Goal: Task Accomplishment & Management: Manage account settings

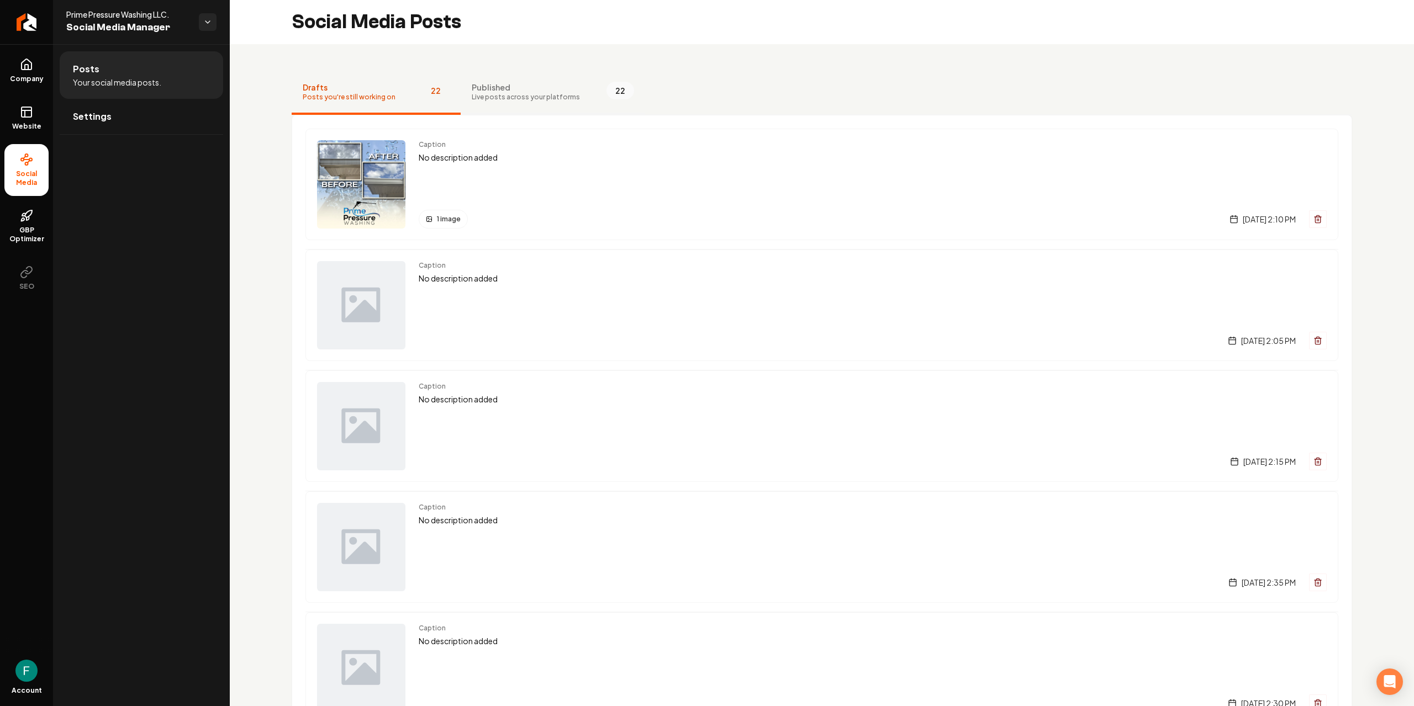
click at [519, 102] on button "Published Live posts across your platforms 22" at bounding box center [553, 93] width 184 height 44
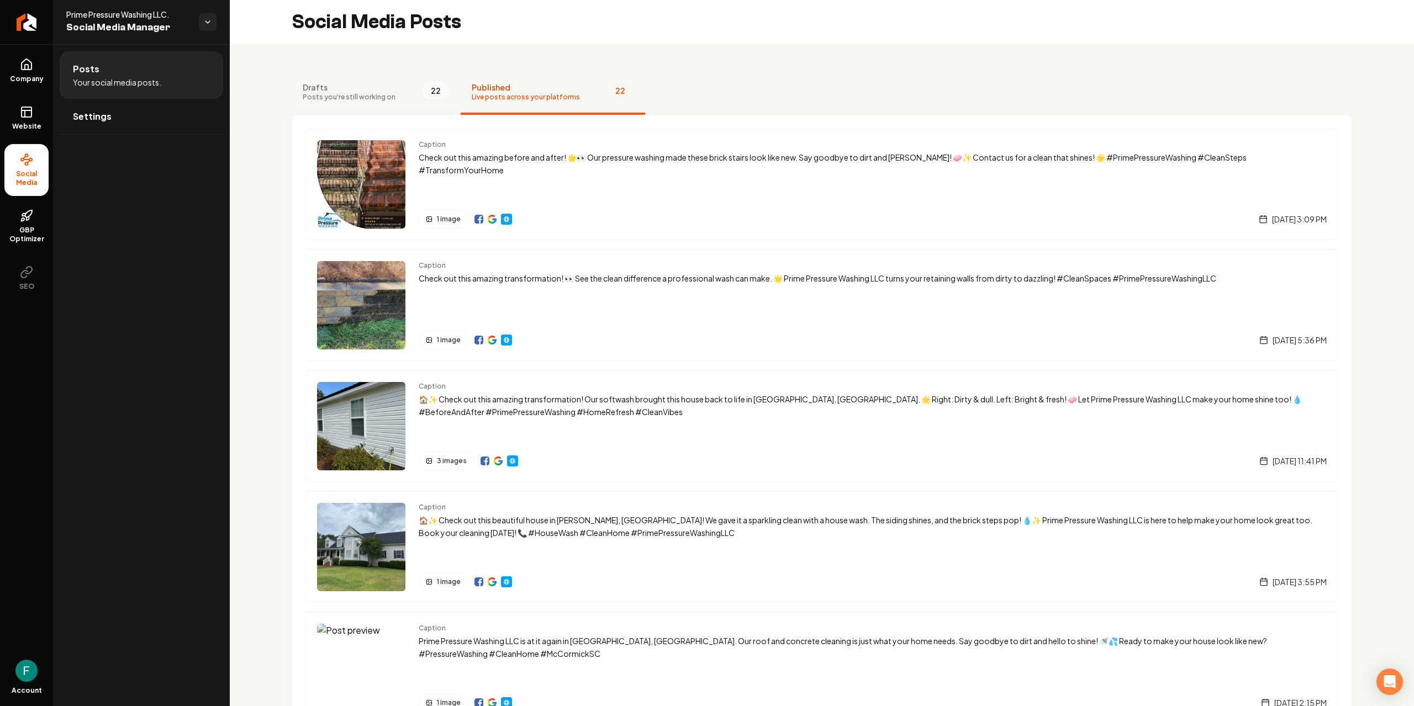
click at [405, 93] on button "Drafts Posts you're still working on 22" at bounding box center [376, 93] width 169 height 44
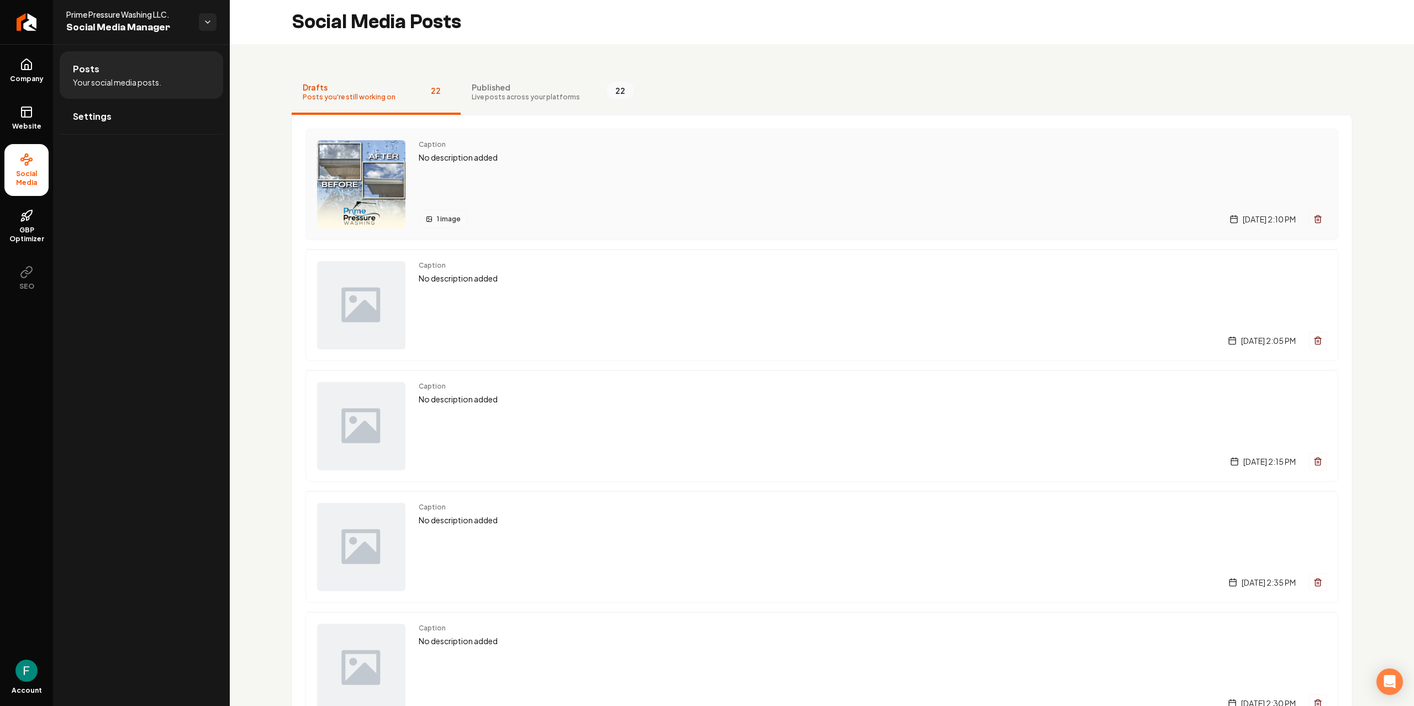
click at [505, 164] on div "Caption No description added 1 image Tuesday, August 12, 2025 | 2:10 PM" at bounding box center [873, 184] width 908 height 88
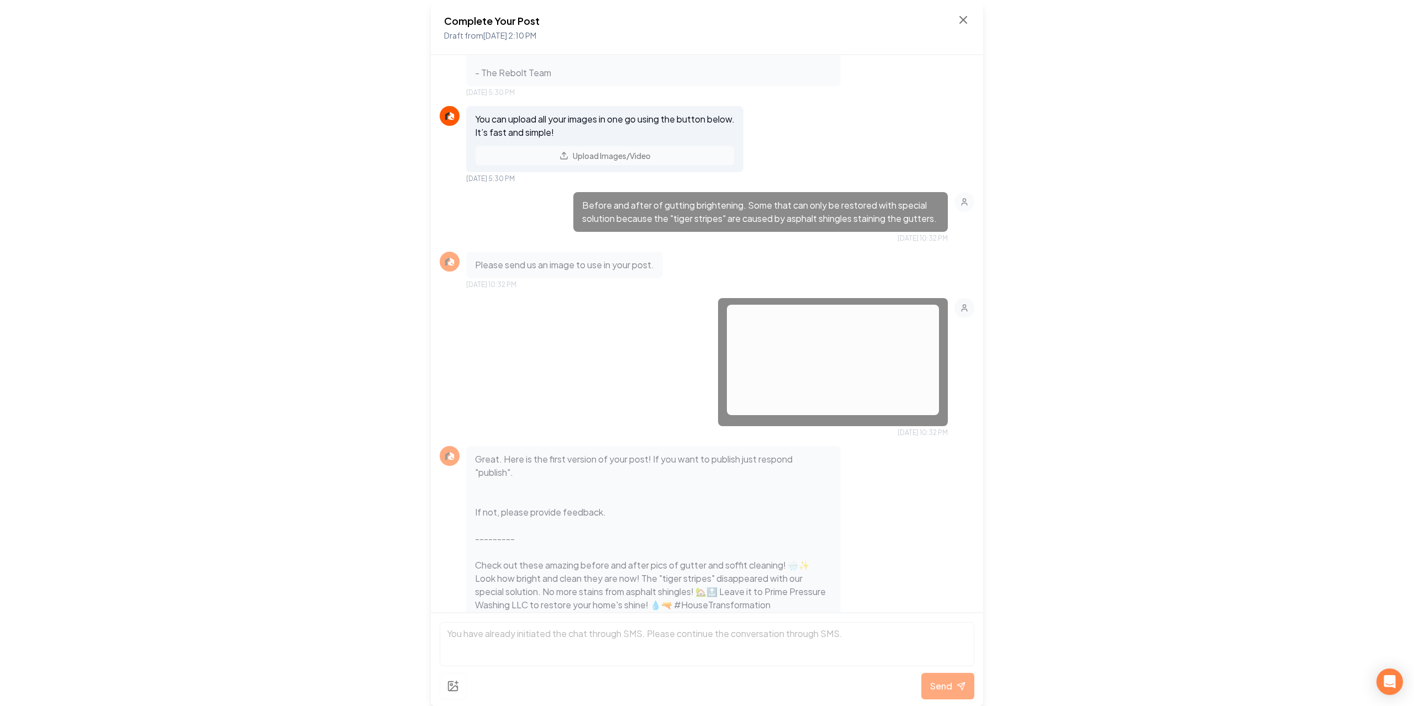
scroll to position [214, 0]
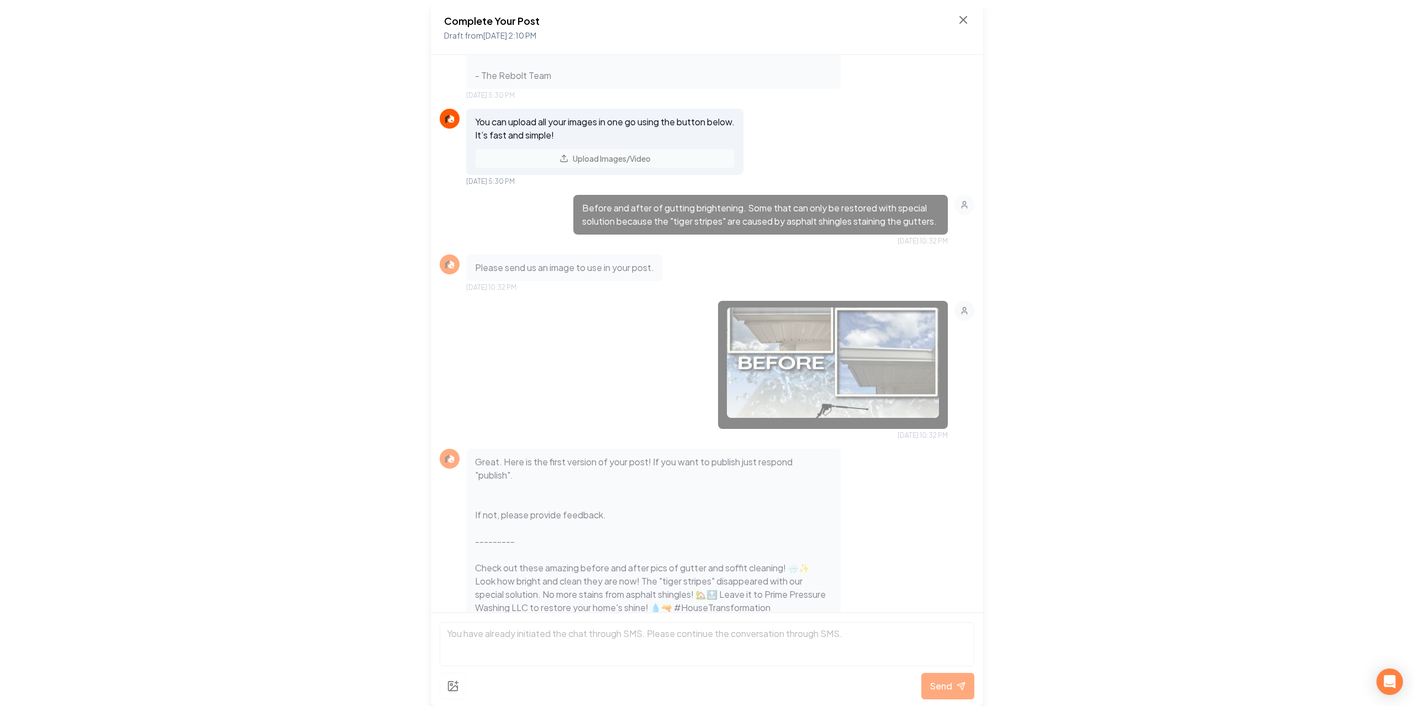
drag, startPoint x: 211, startPoint y: 93, endPoint x: 220, endPoint y: 87, distance: 11.0
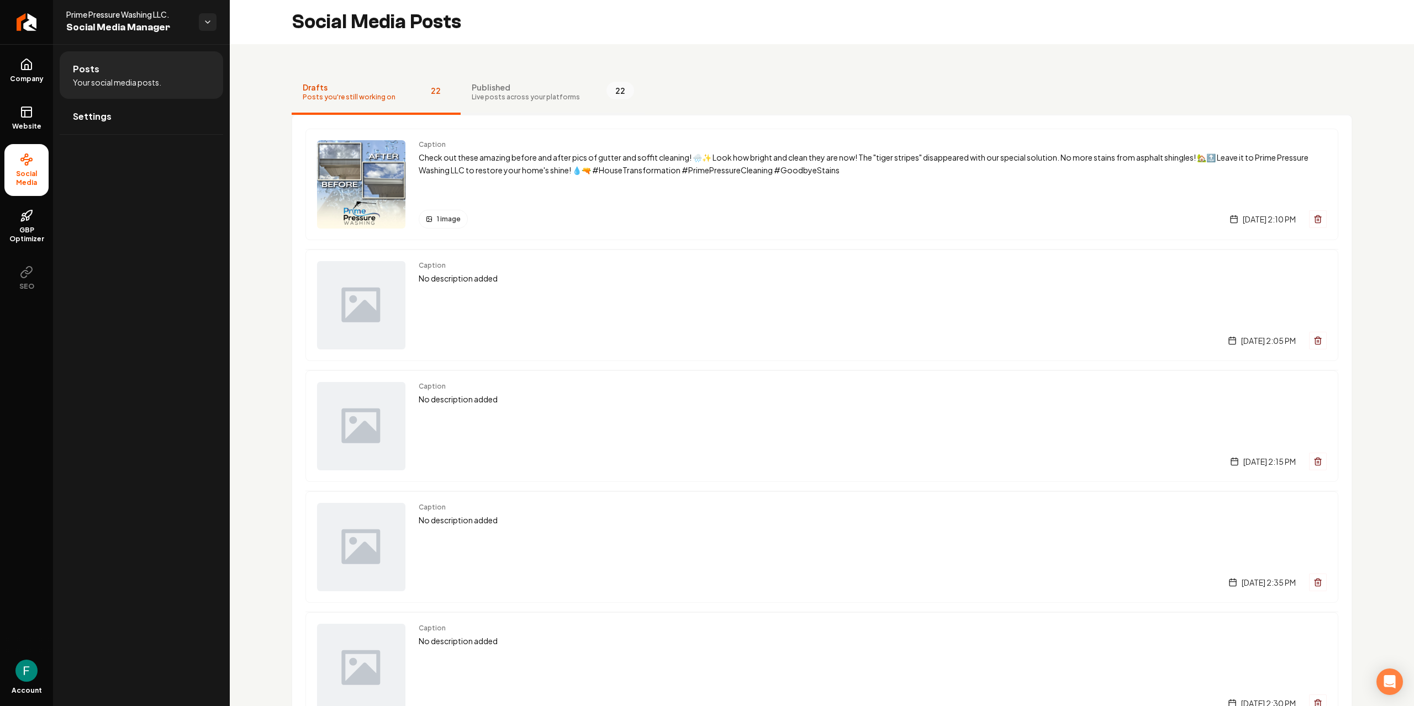
click at [500, 99] on span "Live posts across your platforms" at bounding box center [526, 97] width 108 height 9
click at [543, 82] on span "Published" at bounding box center [526, 87] width 108 height 11
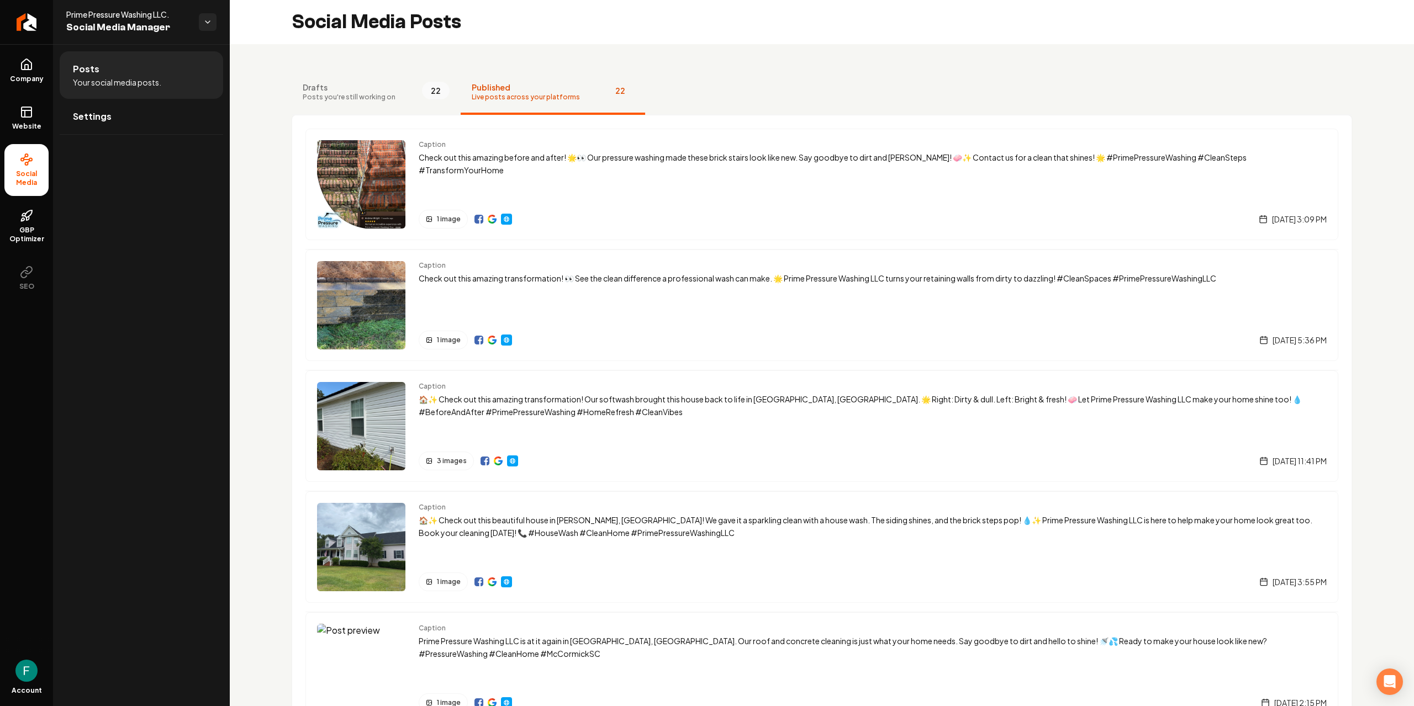
click at [34, 163] on li "Social Media" at bounding box center [26, 170] width 44 height 52
click at [361, 93] on span "Posts you're still working on" at bounding box center [349, 97] width 93 height 9
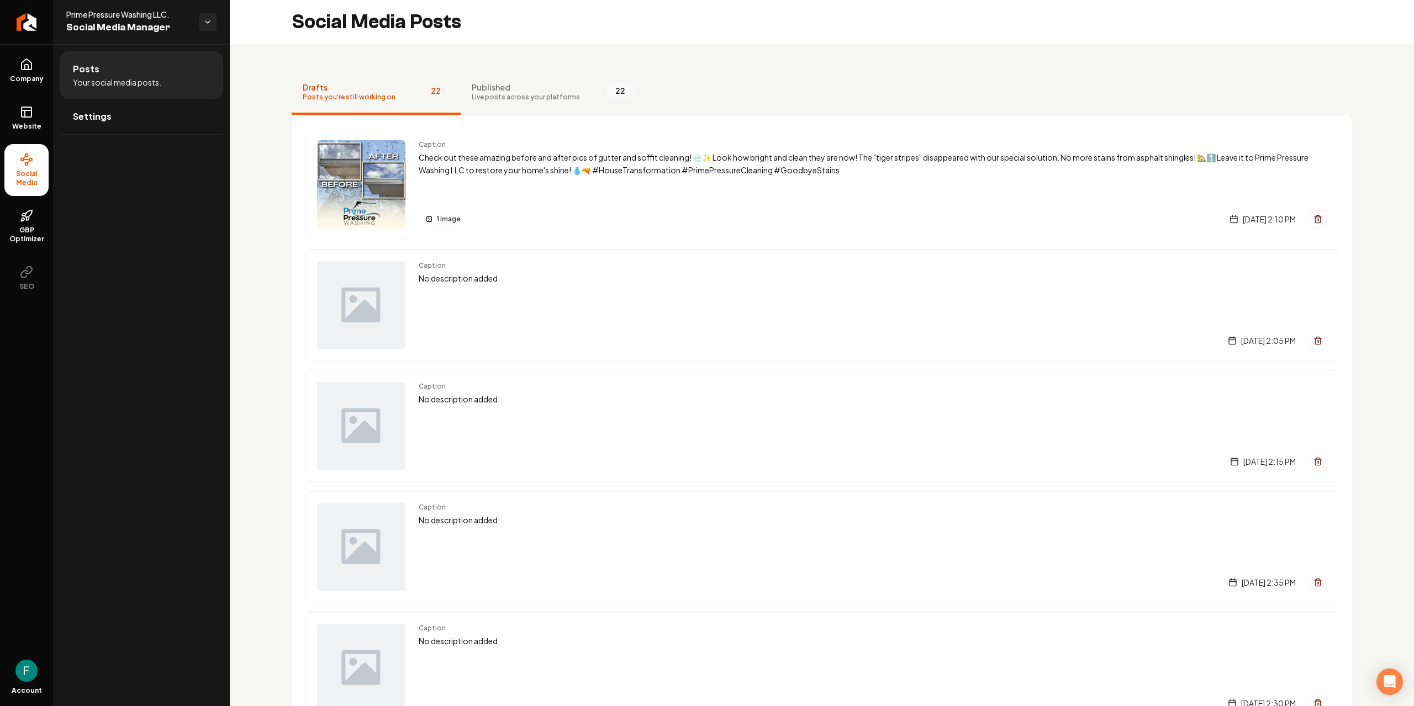
click at [40, 182] on span "Social Media" at bounding box center [26, 179] width 44 height 18
click at [40, 134] on link "Website" at bounding box center [26, 118] width 44 height 43
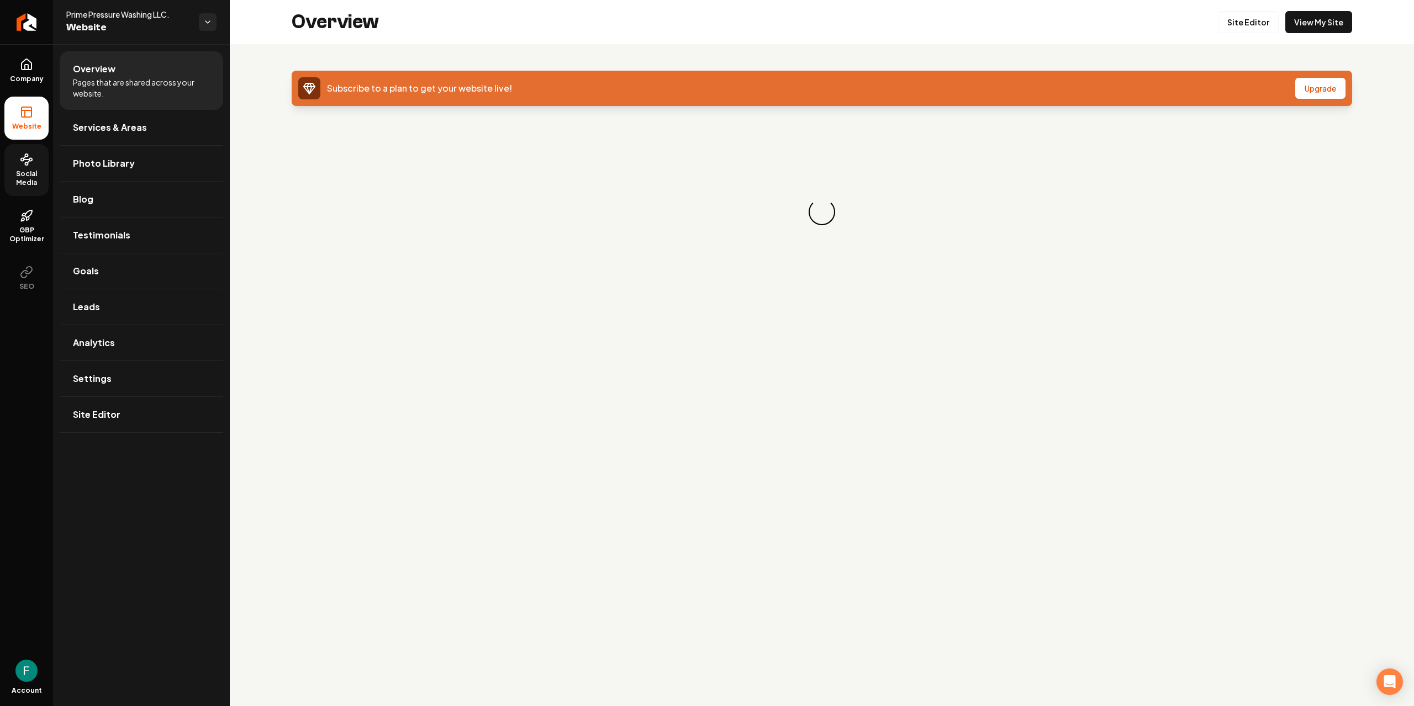
click at [36, 161] on link "Social Media" at bounding box center [26, 170] width 44 height 52
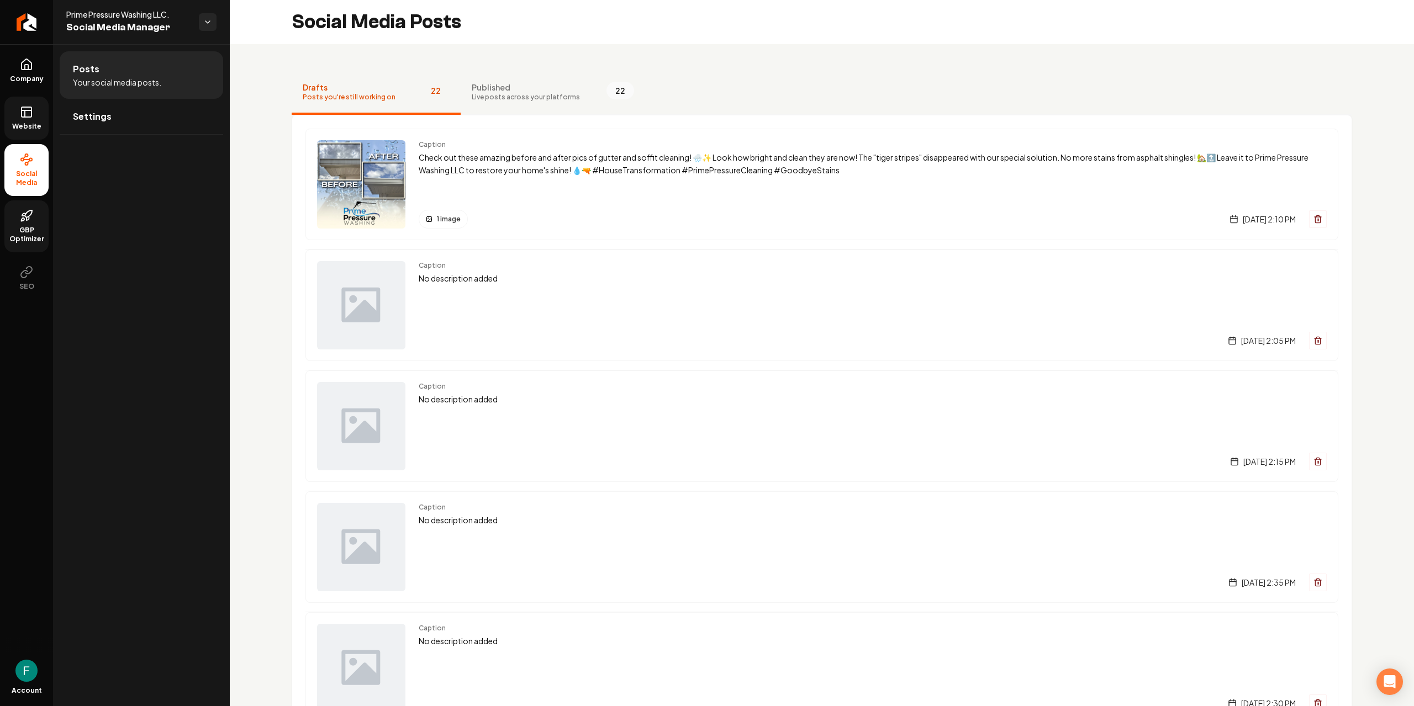
click at [27, 231] on span "GBP Optimizer" at bounding box center [26, 235] width 44 height 18
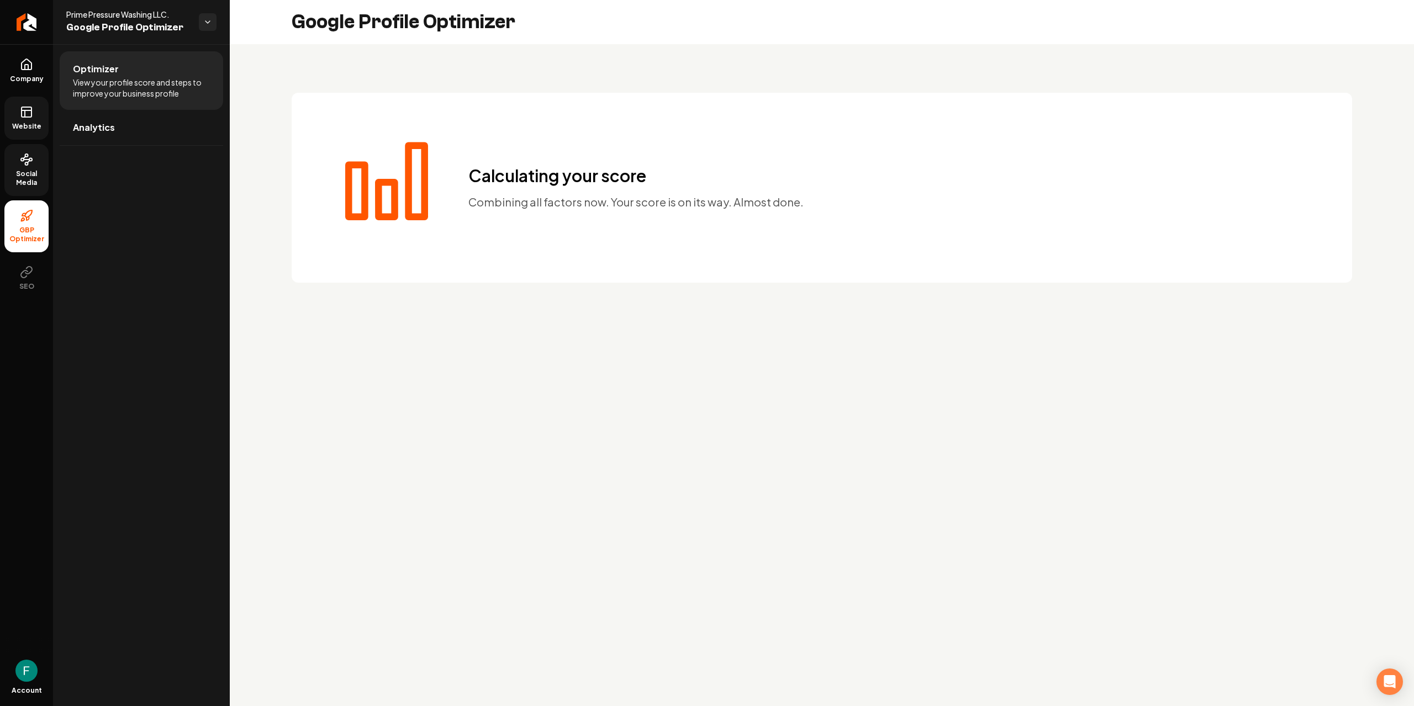
click at [11, 183] on span "Social Media" at bounding box center [26, 179] width 44 height 18
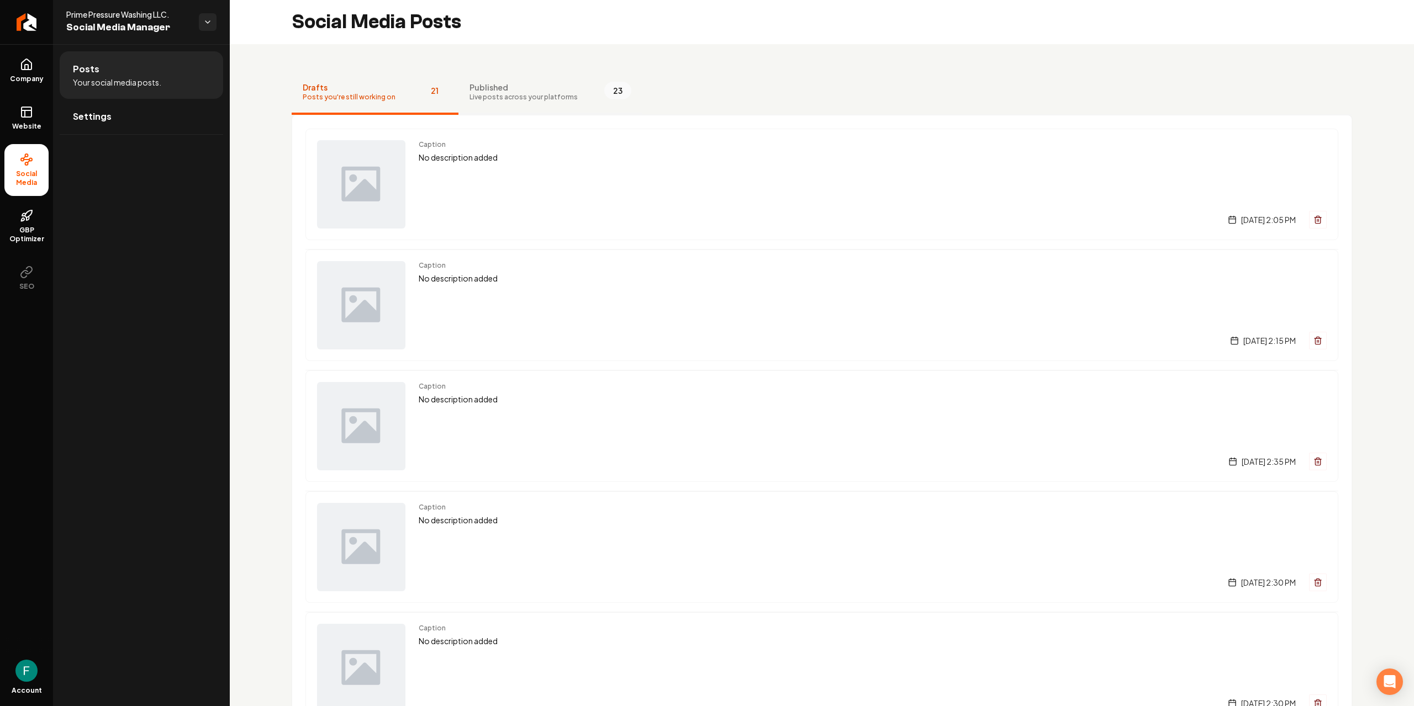
click at [529, 99] on span "Live posts across your platforms" at bounding box center [523, 97] width 108 height 9
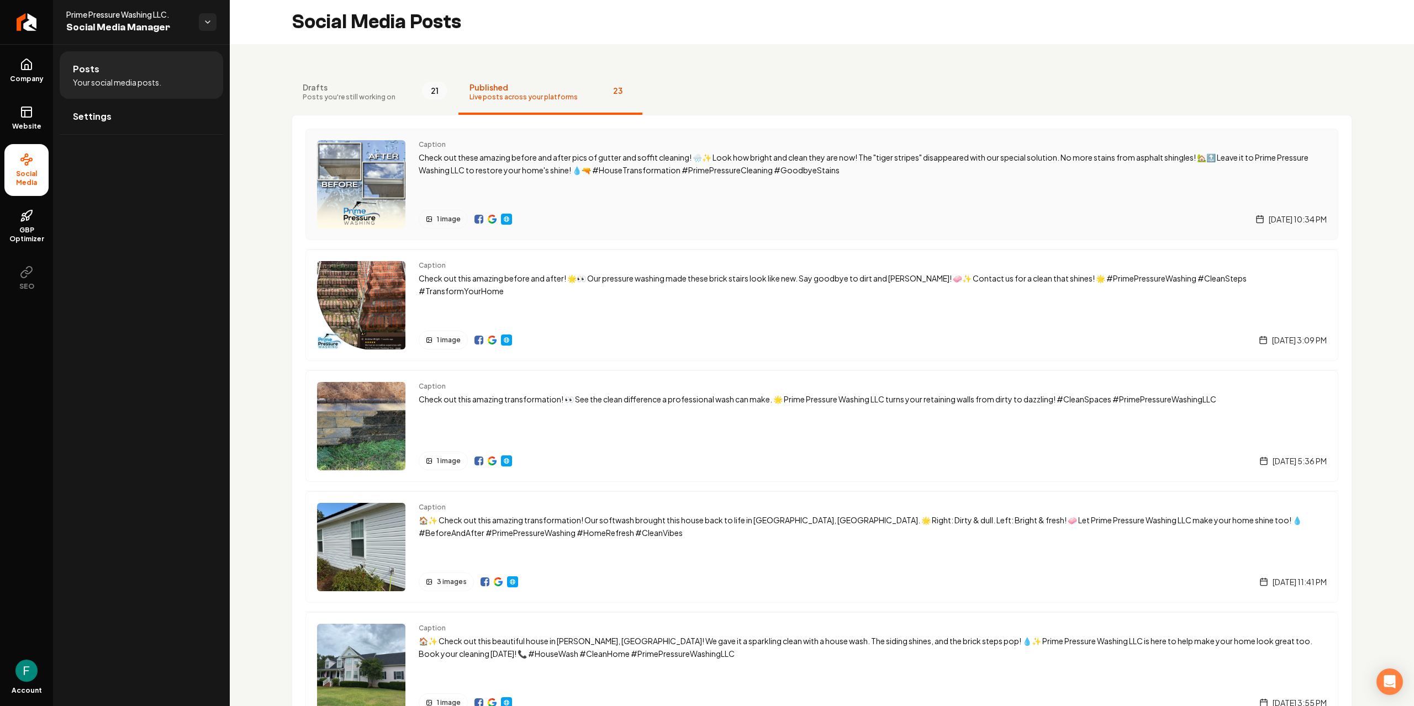
click at [491, 218] on img "Main content area" at bounding box center [492, 219] width 9 height 9
click at [155, 78] on span "Your social media posts." at bounding box center [117, 82] width 88 height 11
click at [328, 84] on span "Drafts" at bounding box center [349, 87] width 93 height 11
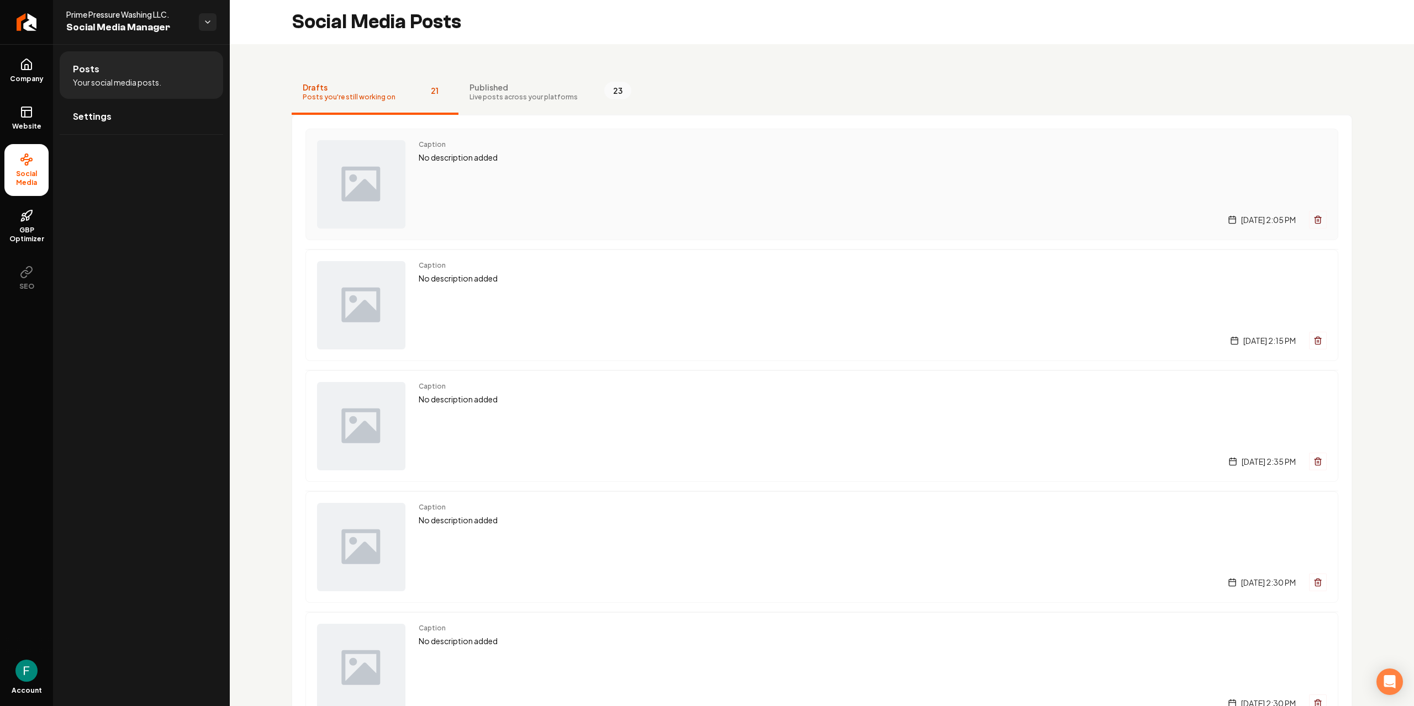
click at [1315, 223] on icon "Main content area" at bounding box center [1317, 221] width 5 height 6
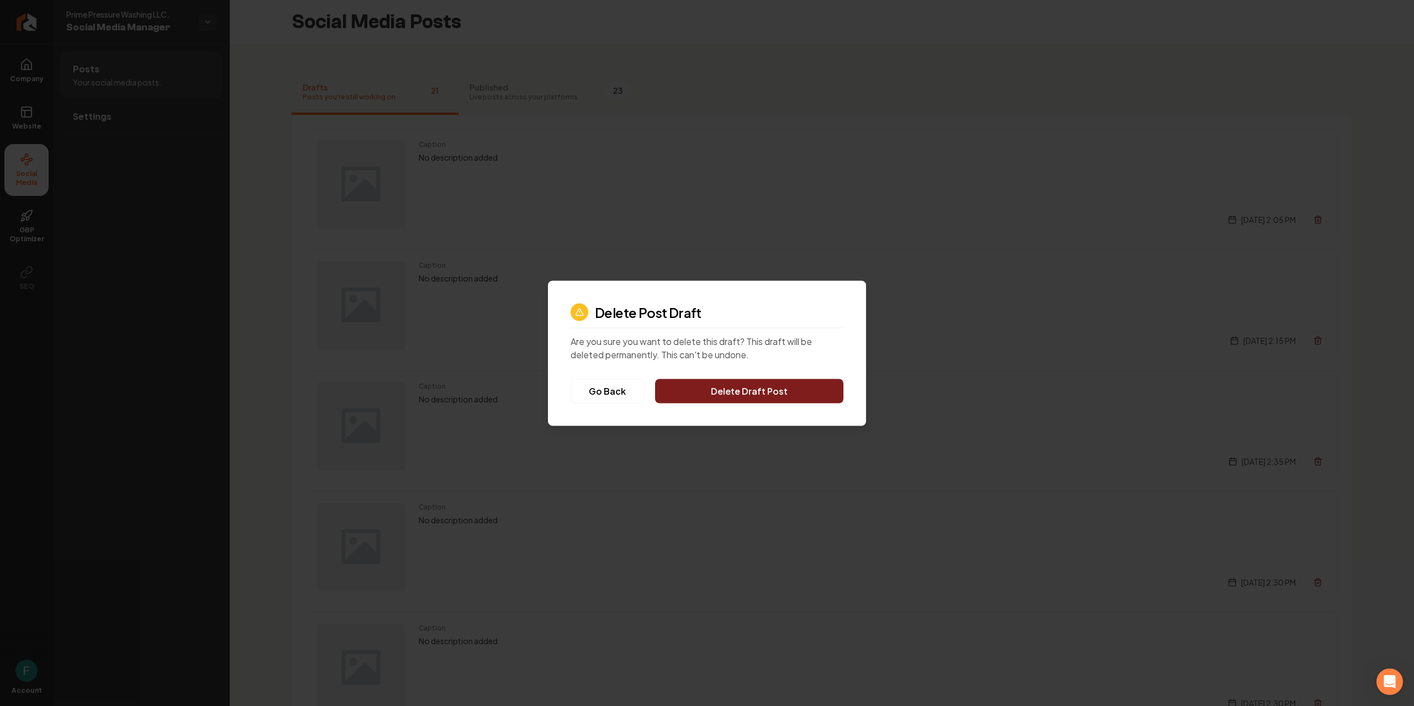
click at [777, 403] on div "Delete Post Draft Are you sure you want to delete this draft? This draft will b…" at bounding box center [707, 353] width 318 height 145
click at [773, 398] on button "Delete Draft Post" at bounding box center [749, 391] width 188 height 24
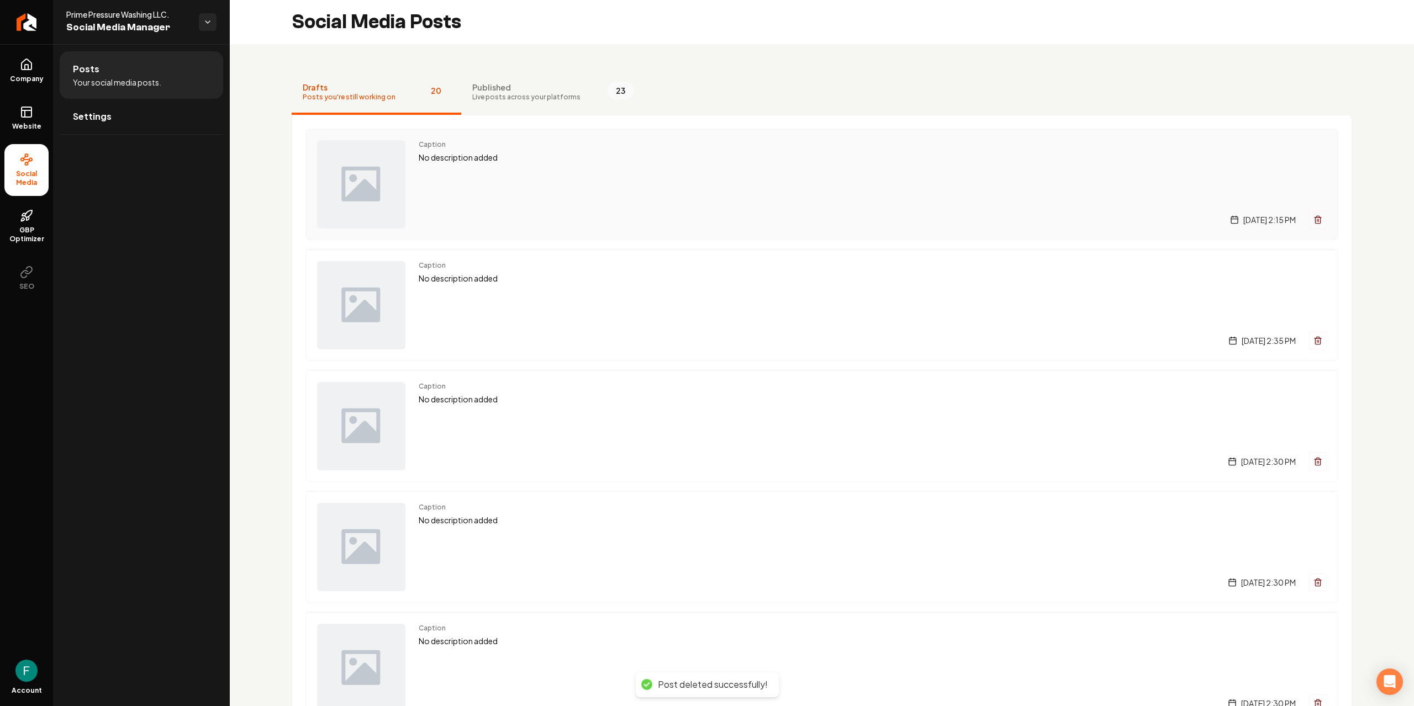
click at [1313, 221] on icon "Main content area" at bounding box center [1317, 219] width 9 height 9
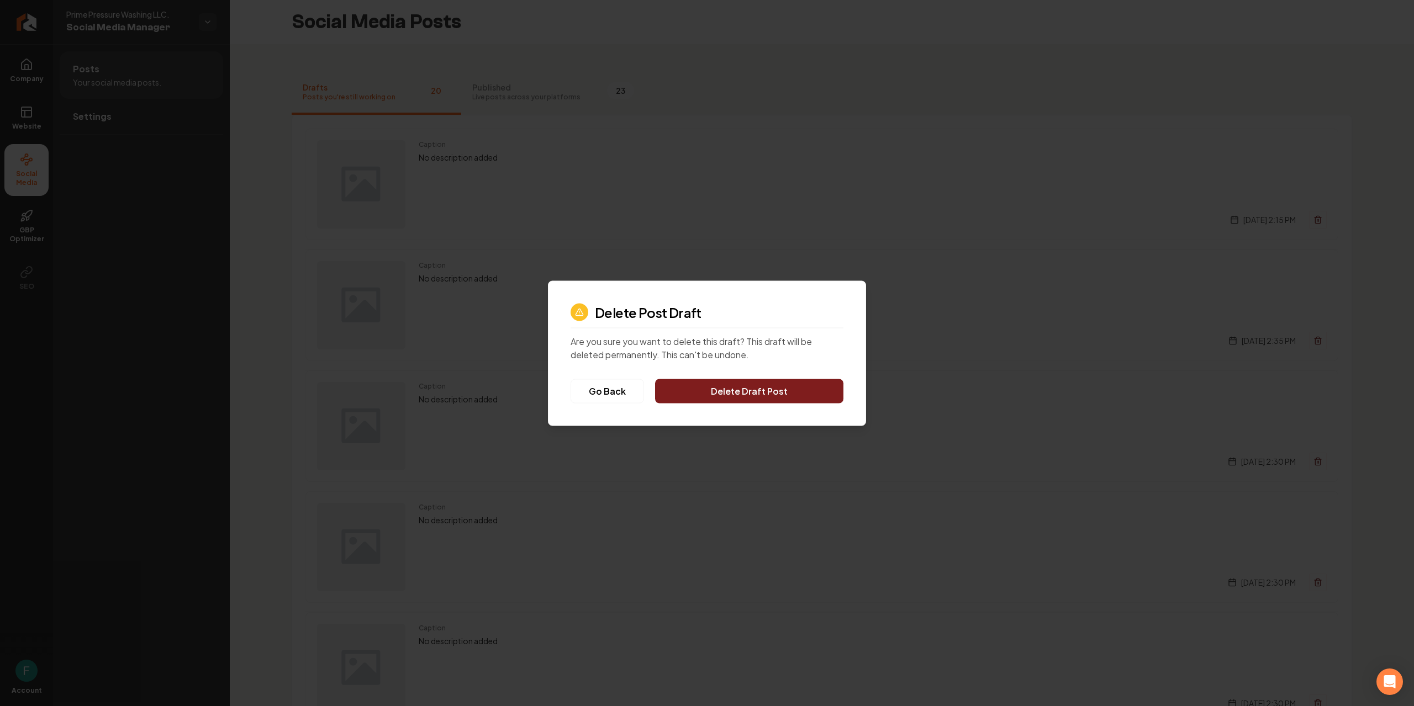
click at [774, 399] on button "Delete Draft Post" at bounding box center [749, 391] width 188 height 24
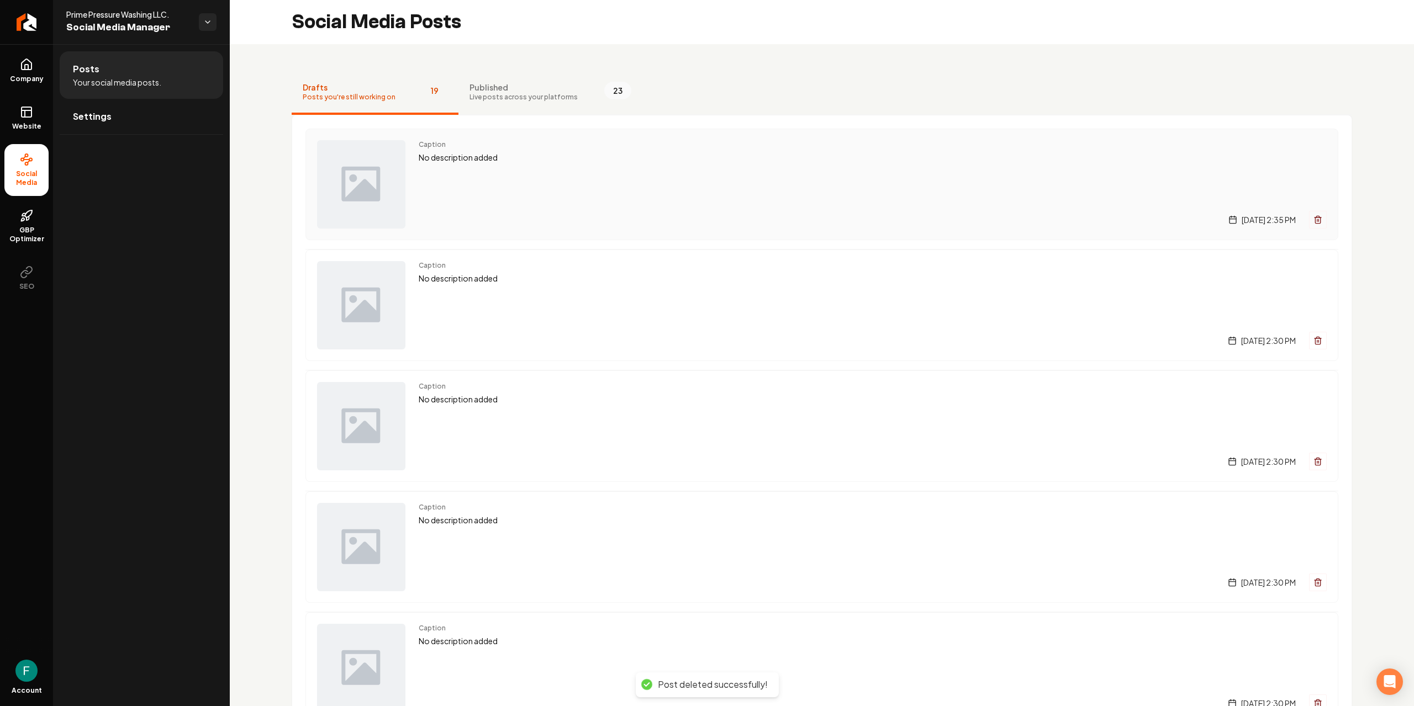
click at [1309, 228] on button "Main content area" at bounding box center [1318, 220] width 18 height 18
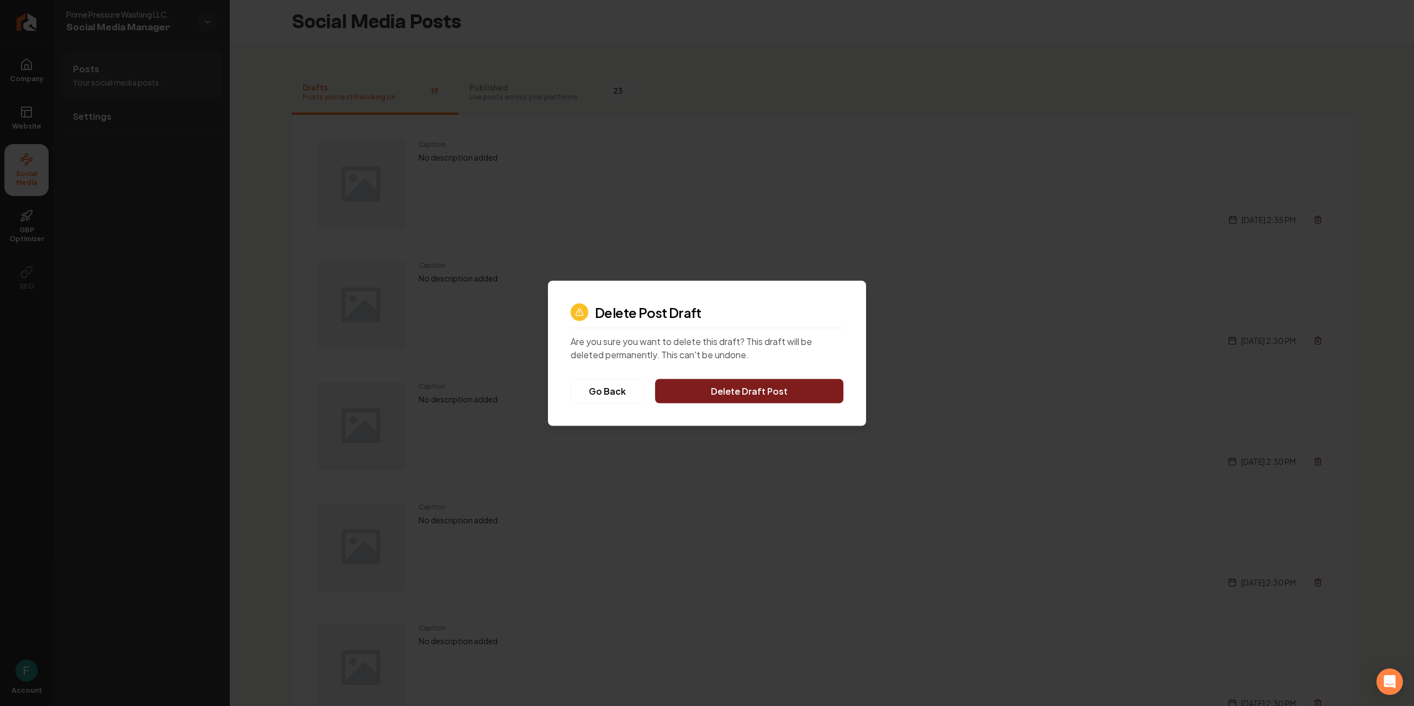
click at [798, 405] on div "Delete Post Draft Are you sure you want to delete this draft? This draft will b…" at bounding box center [707, 353] width 318 height 145
click at [786, 396] on button "Delete Draft Post" at bounding box center [749, 391] width 188 height 24
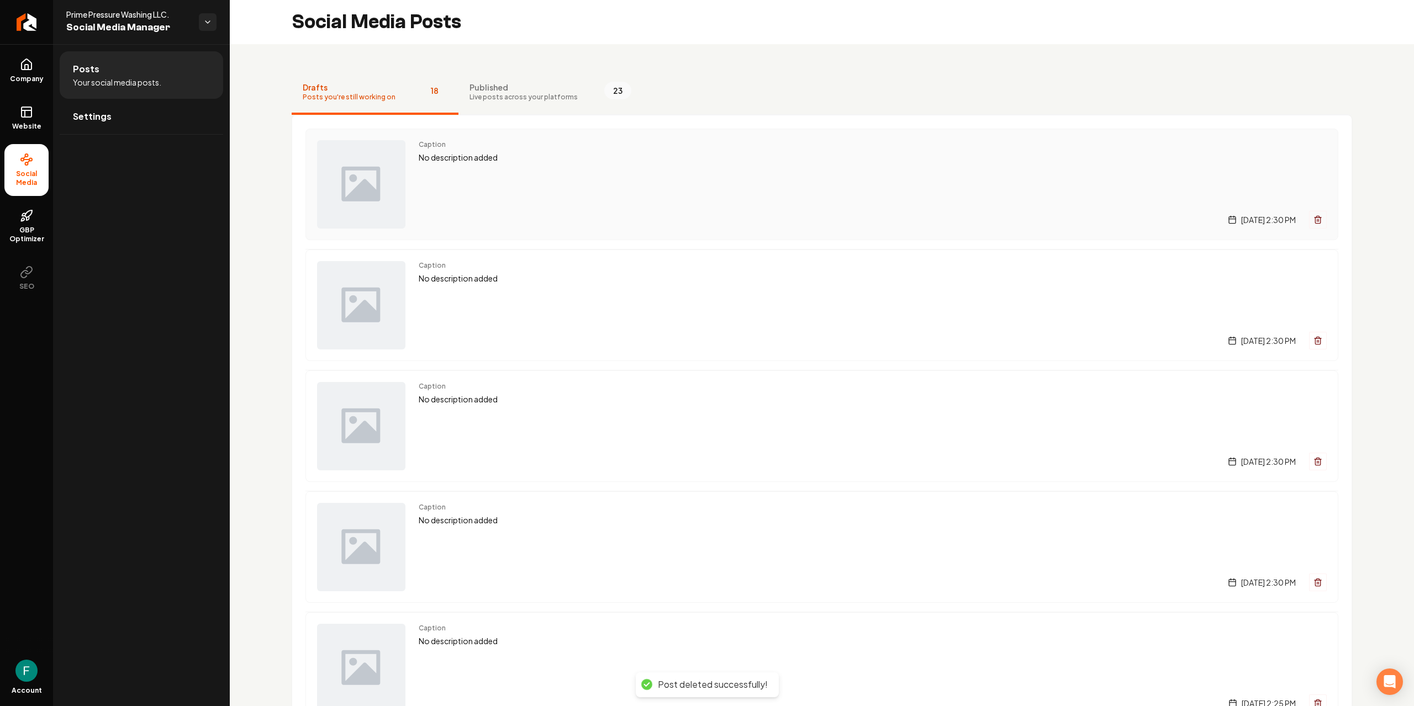
click at [1316, 217] on icon "Main content area" at bounding box center [1317, 217] width 3 height 2
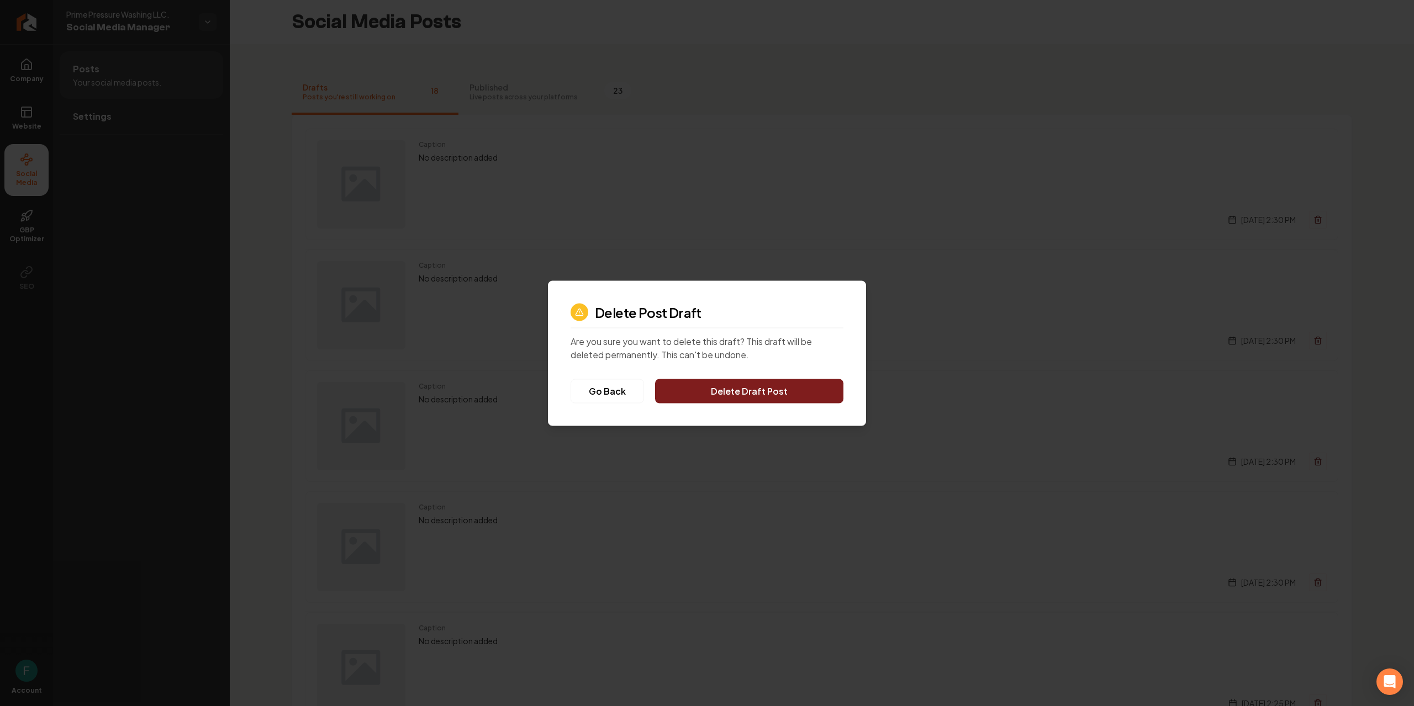
click at [824, 390] on button "Delete Draft Post" at bounding box center [749, 391] width 188 height 24
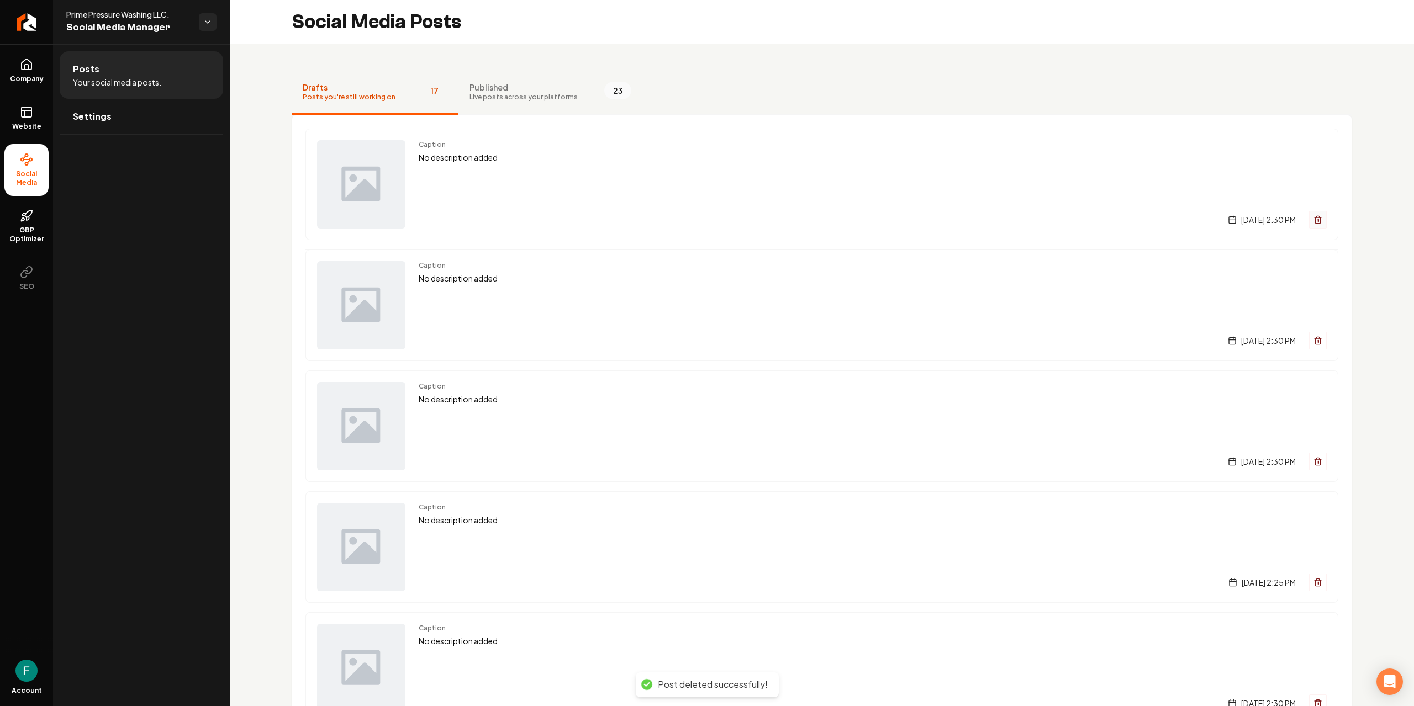
click at [1315, 221] on icon "Main content area" at bounding box center [1317, 221] width 5 height 6
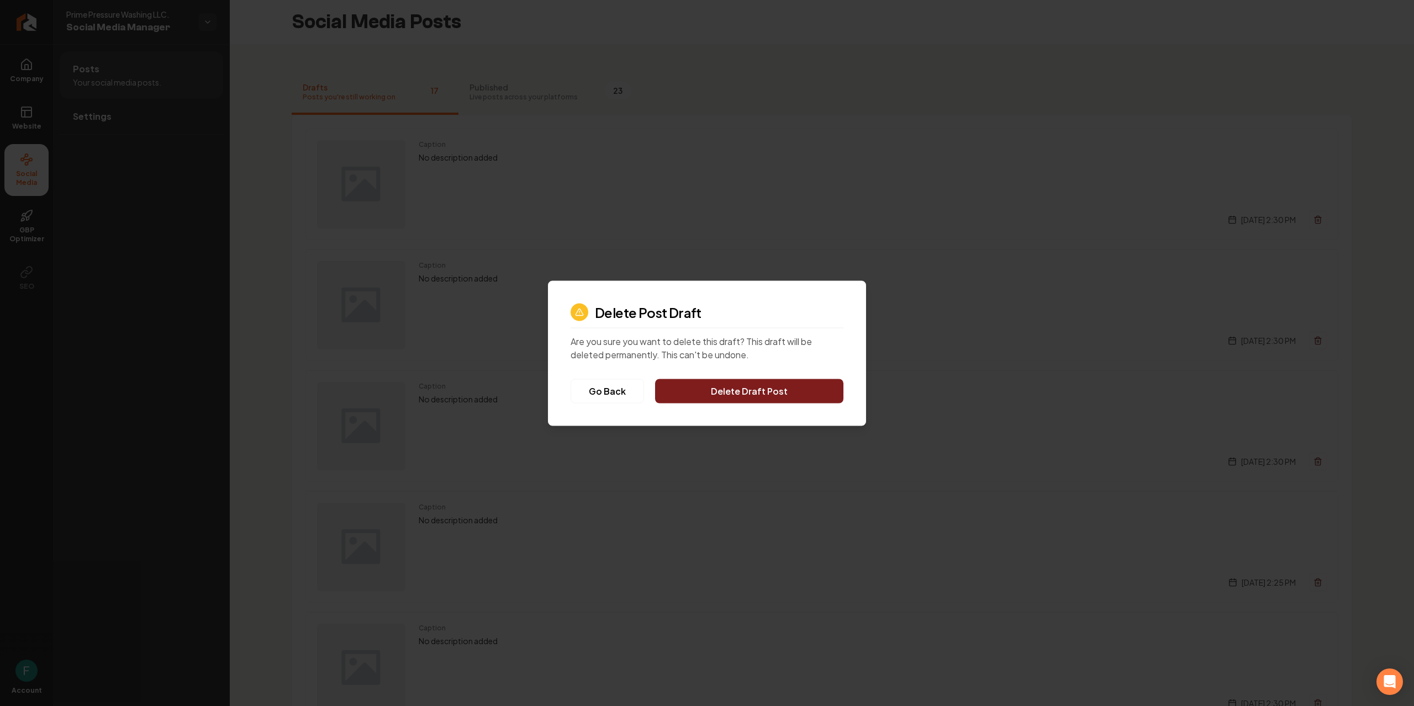
click at [813, 395] on button "Delete Draft Post" at bounding box center [749, 391] width 188 height 24
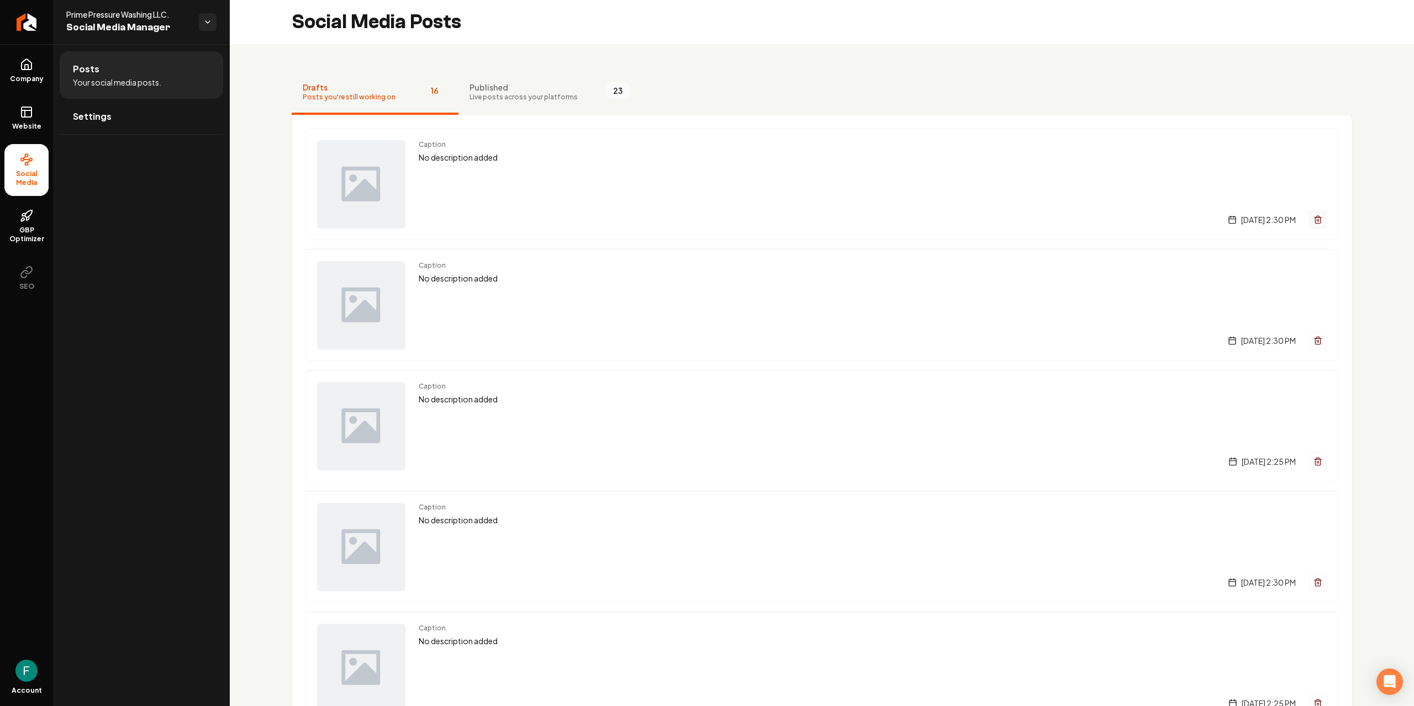
click at [1309, 220] on button "Main content area" at bounding box center [1318, 220] width 18 height 18
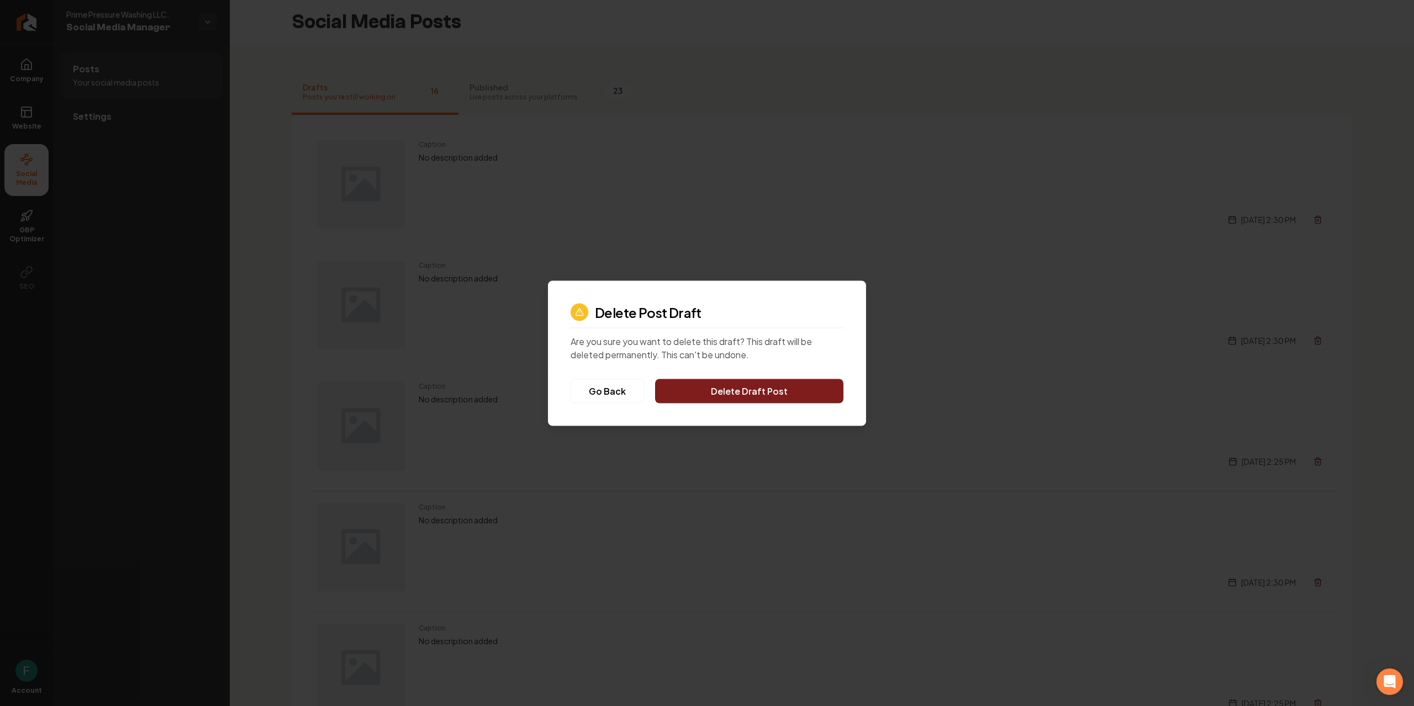
click at [789, 380] on button "Delete Draft Post" at bounding box center [749, 391] width 188 height 24
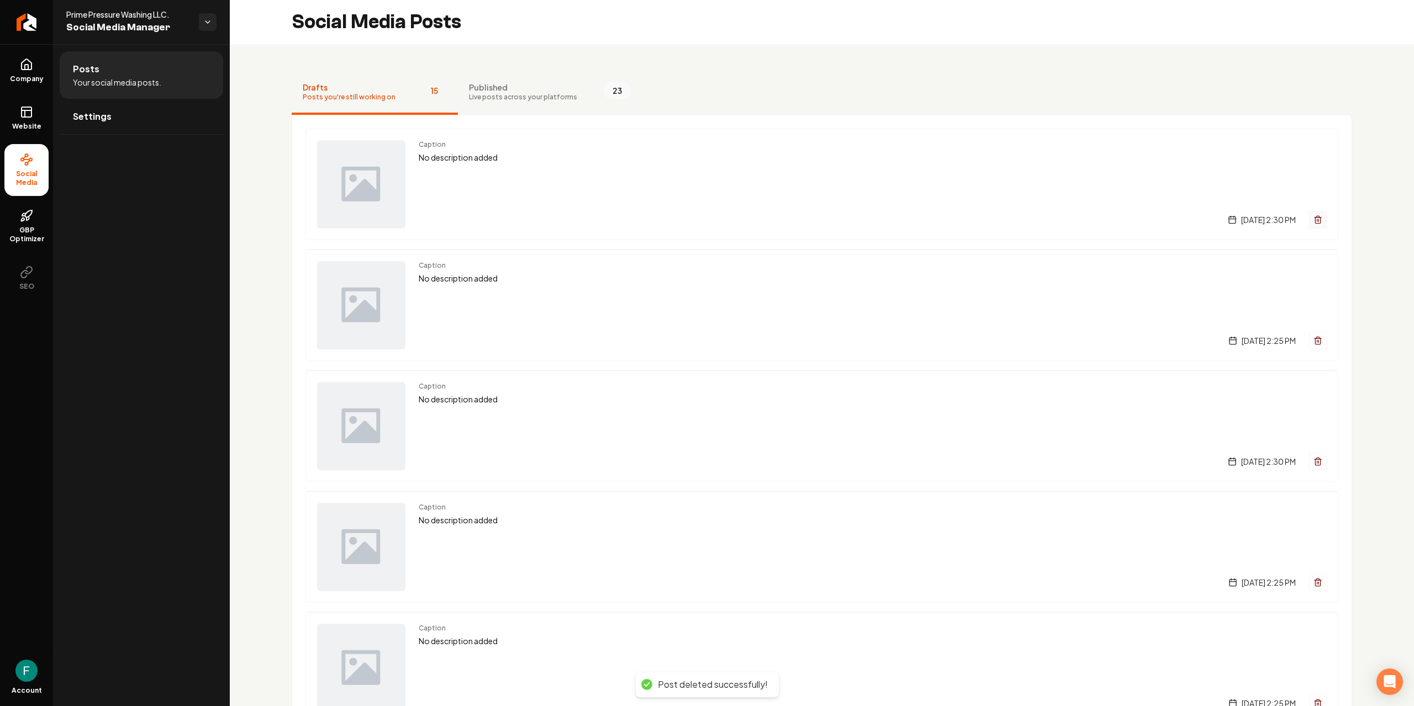
click at [1313, 223] on icon "Main content area" at bounding box center [1317, 219] width 9 height 9
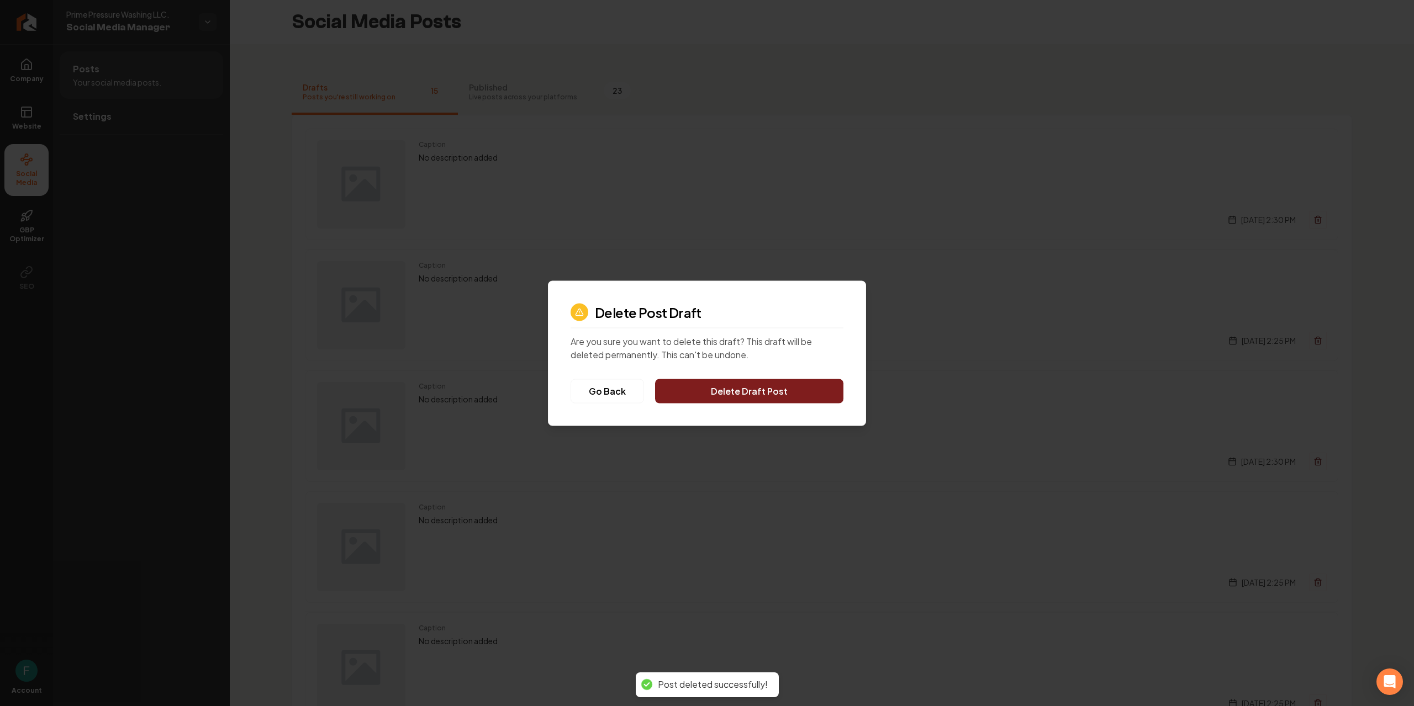
click at [815, 394] on button "Delete Draft Post" at bounding box center [749, 391] width 188 height 24
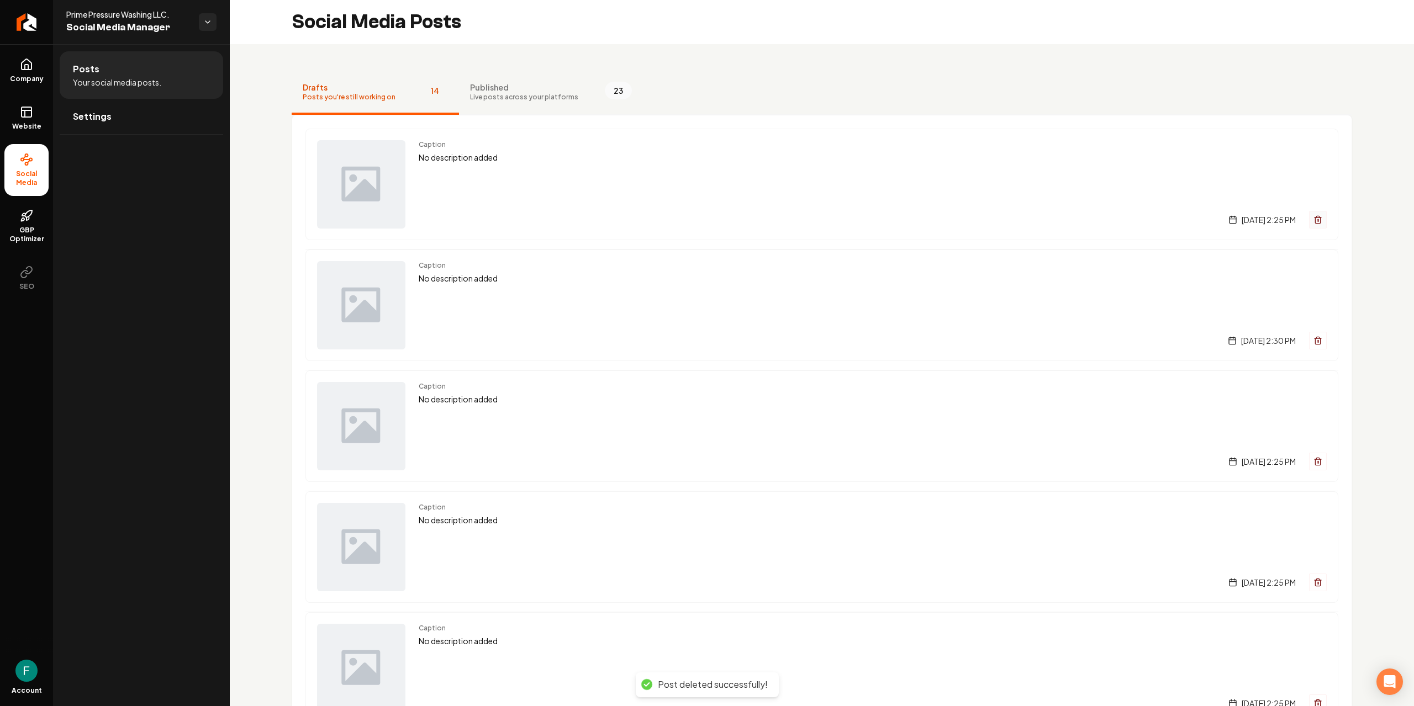
click at [1309, 224] on button "Main content area" at bounding box center [1318, 220] width 18 height 18
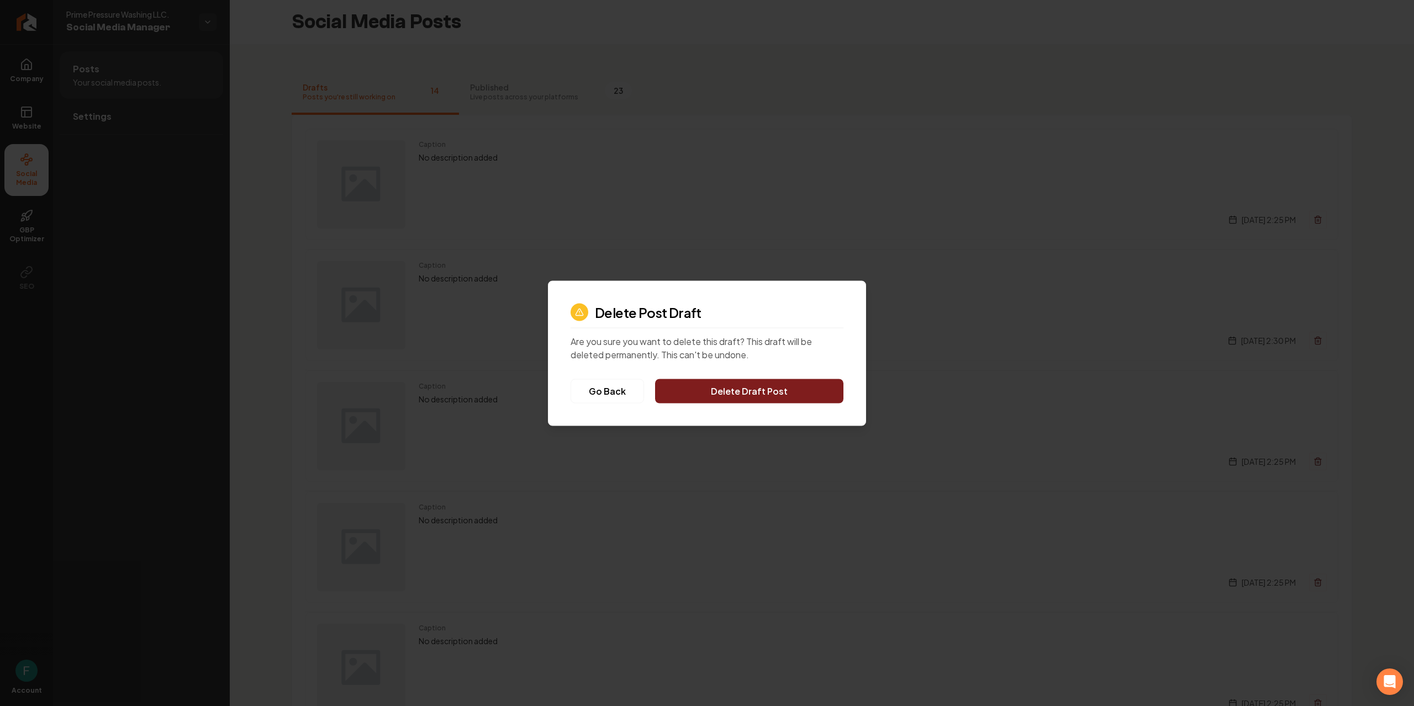
click at [820, 389] on button "Delete Draft Post" at bounding box center [749, 391] width 188 height 24
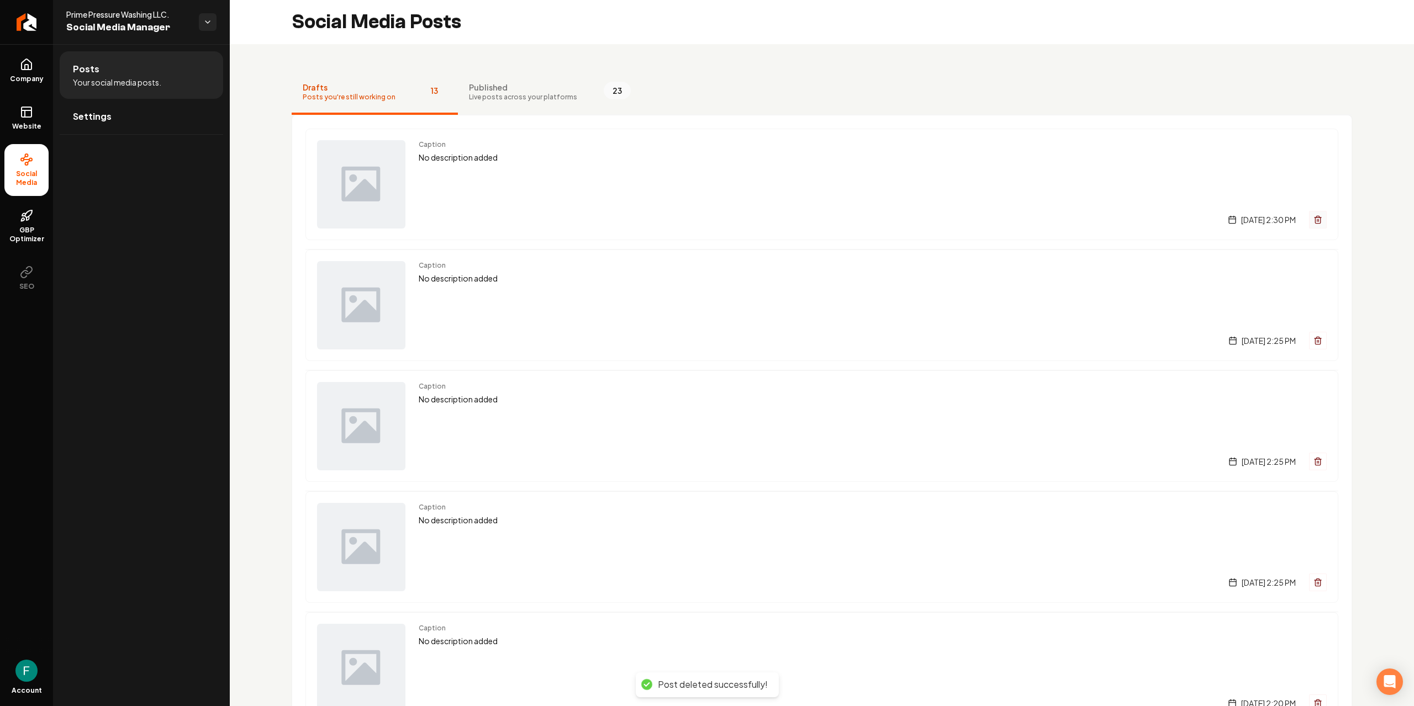
click at [1313, 222] on icon "Main content area" at bounding box center [1317, 219] width 9 height 9
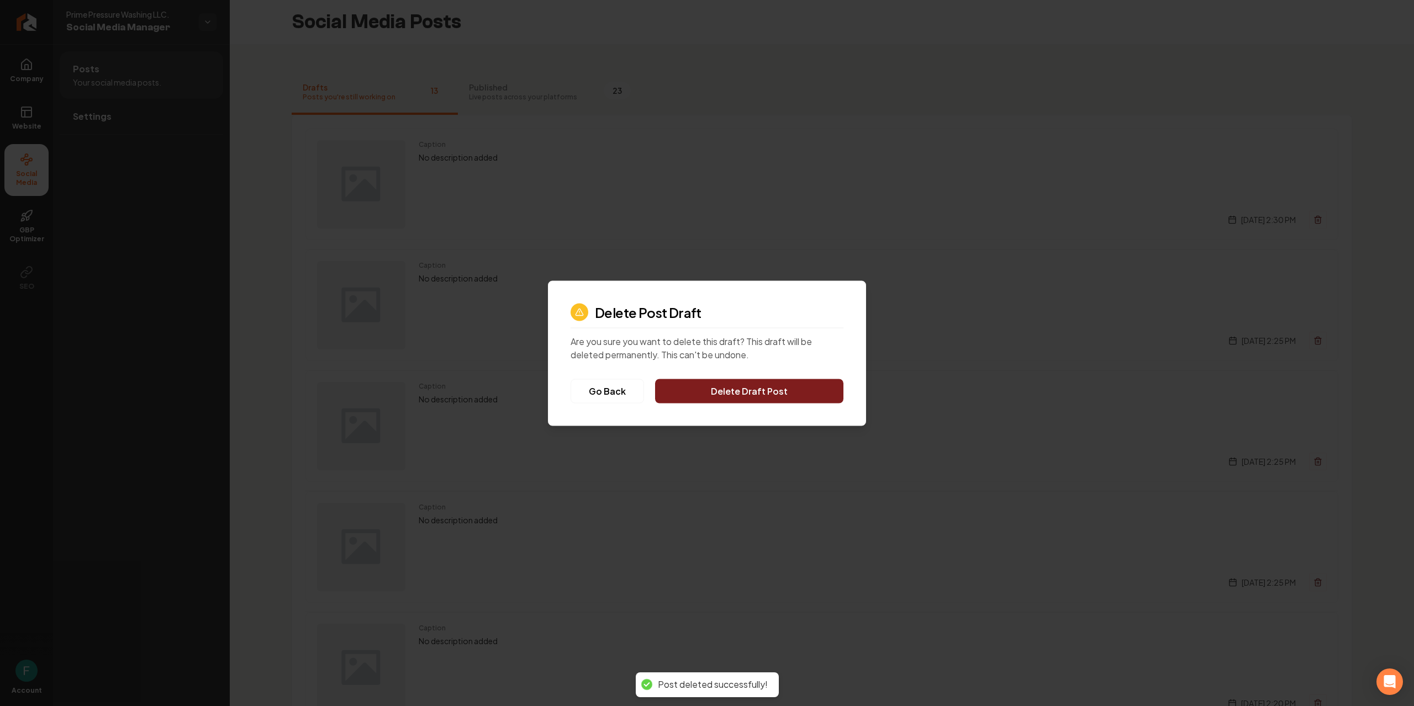
click at [750, 389] on button "Delete Draft Post" at bounding box center [749, 391] width 188 height 24
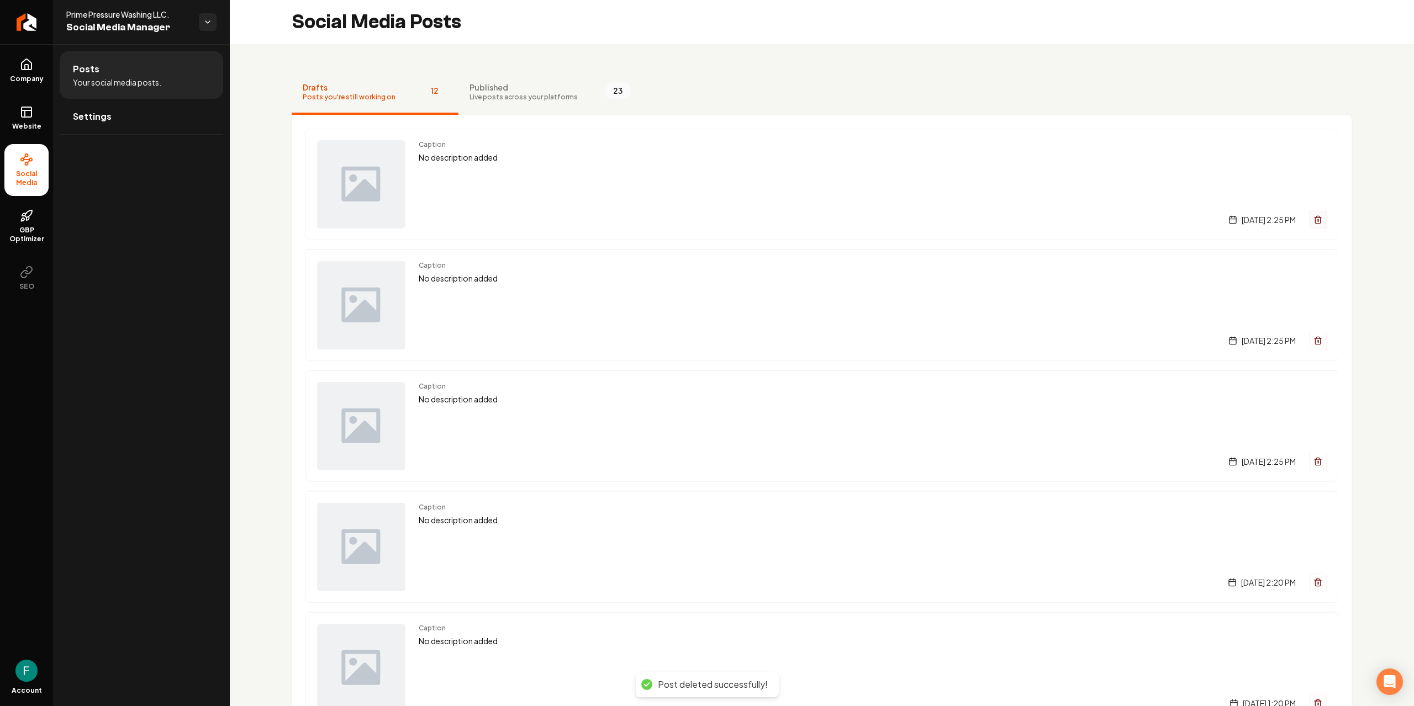
click at [1309, 215] on button "Main content area" at bounding box center [1318, 220] width 18 height 18
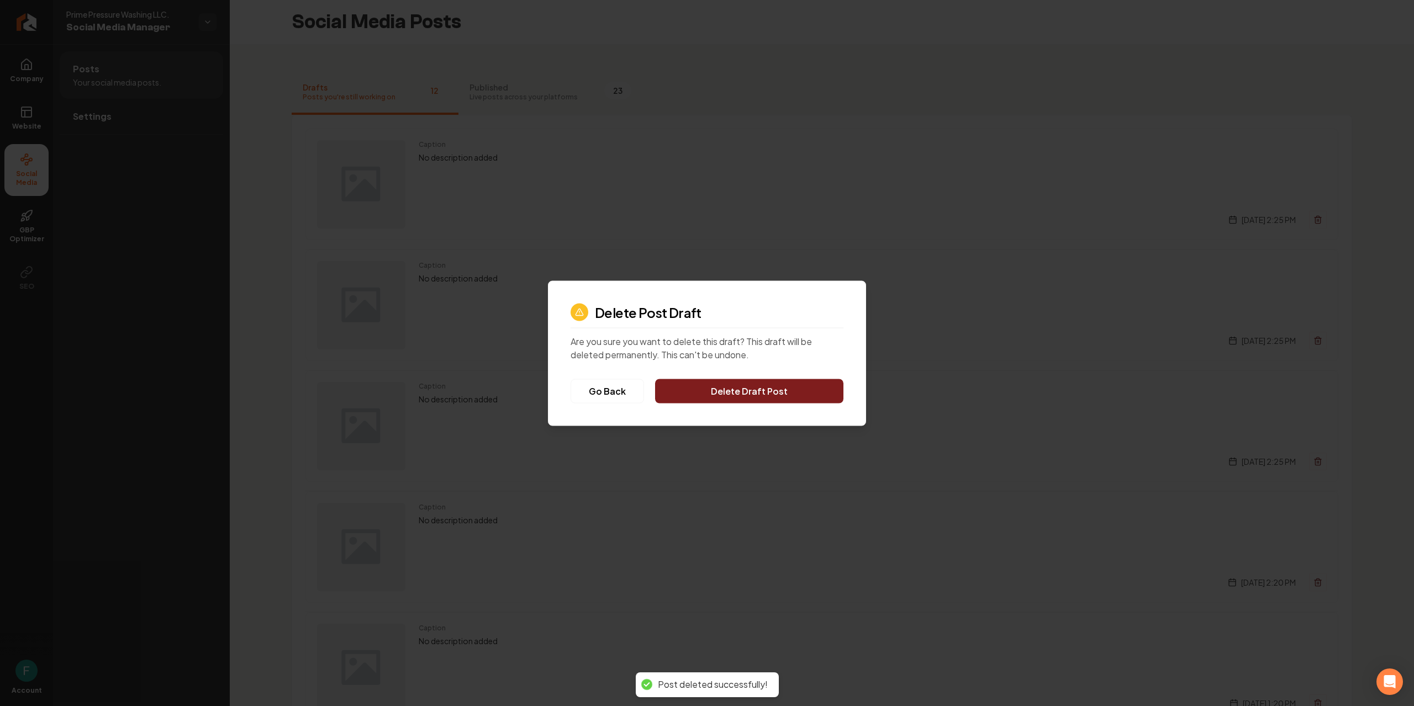
click at [826, 385] on button "Delete Draft Post" at bounding box center [749, 391] width 188 height 24
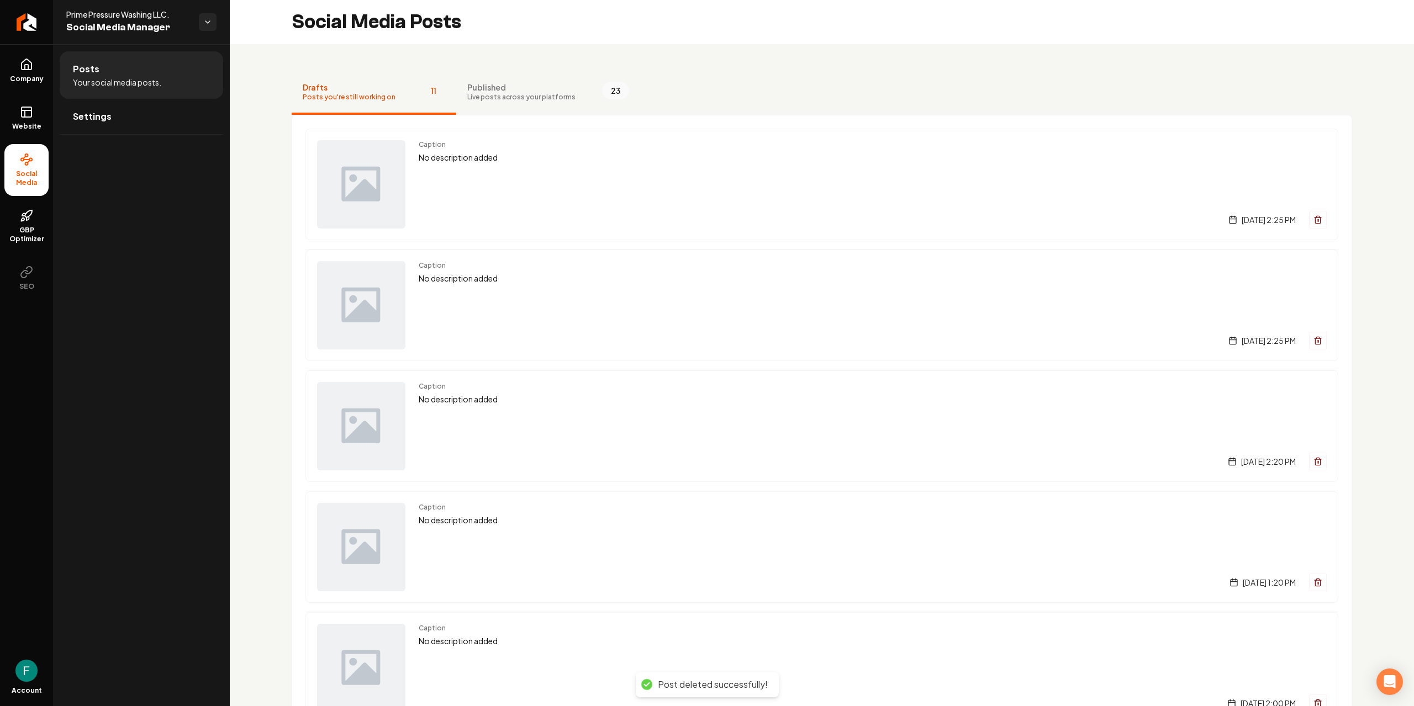
click at [1309, 222] on button "Main content area" at bounding box center [1318, 220] width 18 height 18
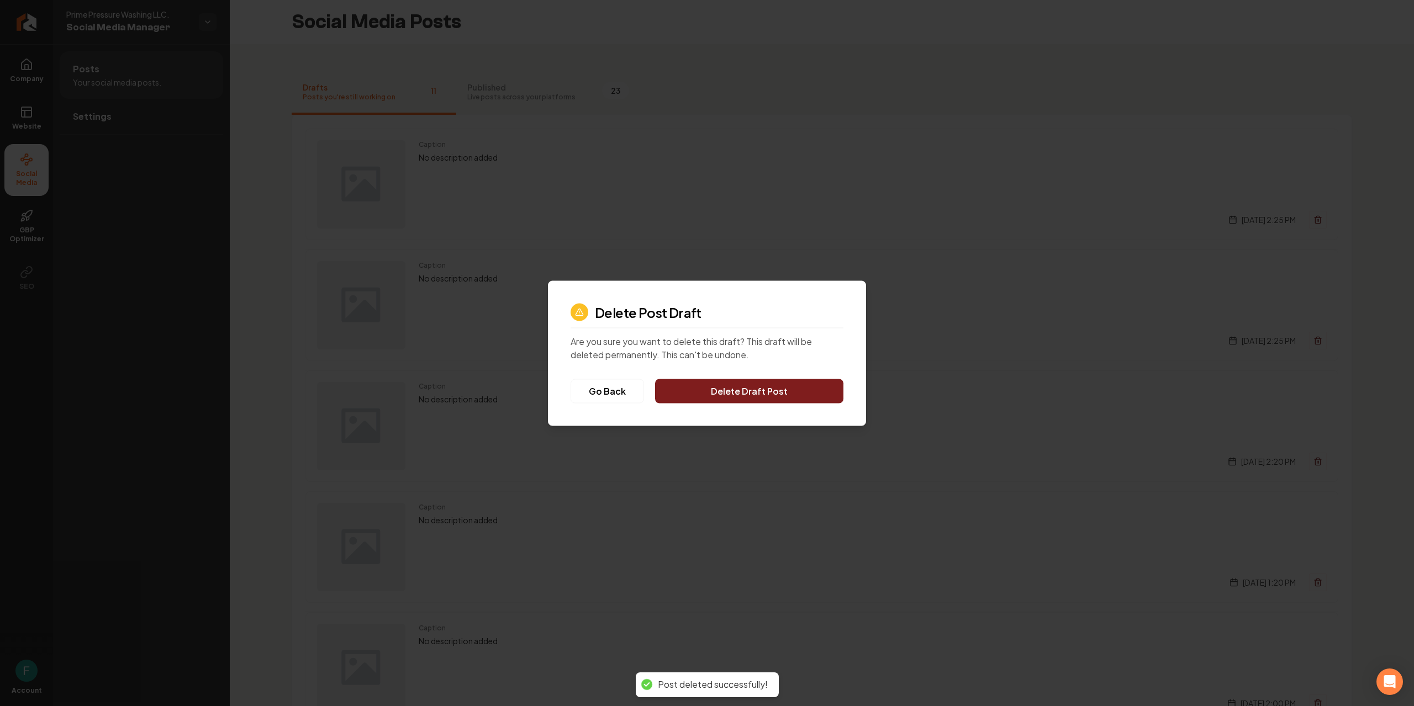
click at [733, 397] on button "Delete Draft Post" at bounding box center [749, 391] width 188 height 24
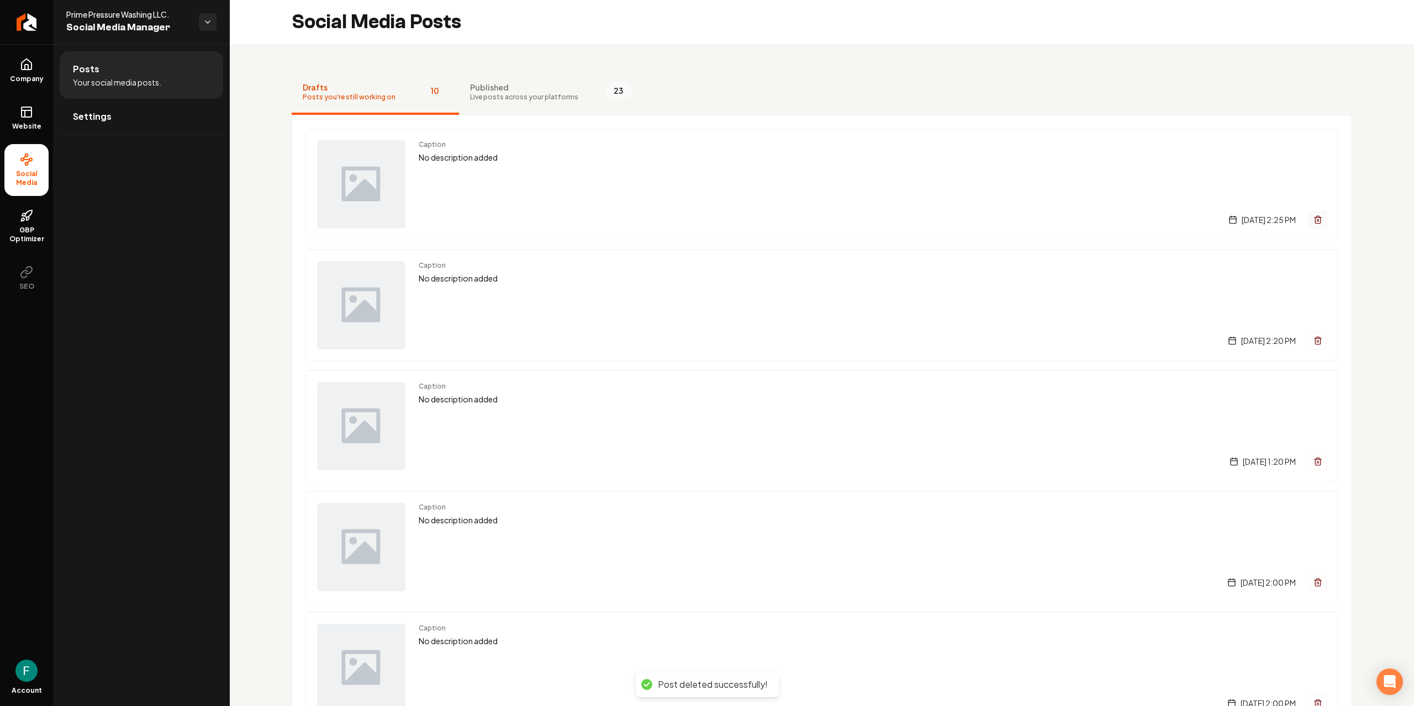
click at [1309, 226] on button "Main content area" at bounding box center [1318, 220] width 18 height 18
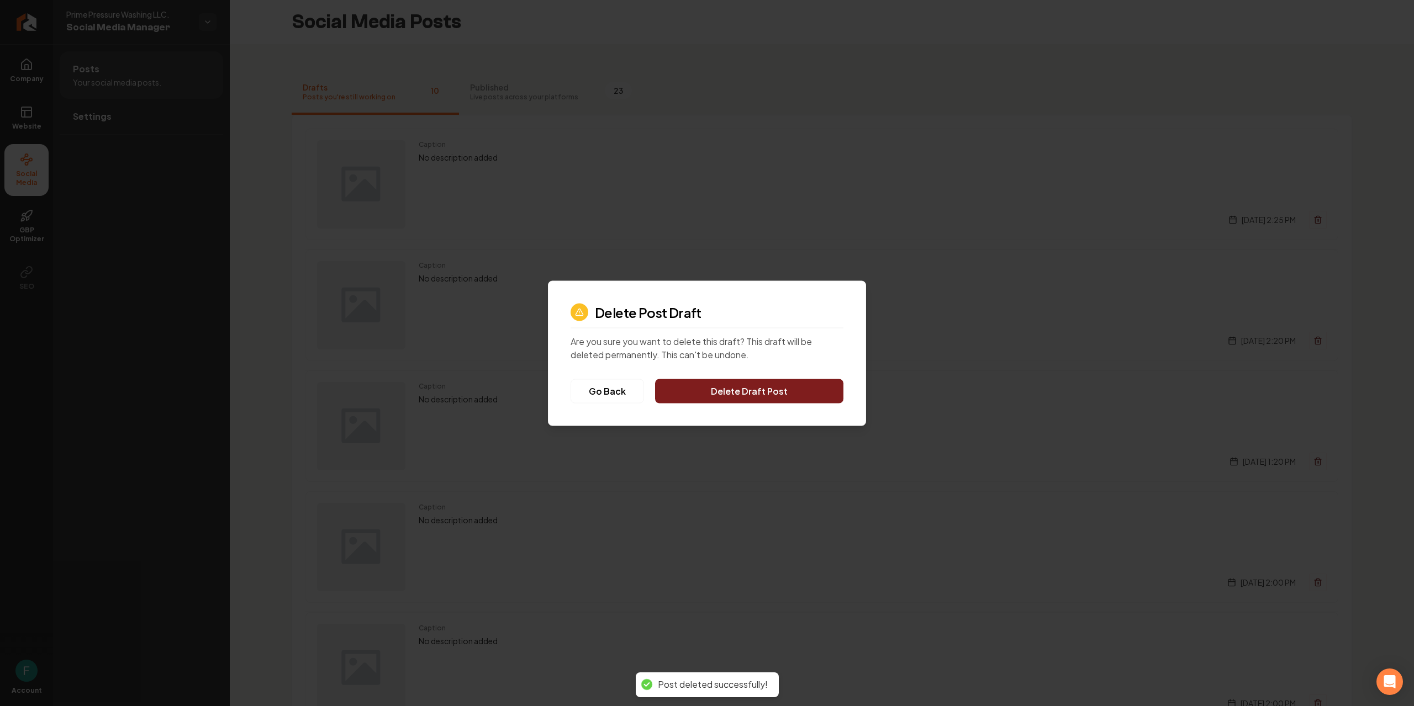
click at [774, 381] on button "Delete Draft Post" at bounding box center [749, 391] width 188 height 24
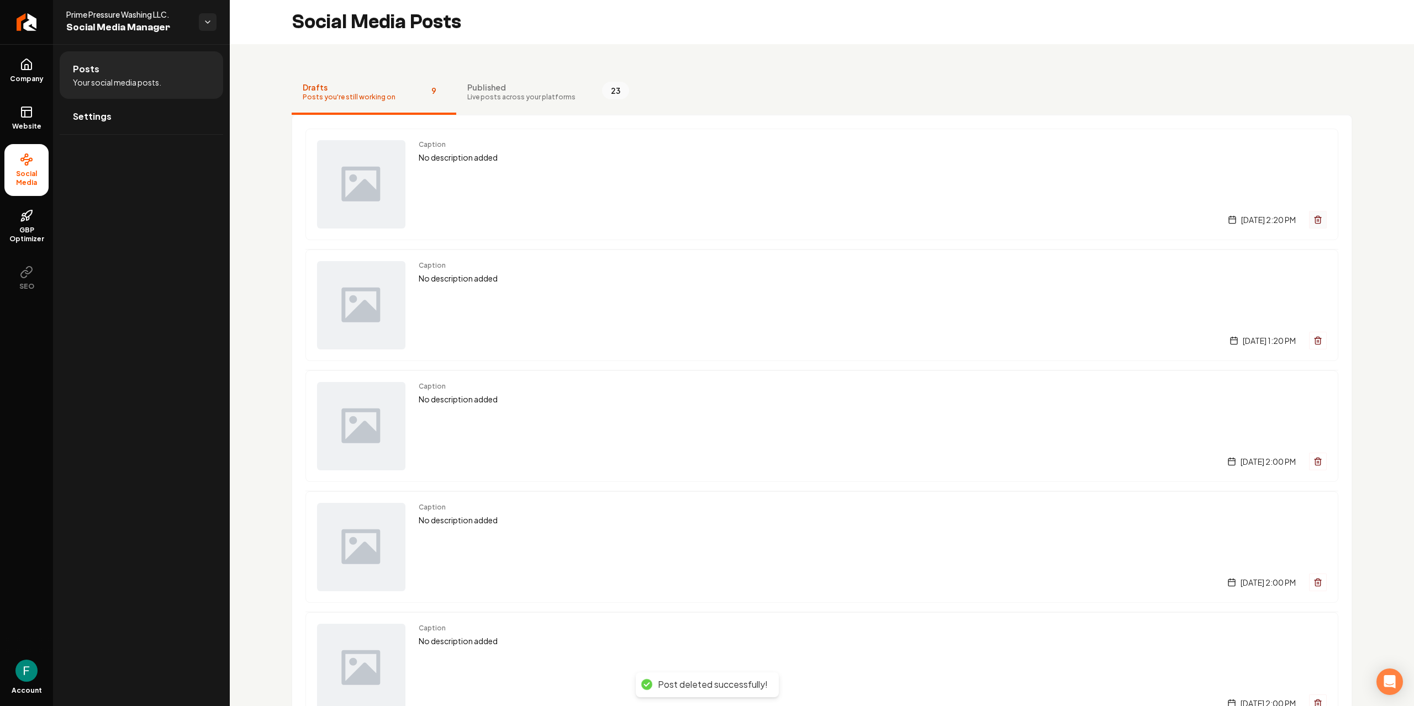
click at [1313, 216] on icon "Main content area" at bounding box center [1317, 219] width 9 height 9
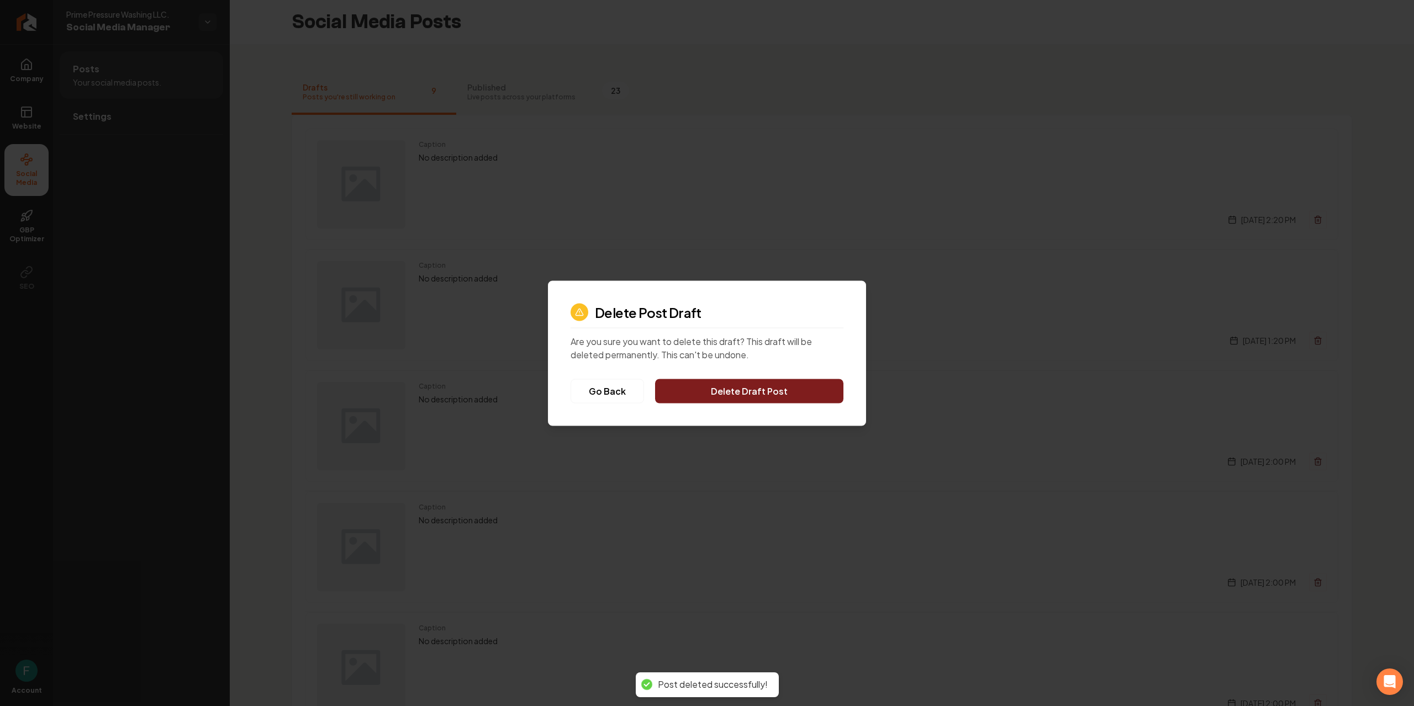
click at [781, 390] on button "Delete Draft Post" at bounding box center [749, 391] width 188 height 24
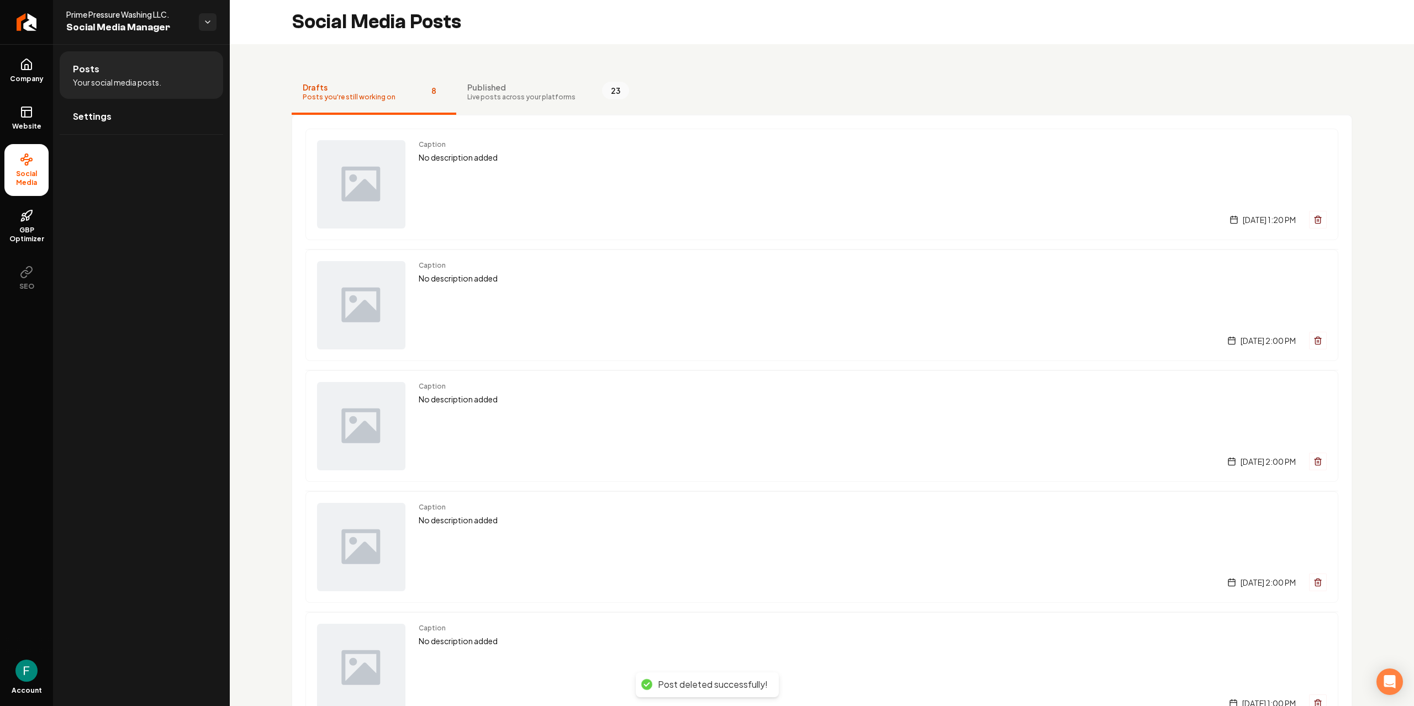
click at [1313, 217] on icon "Main content area" at bounding box center [1317, 219] width 9 height 9
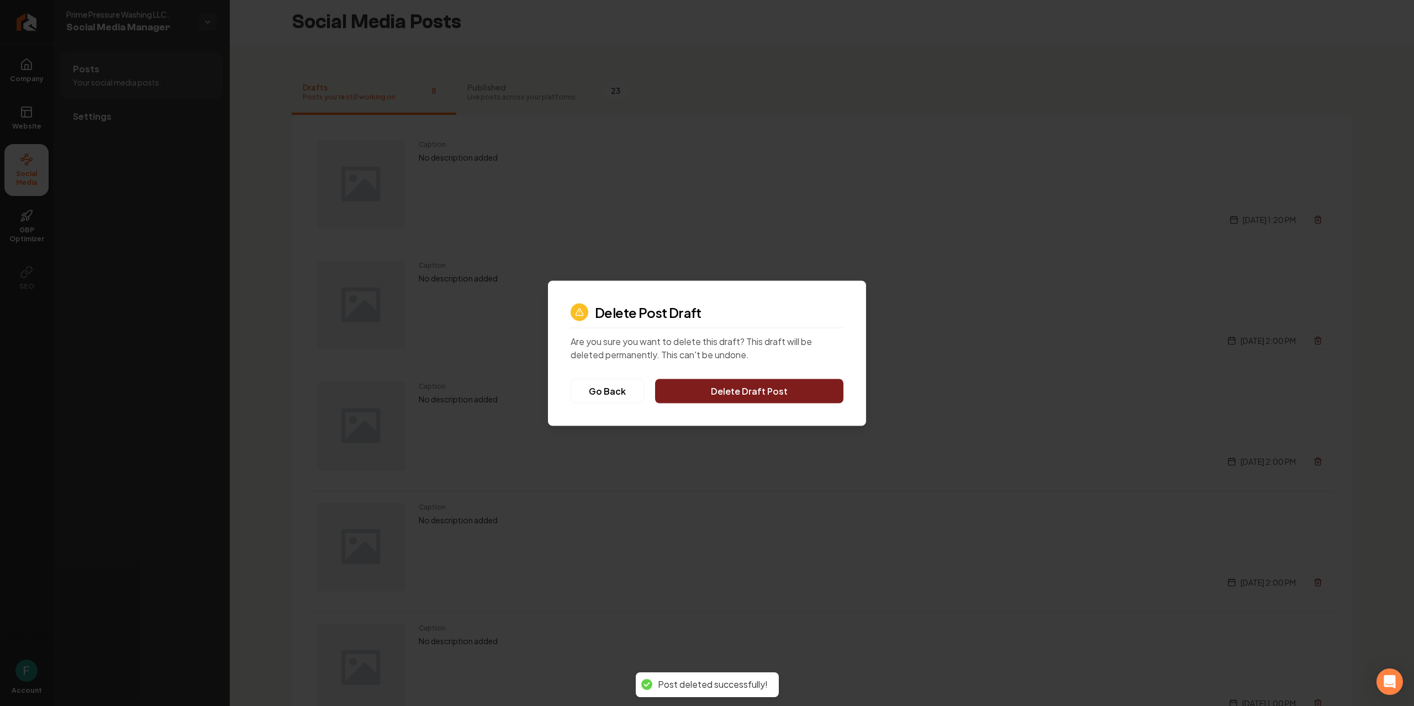
click at [771, 386] on button "Delete Draft Post" at bounding box center [749, 391] width 188 height 24
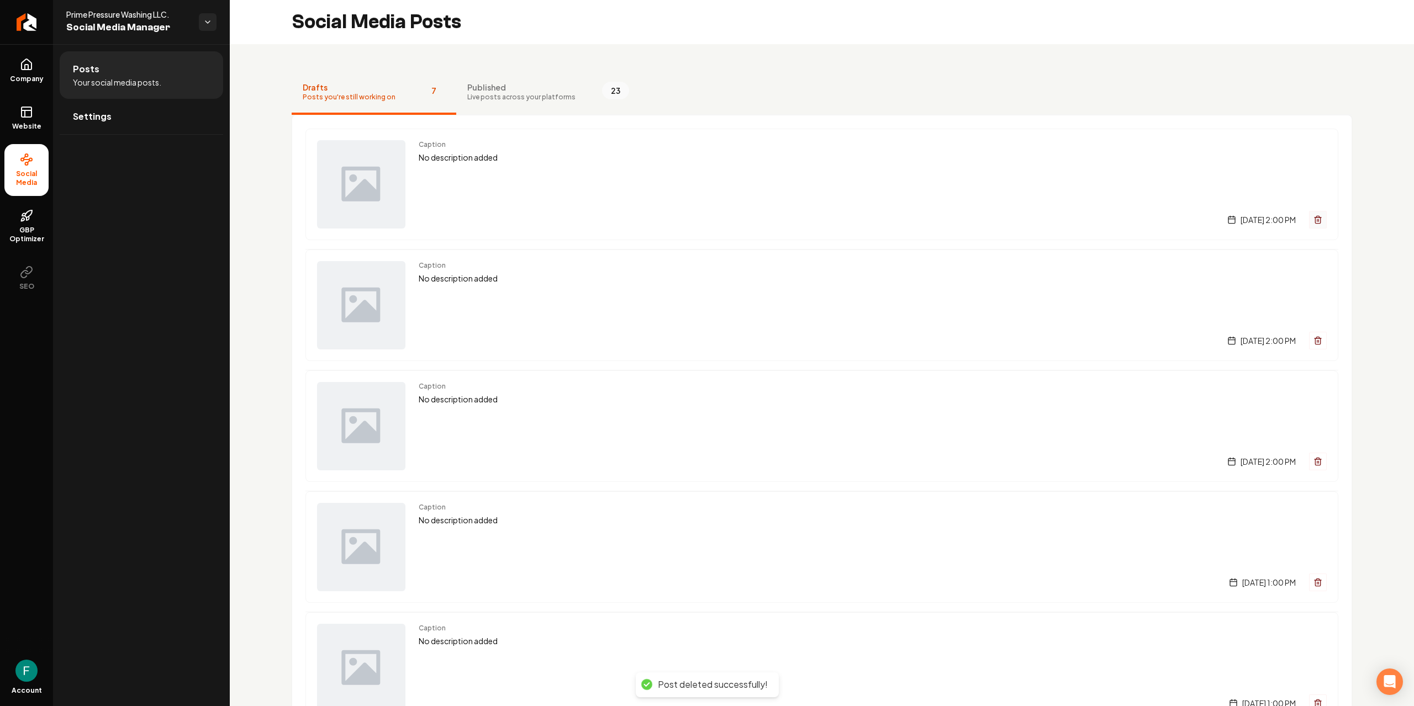
click at [1313, 221] on icon "Main content area" at bounding box center [1317, 219] width 9 height 9
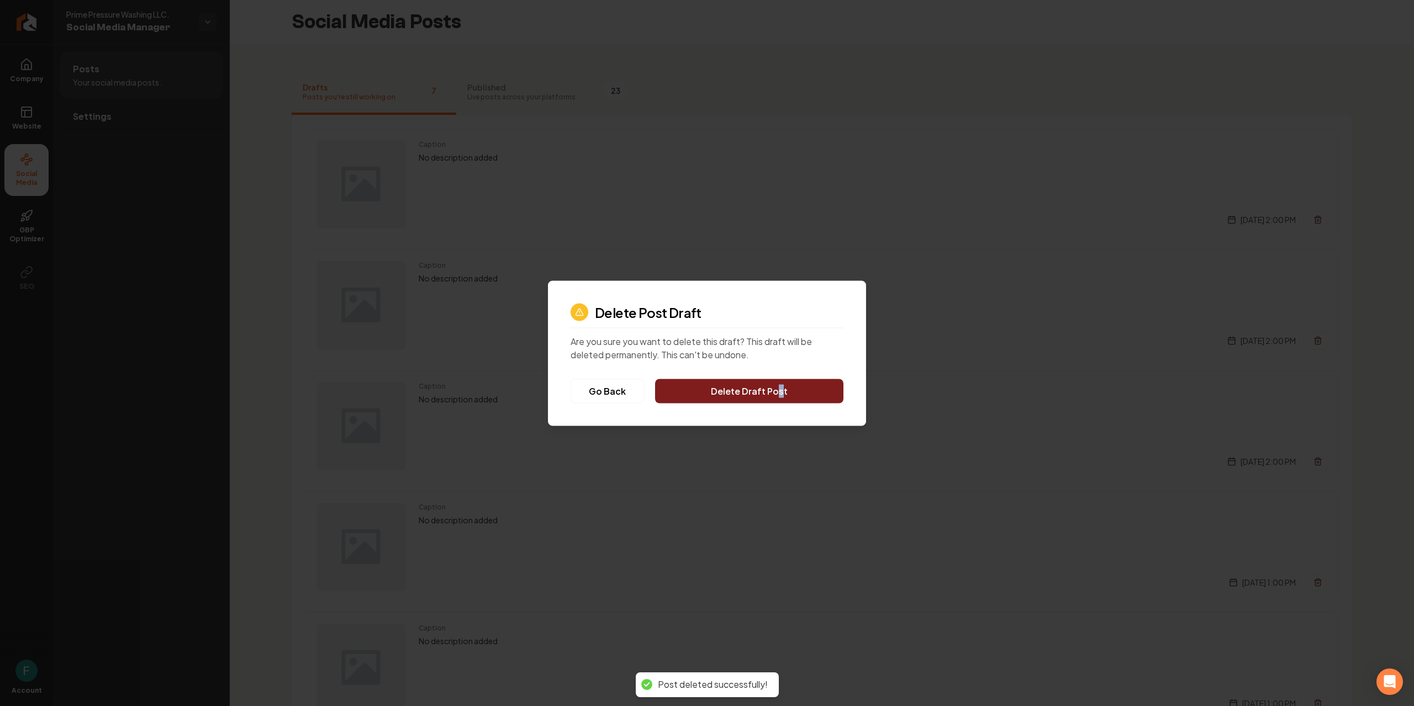
drag, startPoint x: 780, startPoint y: 406, endPoint x: 771, endPoint y: 395, distance: 14.9
click at [771, 395] on div "Delete Post Draft Are you sure you want to delete this draft? This draft will b…" at bounding box center [707, 353] width 318 height 145
click at [771, 395] on button "Delete Draft Post" at bounding box center [749, 391] width 188 height 24
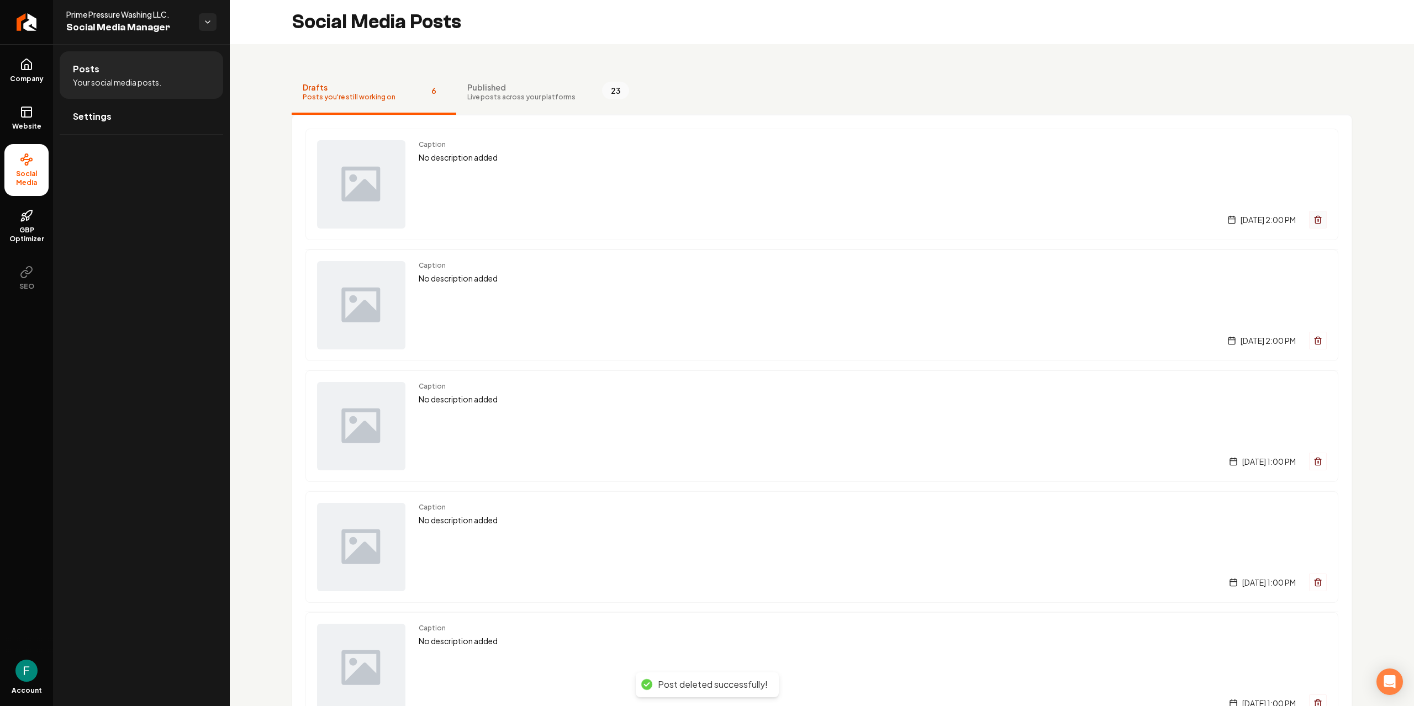
click at [1309, 224] on button "Main content area" at bounding box center [1318, 220] width 18 height 18
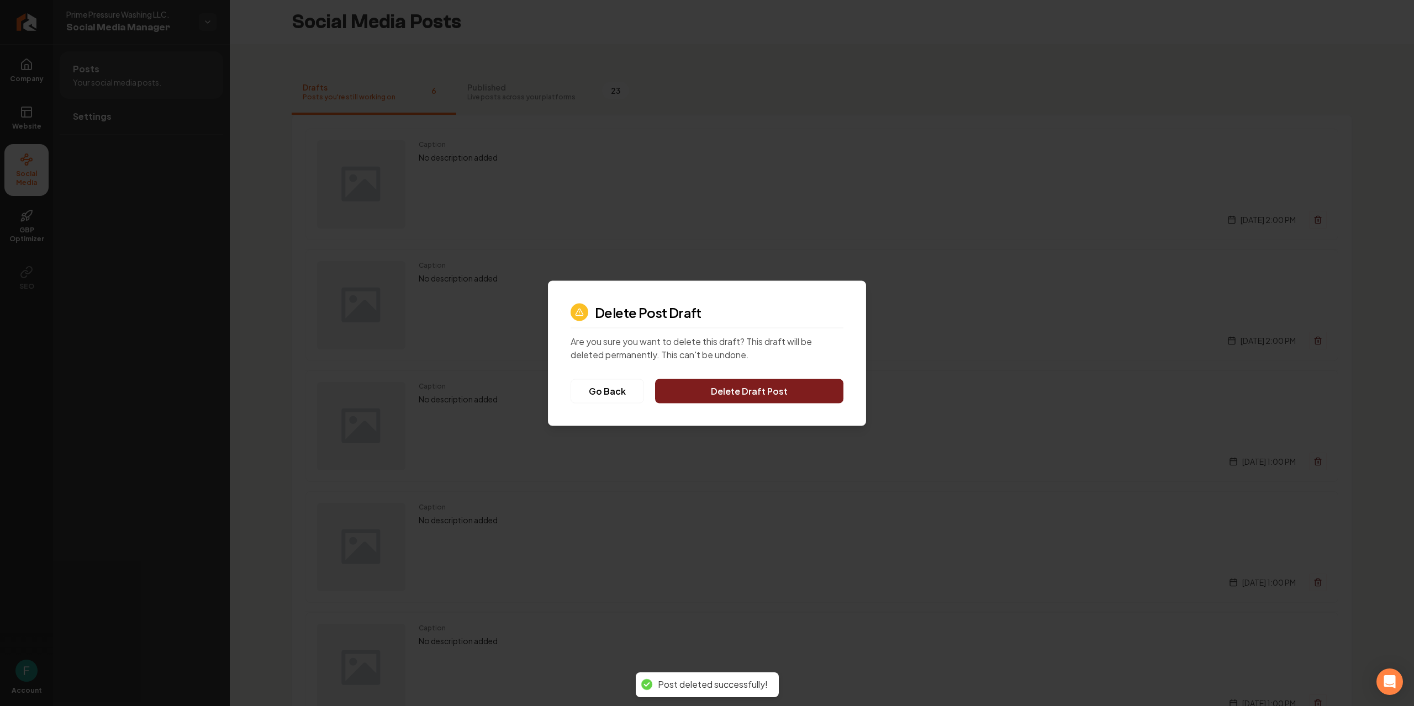
click at [818, 398] on button "Delete Draft Post" at bounding box center [749, 391] width 188 height 24
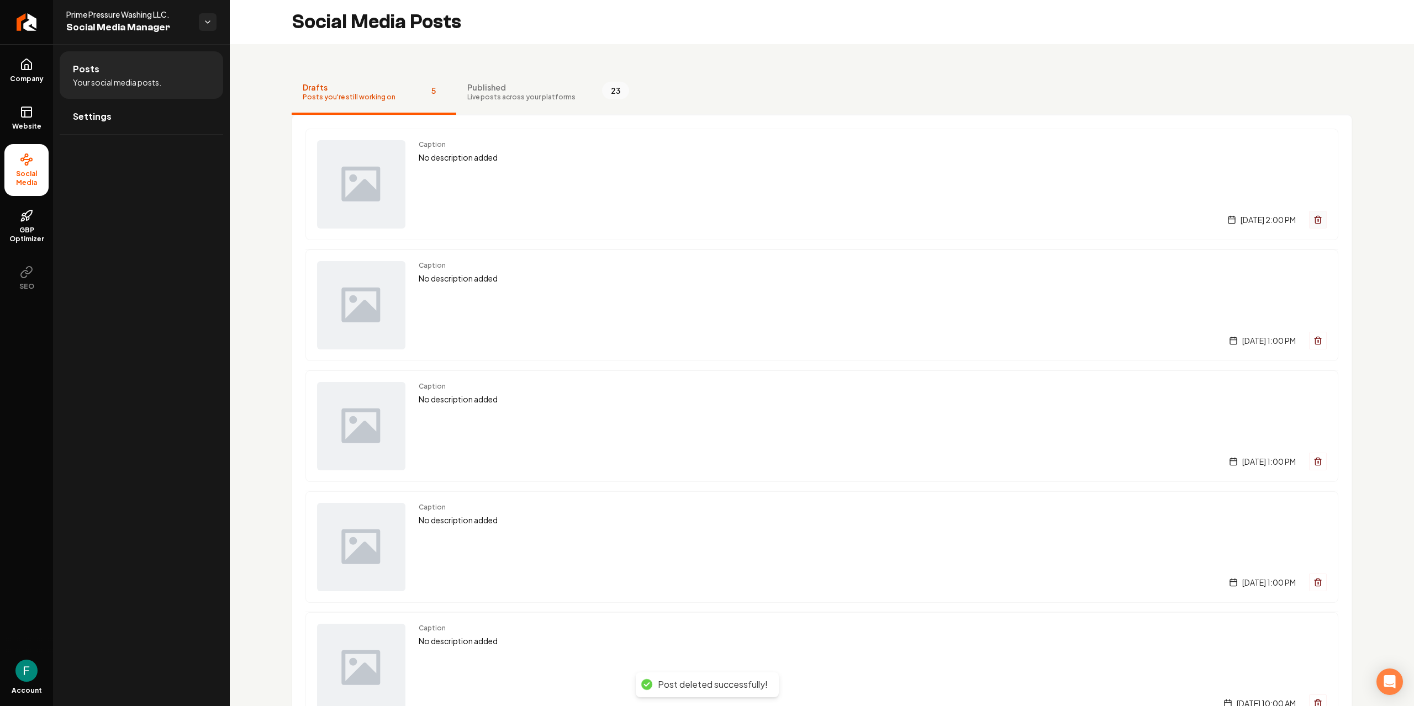
click at [1309, 219] on button "Main content area" at bounding box center [1318, 220] width 18 height 18
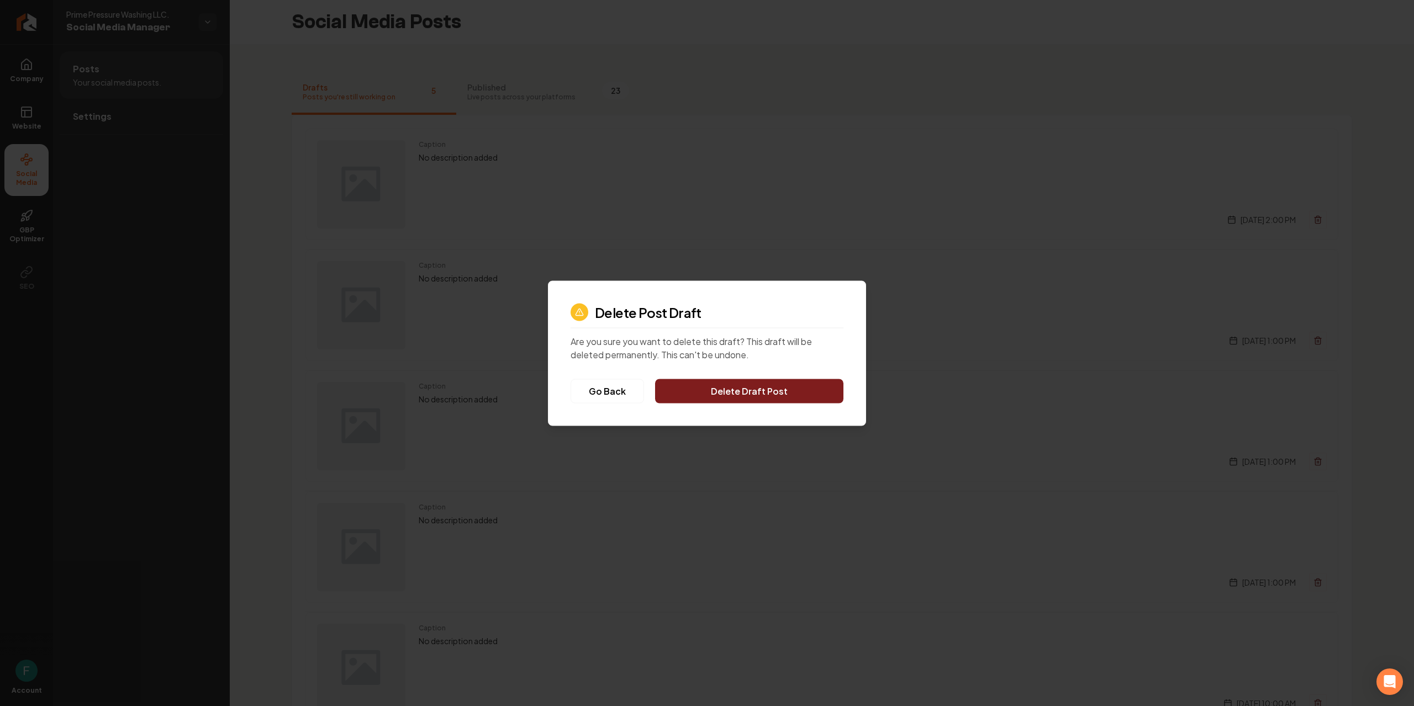
click at [823, 382] on button "Delete Draft Post" at bounding box center [749, 391] width 188 height 24
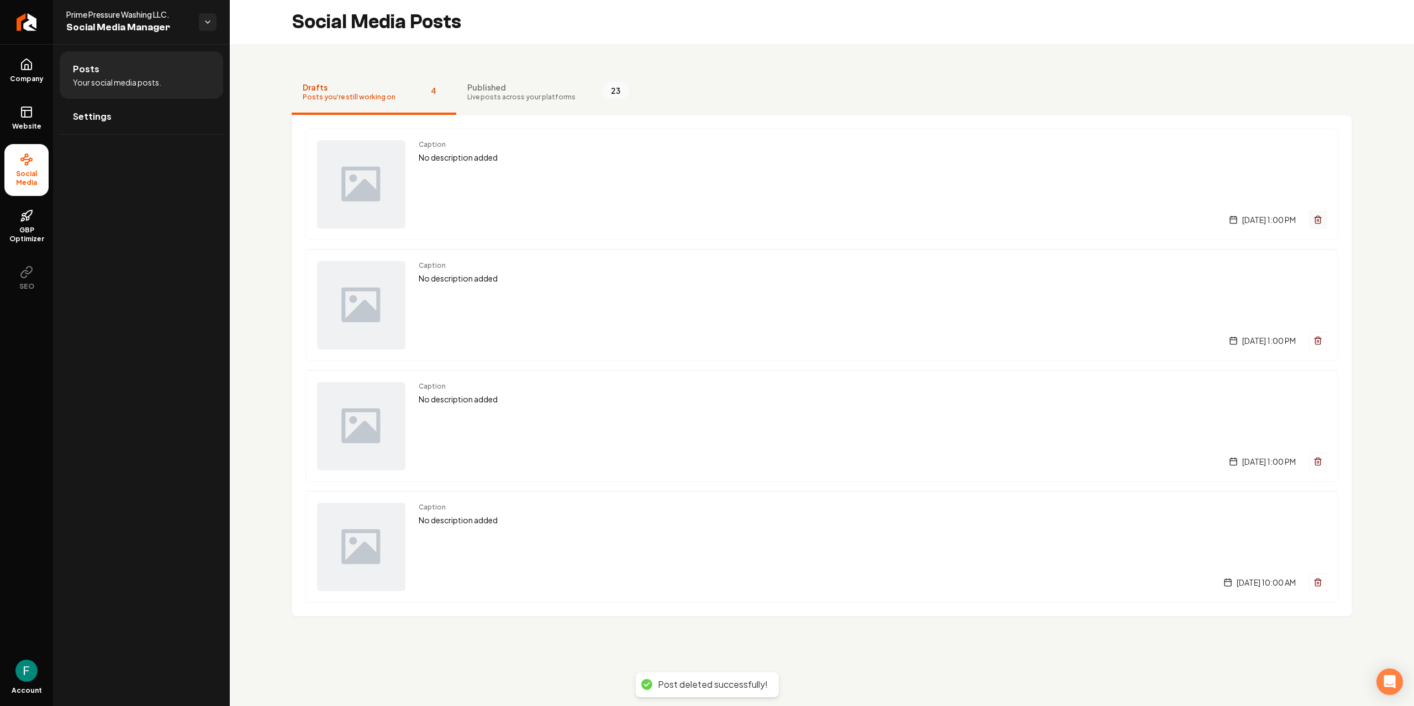
click at [1311, 221] on button "Main content area" at bounding box center [1318, 220] width 18 height 18
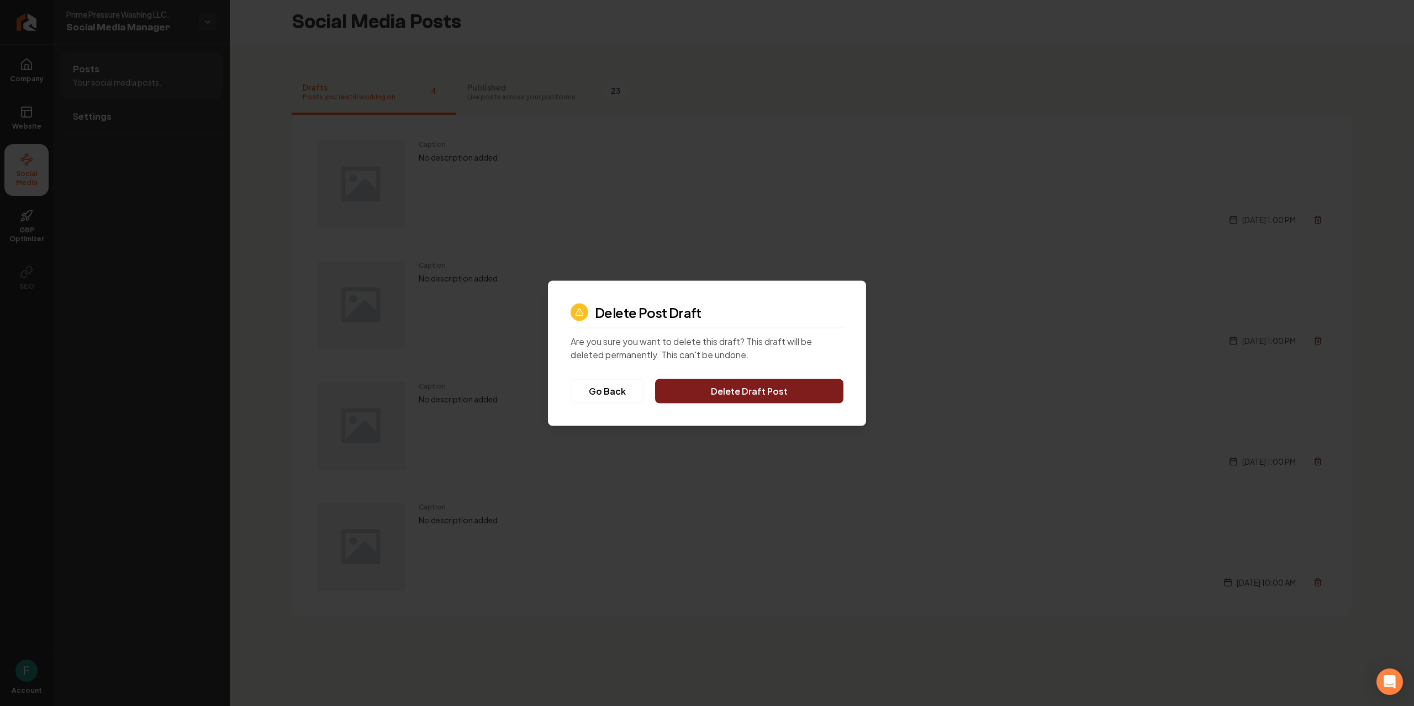
click at [811, 406] on div "Delete Post Draft Are you sure you want to delete this draft? This draft will b…" at bounding box center [707, 353] width 318 height 145
click at [808, 399] on button "Delete Draft Post" at bounding box center [749, 391] width 188 height 24
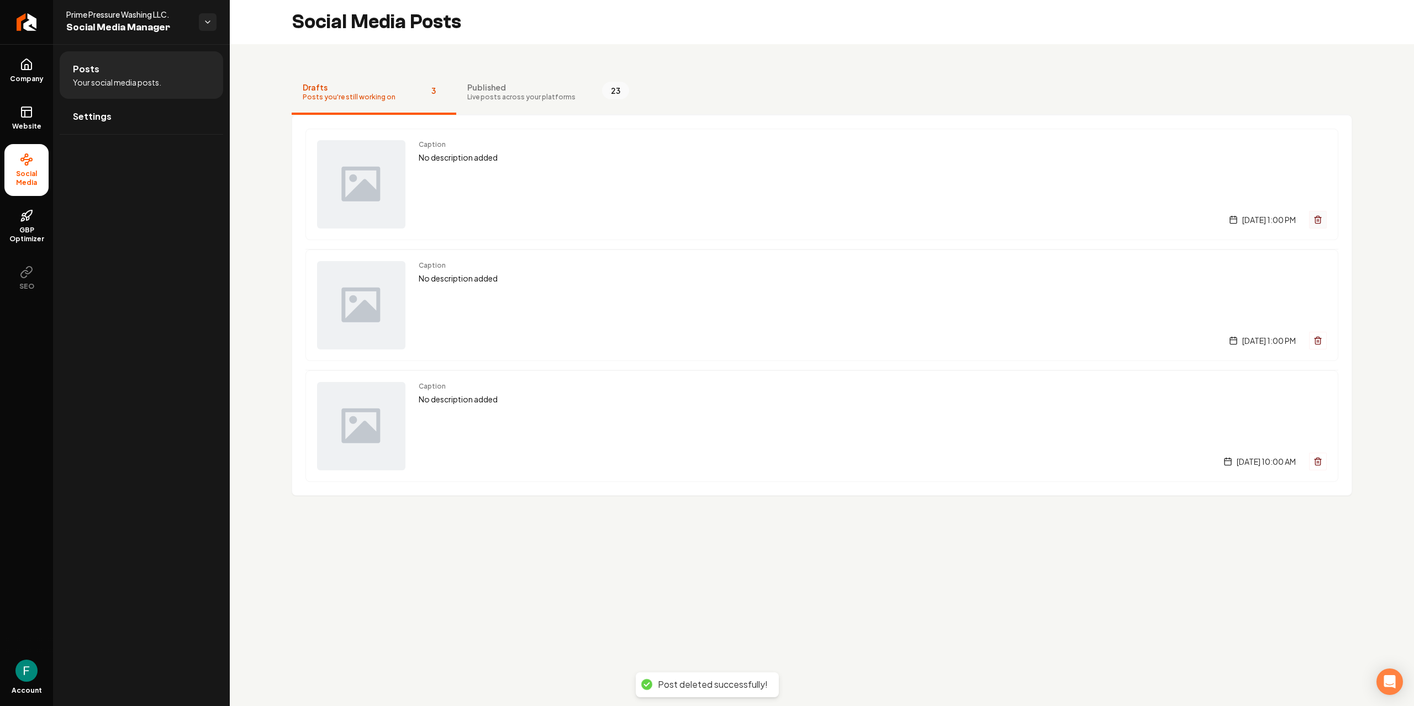
click at [1313, 221] on icon "Main content area" at bounding box center [1317, 219] width 9 height 9
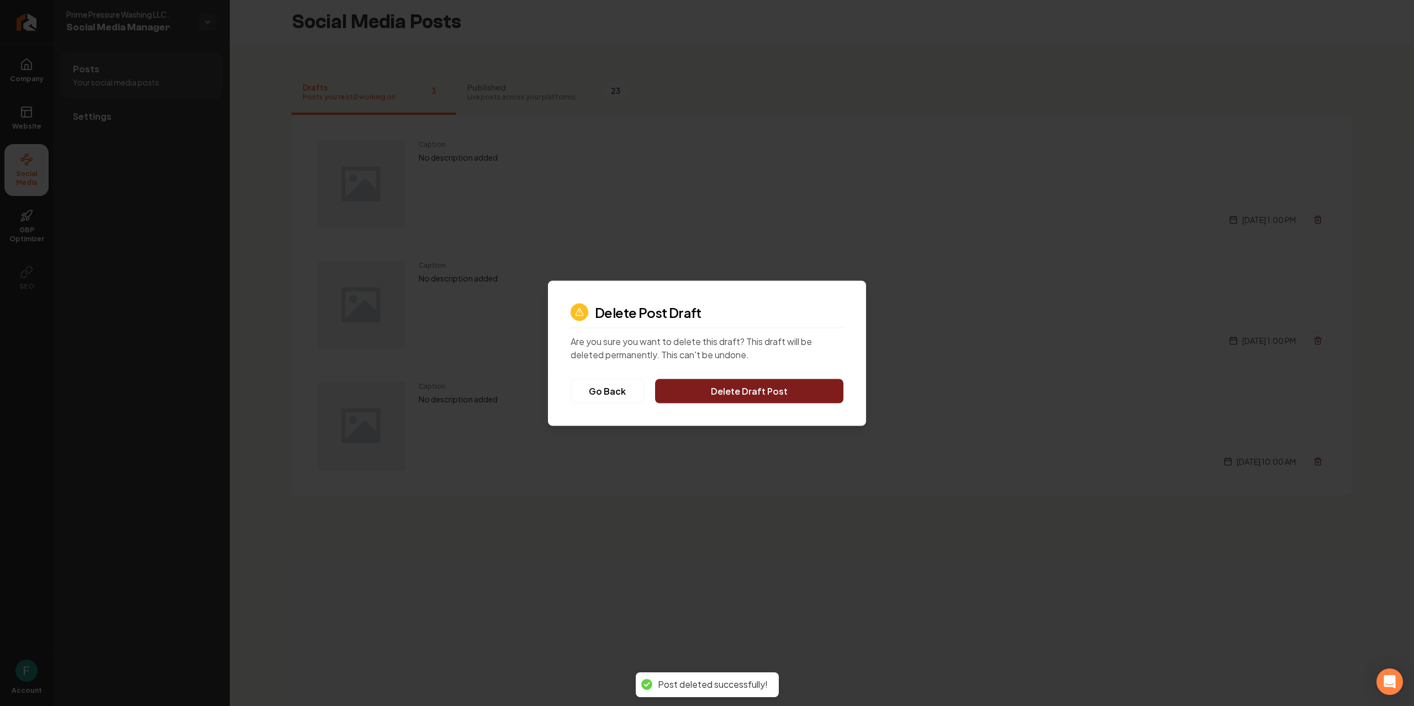
click at [753, 394] on button "Delete Draft Post" at bounding box center [749, 391] width 188 height 24
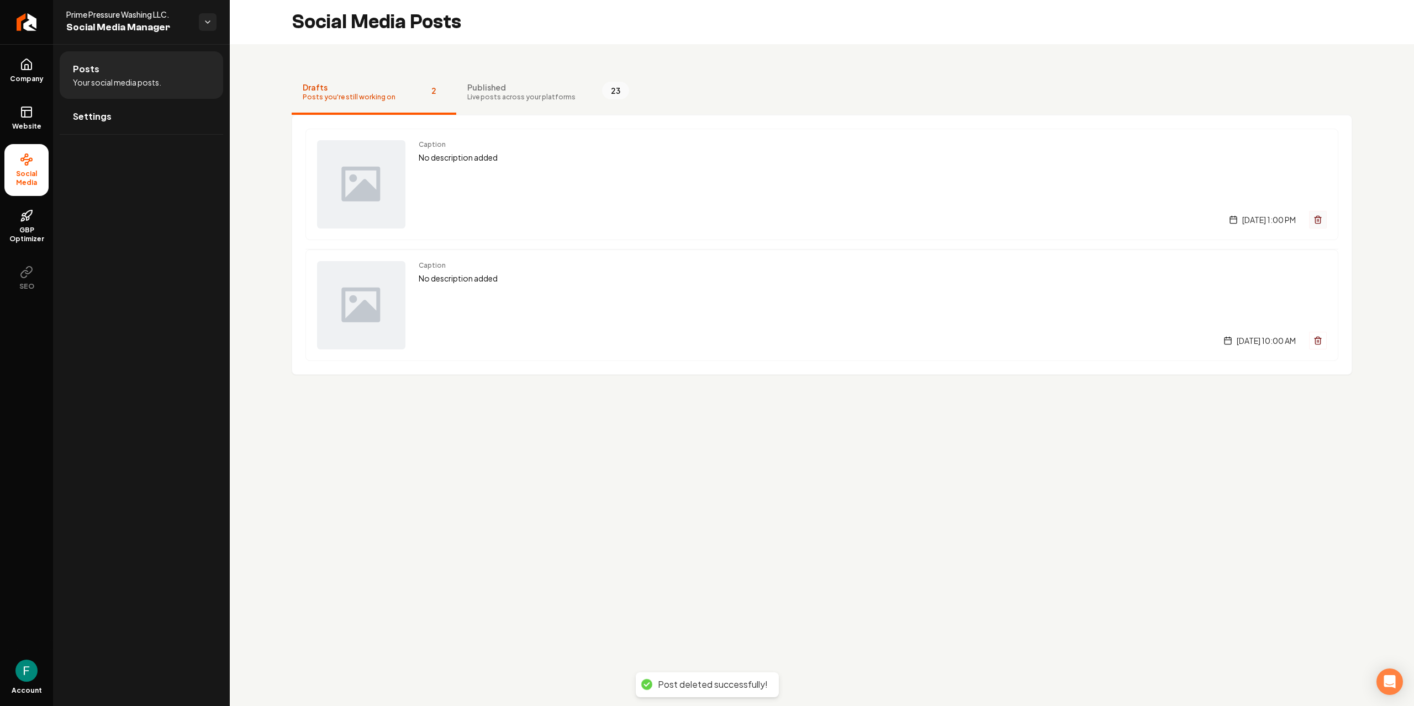
click at [1319, 219] on icon "Main content area" at bounding box center [1317, 219] width 9 height 9
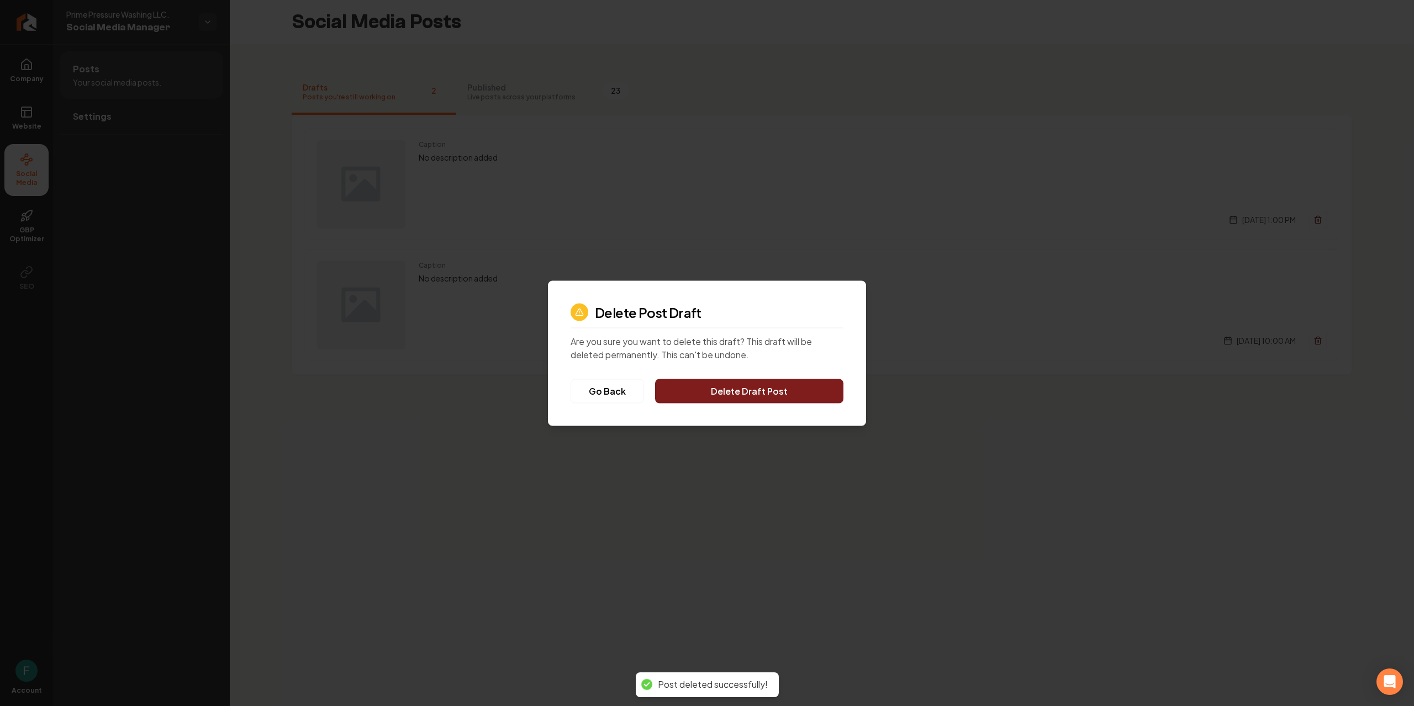
click at [785, 392] on button "Delete Draft Post" at bounding box center [749, 391] width 188 height 24
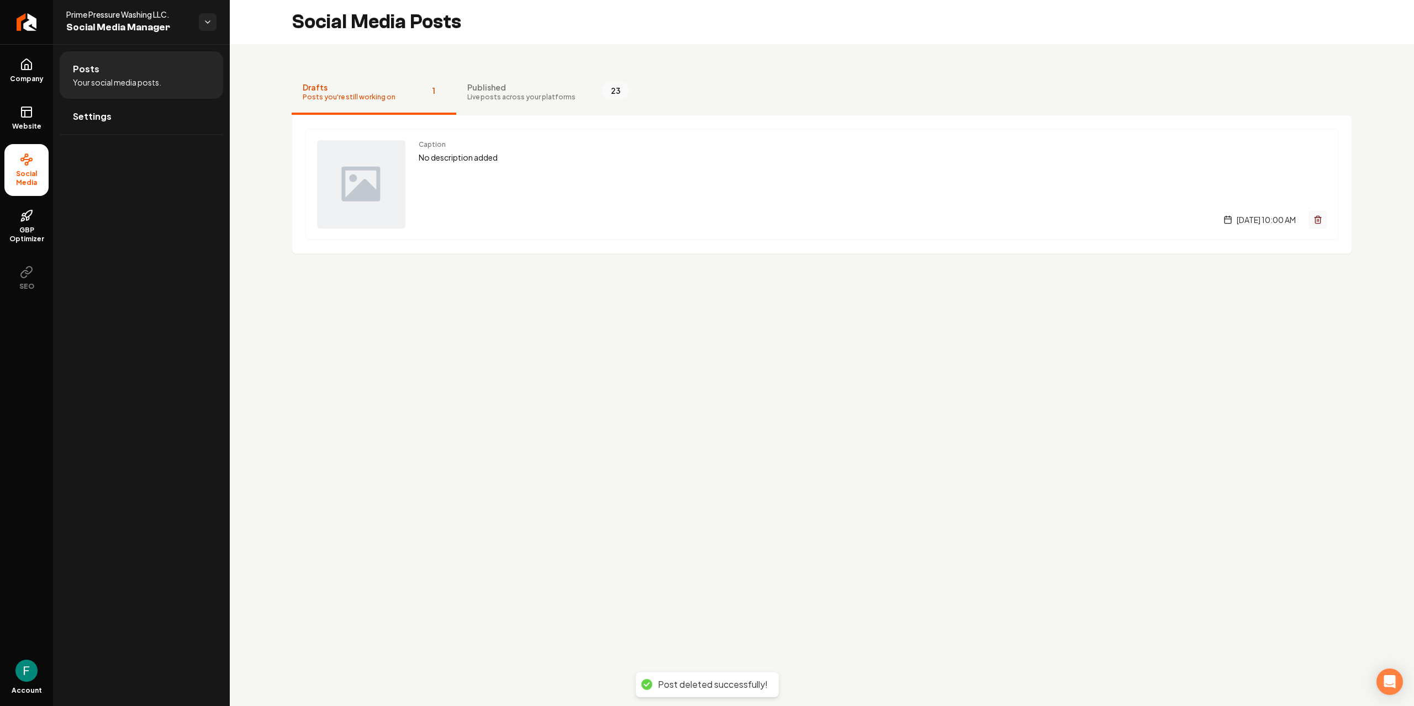
click at [1320, 219] on icon "Main content area" at bounding box center [1317, 221] width 5 height 6
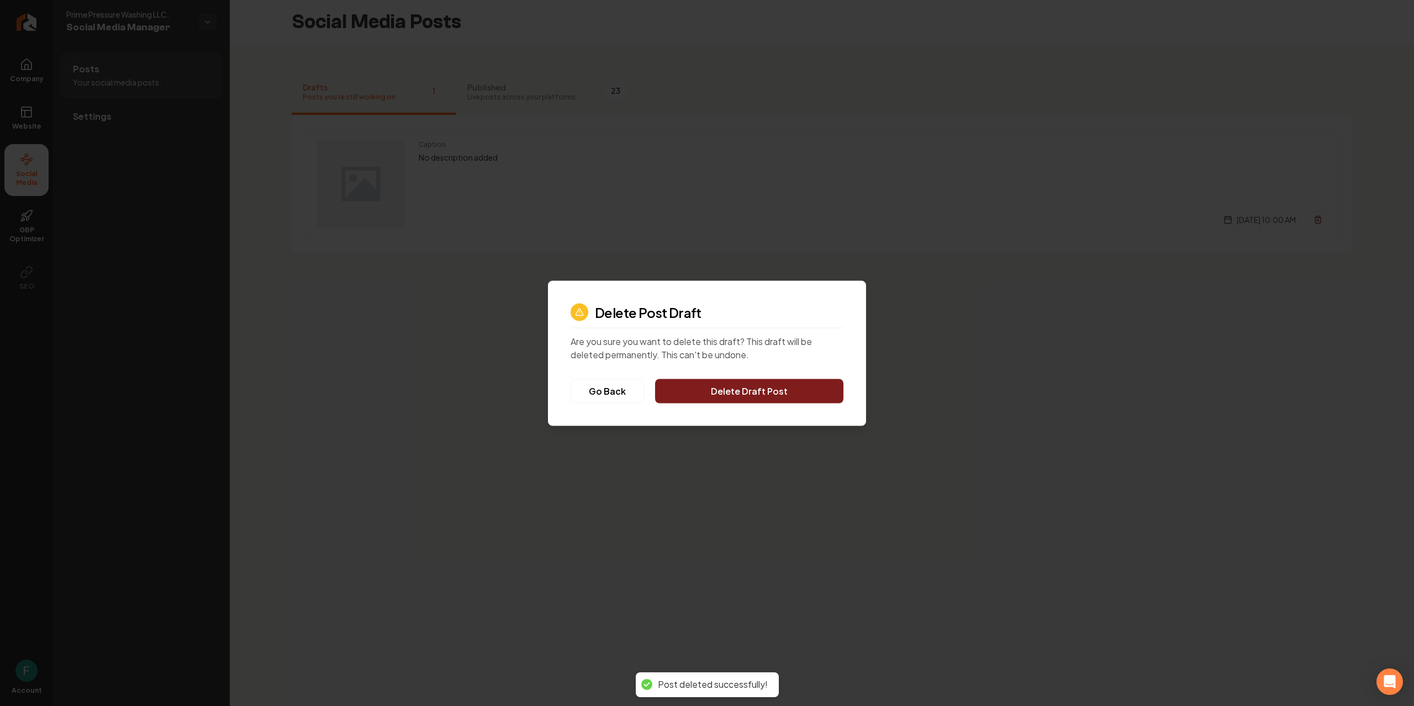
click at [743, 400] on button "Delete Draft Post" at bounding box center [749, 391] width 188 height 24
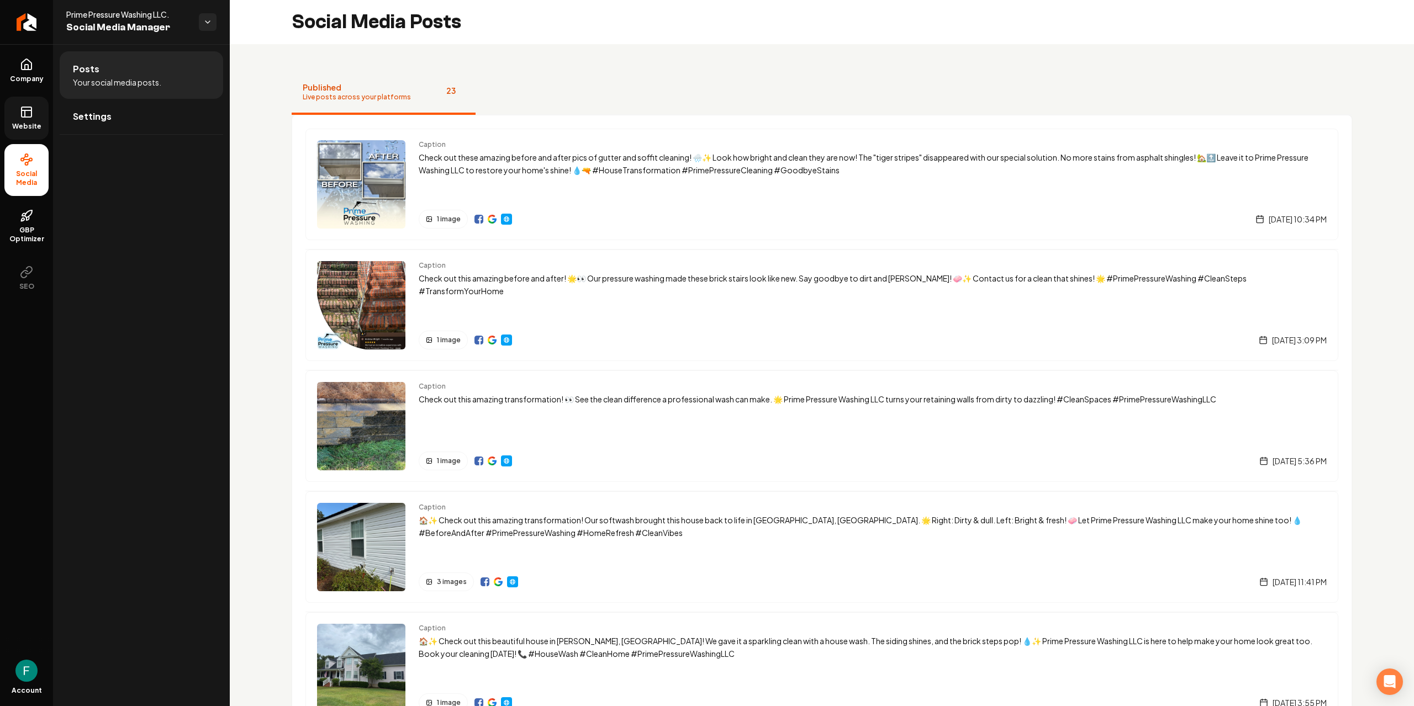
click at [28, 124] on span "Website" at bounding box center [27, 126] width 38 height 9
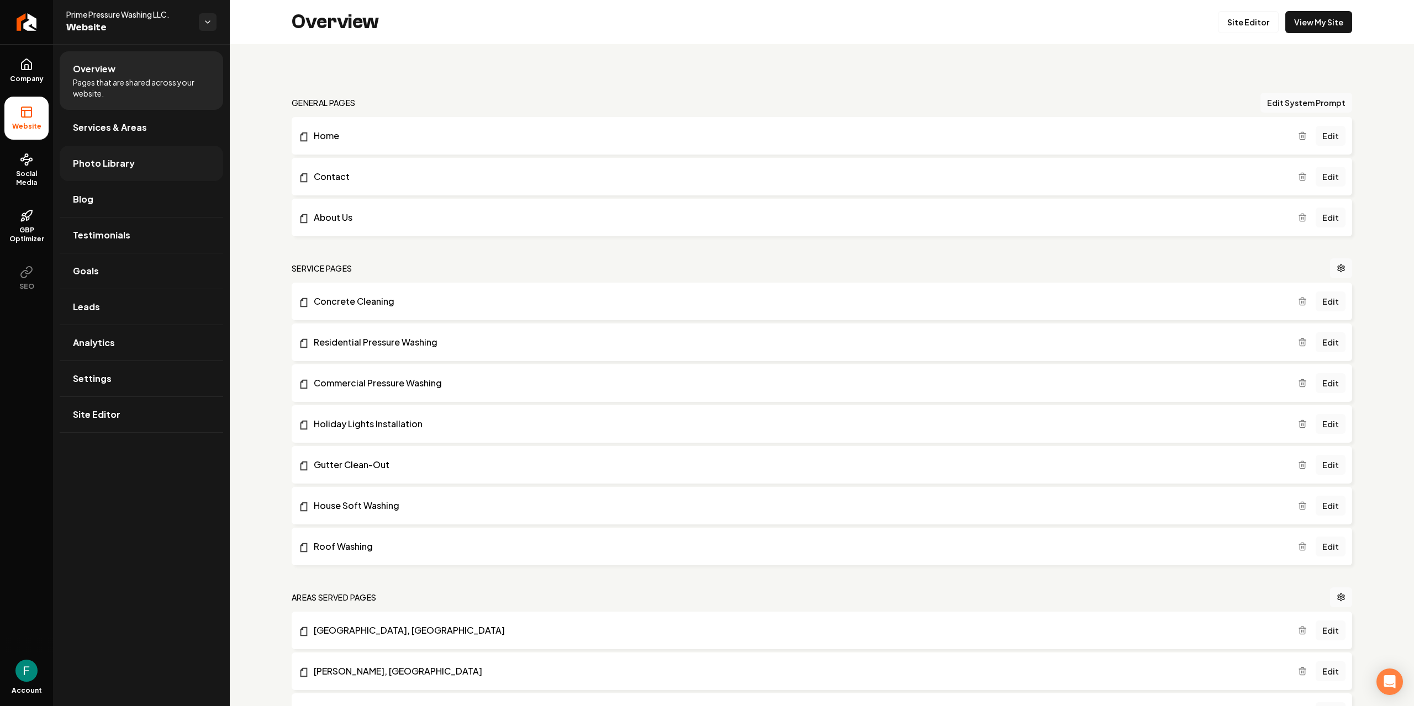
click at [139, 160] on link "Photo Library" at bounding box center [141, 163] width 163 height 35
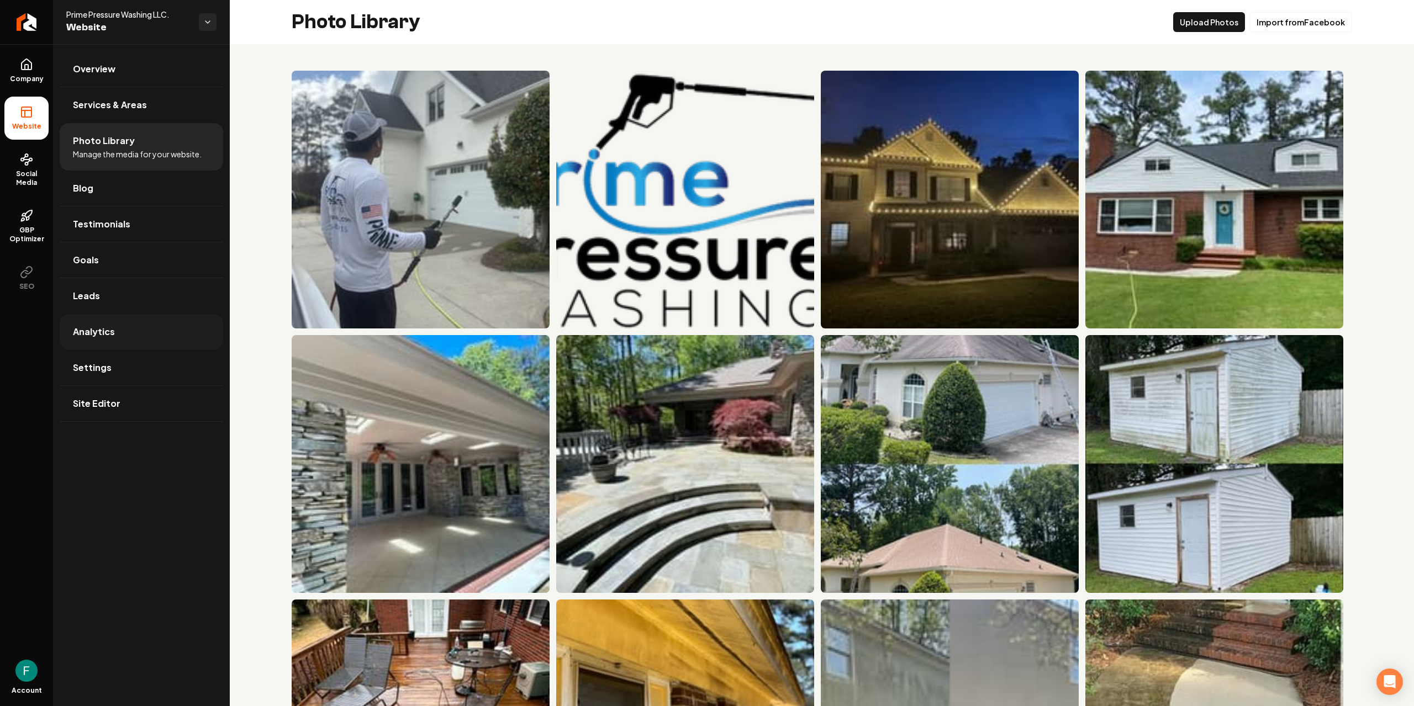
click at [112, 324] on link "Analytics" at bounding box center [141, 331] width 163 height 35
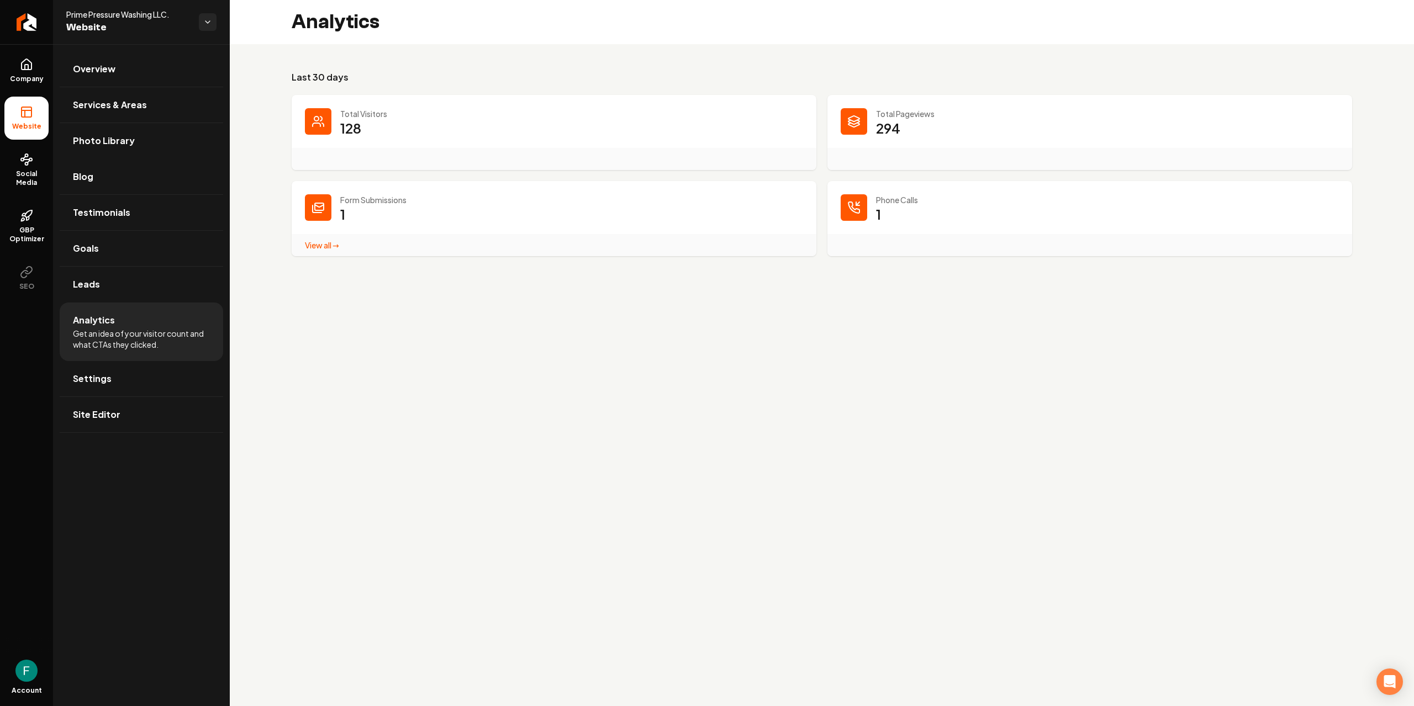
click at [319, 245] on link "View all → Form Submissions stats" at bounding box center [322, 245] width 34 height 10
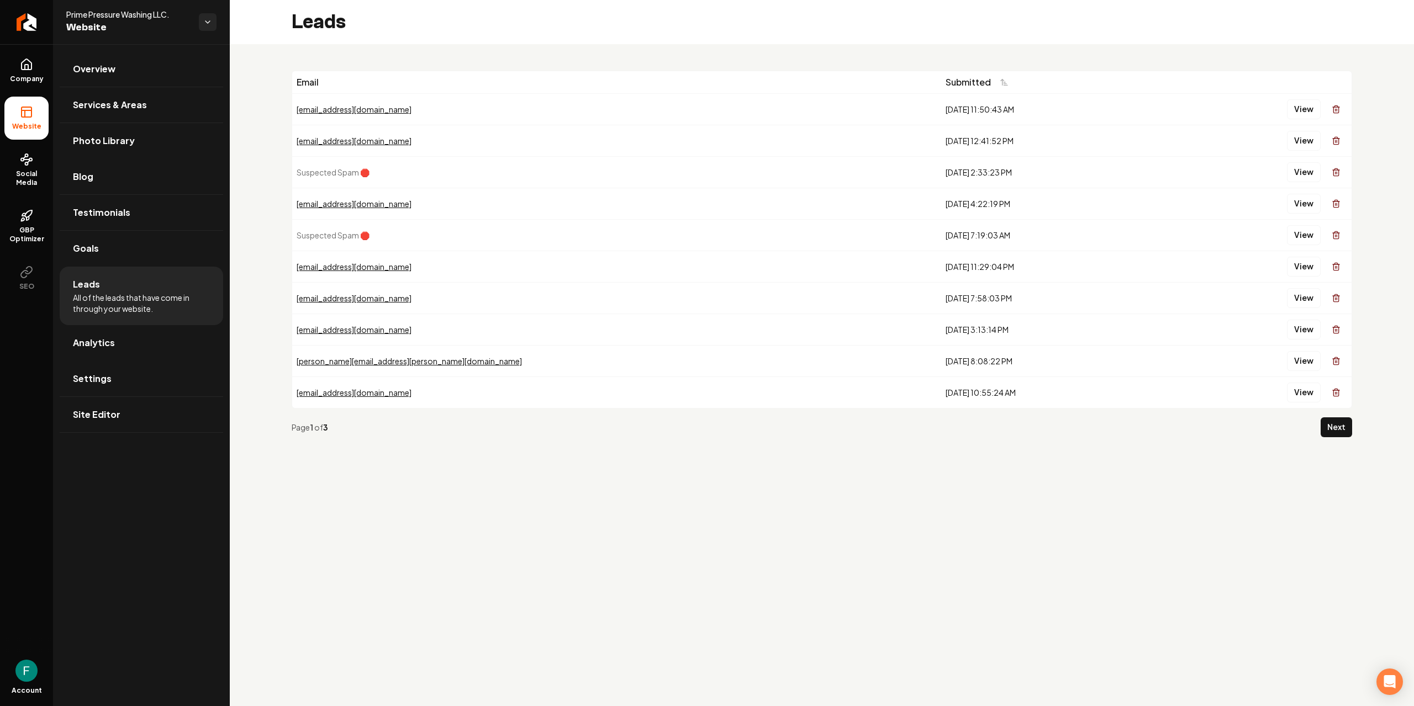
click at [152, 316] on li "Leads All of the leads that have come in through your website." at bounding box center [141, 296] width 163 height 59
drag, startPoint x: 125, startPoint y: 304, endPoint x: 123, endPoint y: 293, distance: 10.7
click at [124, 303] on span "All of the leads that have come in through your website." at bounding box center [141, 303] width 137 height 22
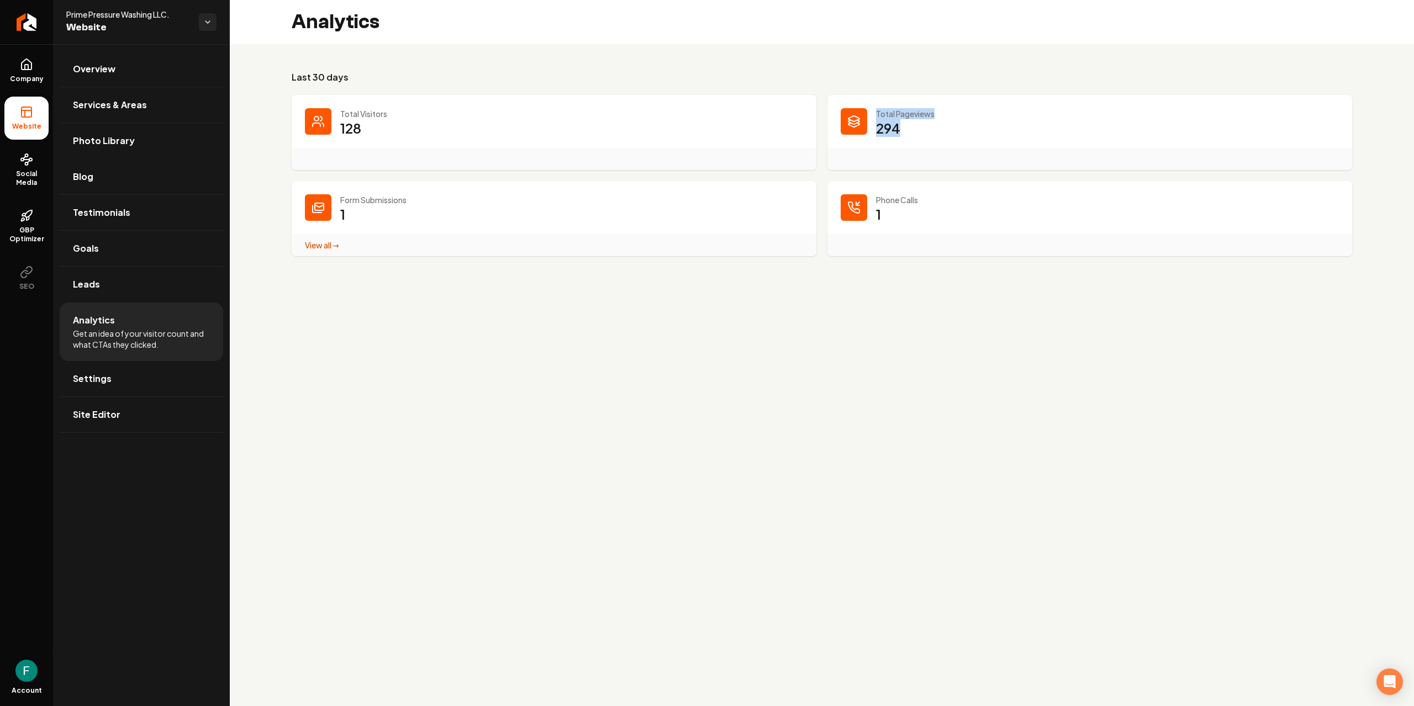
drag, startPoint x: 905, startPoint y: 113, endPoint x: 954, endPoint y: 121, distance: 49.9
click at [954, 121] on div "Total Pageviews 294" at bounding box center [1089, 132] width 525 height 75
click at [457, 252] on div "View all → Form Submissions stats" at bounding box center [554, 245] width 525 height 22
click at [117, 406] on link "Site Editor" at bounding box center [141, 414] width 163 height 35
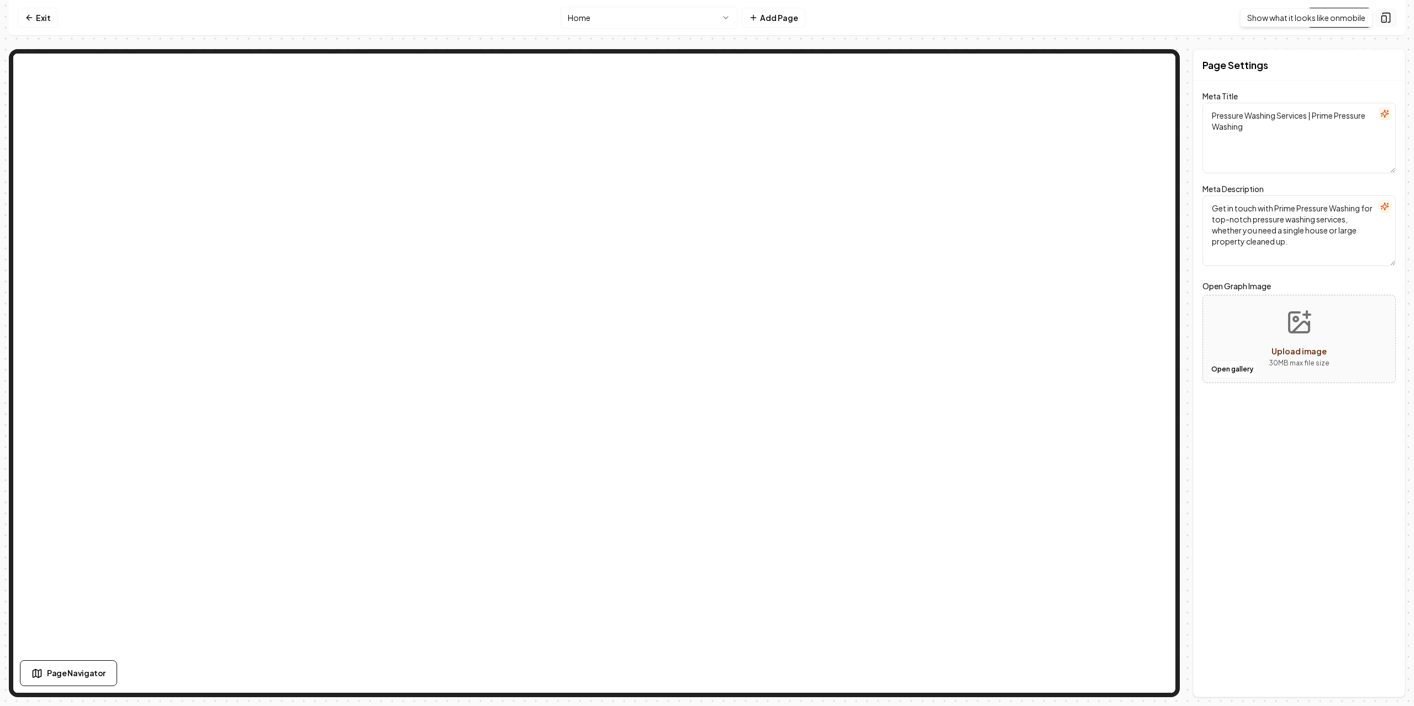
click at [1384, 17] on icon at bounding box center [1385, 17] width 11 height 11
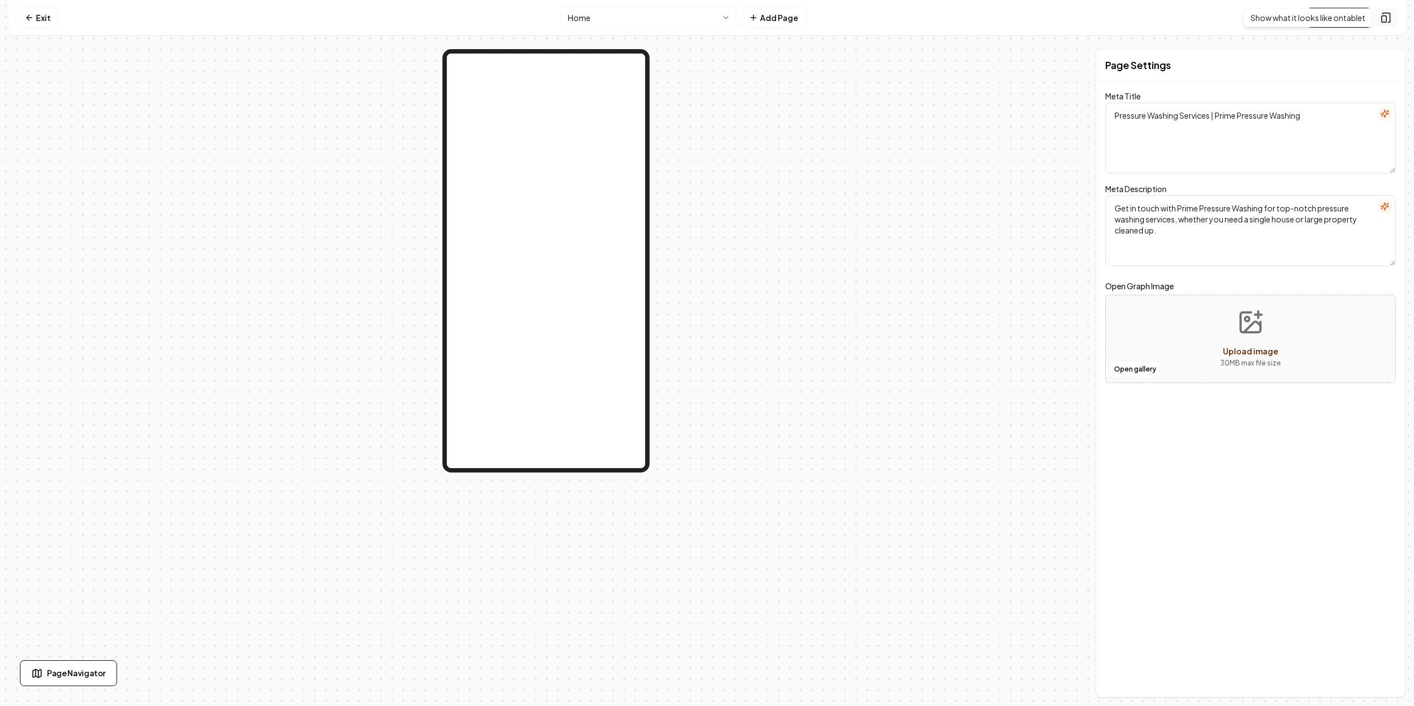
click at [1388, 17] on icon at bounding box center [1385, 17] width 11 height 11
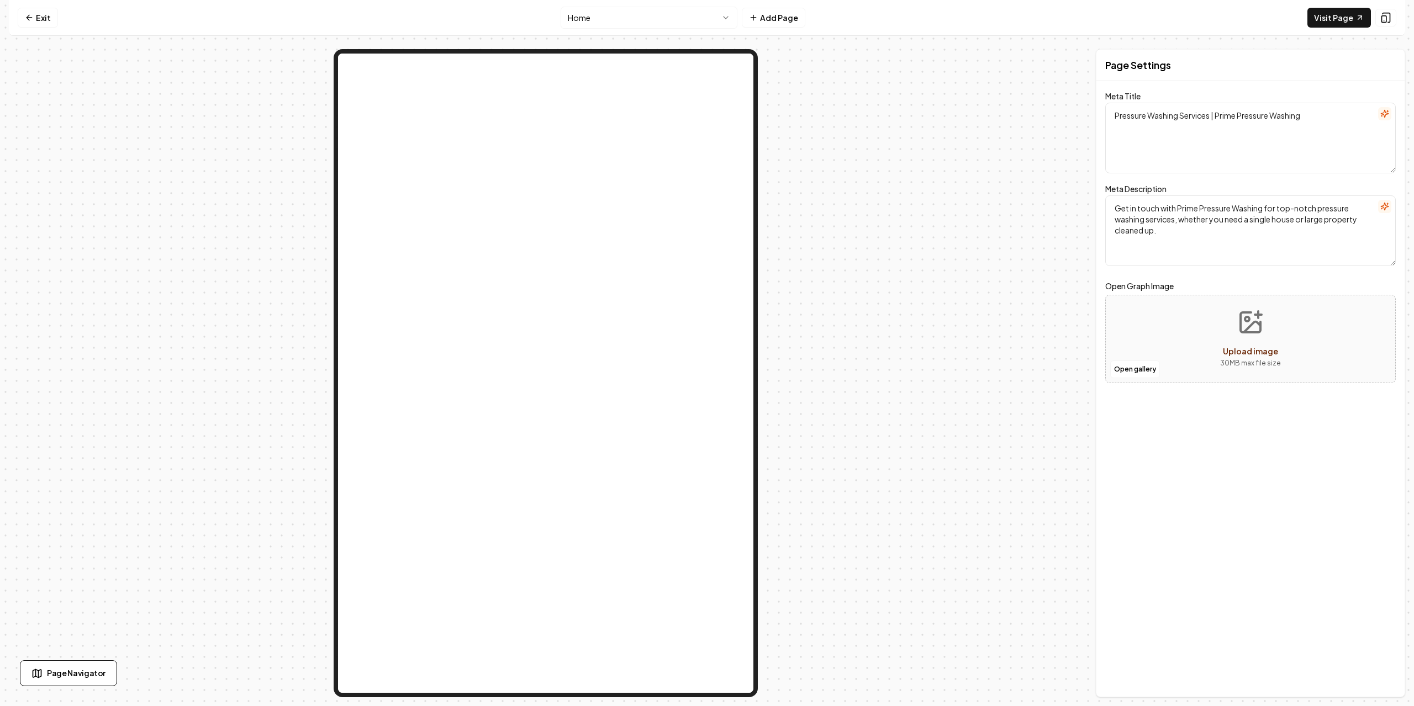
click at [1382, 27] on div "Visit Page" at bounding box center [1351, 18] width 89 height 20
click at [1379, 20] on button at bounding box center [1385, 18] width 21 height 18
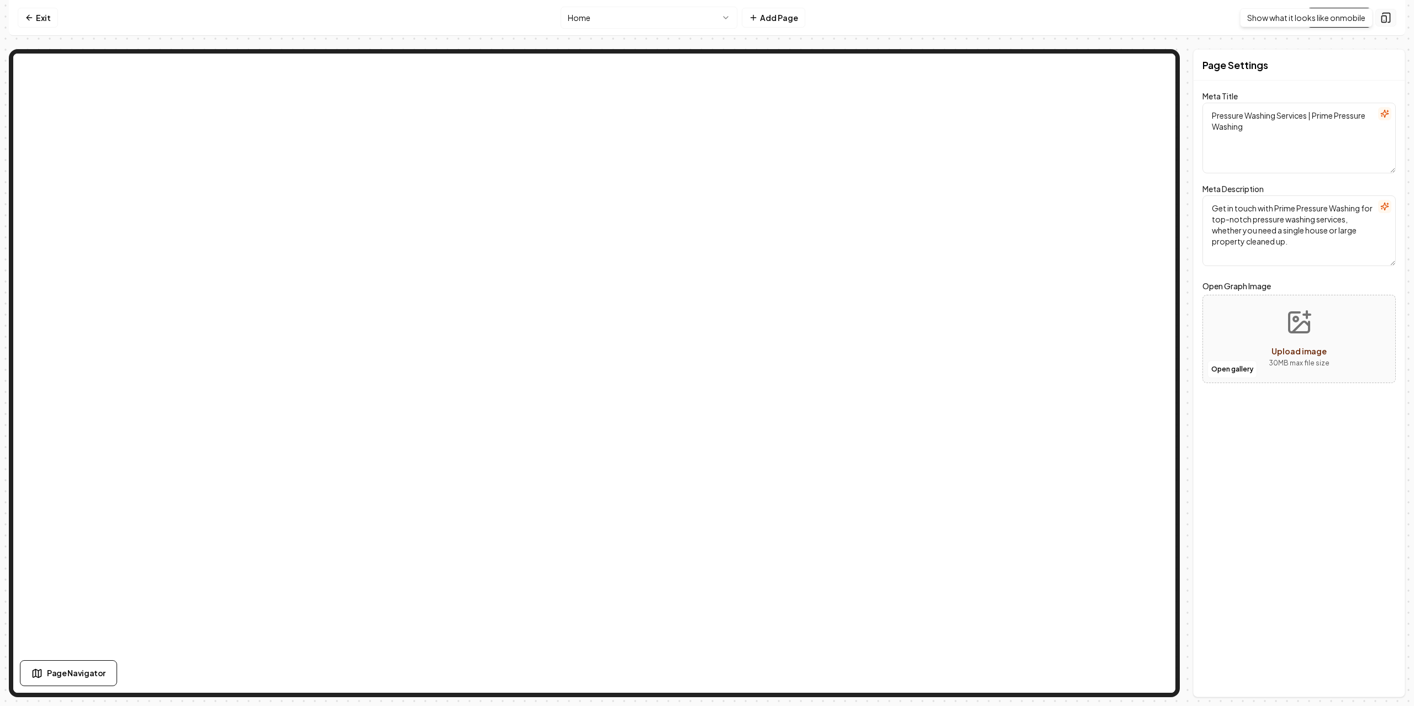
click at [1393, 13] on button at bounding box center [1385, 18] width 21 height 18
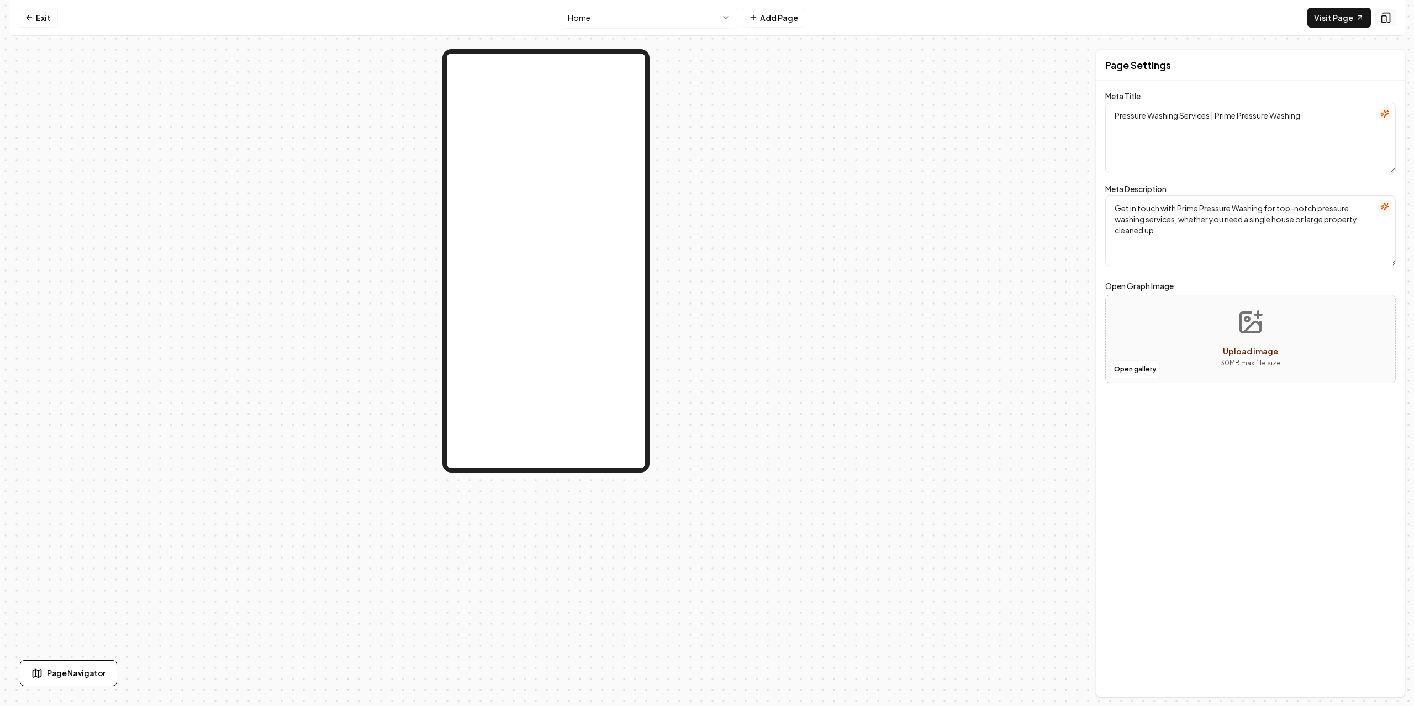
click at [1389, 14] on icon at bounding box center [1385, 17] width 7 height 9
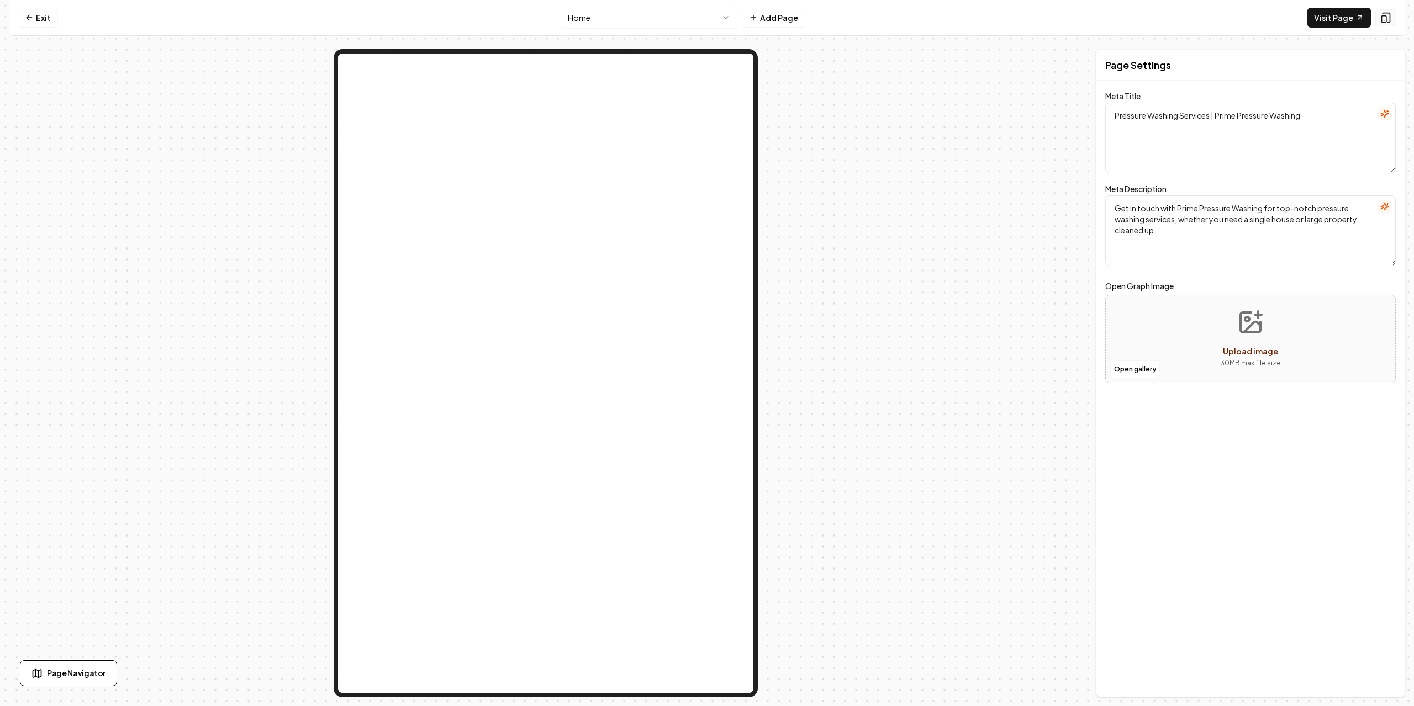
click at [1389, 14] on icon at bounding box center [1385, 17] width 7 height 9
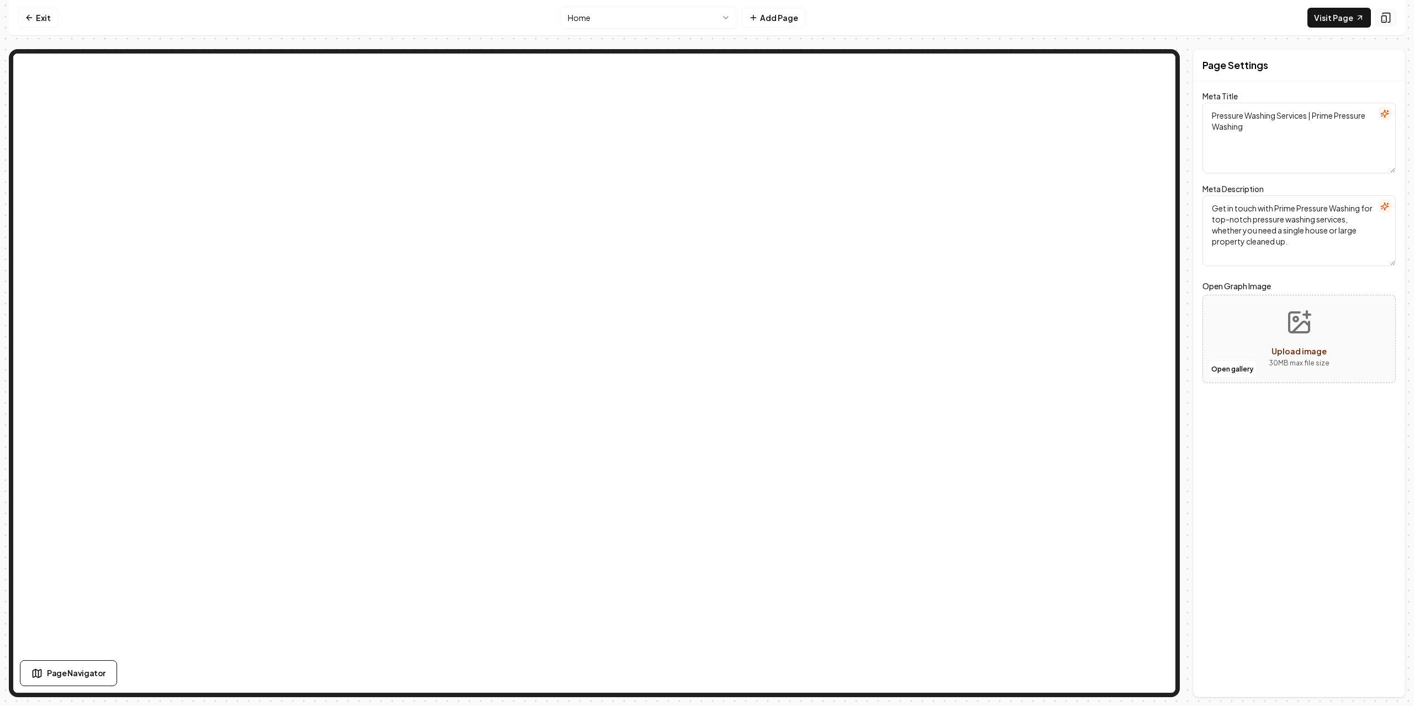
click at [1389, 14] on icon at bounding box center [1385, 17] width 7 height 9
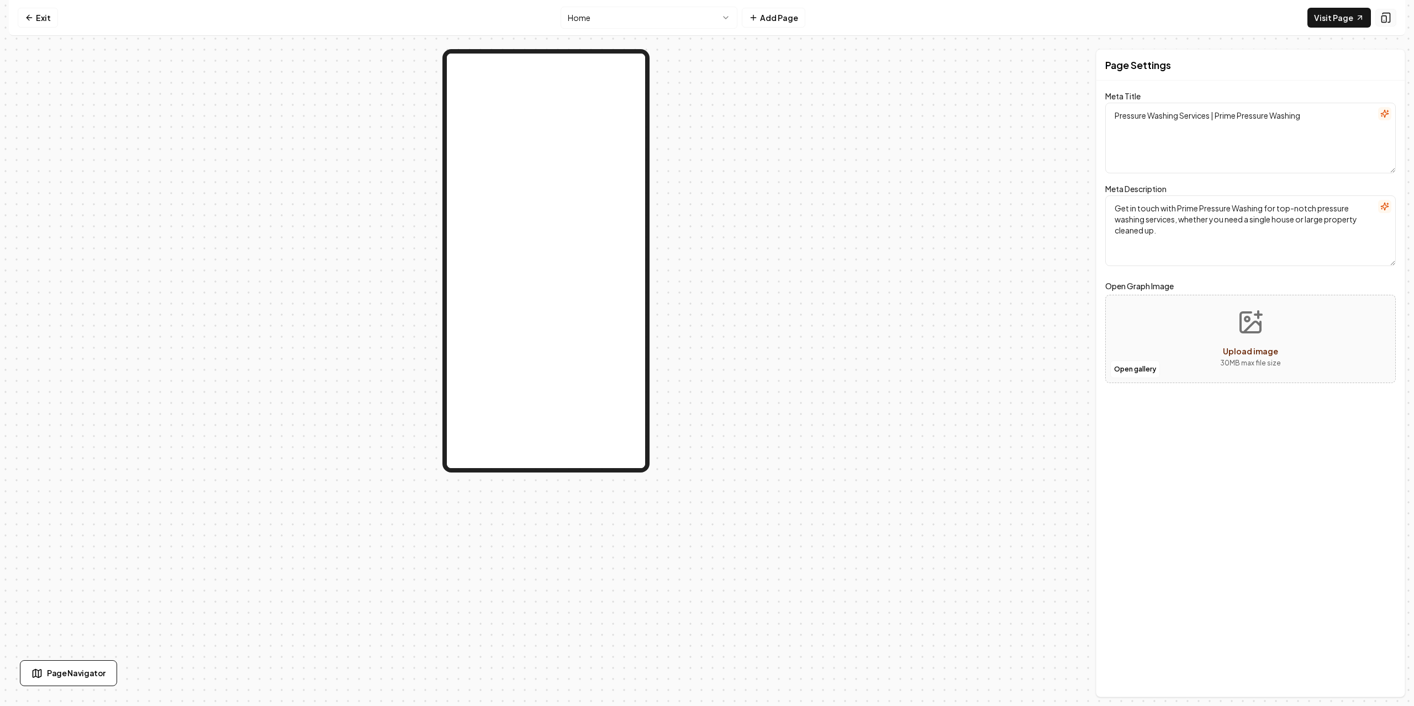
click at [1387, 15] on icon at bounding box center [1385, 17] width 11 height 11
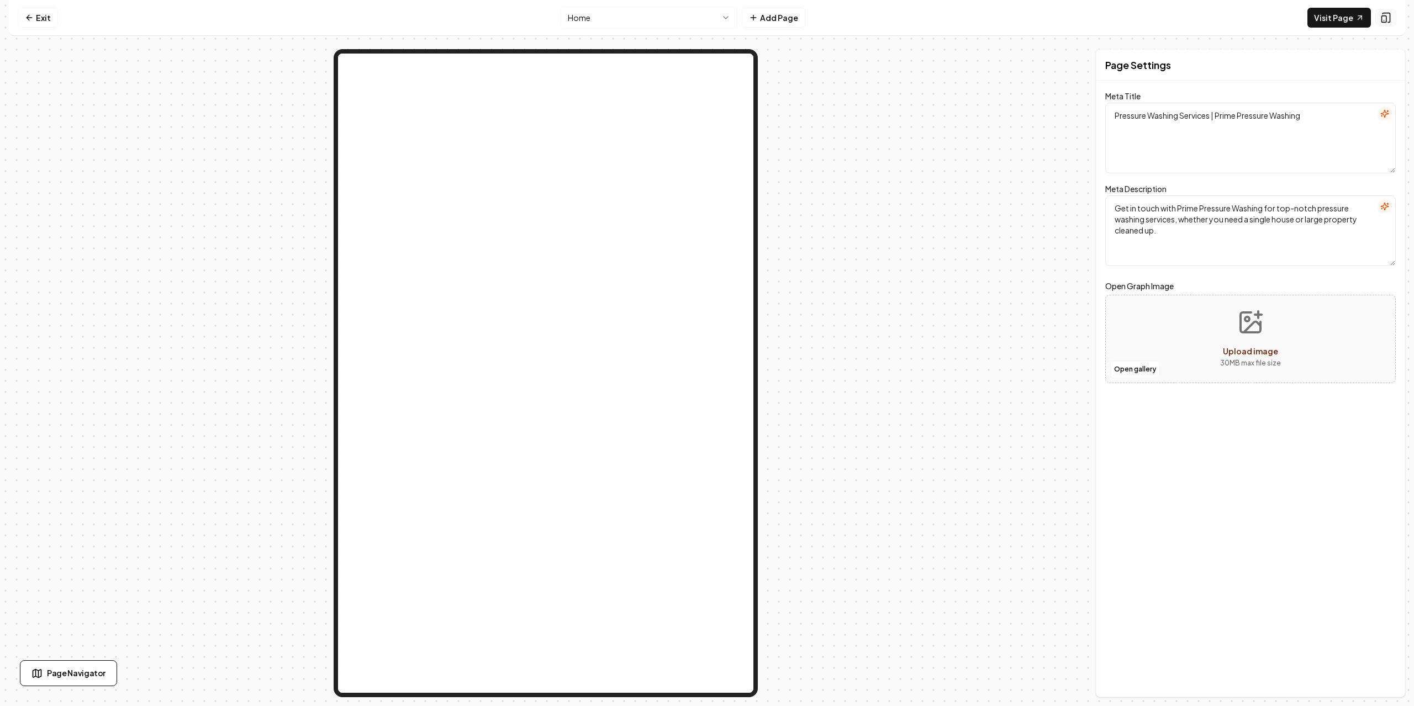
click at [1387, 15] on icon at bounding box center [1385, 17] width 11 height 11
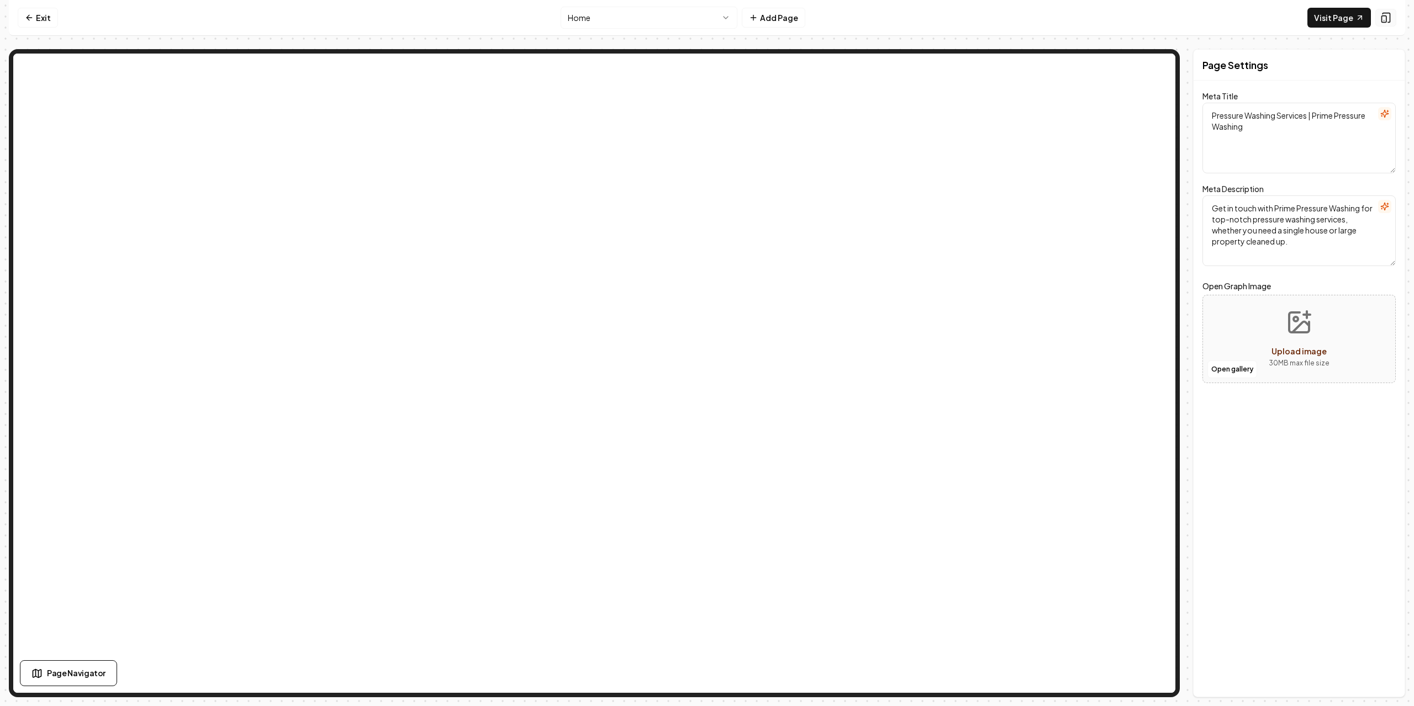
click at [1387, 15] on icon at bounding box center [1385, 17] width 11 height 11
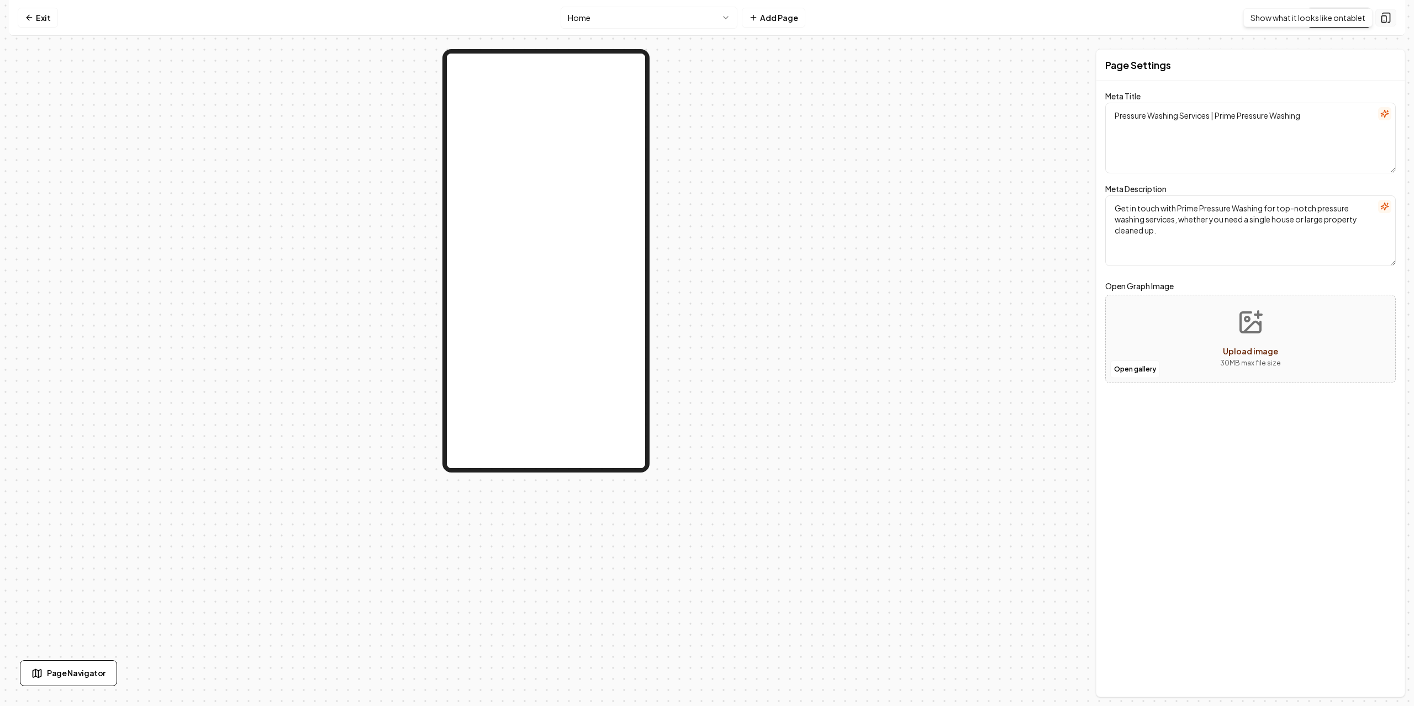
click at [1380, 19] on icon at bounding box center [1385, 17] width 11 height 11
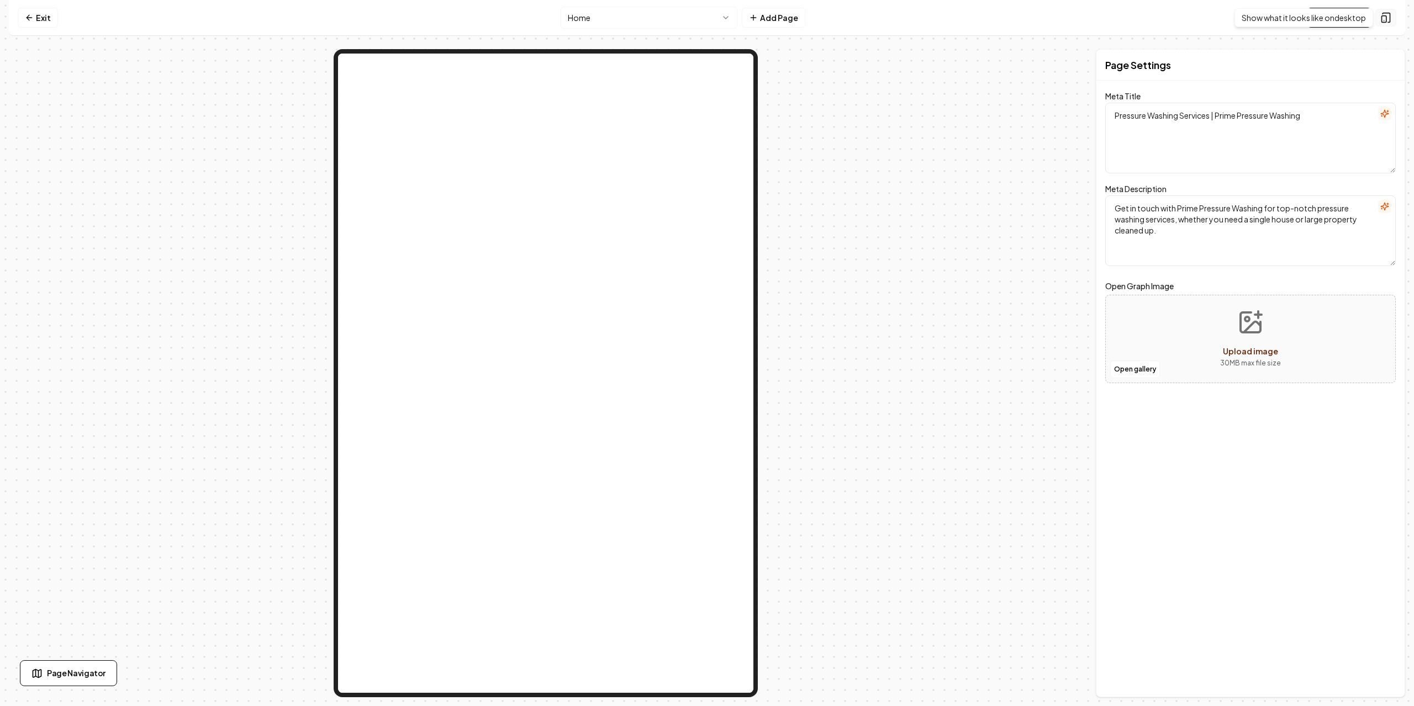
click at [1382, 20] on icon at bounding box center [1385, 17] width 11 height 11
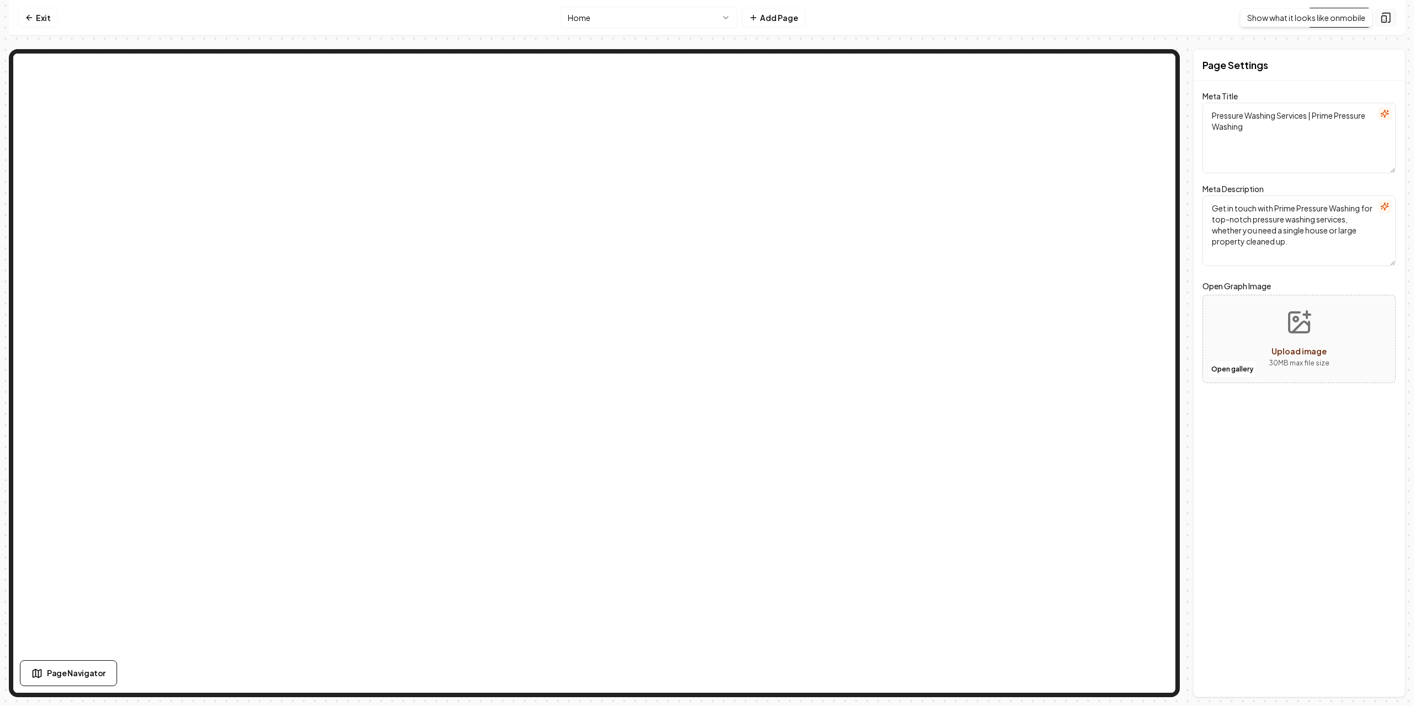
click at [1378, 19] on button at bounding box center [1385, 18] width 21 height 18
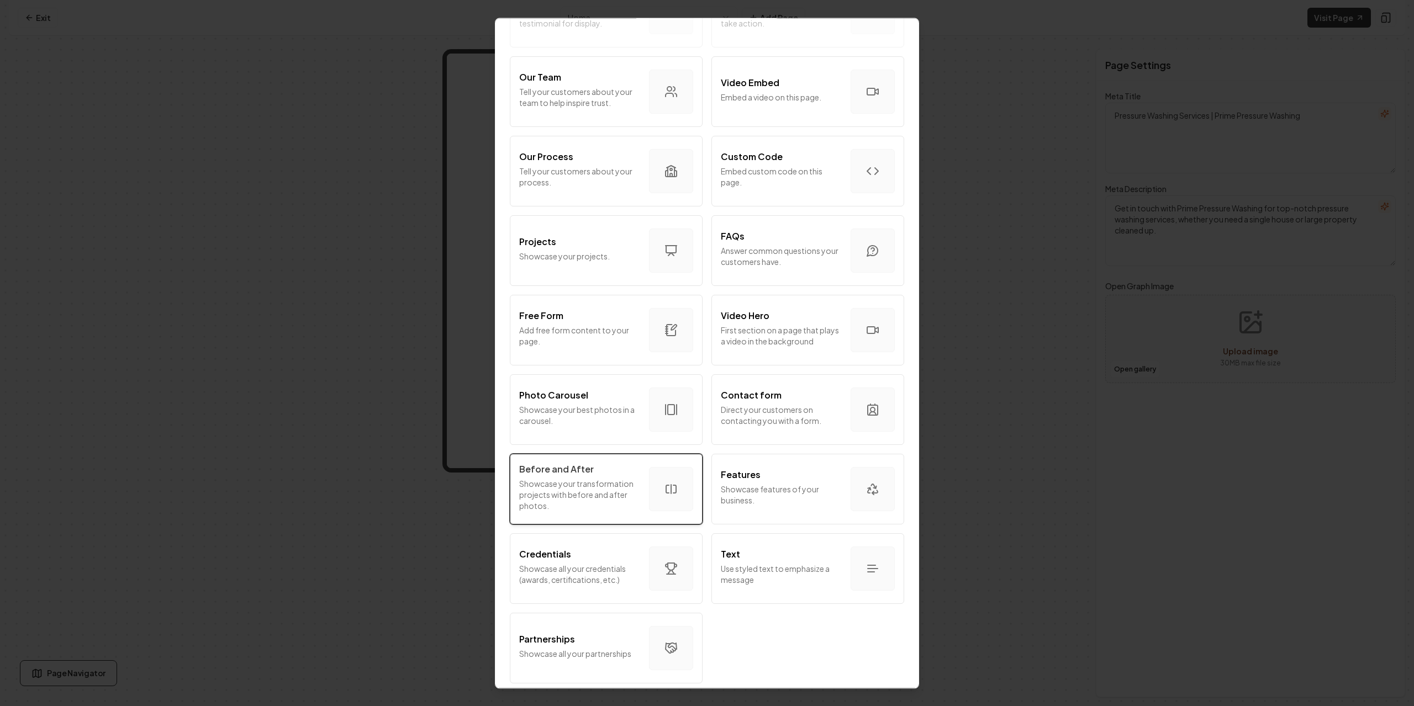
scroll to position [371, 0]
click at [781, 404] on p "Direct your customers on contacting you with a form." at bounding box center [781, 415] width 121 height 22
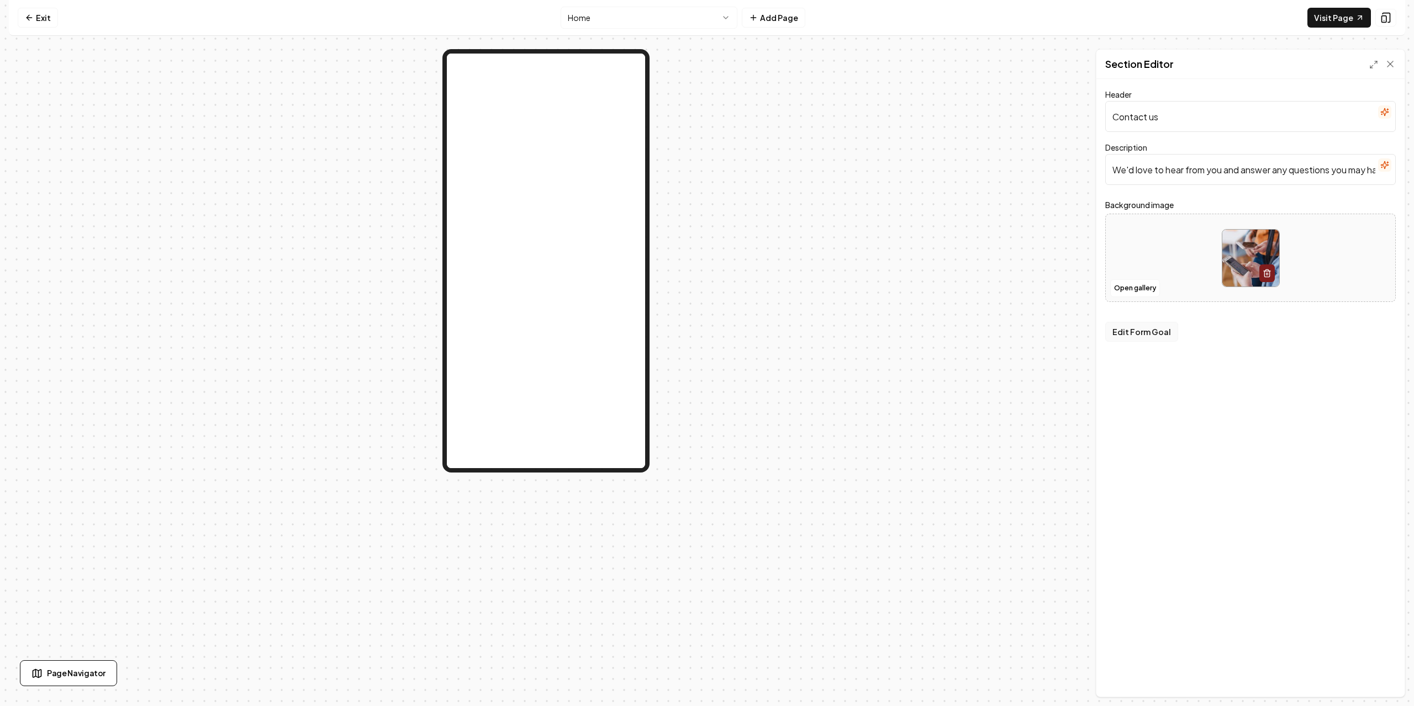
click at [1168, 333] on button "Edit Form Goal" at bounding box center [1141, 332] width 73 height 20
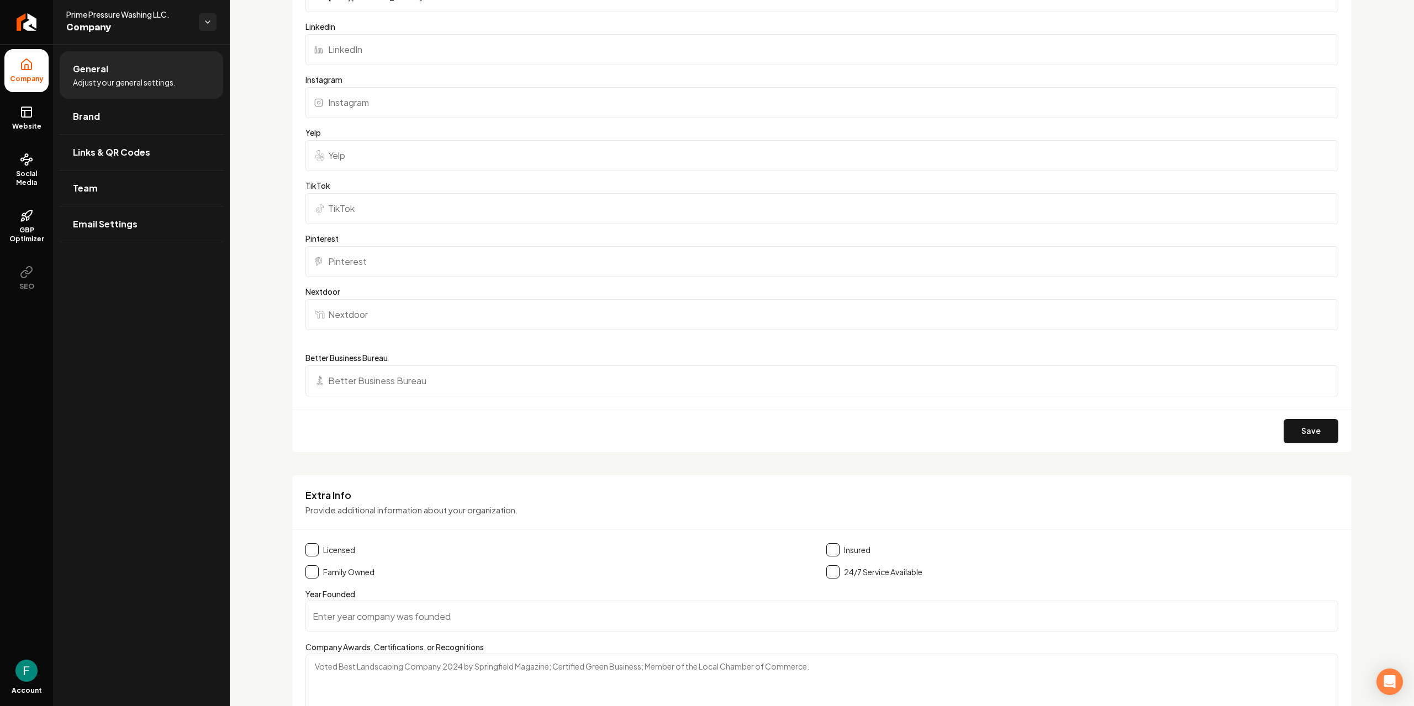
scroll to position [947, 0]
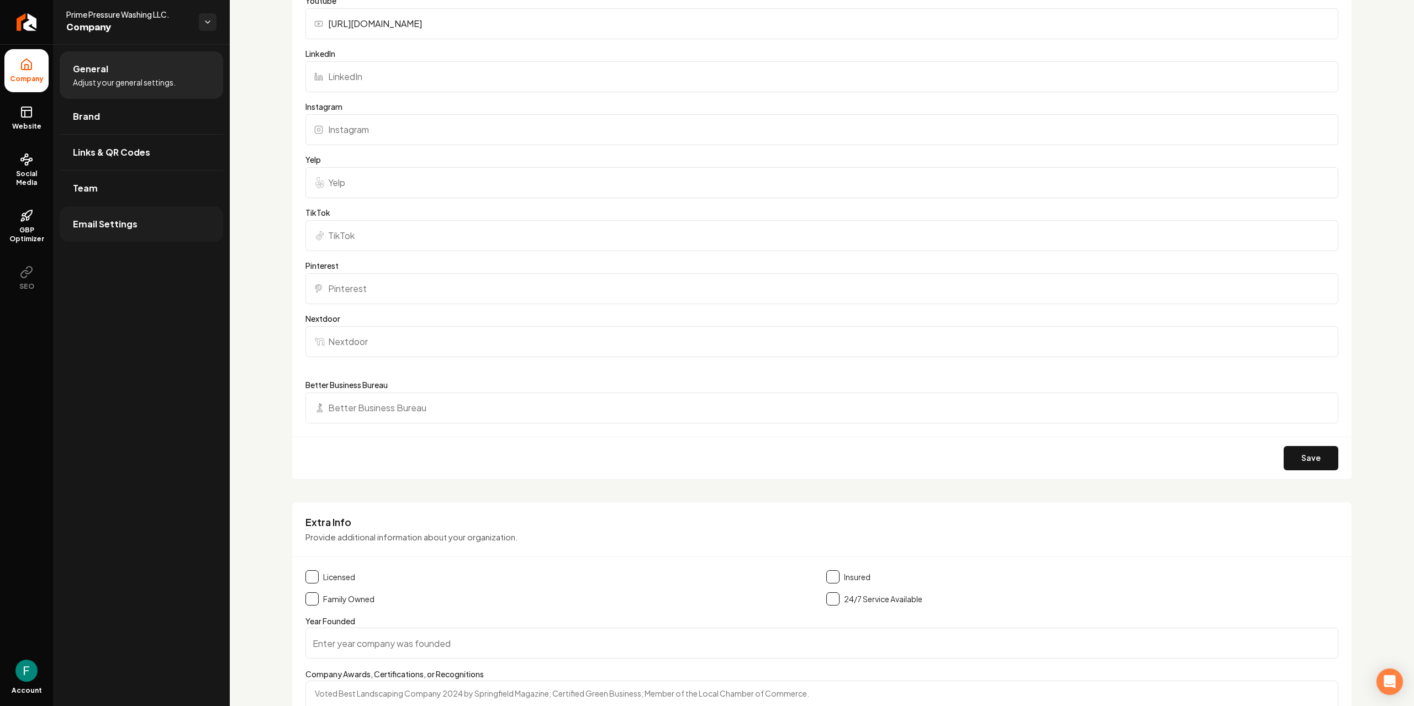
click at [113, 236] on link "Email Settings" at bounding box center [141, 224] width 163 height 35
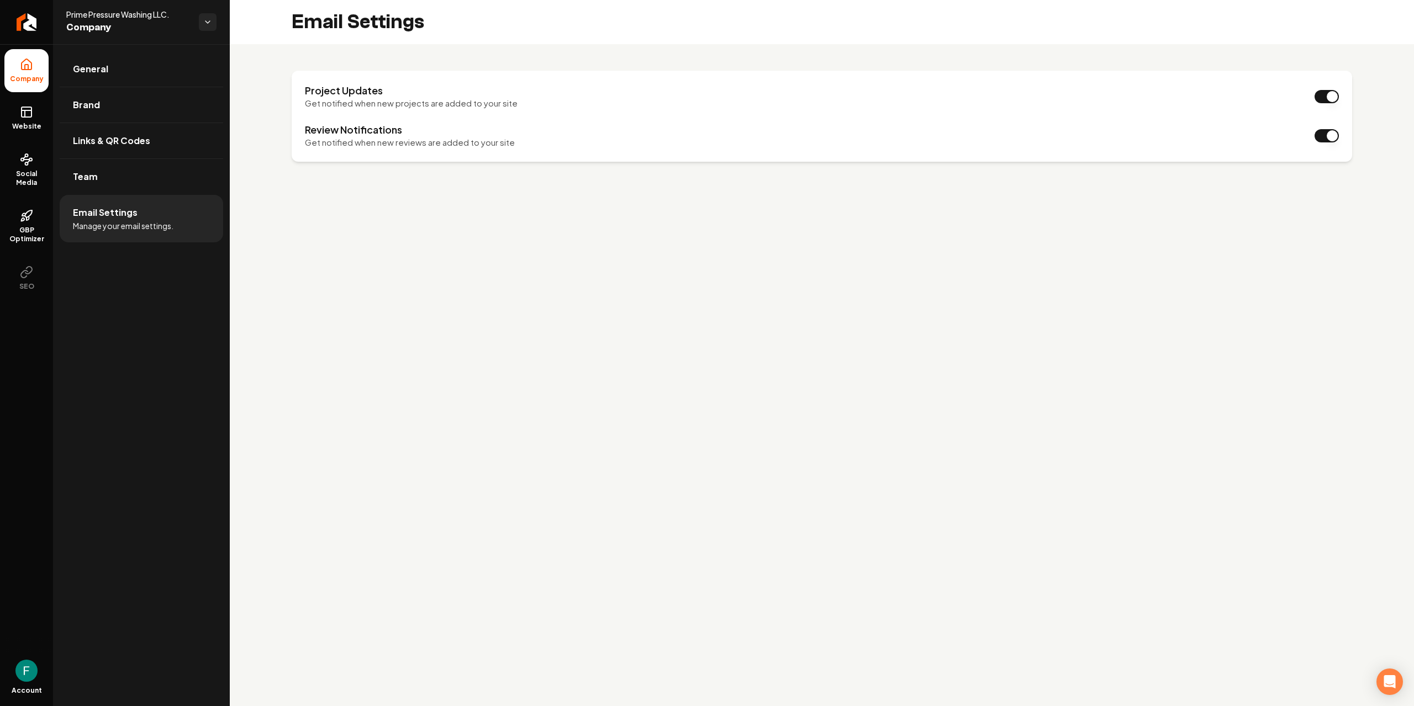
drag, startPoint x: 284, startPoint y: 272, endPoint x: 266, endPoint y: 271, distance: 18.3
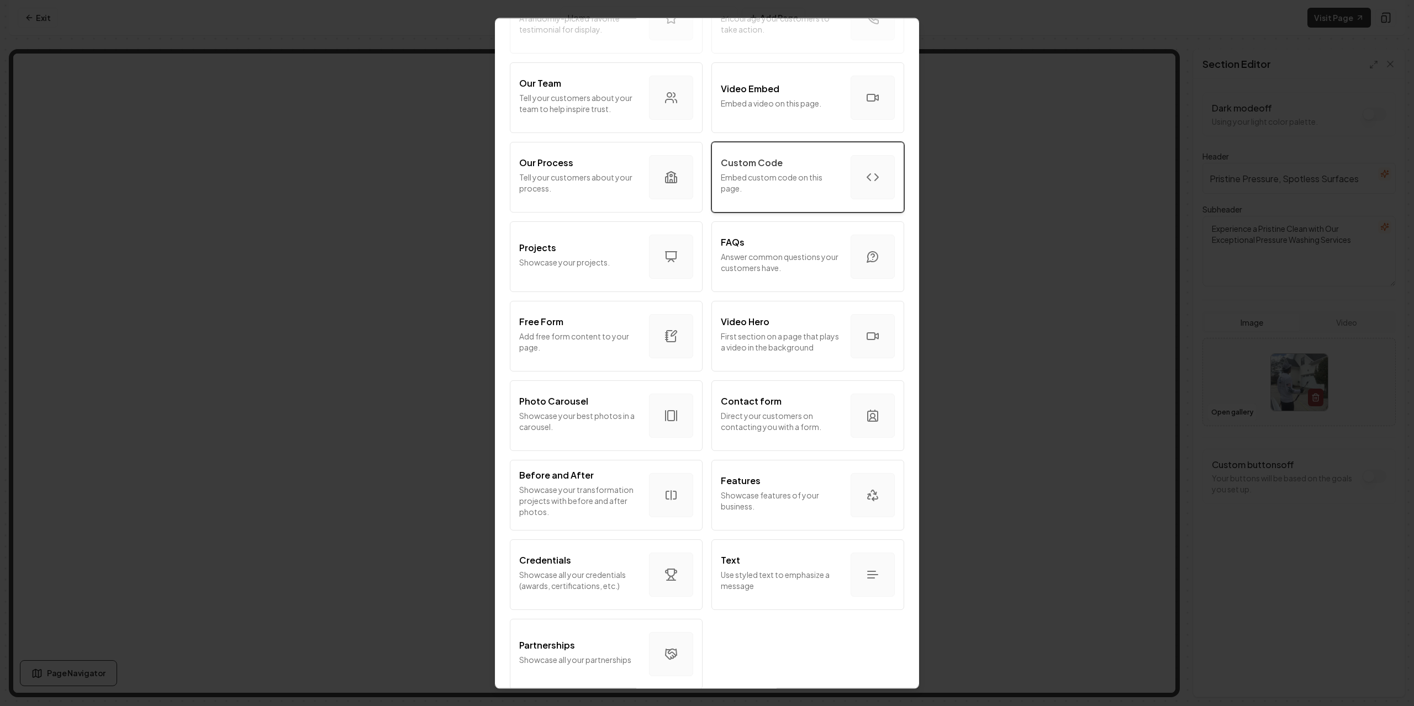
scroll to position [371, 0]
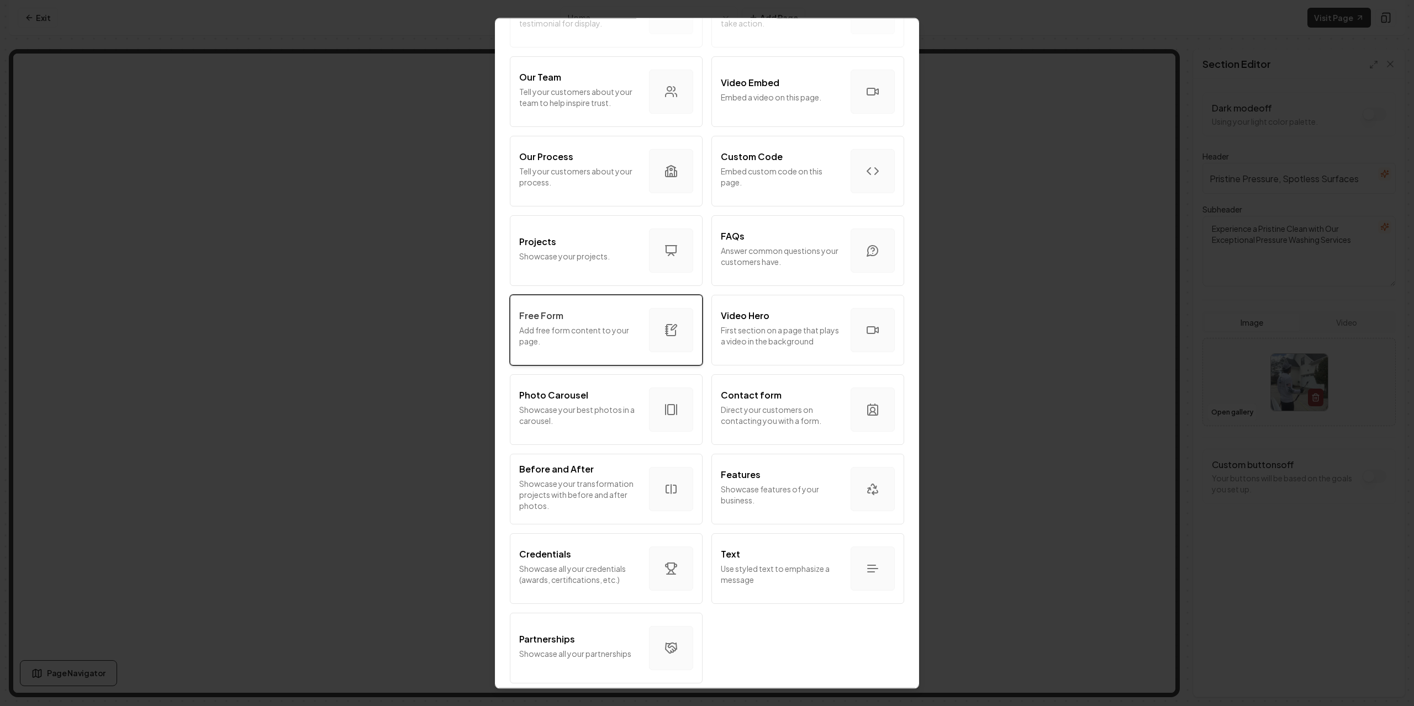
click at [586, 347] on button "Free Form Add free form content to your page." at bounding box center [606, 330] width 193 height 71
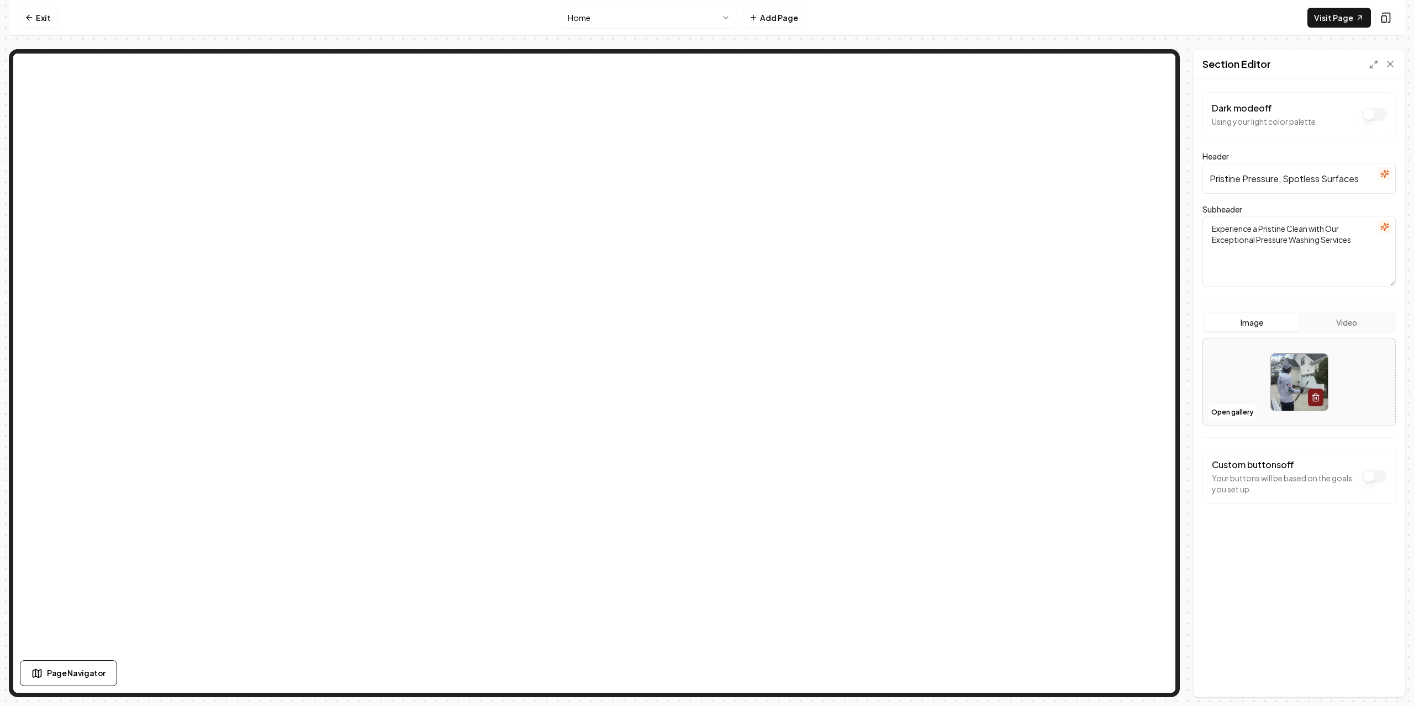
click at [1387, 171] on icon "button" at bounding box center [1387, 172] width 0 height 2
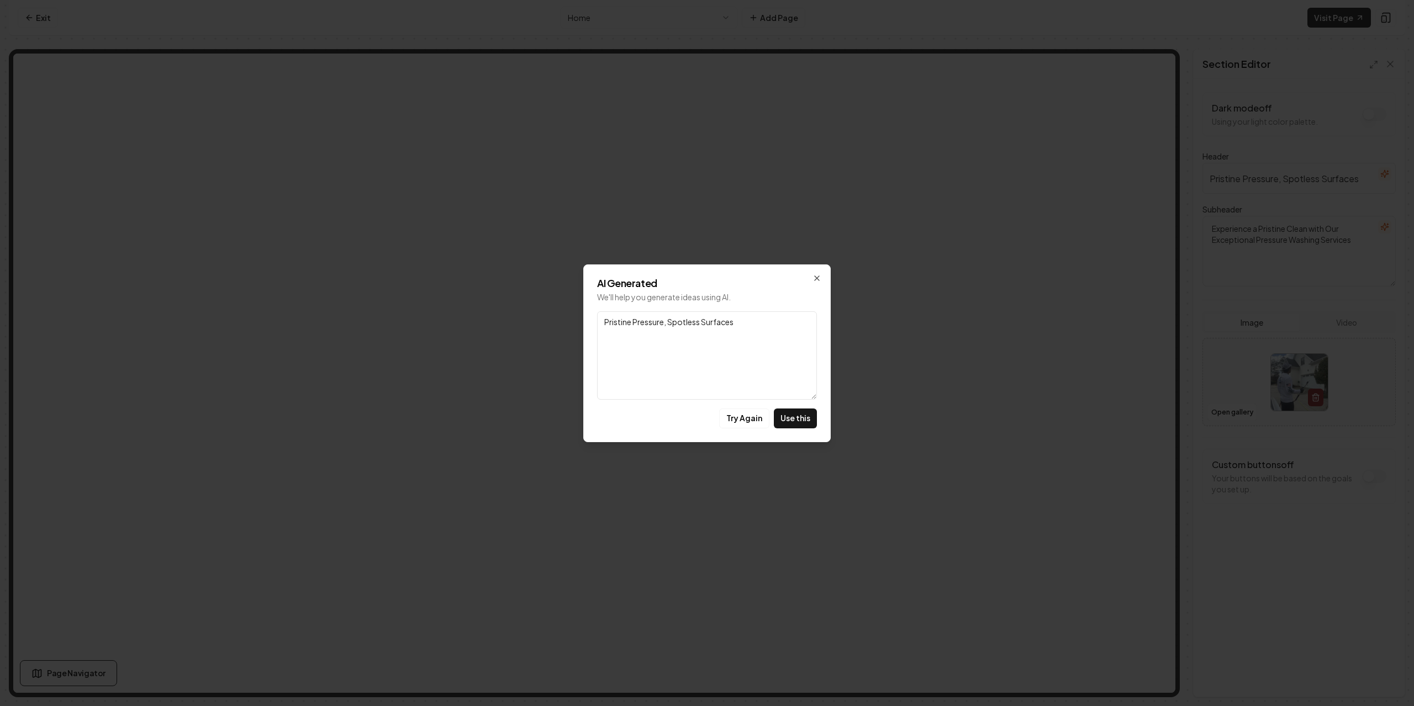
click at [748, 417] on button "Try Again" at bounding box center [744, 419] width 50 height 20
click at [818, 271] on div "AI Generated We'll help you generate ideas using AI. Link Pristine Pressure, Sp…" at bounding box center [706, 354] width 247 height 178
click at [814, 281] on icon "button" at bounding box center [816, 278] width 9 height 9
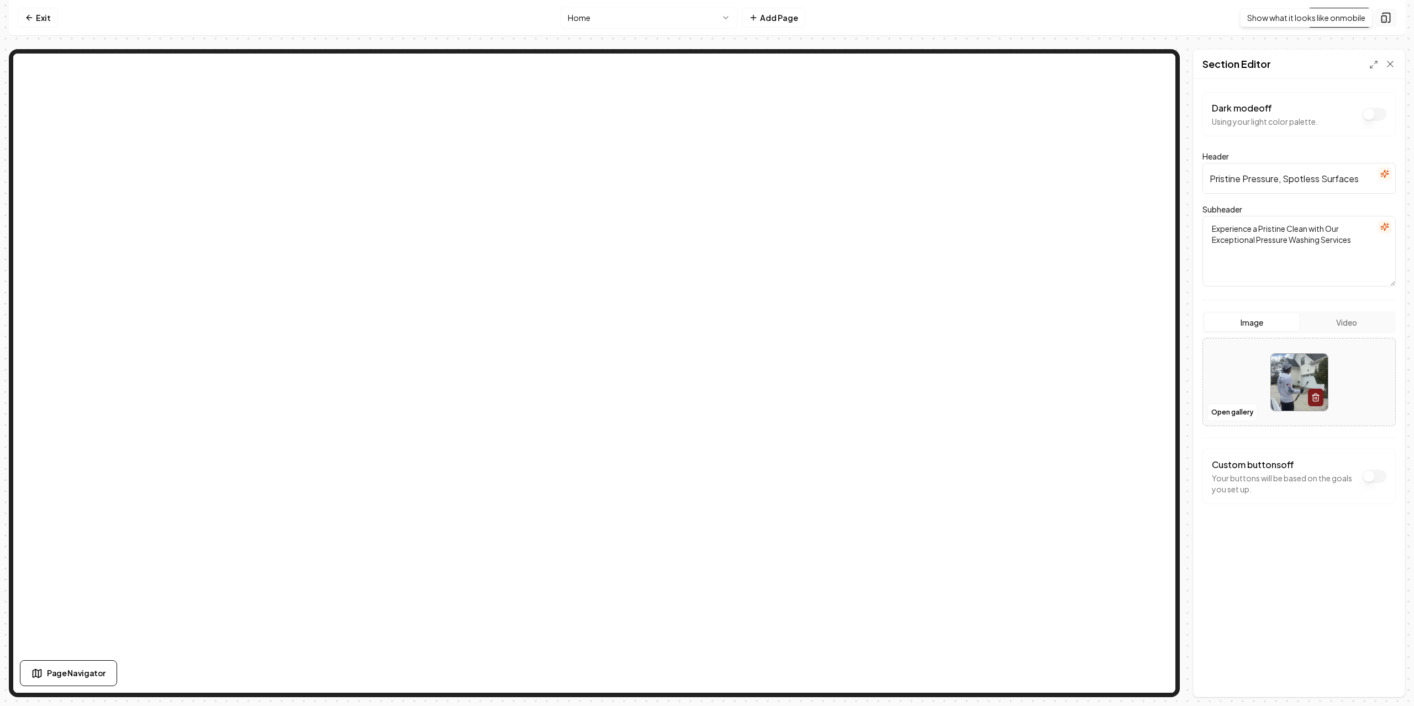
click at [1383, 23] on rect at bounding box center [1384, 19] width 4 height 7
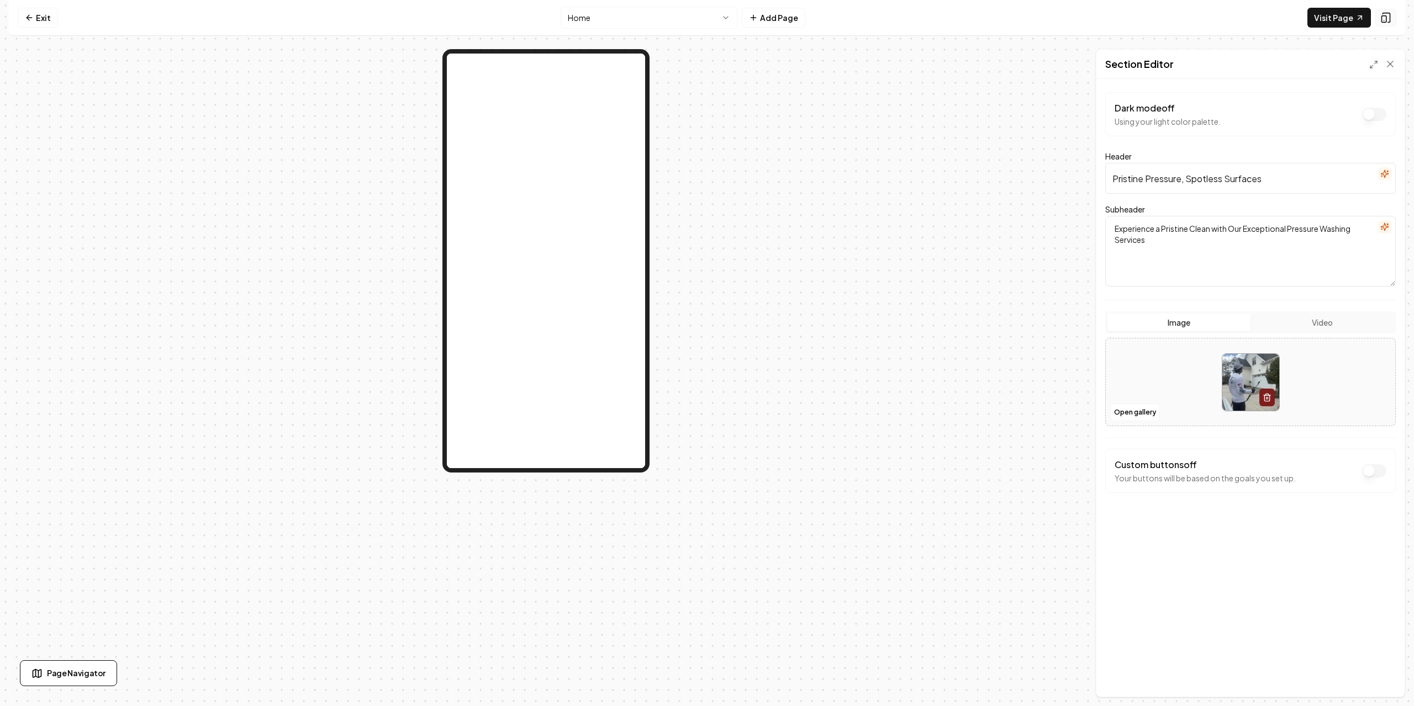
click at [1383, 23] on rect at bounding box center [1384, 19] width 4 height 7
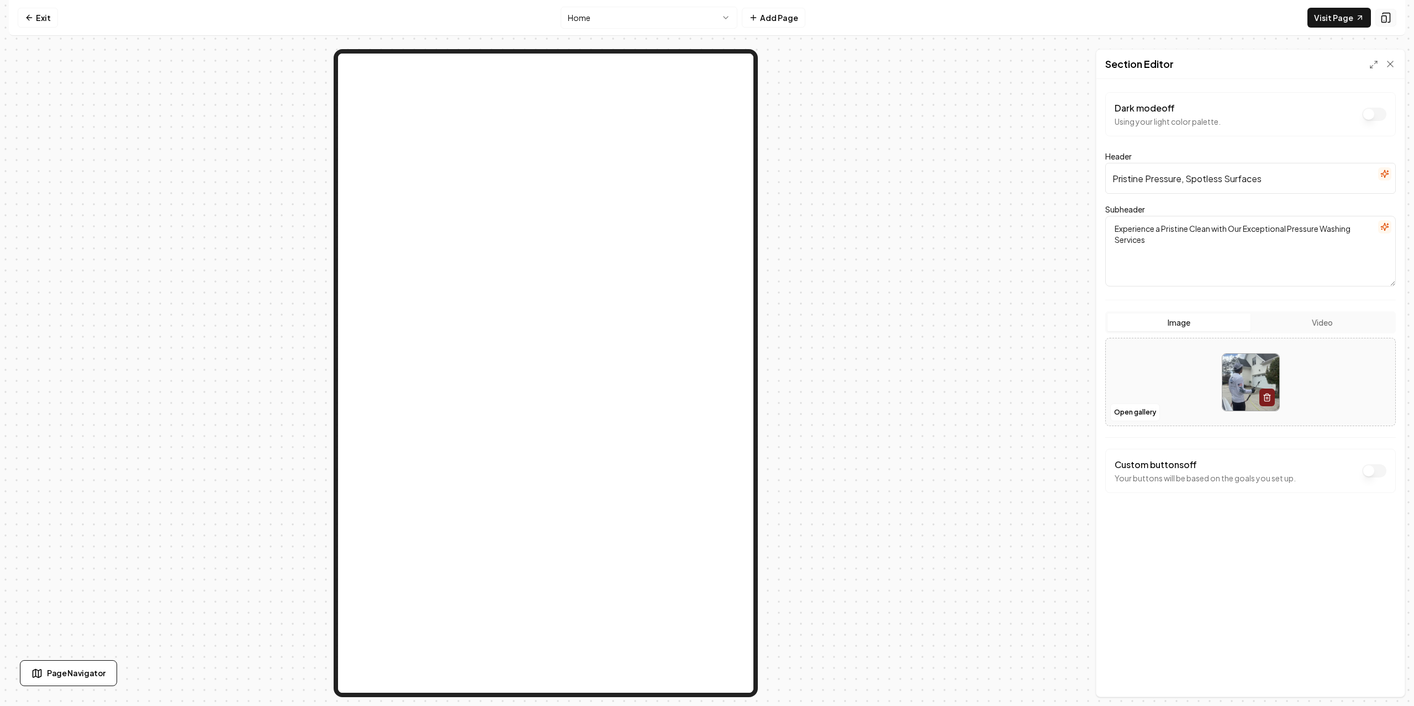
click at [1383, 23] on rect at bounding box center [1384, 19] width 4 height 7
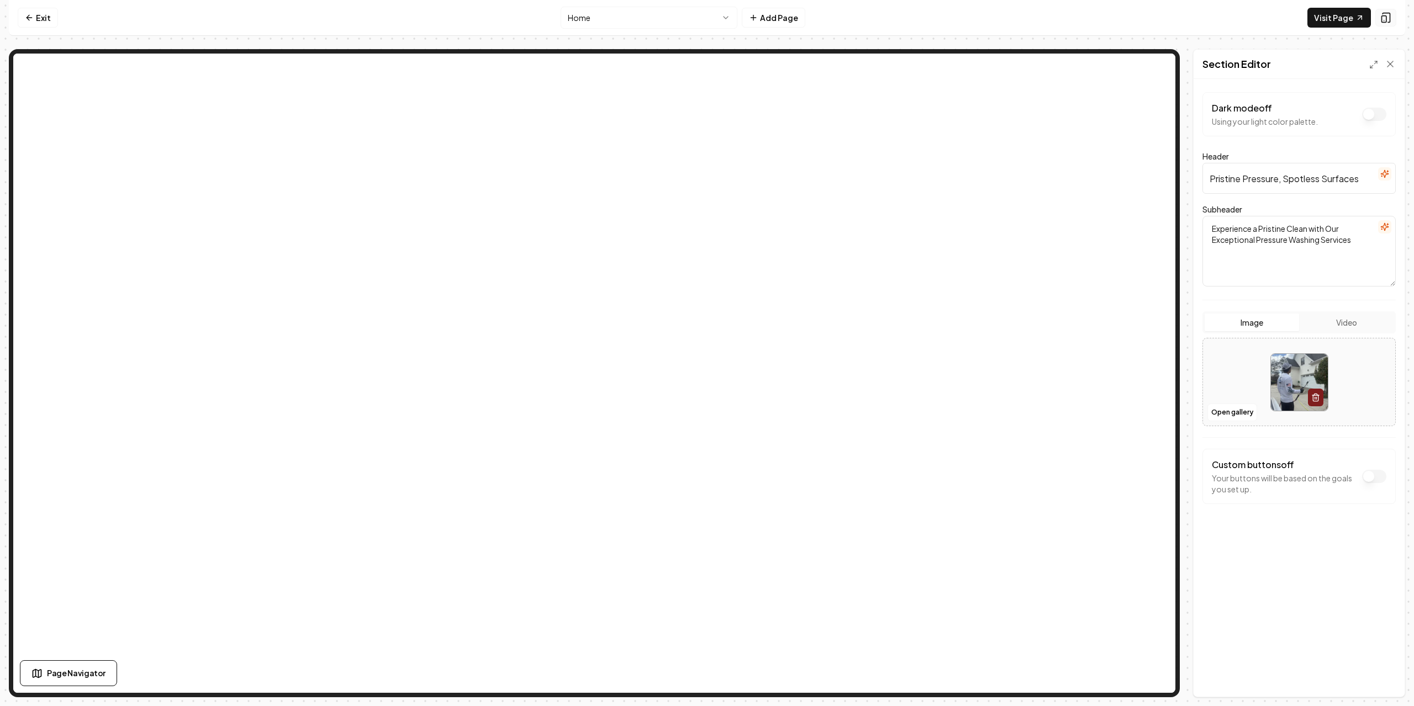
click at [1387, 19] on icon at bounding box center [1385, 17] width 11 height 11
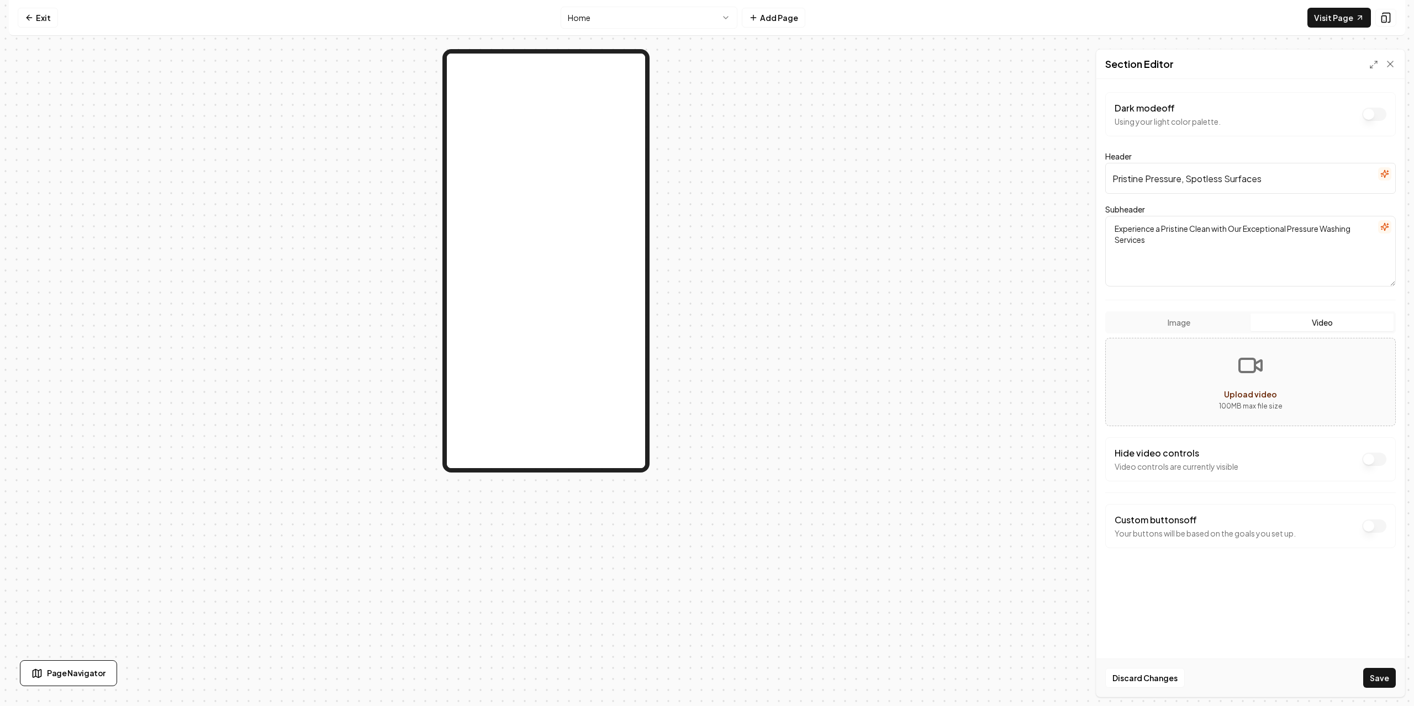
click at [1330, 323] on button "Video" at bounding box center [1321, 323] width 143 height 18
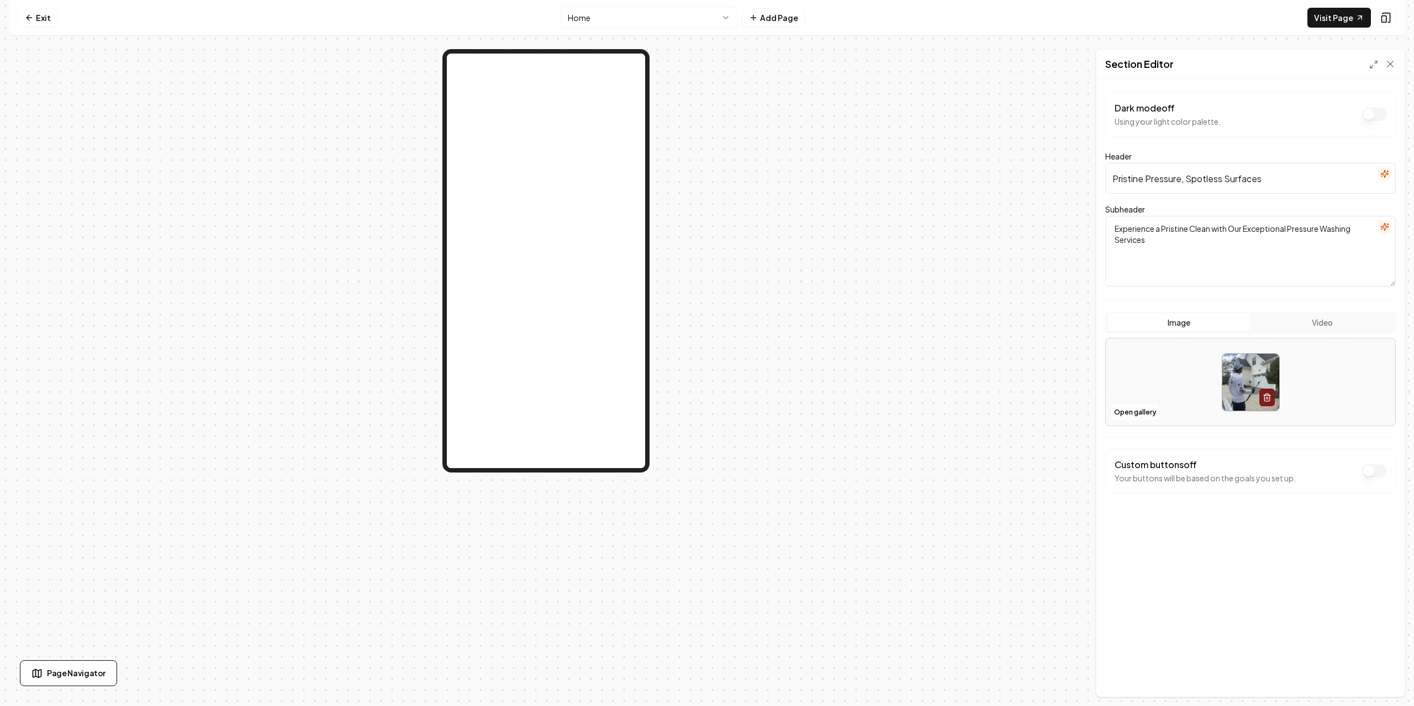
click at [1196, 327] on button "Image" at bounding box center [1178, 323] width 143 height 18
click at [1228, 325] on button "Image" at bounding box center [1178, 323] width 143 height 18
click at [1370, 121] on button "Dark mode off" at bounding box center [1374, 114] width 24 height 13
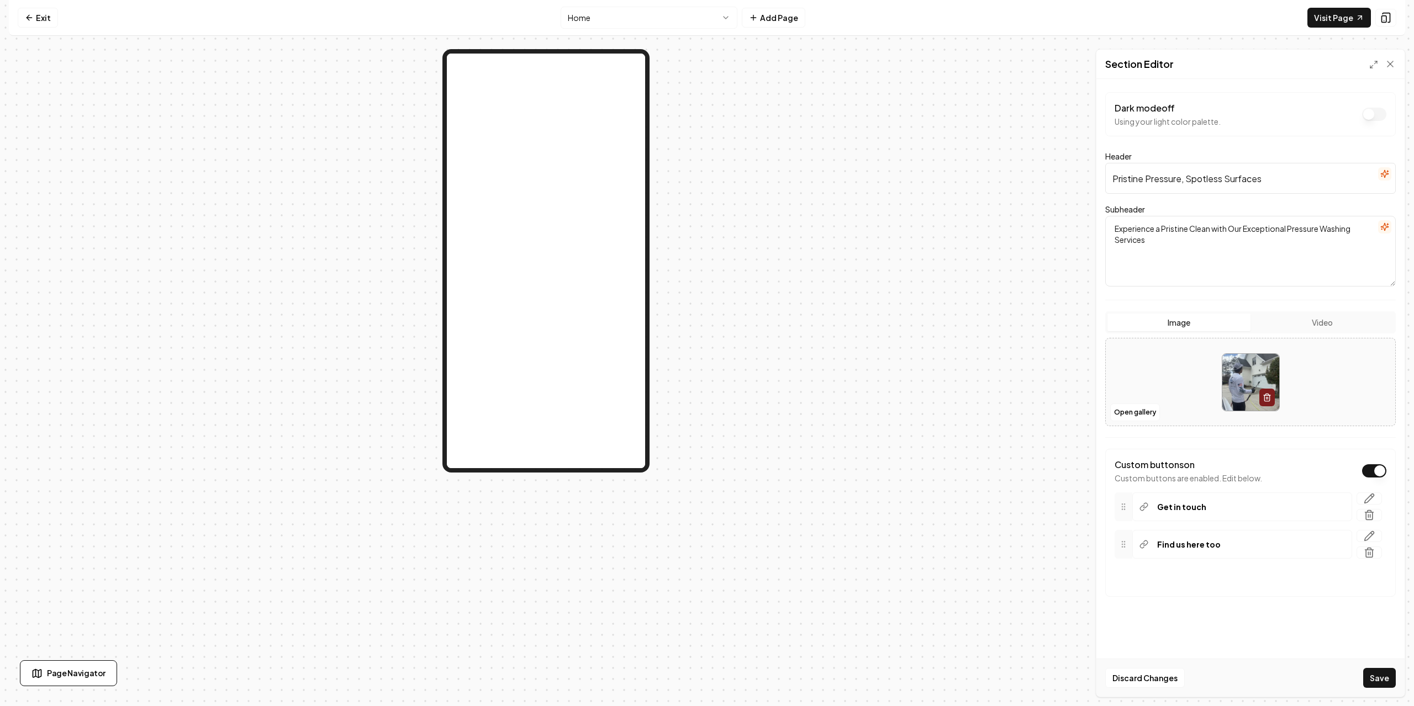
click at [1149, 503] on div "Get in touch" at bounding box center [1242, 507] width 220 height 29
click at [1192, 513] on div "Get in touch" at bounding box center [1242, 507] width 220 height 29
click at [1192, 507] on p "Get in touch" at bounding box center [1181, 506] width 49 height 11
click at [1366, 501] on icon "button" at bounding box center [1368, 498] width 11 height 11
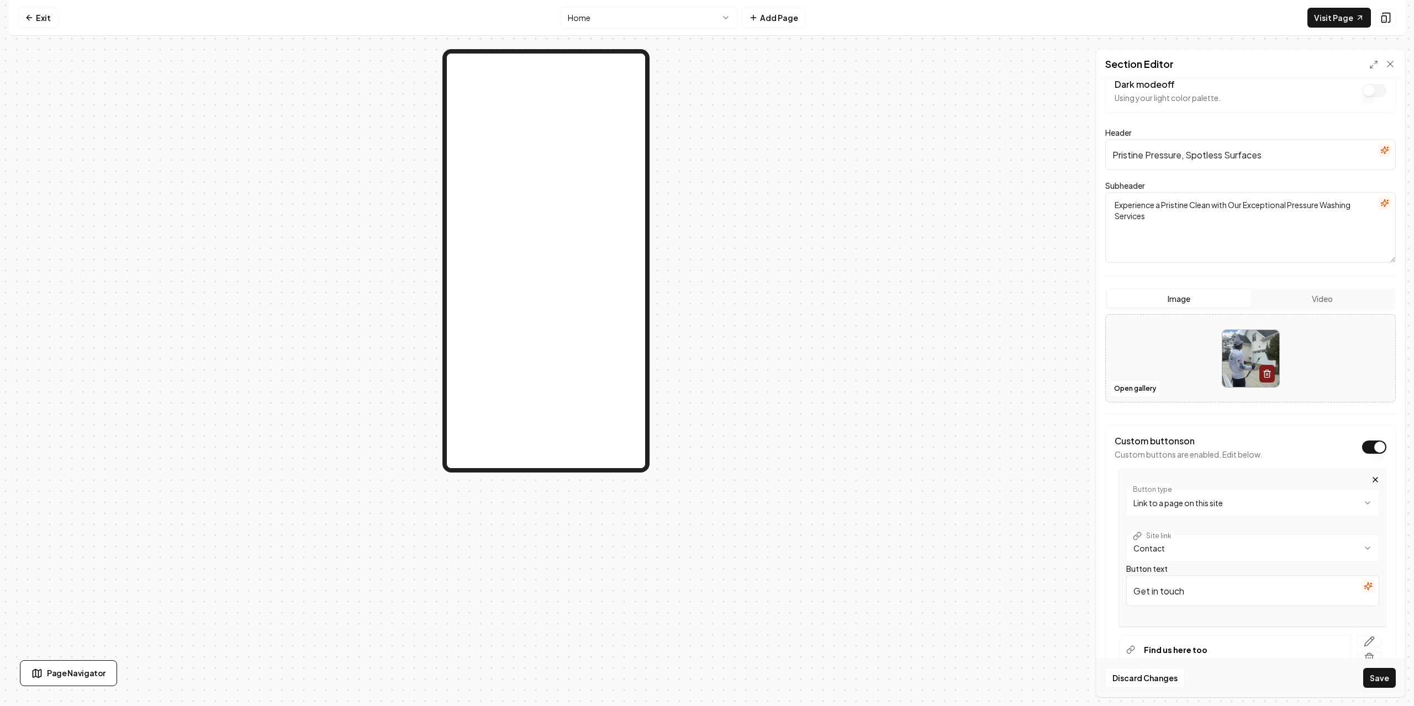
scroll to position [87, 0]
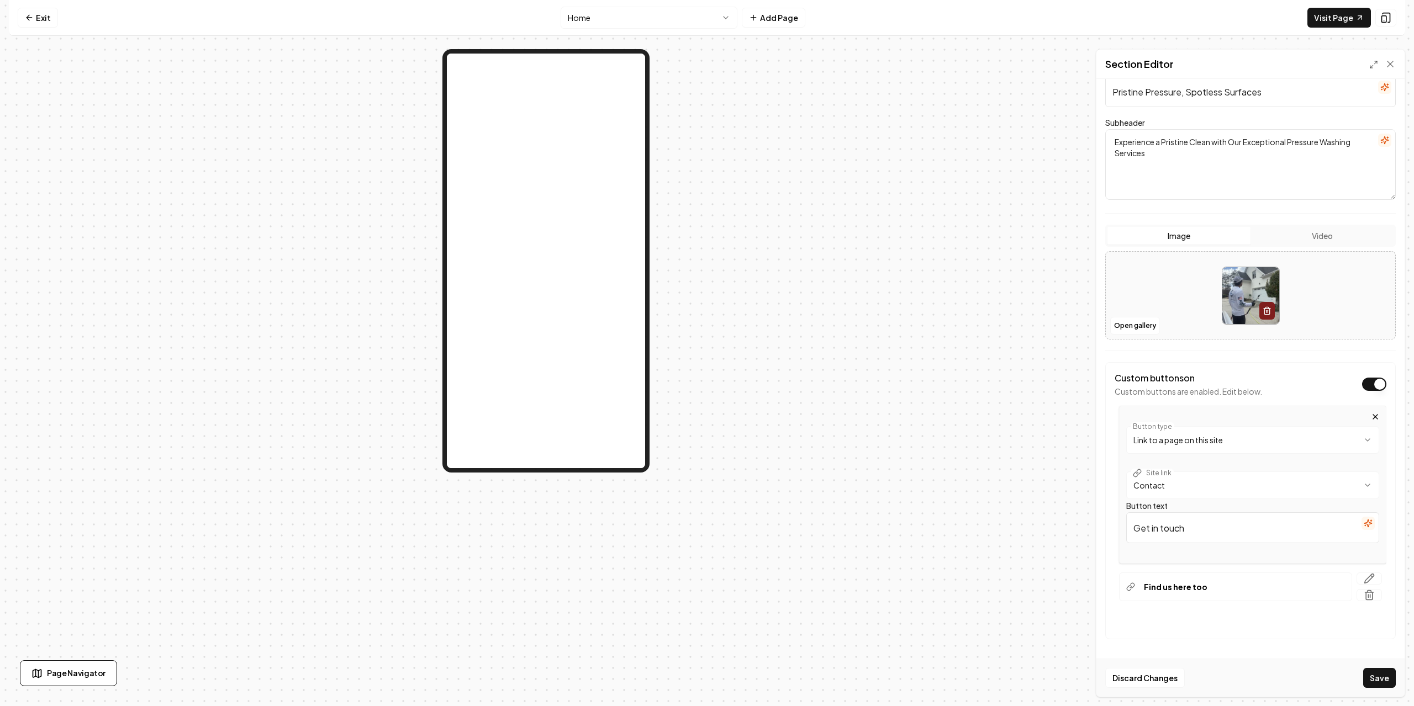
click at [1318, 407] on div "**********" at bounding box center [1252, 485] width 267 height 158
click at [1316, 392] on div "Custom buttons on Custom buttons are enabled. Edit below." at bounding box center [1250, 384] width 272 height 25
click at [1363, 34] on button "Dark mode off" at bounding box center [1374, 27] width 24 height 13
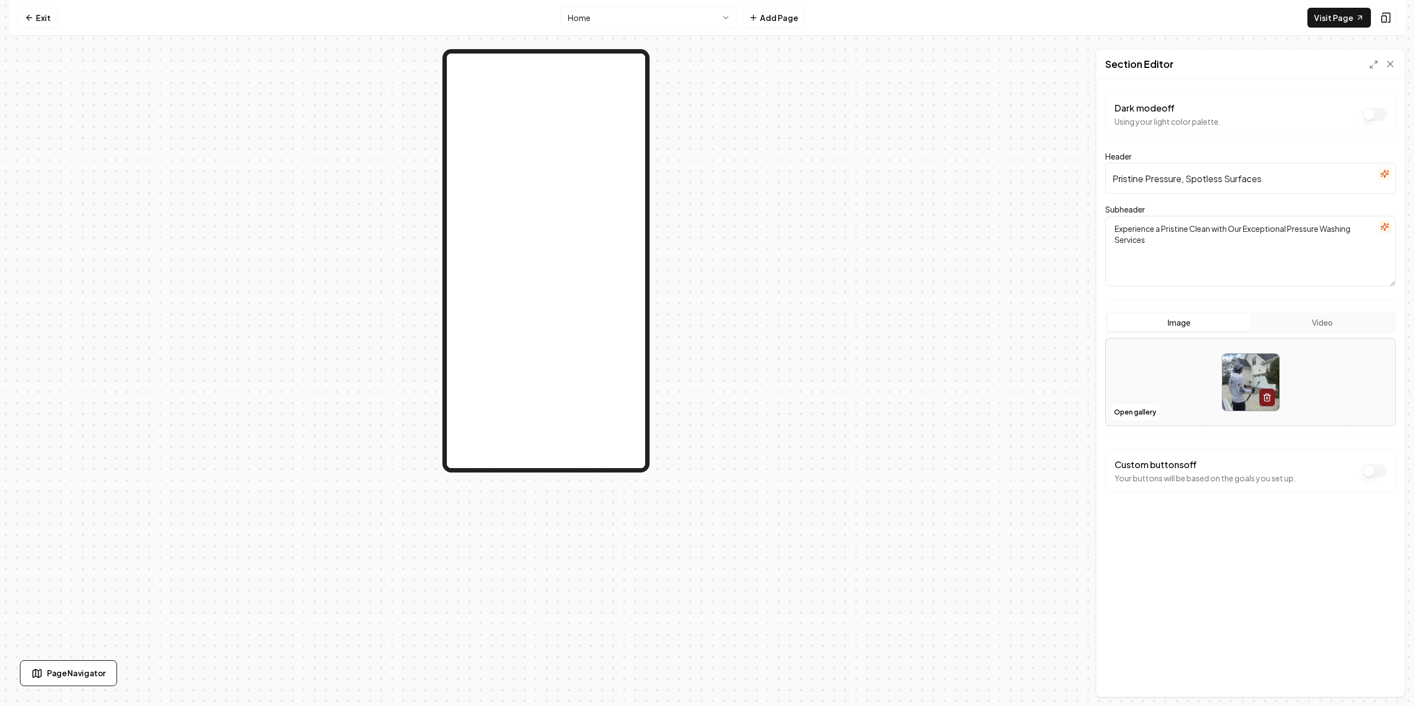
scroll to position [0, 0]
click at [1358, 470] on div "Custom buttons off Your buttons will be based on the goals you set up." at bounding box center [1250, 470] width 272 height 25
click at [1367, 121] on button "Dark mode off" at bounding box center [1374, 114] width 24 height 13
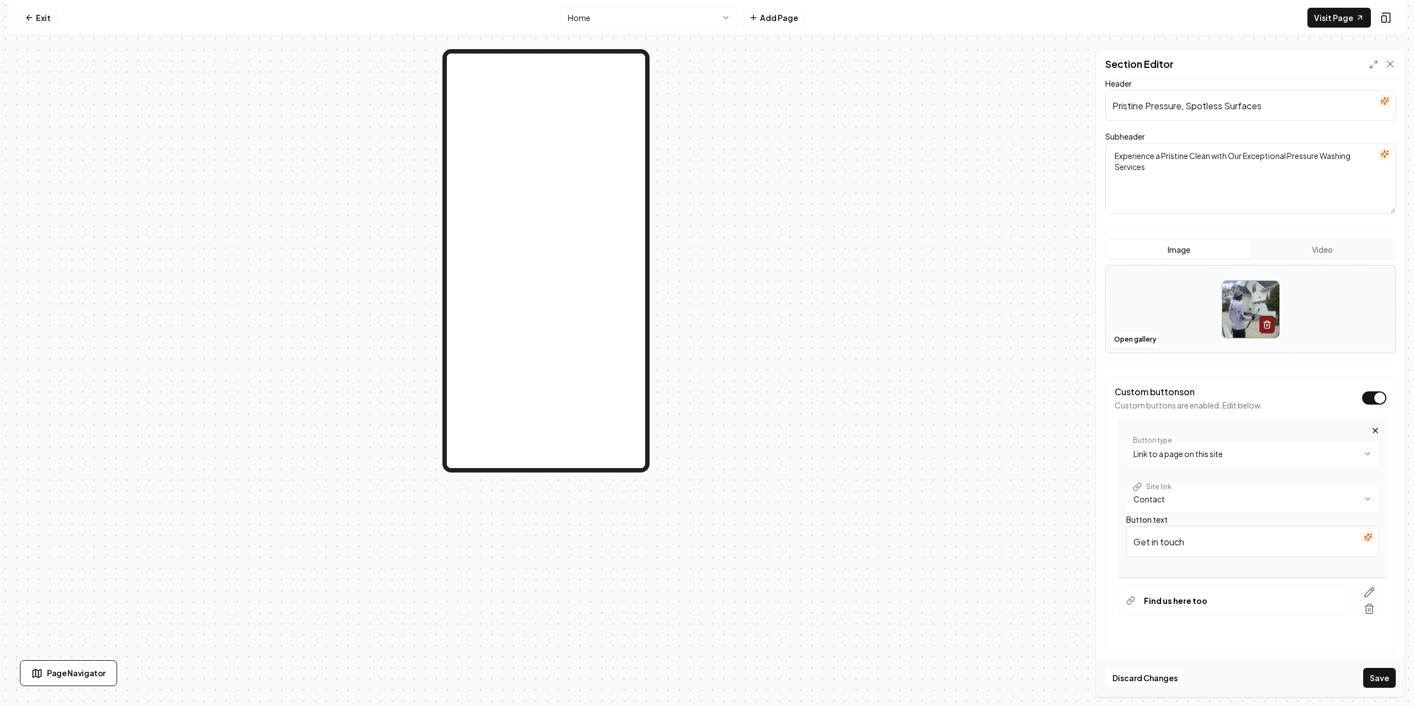
scroll to position [87, 0]
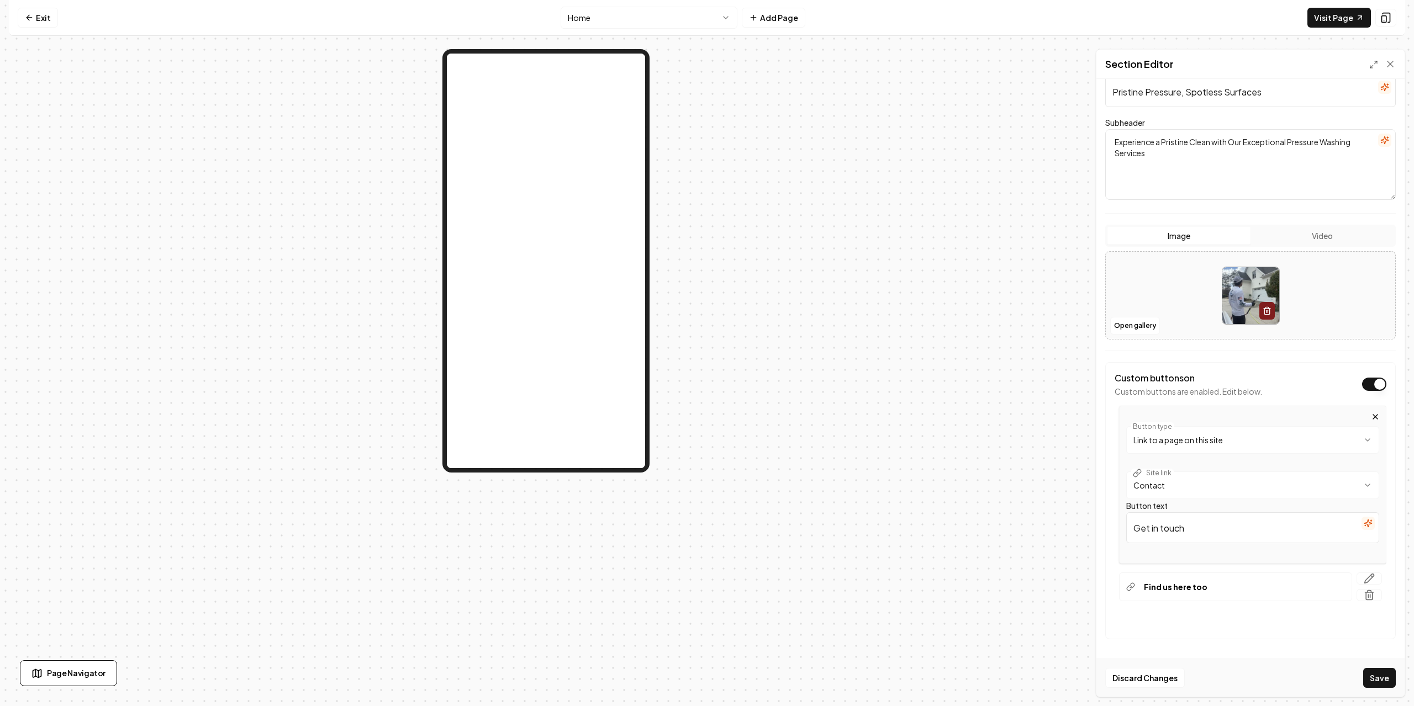
click at [1371, 415] on icon "button" at bounding box center [1375, 417] width 9 height 9
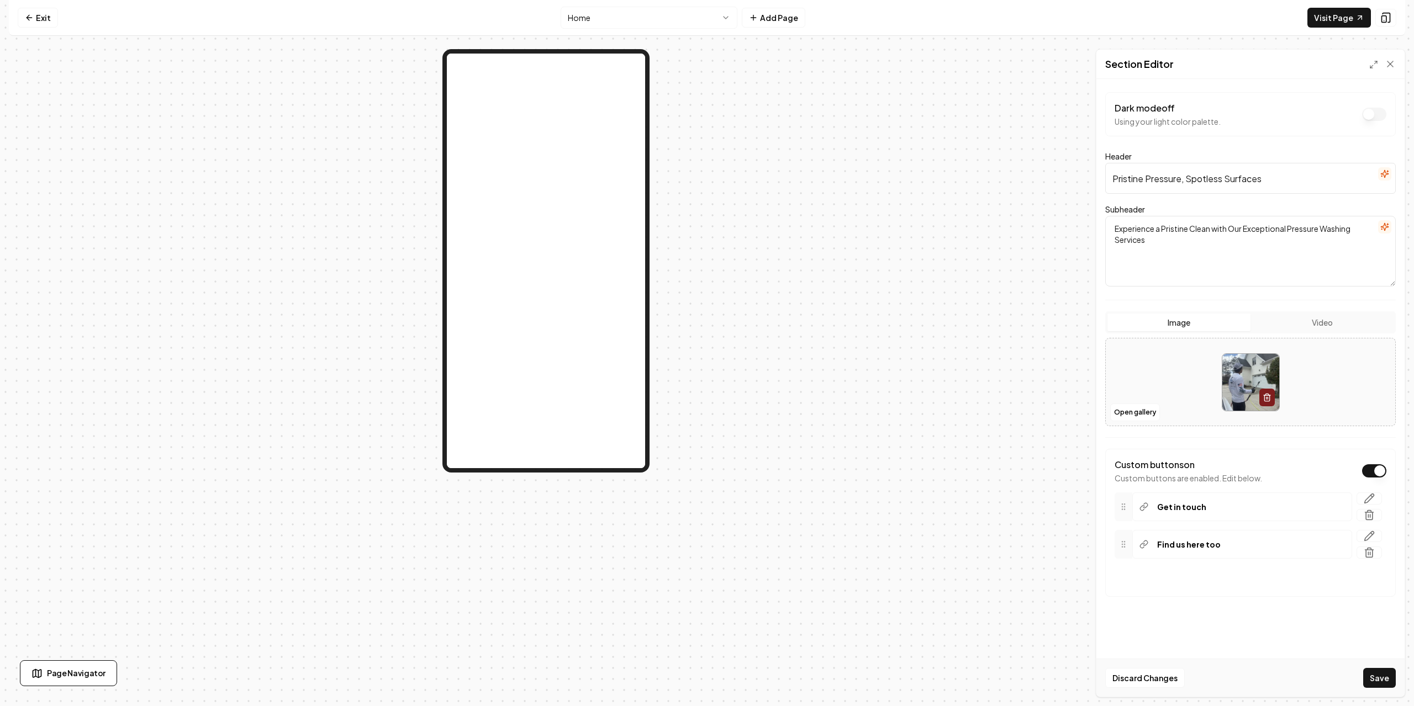
scroll to position [0, 0]
click at [1365, 533] on icon "button" at bounding box center [1368, 536] width 11 height 11
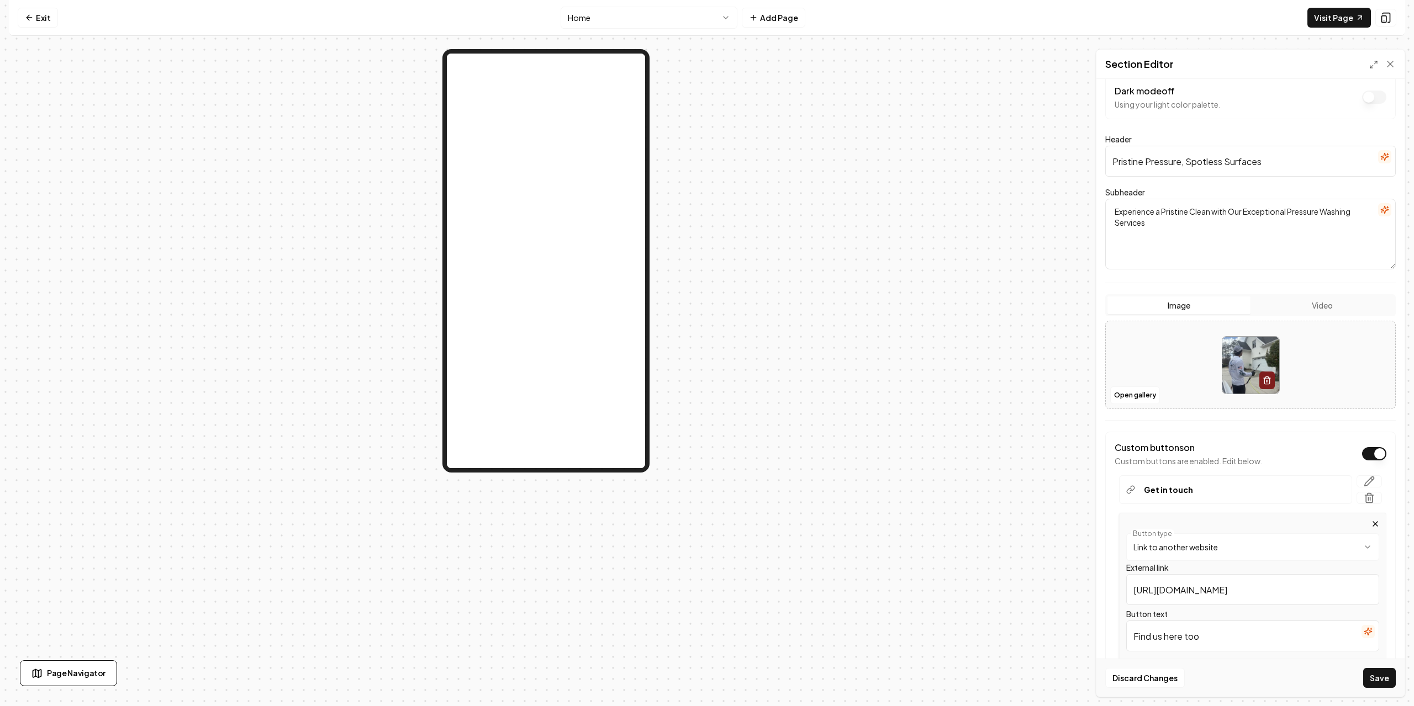
scroll to position [88, 0]
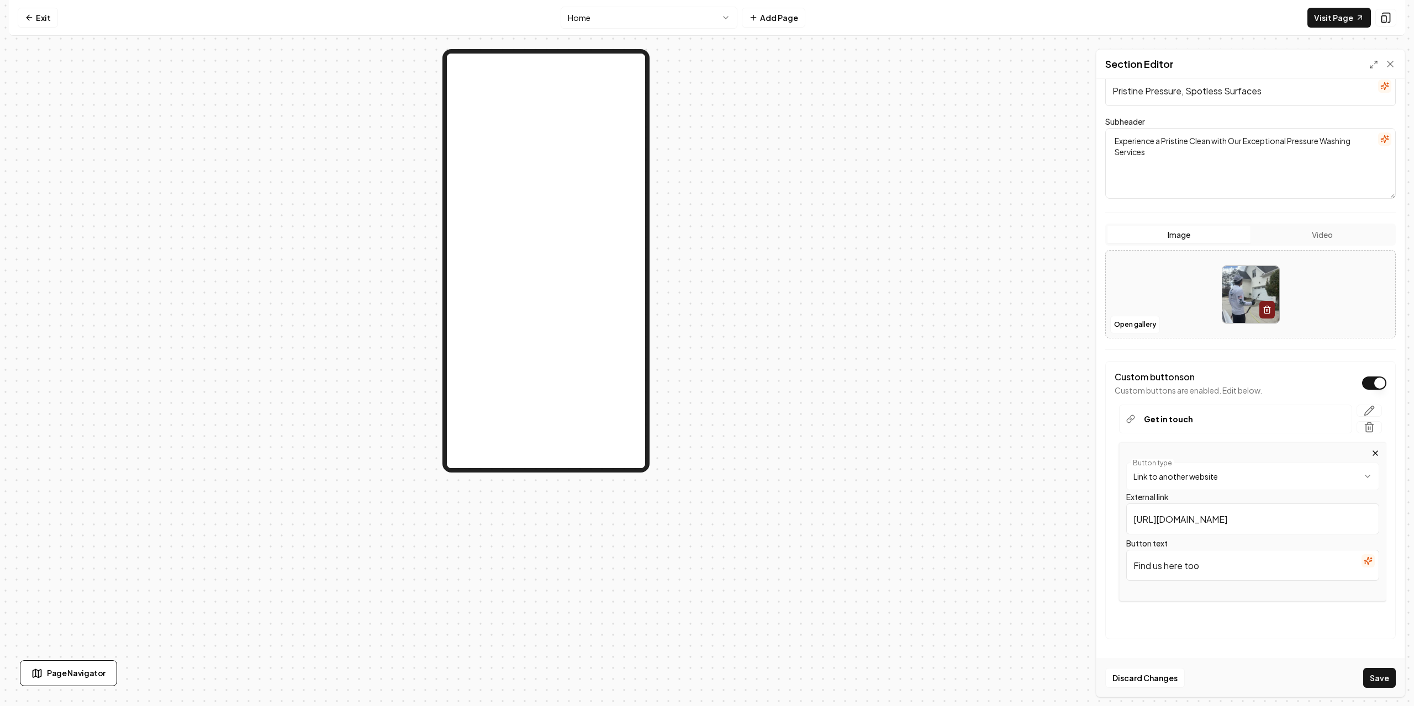
click at [1240, 509] on input "[URL][DOMAIN_NAME]" at bounding box center [1252, 519] width 253 height 31
click at [1218, 561] on input "Find us here too" at bounding box center [1252, 565] width 253 height 31
click at [1198, 621] on button "+ Add Button" at bounding box center [1250, 620] width 272 height 20
click at [1371, 453] on icon "button" at bounding box center [1375, 453] width 9 height 9
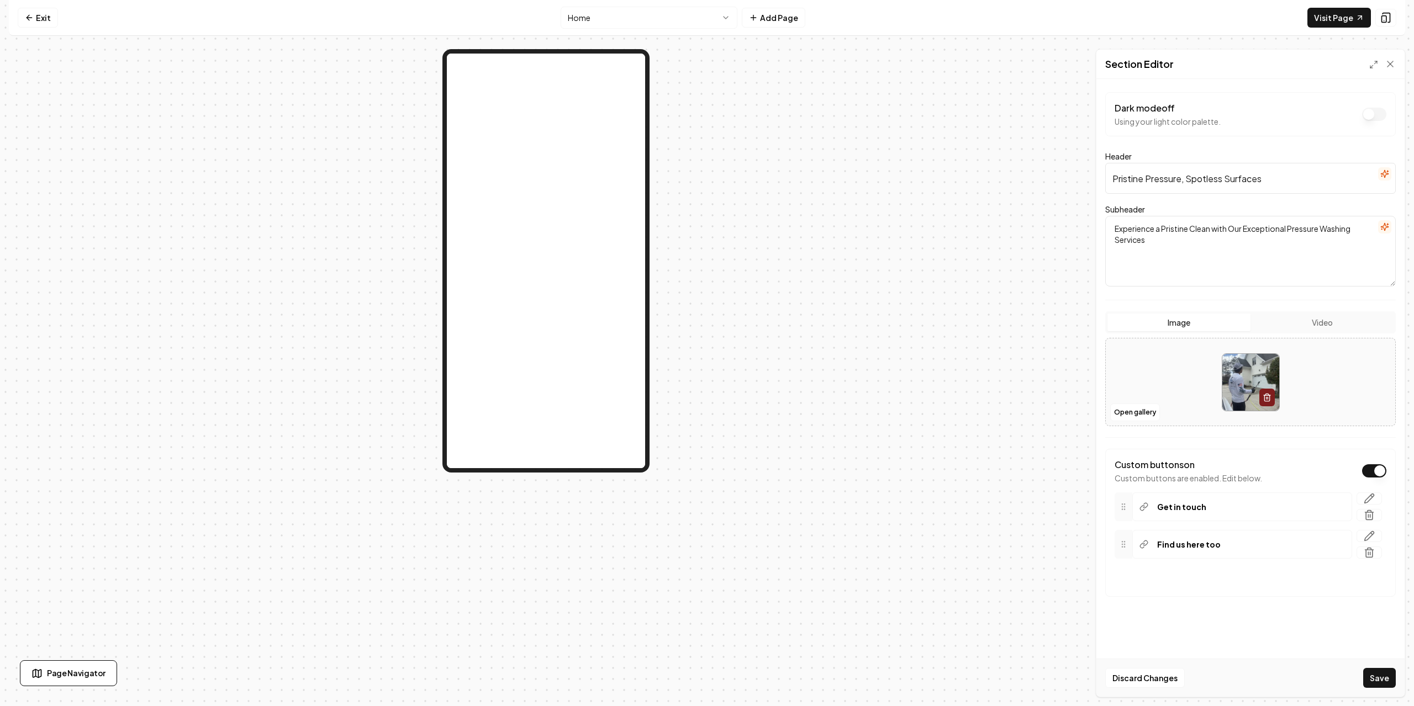
click at [1127, 548] on icon at bounding box center [1123, 544] width 9 height 9
click at [1372, 121] on button "Dark mode off" at bounding box center [1374, 114] width 24 height 13
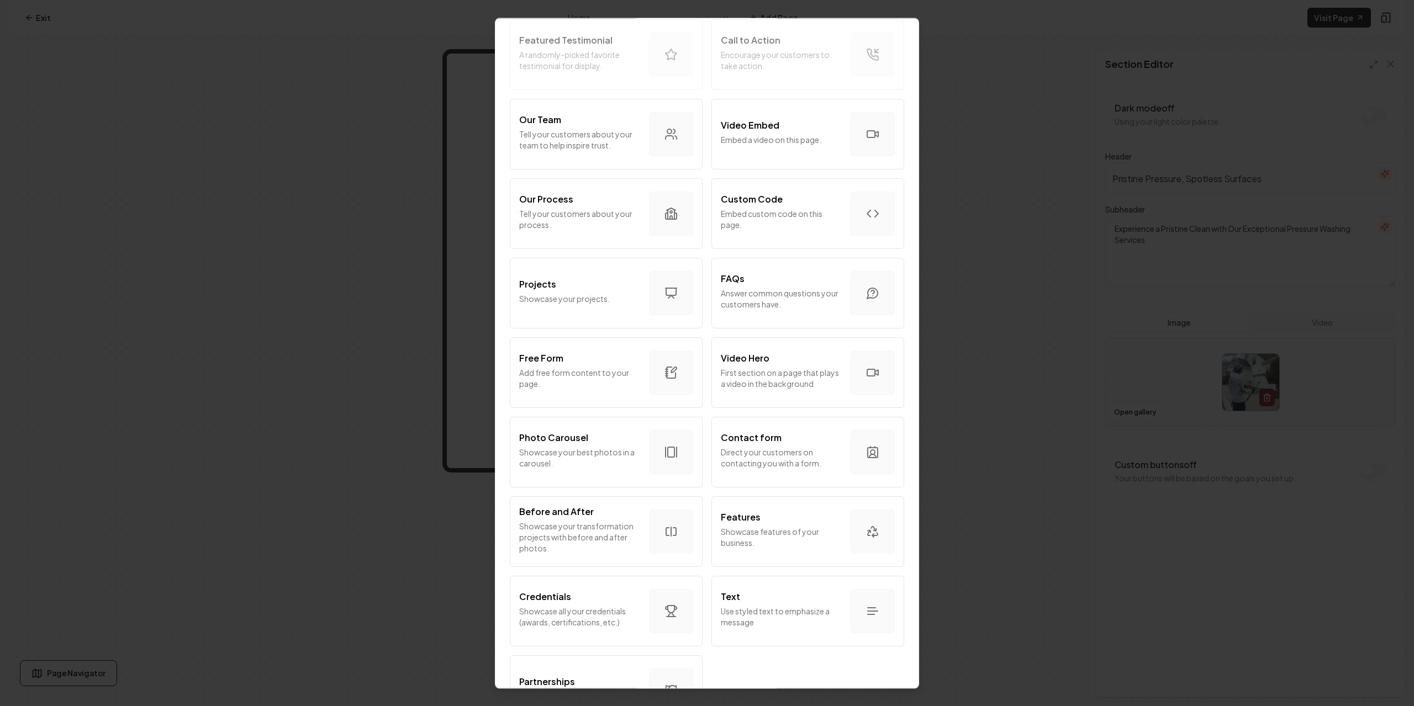
scroll to position [331, 0]
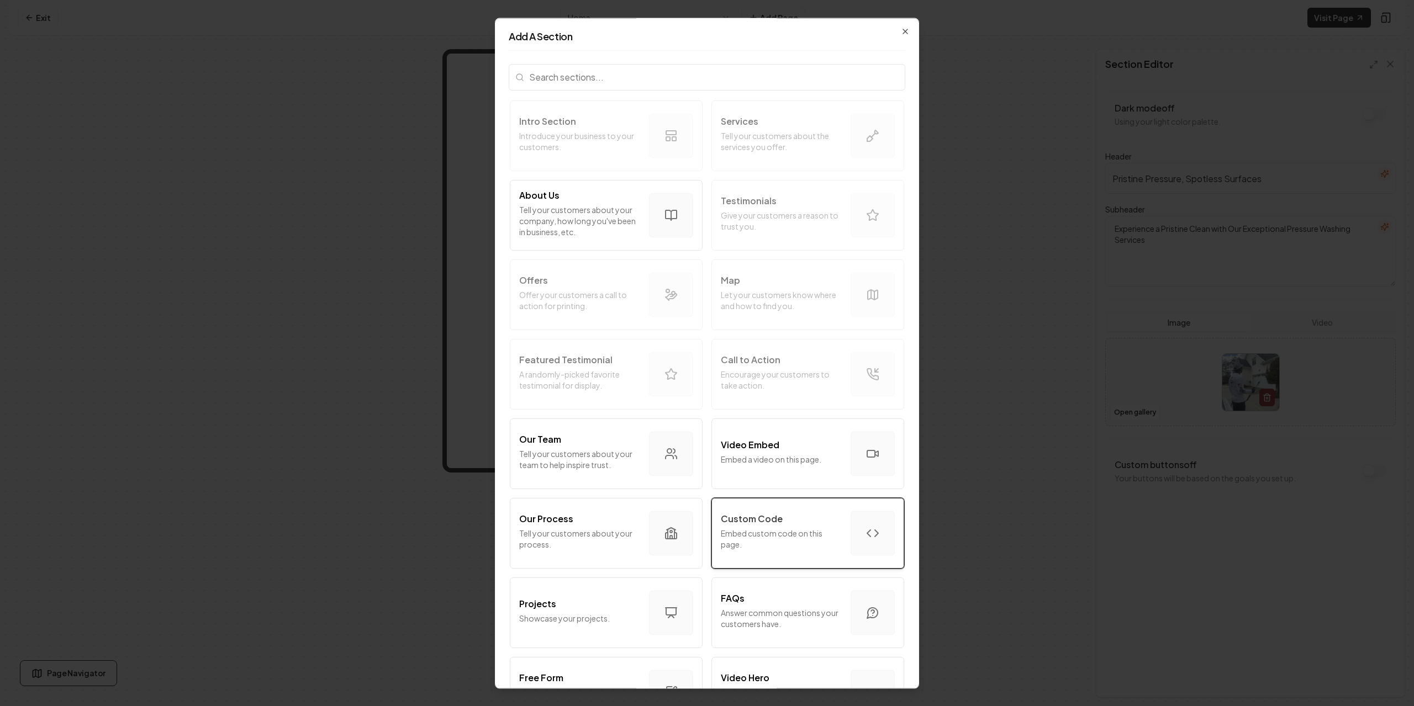
click at [766, 517] on p "Custom Code" at bounding box center [752, 518] width 62 height 13
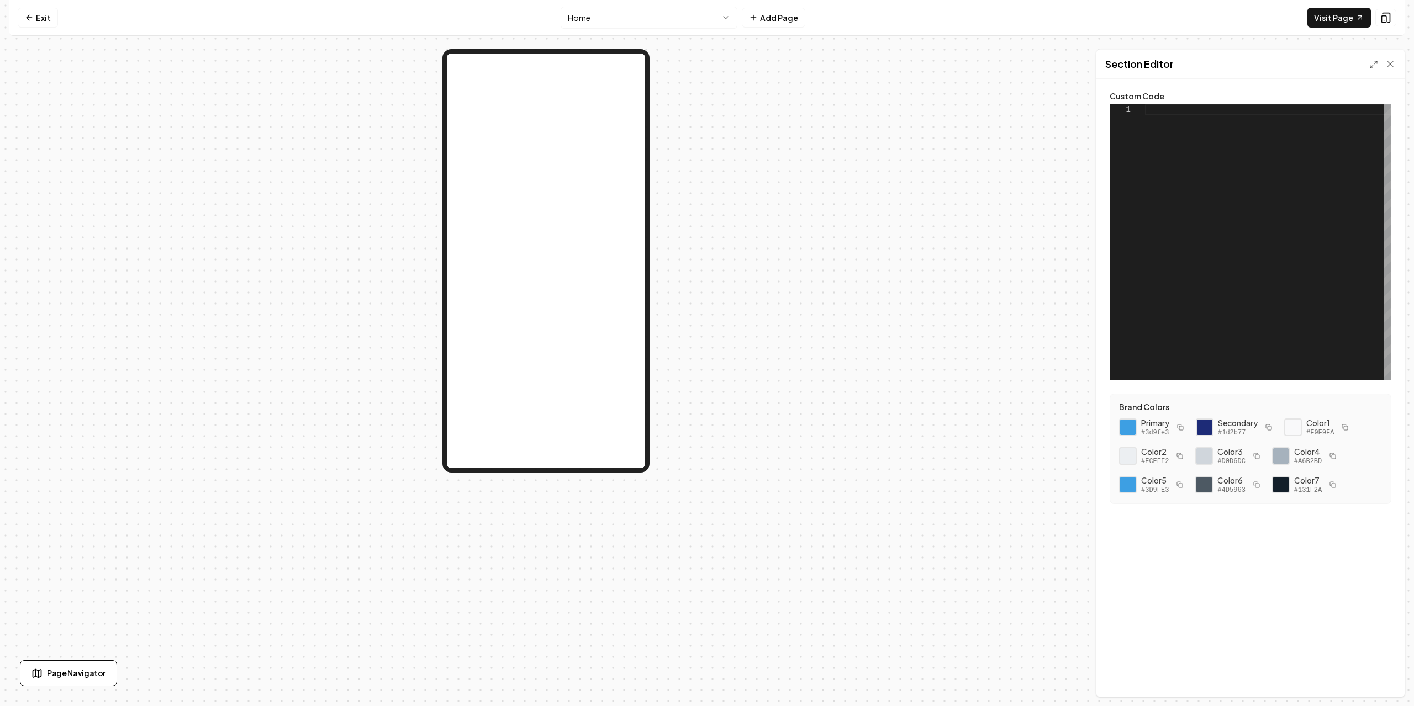
scroll to position [0, 0]
click at [1220, 127] on div at bounding box center [1268, 242] width 246 height 276
drag, startPoint x: 1127, startPoint y: 137, endPoint x: 1176, endPoint y: 120, distance: 51.9
click at [1145, 135] on div at bounding box center [1268, 242] width 246 height 276
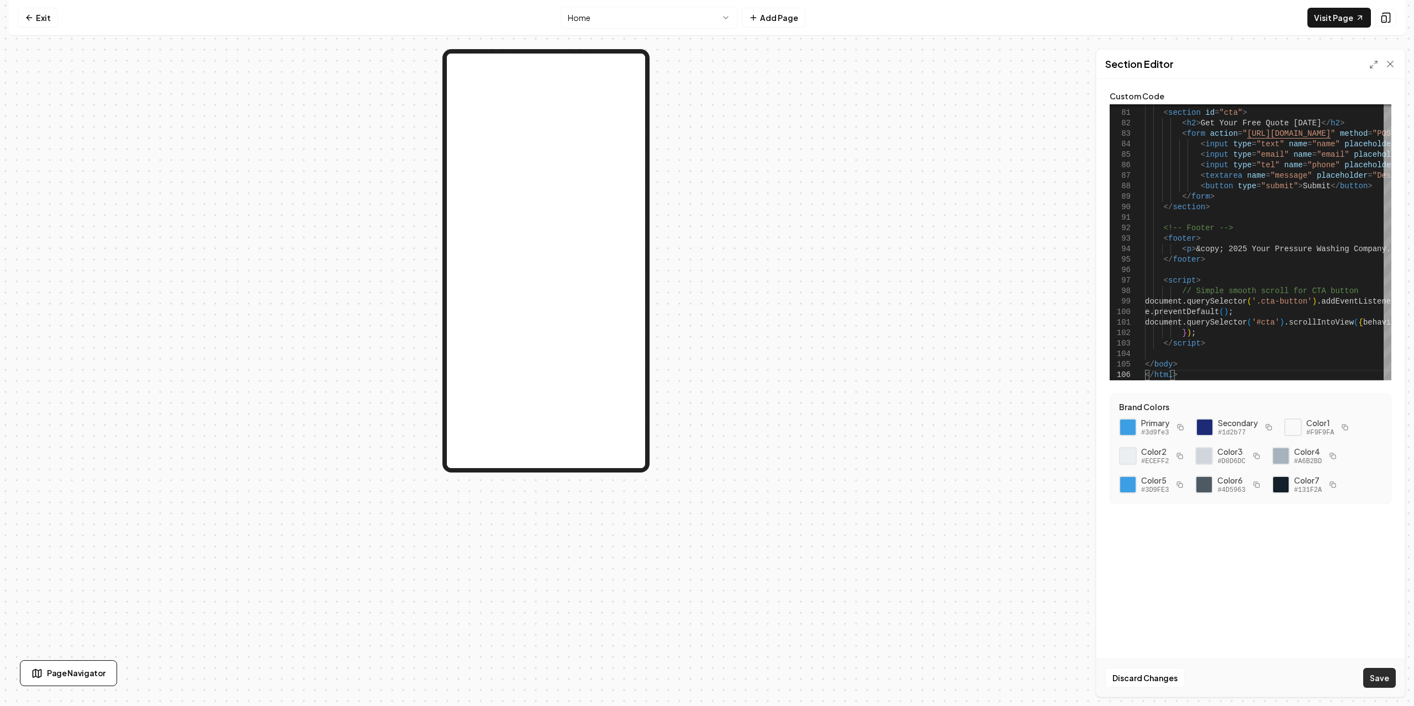
drag, startPoint x: 1381, startPoint y: 667, endPoint x: 1383, endPoint y: 672, distance: 5.9
click at [1382, 667] on div "Discard Changes Save" at bounding box center [1250, 678] width 308 height 38
click at [1383, 675] on button "Save" at bounding box center [1379, 678] width 33 height 20
type textarea "******* *******"
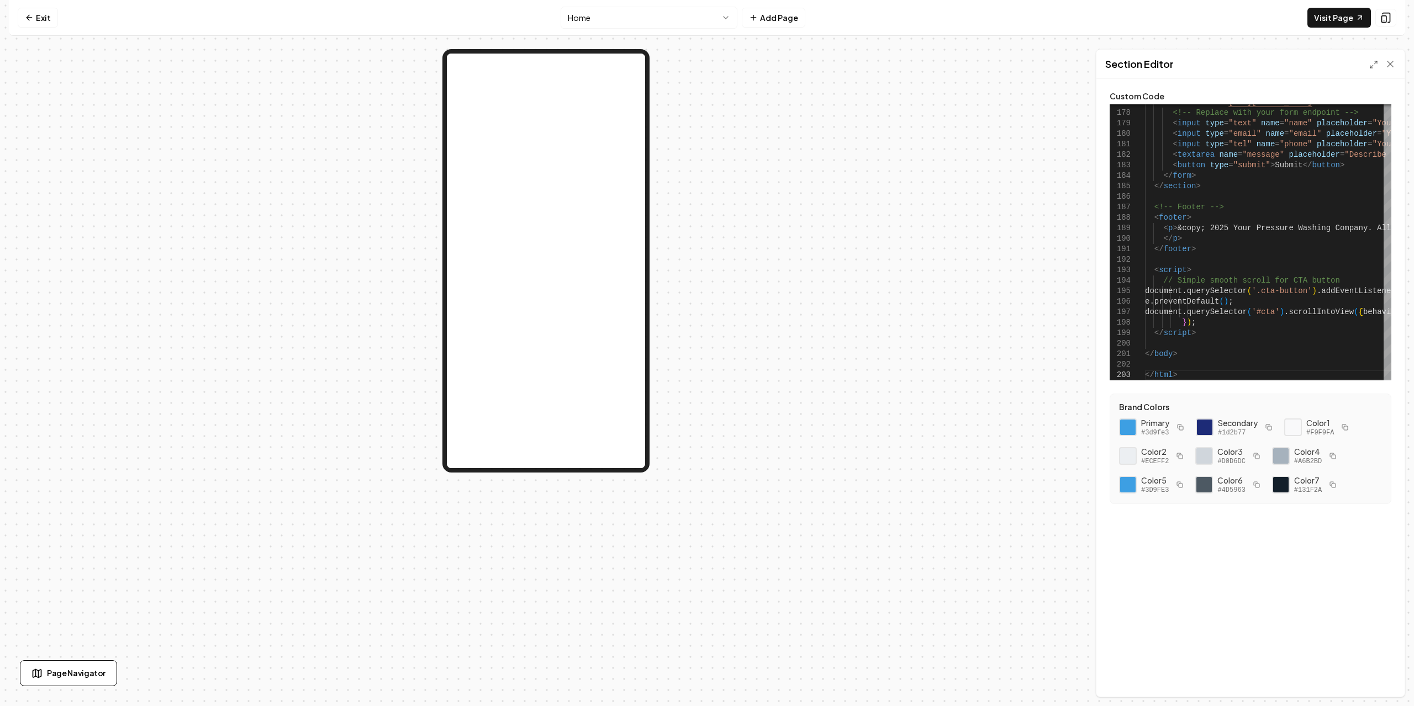
click at [693, 248] on div at bounding box center [546, 373] width 1074 height 648
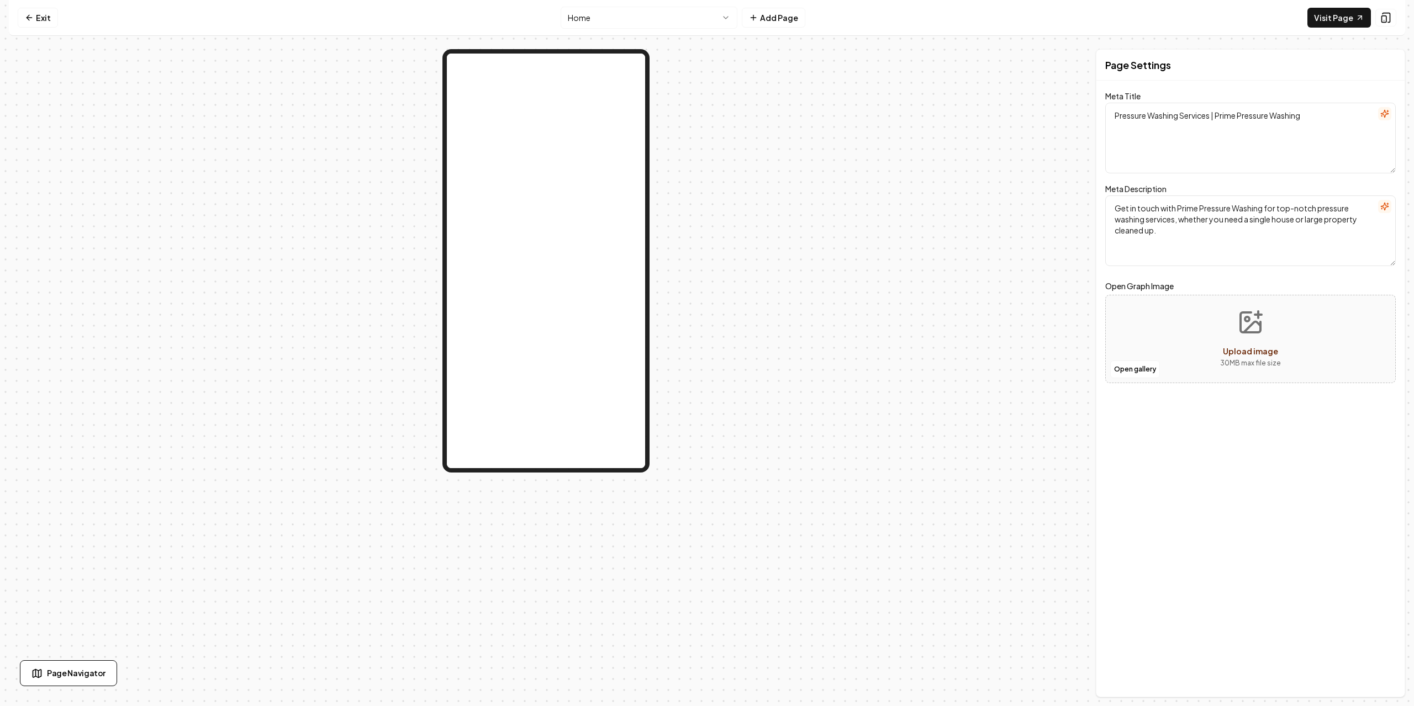
click at [1251, 151] on textarea "Pressure Washing Services | Prime Pressure Washing" at bounding box center [1250, 138] width 290 height 71
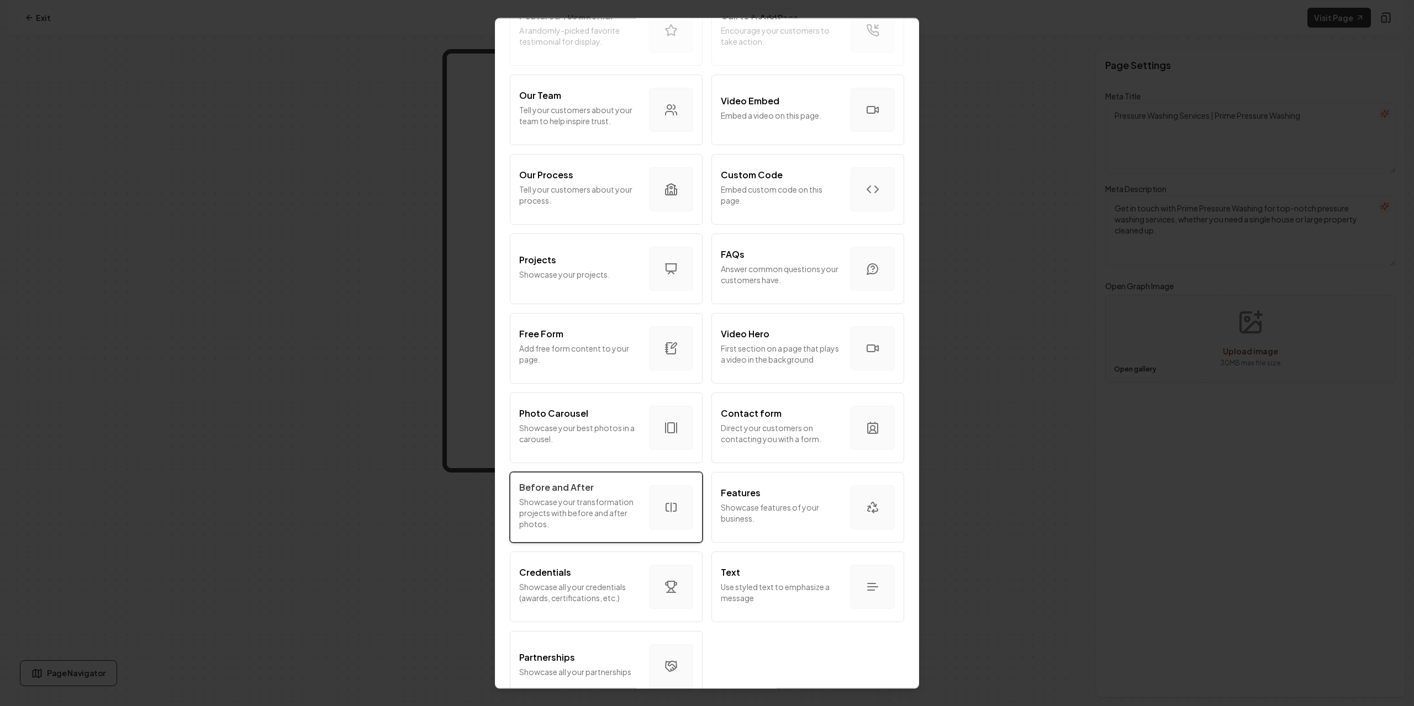
scroll to position [371, 0]
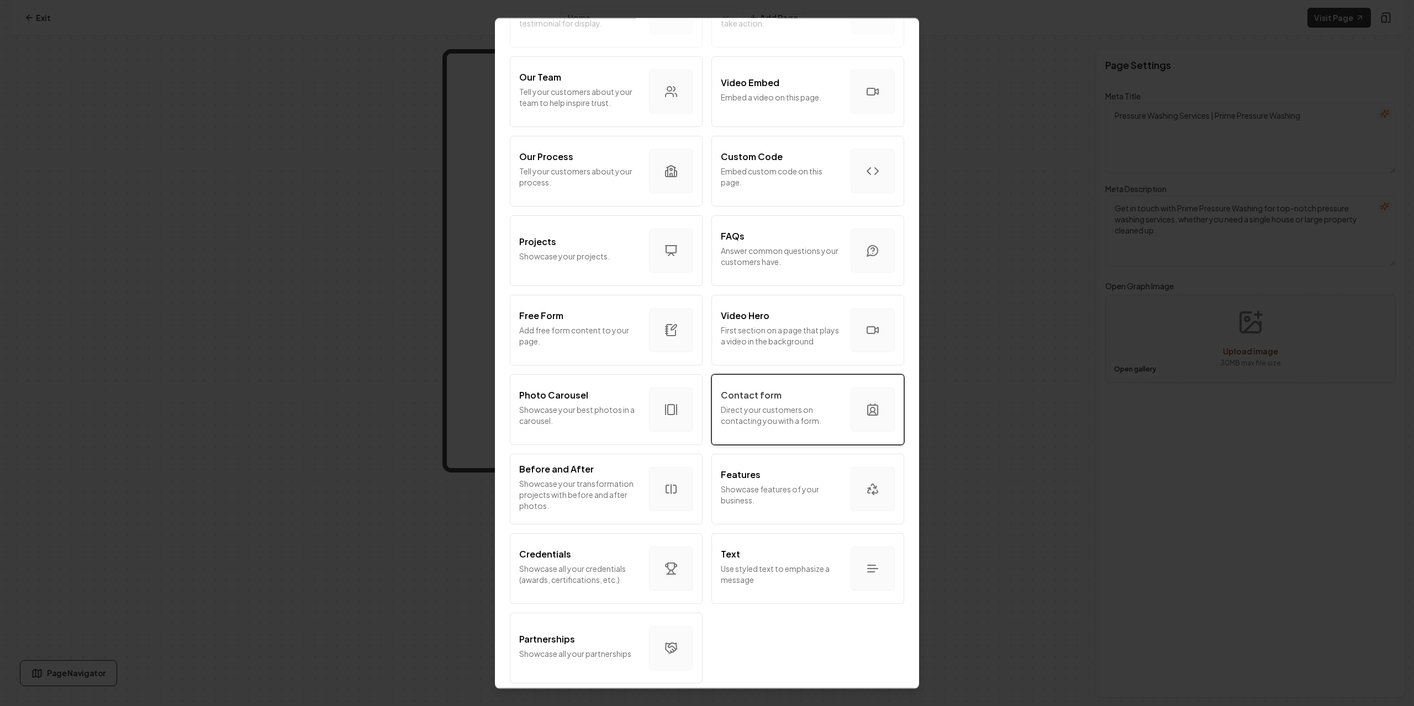
click at [775, 411] on p "Direct your customers on contacting you with a form." at bounding box center [781, 415] width 121 height 22
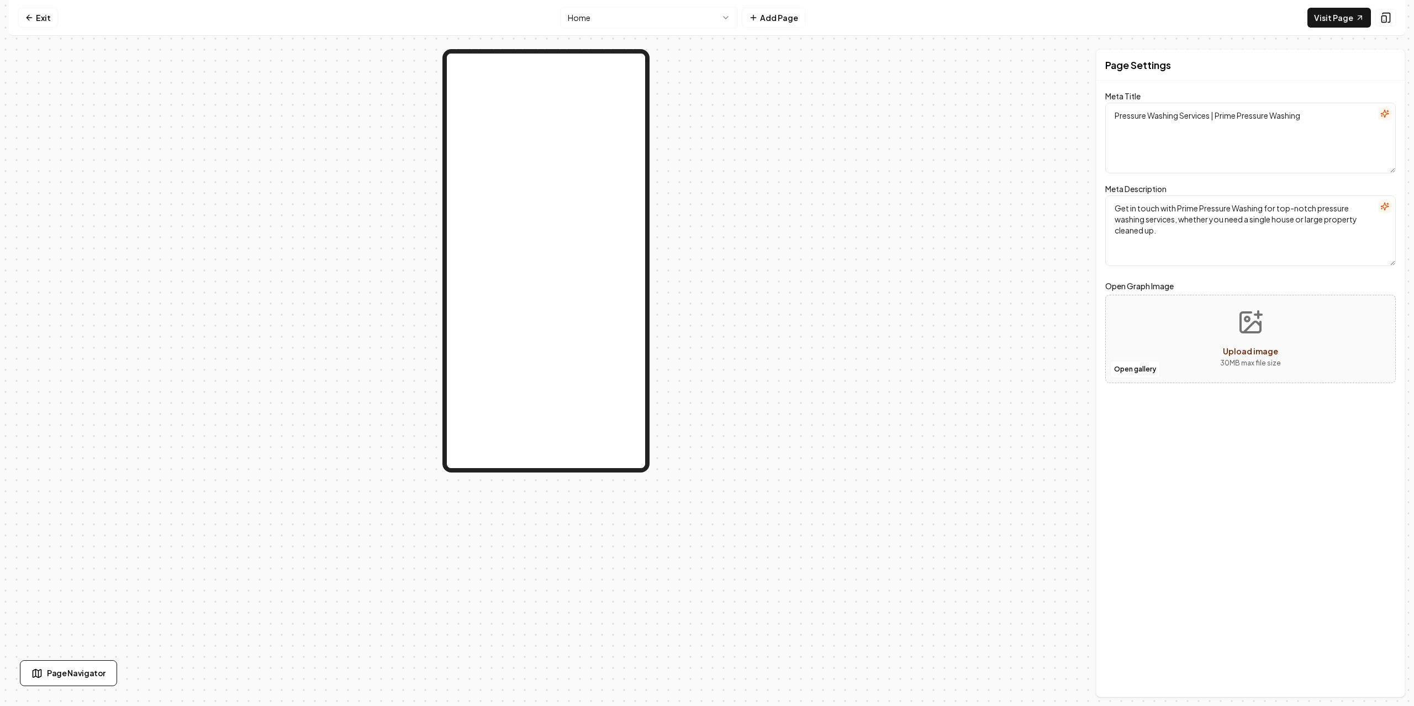
click at [154, 218] on div at bounding box center [546, 373] width 1074 height 648
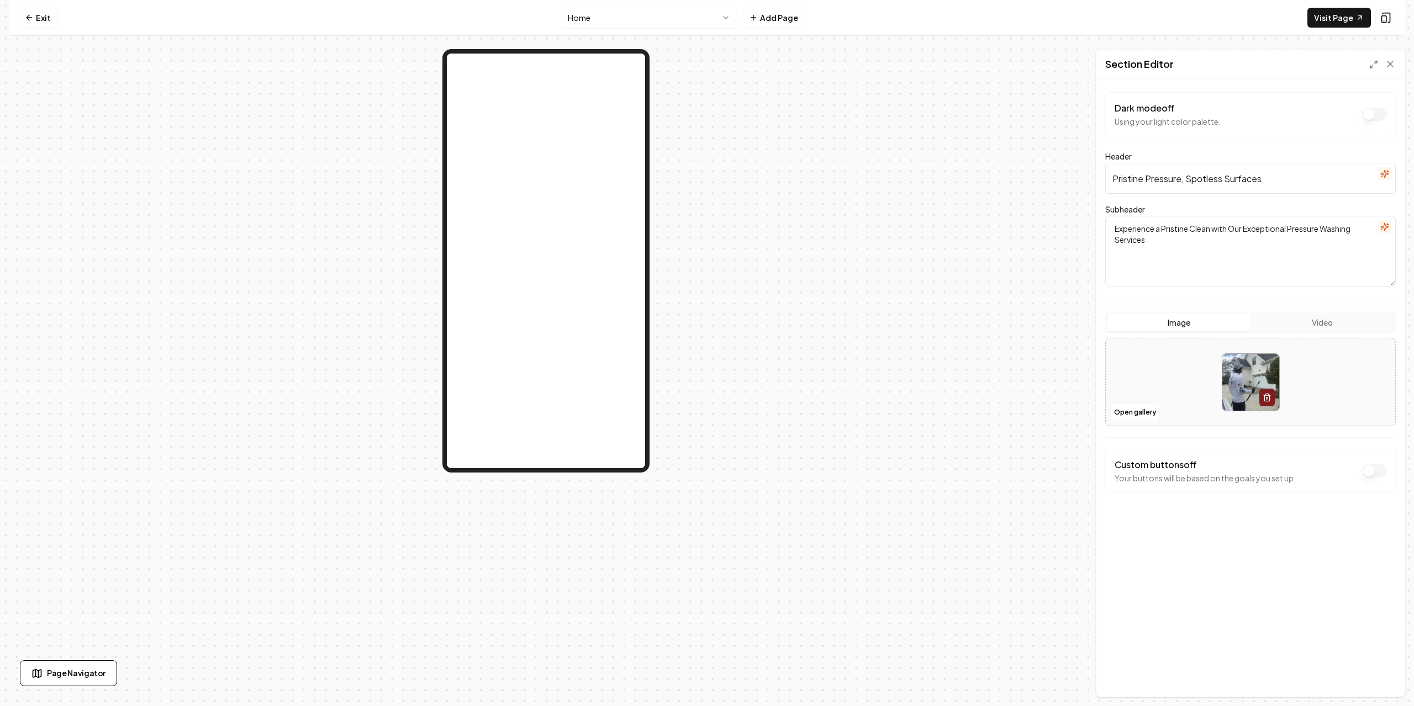
click at [730, 18] on html "Computer Required This feature is only available on a computer. Please switch t…" at bounding box center [707, 353] width 1414 height 706
click at [861, 68] on html "Computer Required This feature is only available on a computer. Please switch t…" at bounding box center [707, 353] width 1414 height 706
click at [91, 657] on div at bounding box center [546, 373] width 1074 height 648
click at [91, 666] on button "Page Navigator" at bounding box center [68, 673] width 97 height 26
click at [265, 215] on div at bounding box center [546, 373] width 1074 height 648
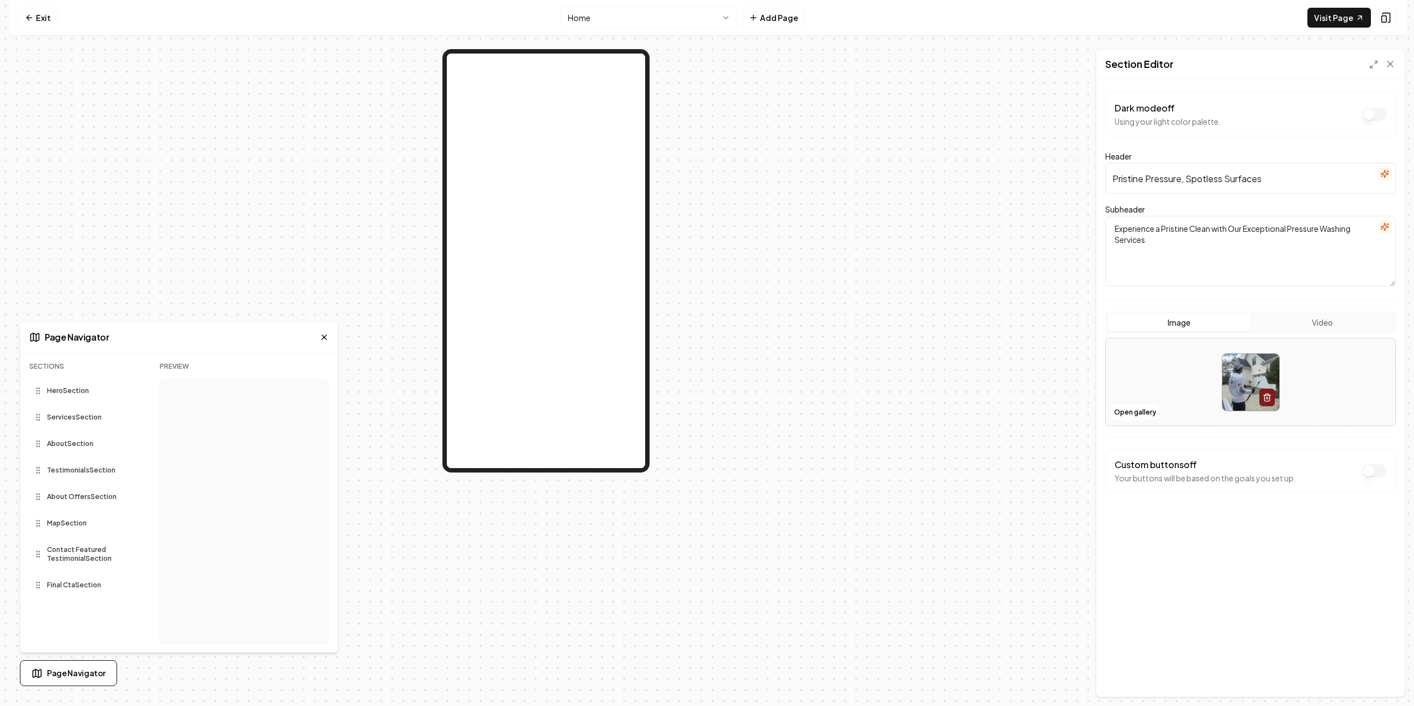
click at [822, 124] on div at bounding box center [546, 373] width 1074 height 648
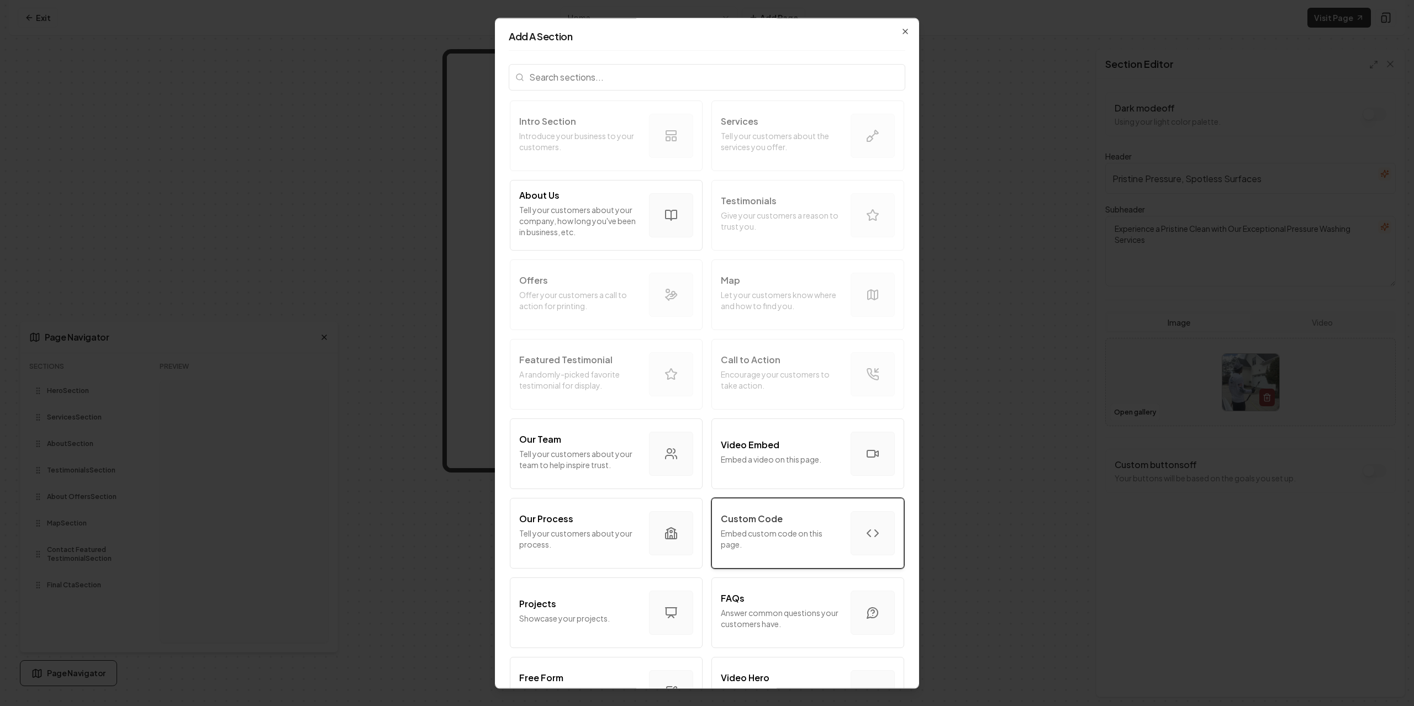
click at [782, 551] on div "Custom Code Embed custom code on this page." at bounding box center [781, 533] width 121 height 42
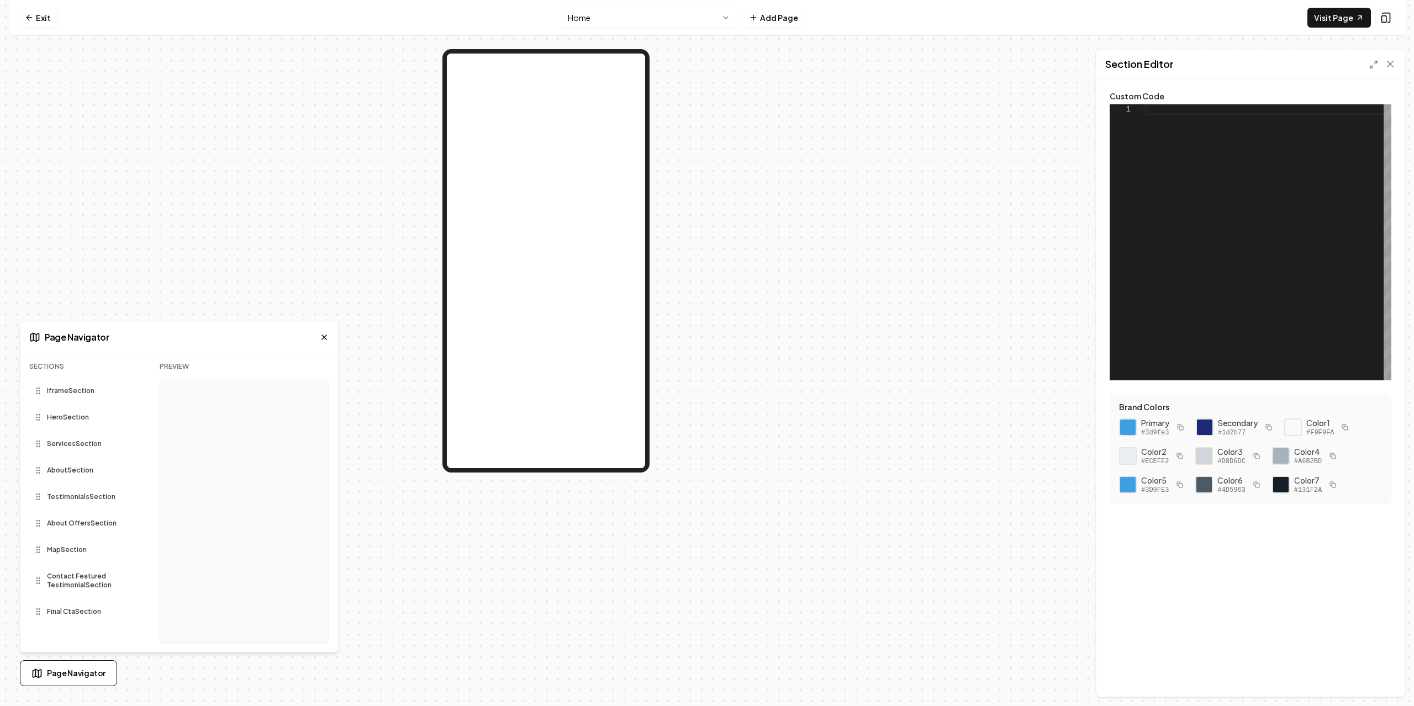
scroll to position [0, 0]
click at [1173, 212] on div at bounding box center [1268, 242] width 246 height 276
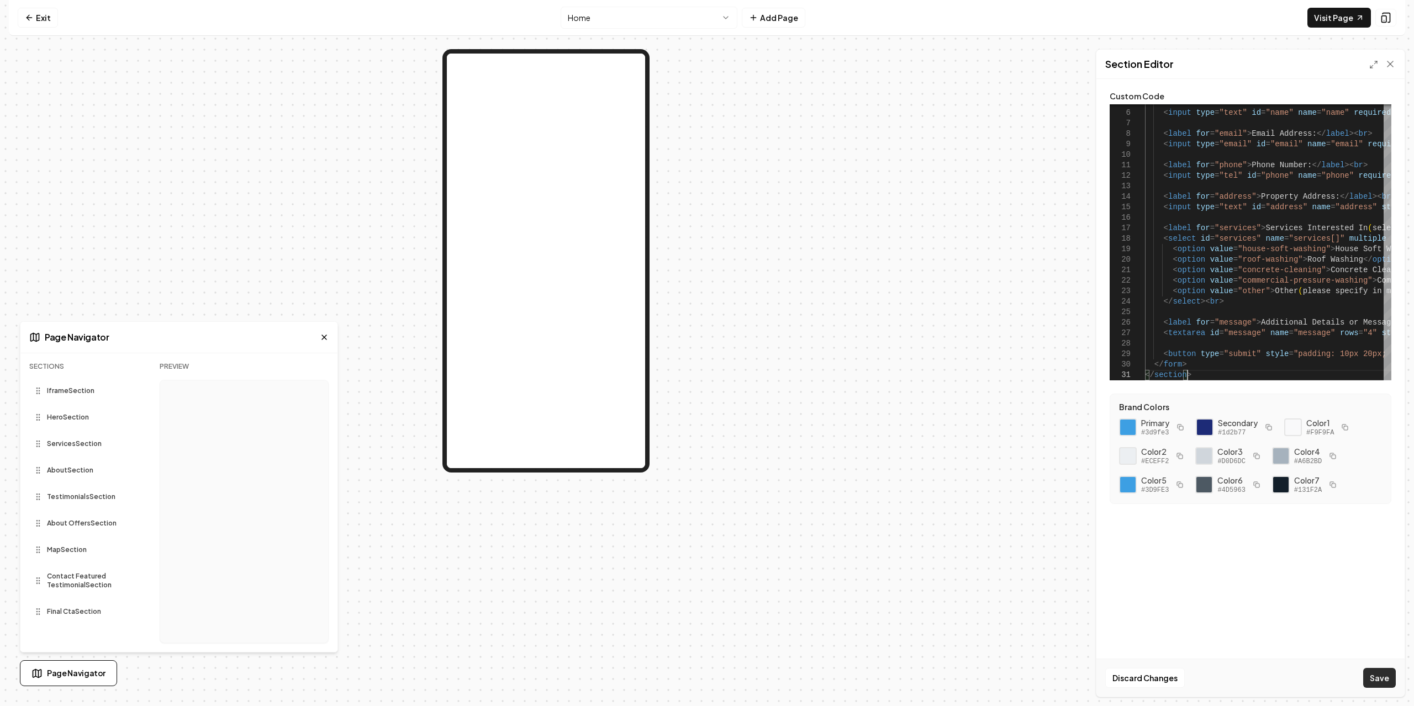
click at [1367, 670] on button "Save" at bounding box center [1379, 678] width 33 height 20
type textarea "**********"
click at [940, 247] on div at bounding box center [546, 373] width 1074 height 648
click at [1389, 57] on div "Section Editor" at bounding box center [1250, 64] width 308 height 29
click at [1388, 60] on icon at bounding box center [1389, 64] width 11 height 11
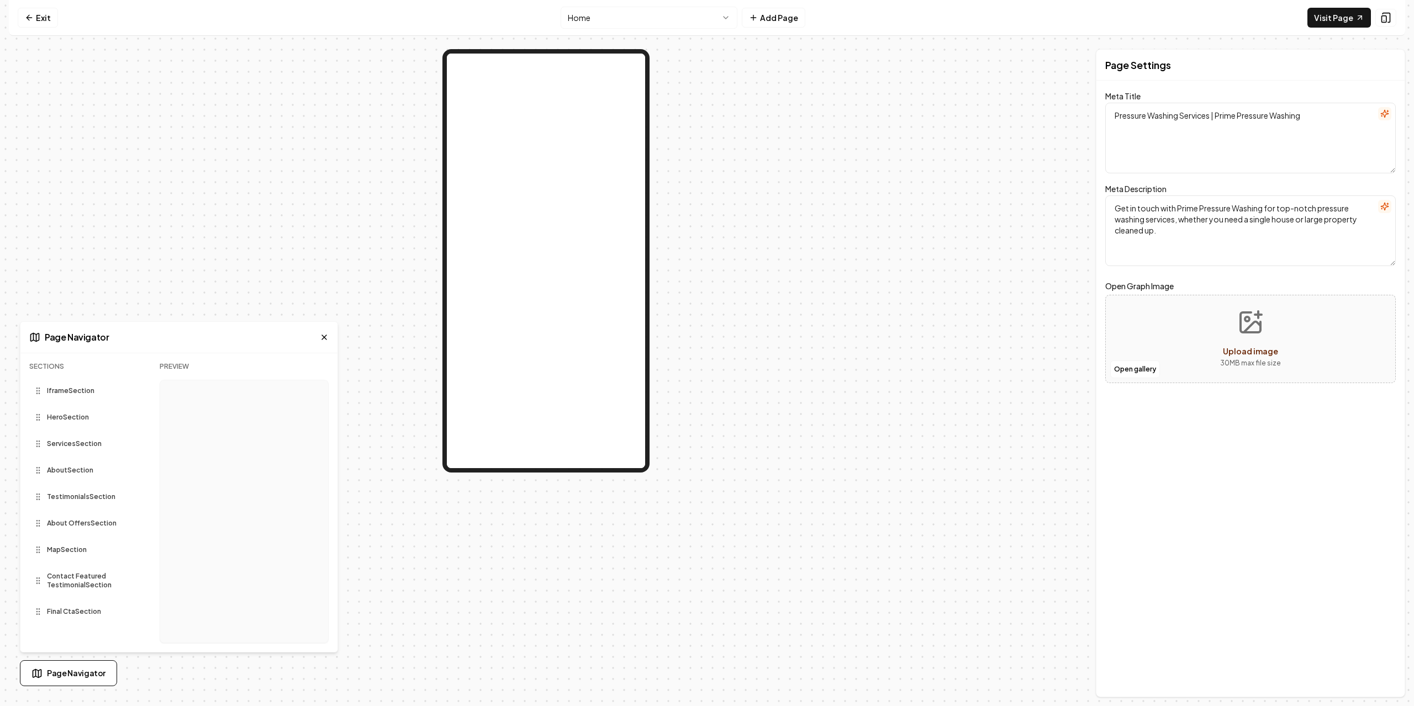
click at [1043, 314] on div at bounding box center [546, 373] width 1074 height 648
click at [823, 345] on div at bounding box center [546, 373] width 1074 height 648
click at [770, 266] on div at bounding box center [546, 373] width 1074 height 648
click at [138, 69] on div at bounding box center [546, 373] width 1074 height 648
click at [93, 675] on span "Page Navigator" at bounding box center [76, 674] width 59 height 12
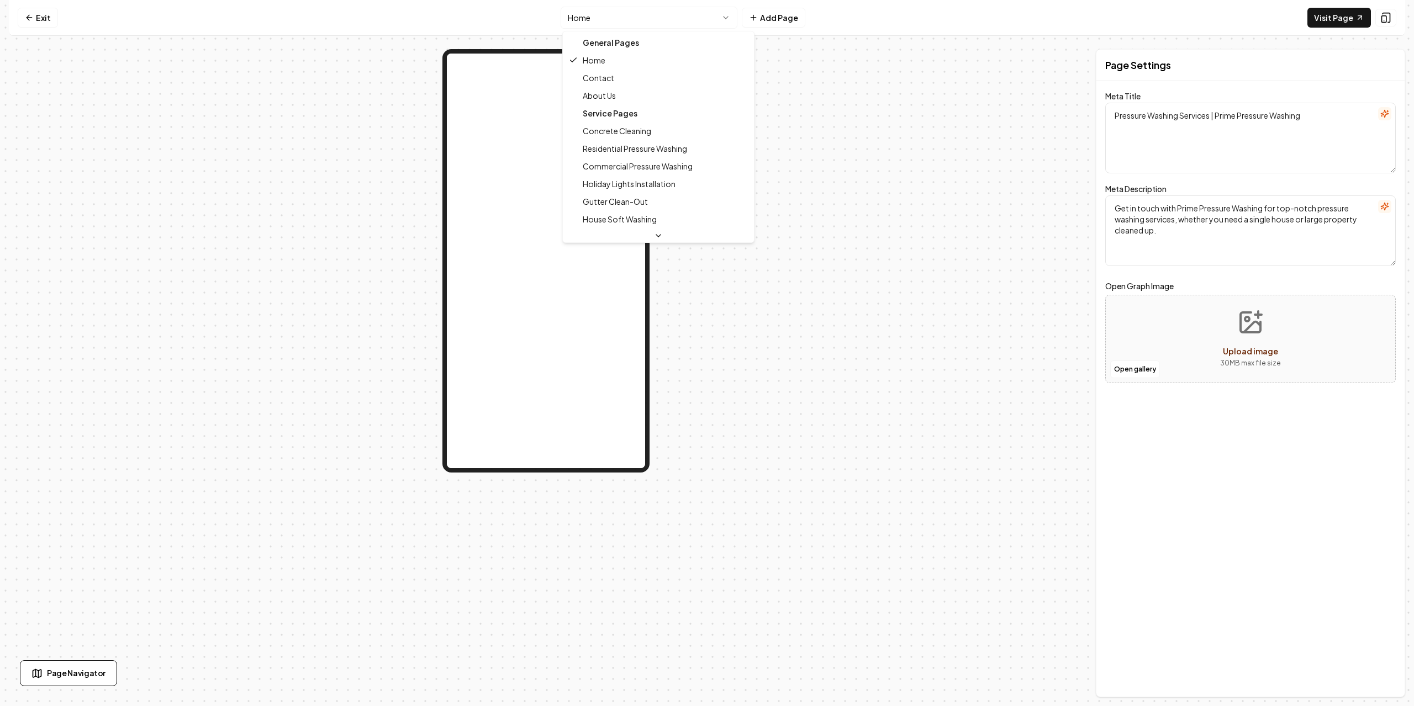
click at [613, 23] on html "Computer Required This feature is only available on a computer. Please switch t…" at bounding box center [707, 353] width 1414 height 706
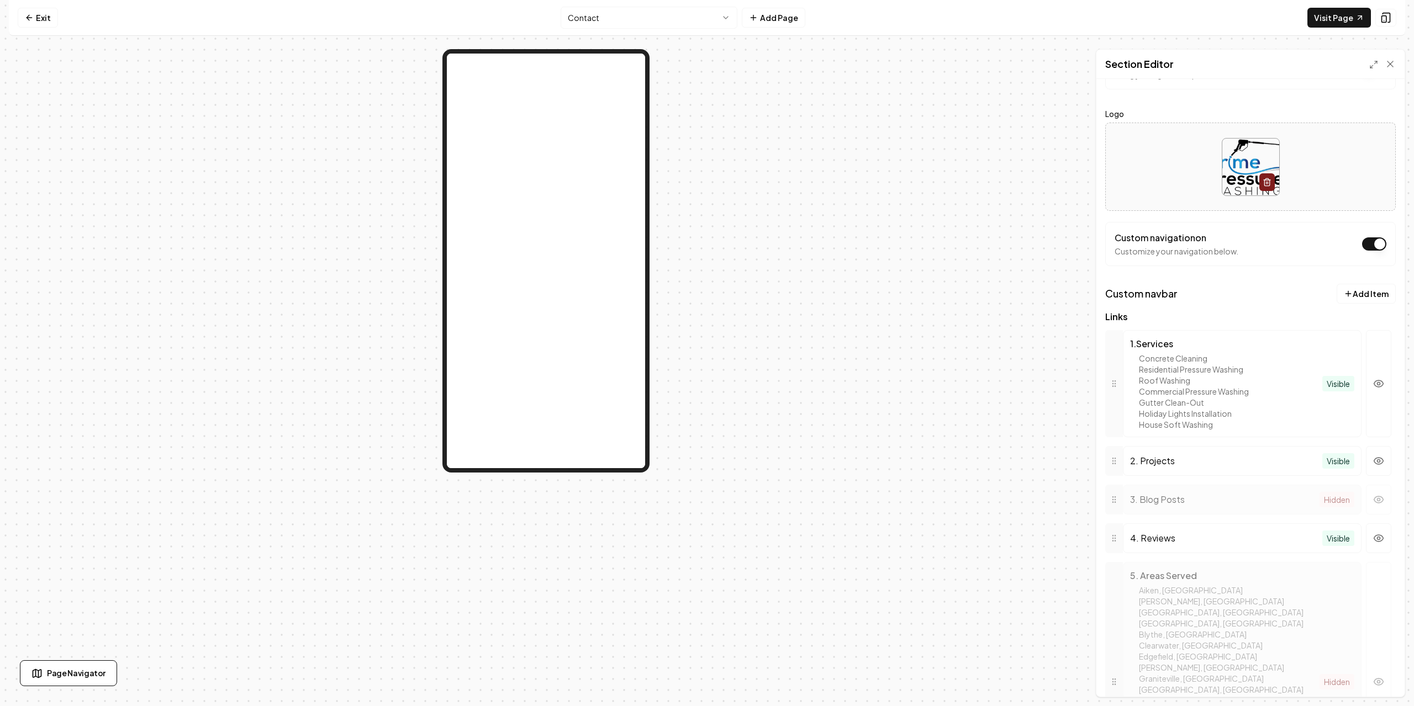
scroll to position [221, 0]
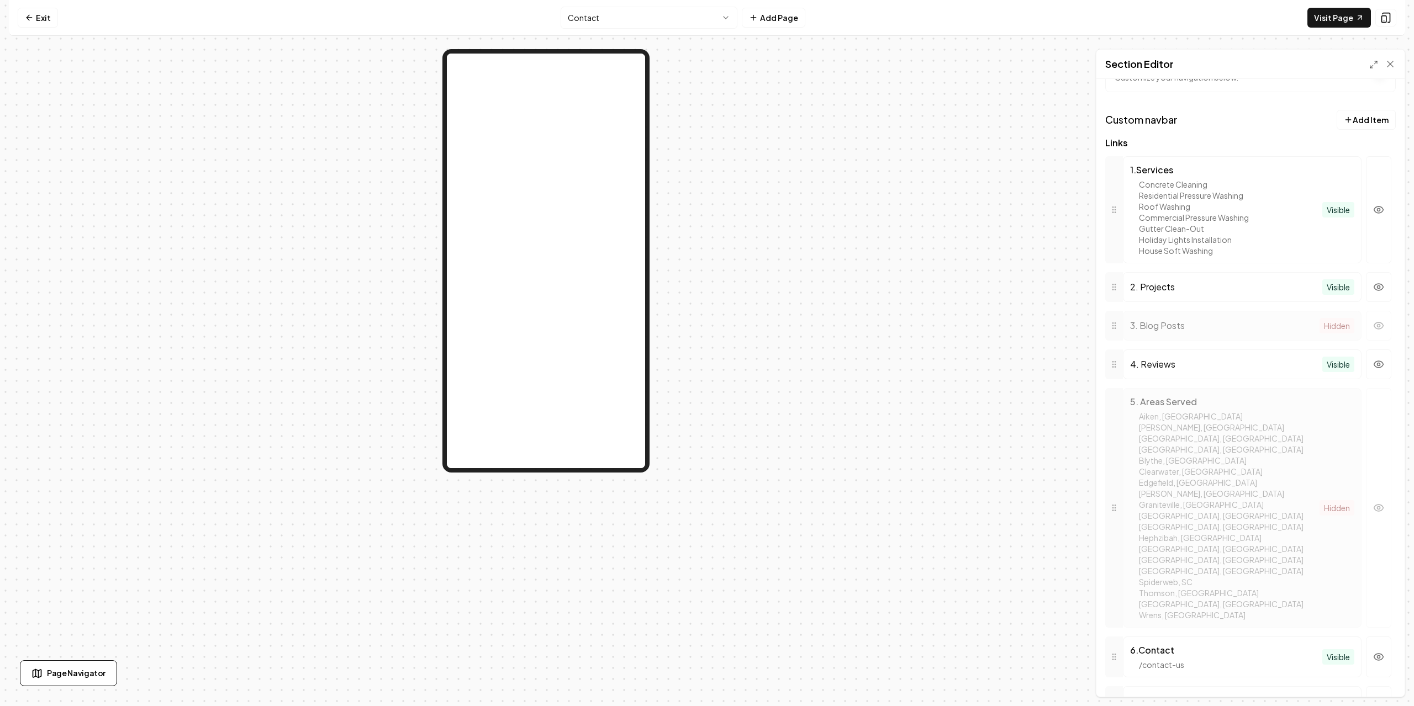
click at [815, 264] on div at bounding box center [546, 373] width 1074 height 648
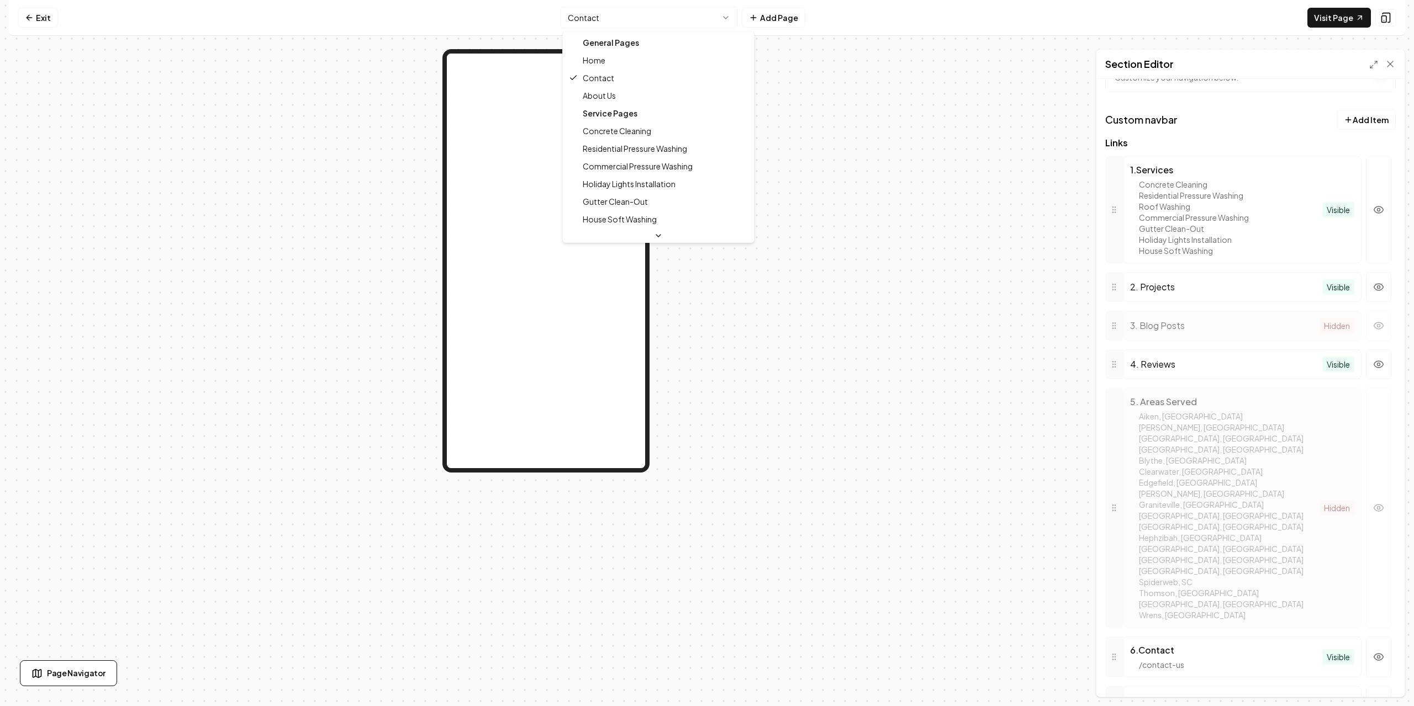
click at [690, 15] on html "Computer Required This feature is only available on a computer. Please switch t…" at bounding box center [707, 353] width 1414 height 706
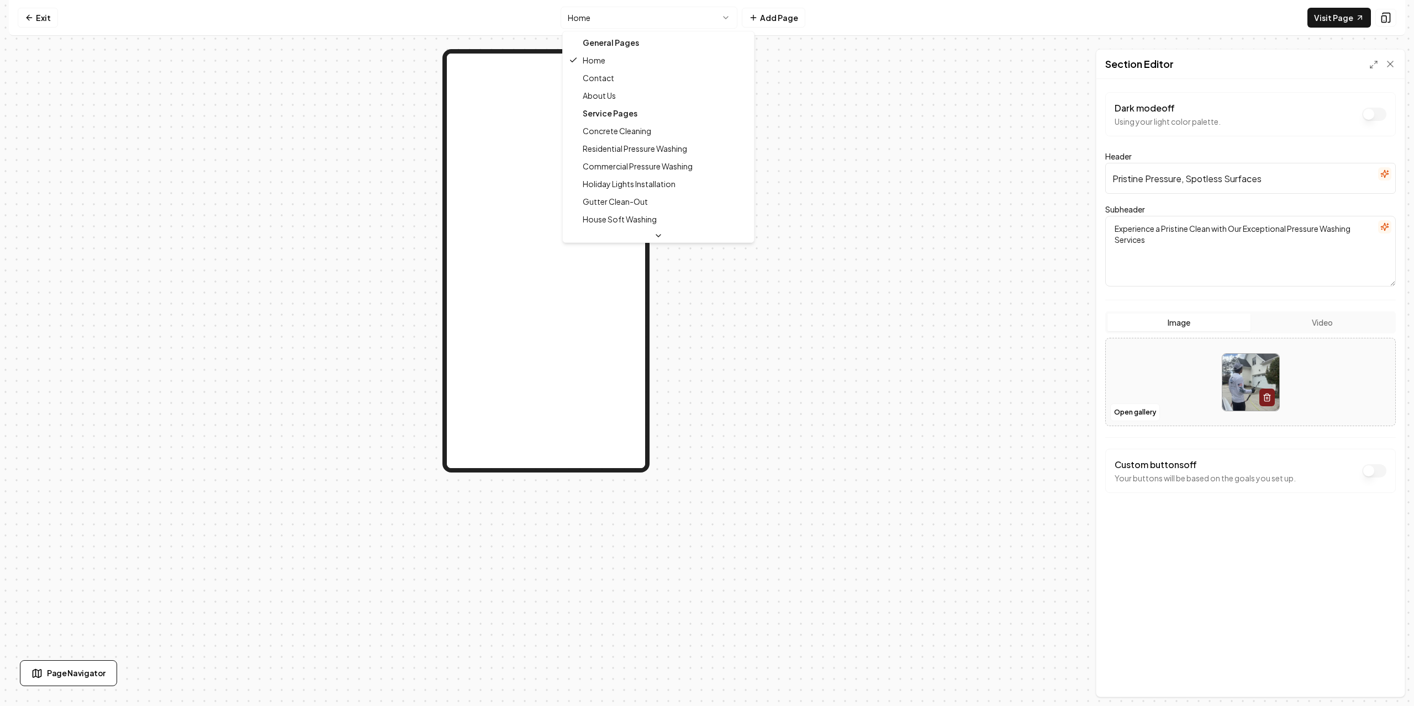
click at [689, 13] on html "Computer Required This feature is only available on a computer. Please switch t…" at bounding box center [707, 353] width 1414 height 706
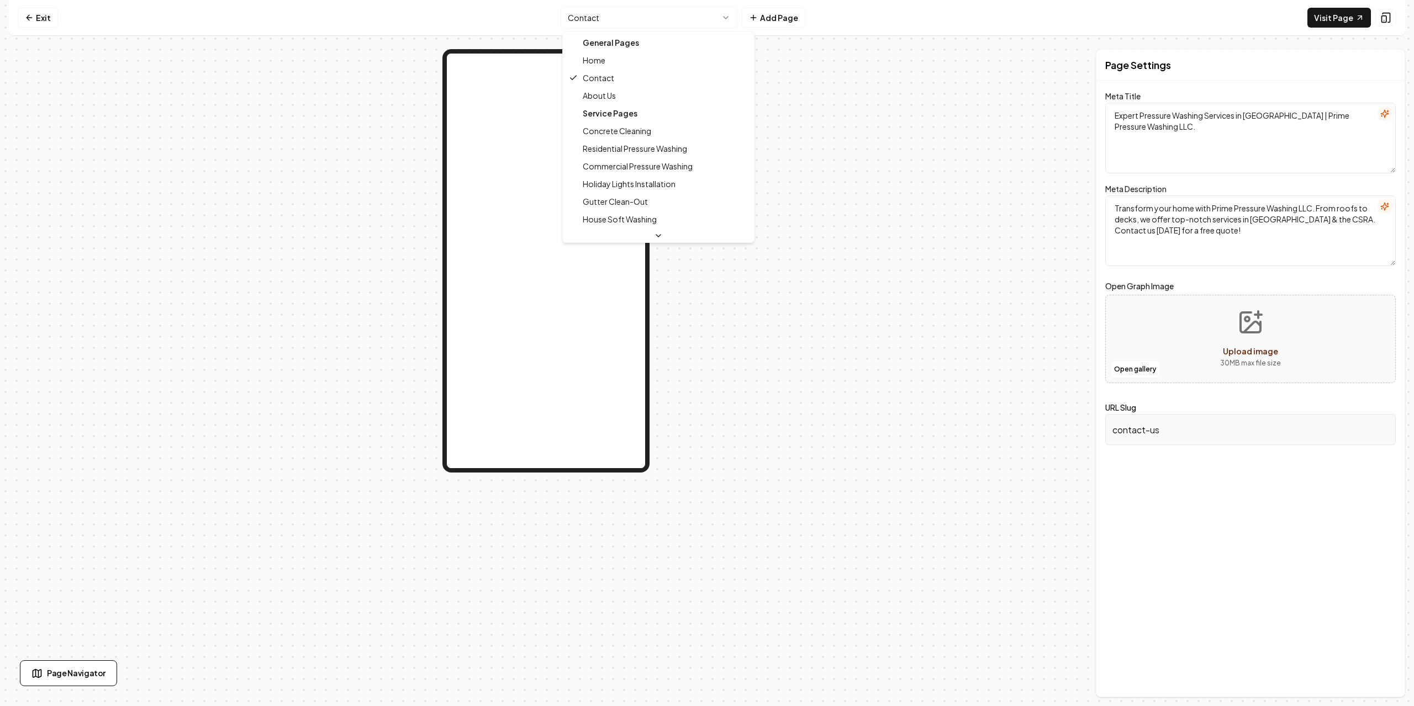
click at [656, 25] on html "Computer Required This feature is only available on a computer. Please switch t…" at bounding box center [707, 353] width 1414 height 706
type textarea "Pressure Washing Services | Prime Pressure Washing"
type textarea "Get in touch with Prime Pressure Washing for top-notch pressure washing service…"
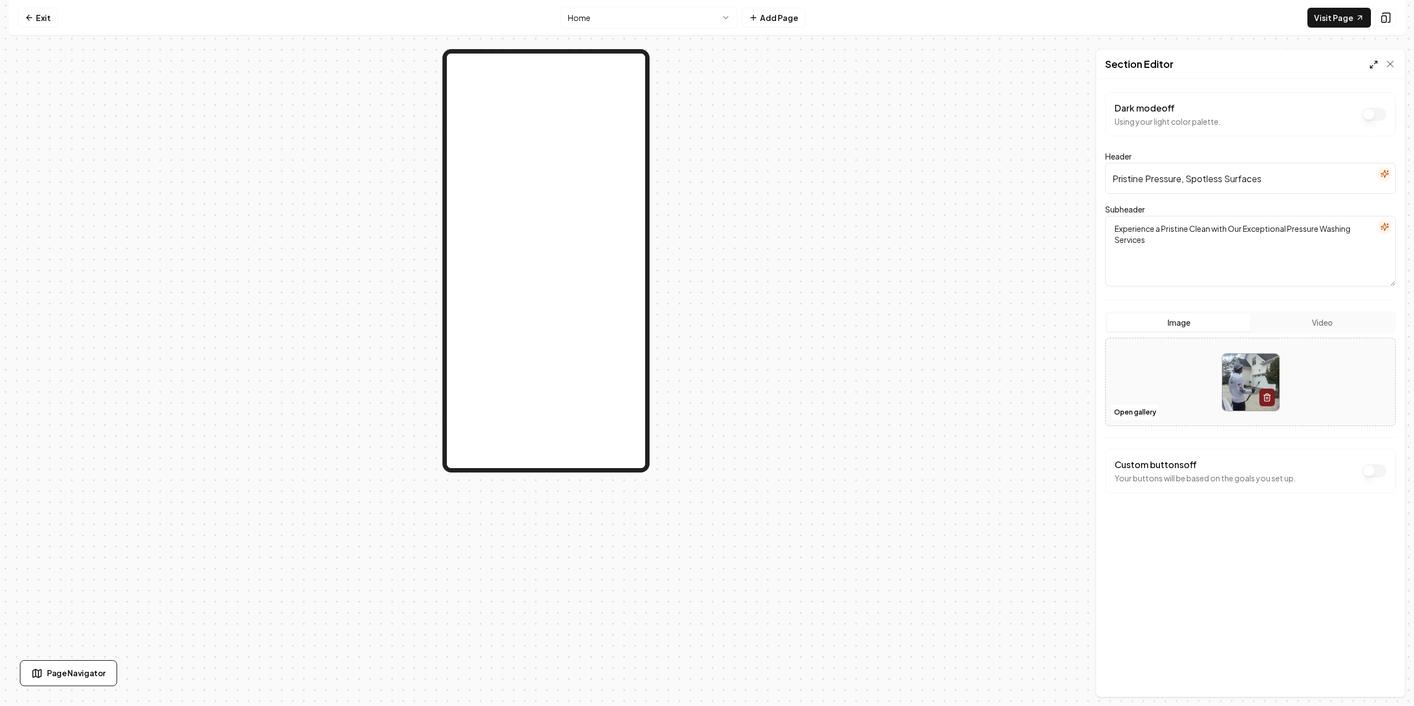
click at [1370, 65] on icon at bounding box center [1373, 64] width 9 height 9
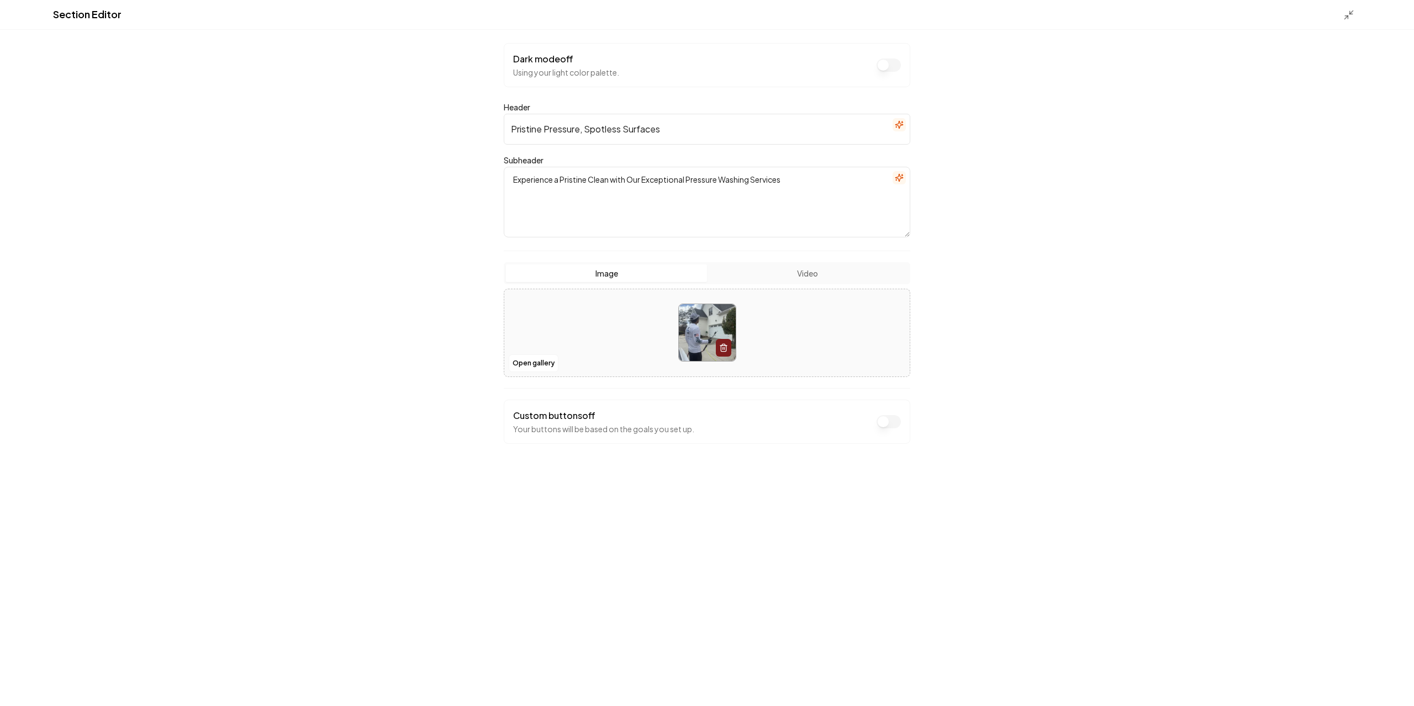
click at [1341, 14] on div "Section Editor" at bounding box center [707, 15] width 1414 height 30
click at [1350, 16] on icon at bounding box center [1348, 14] width 11 height 11
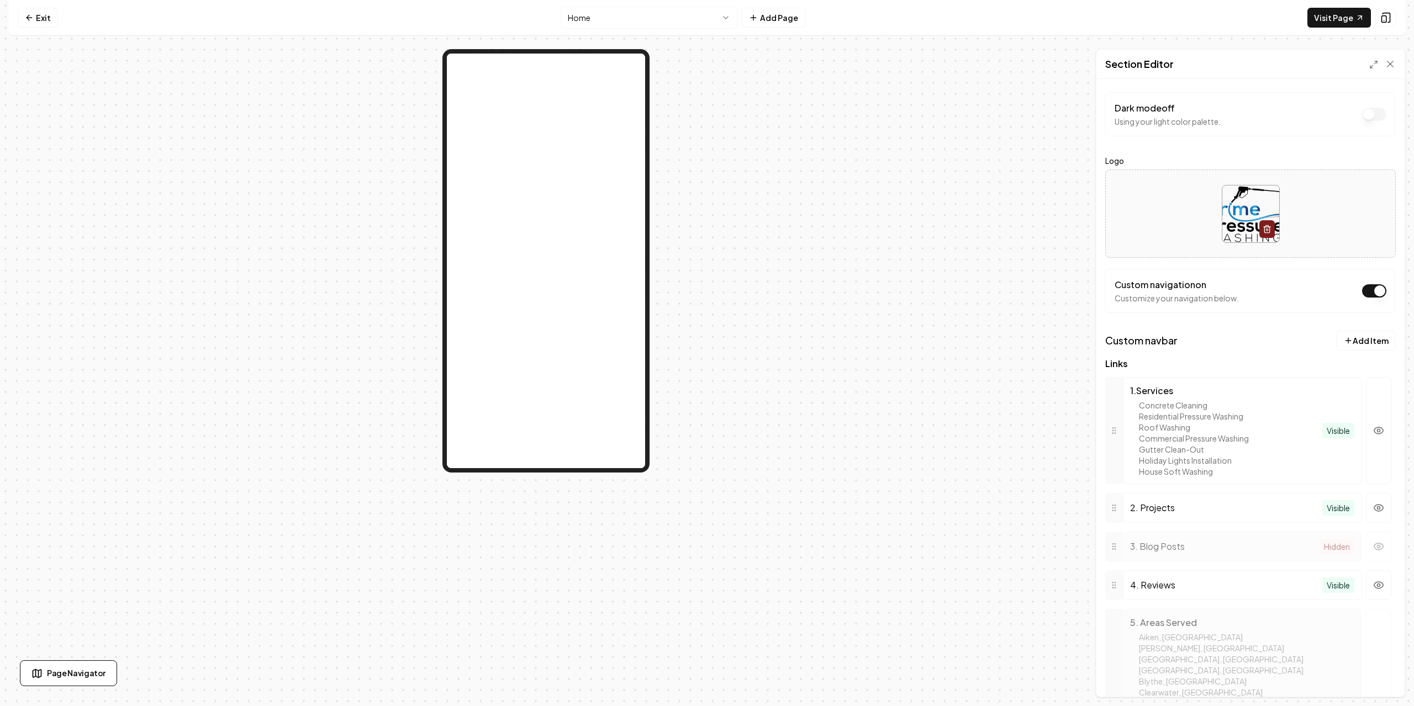
click at [594, 25] on html "Computer Required This feature is only available on a computer. Please switch t…" at bounding box center [707, 353] width 1414 height 706
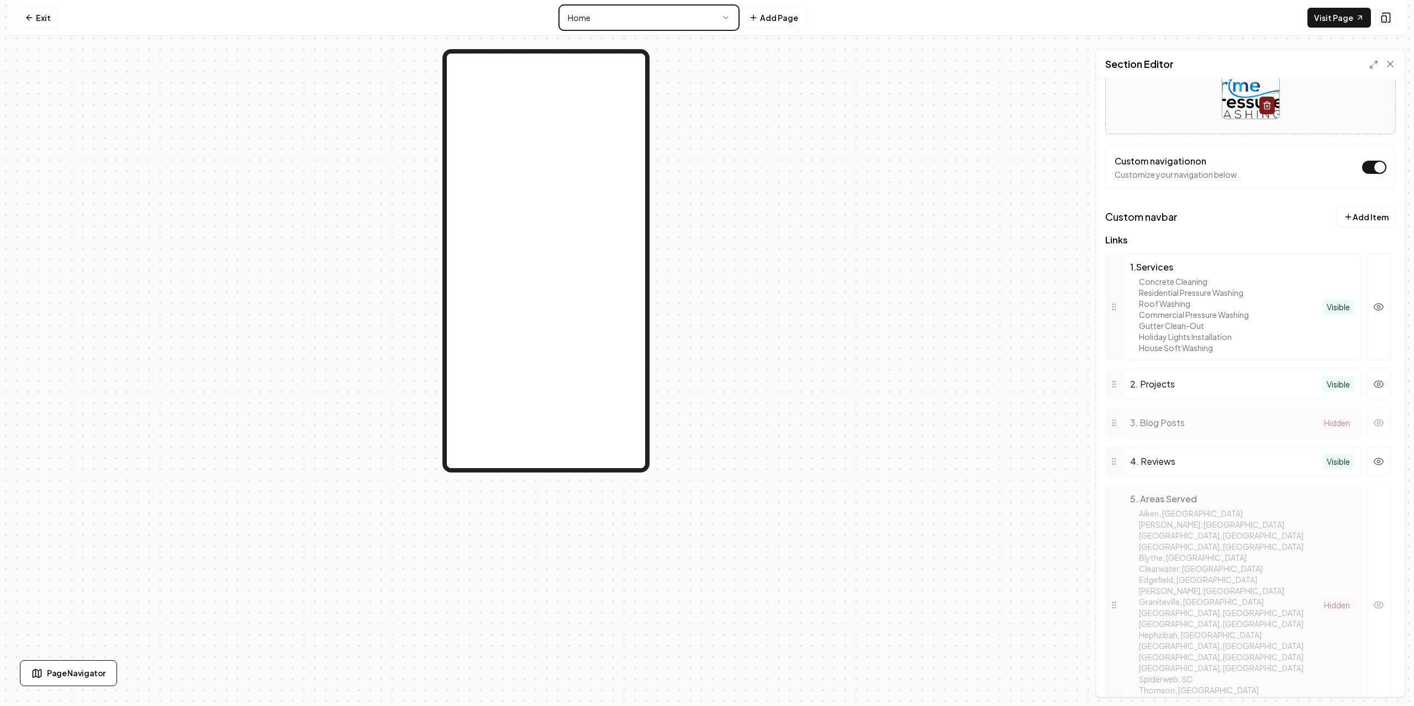
scroll to position [347, 0]
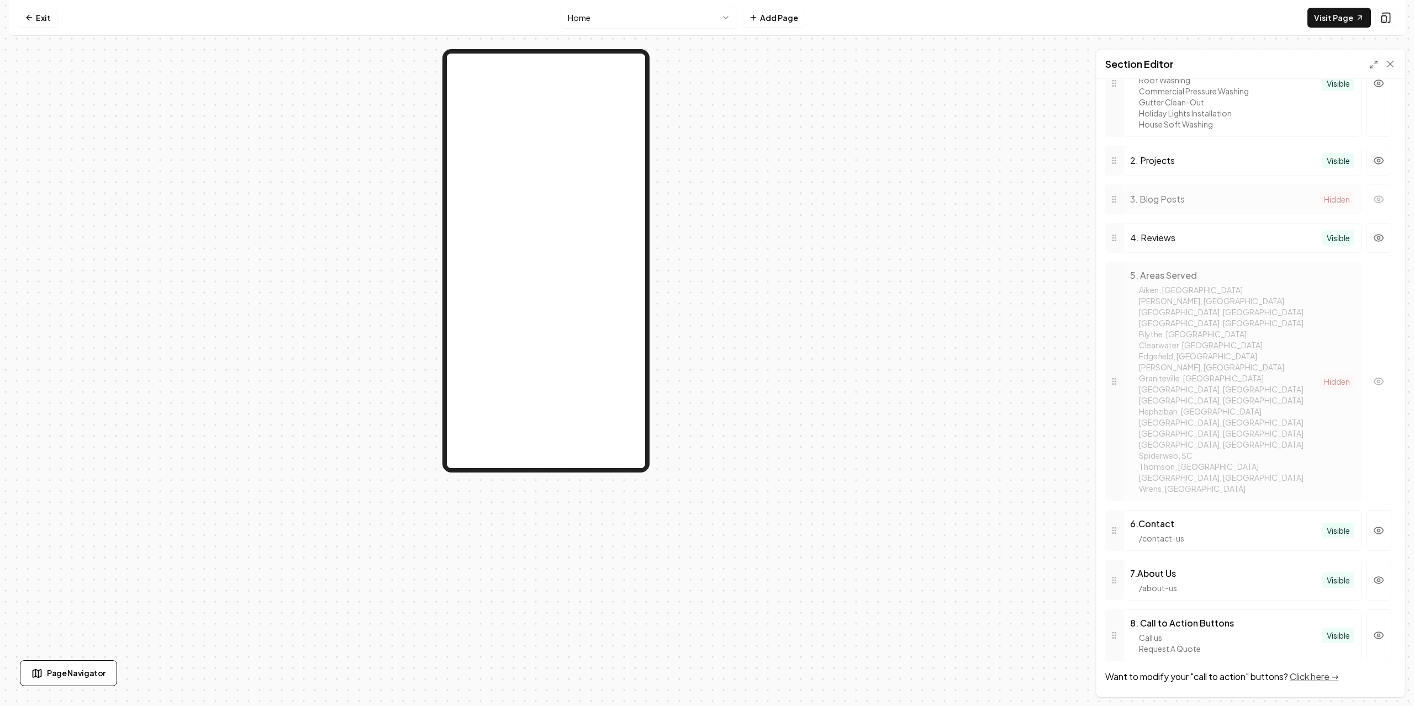
click at [1319, 678] on link "Click here →" at bounding box center [1313, 677] width 49 height 12
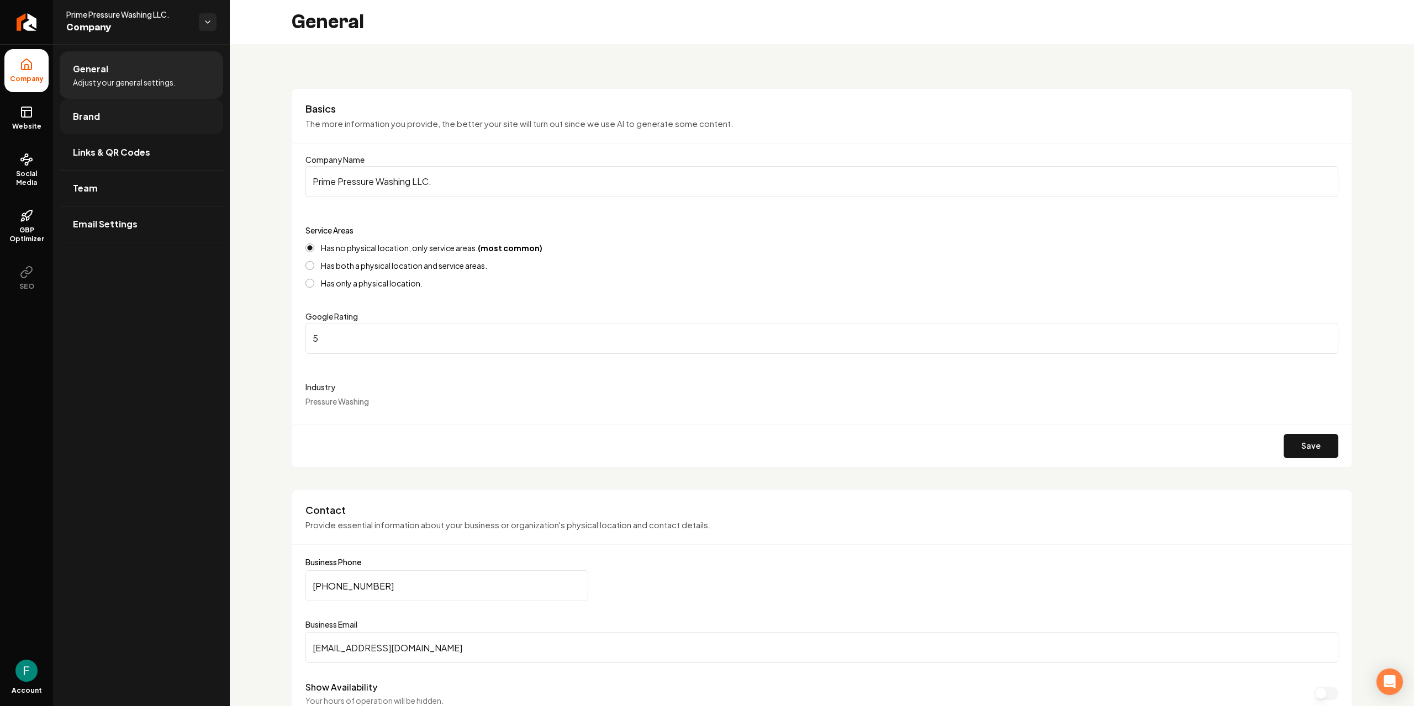
click at [102, 106] on link "Brand" at bounding box center [141, 116] width 163 height 35
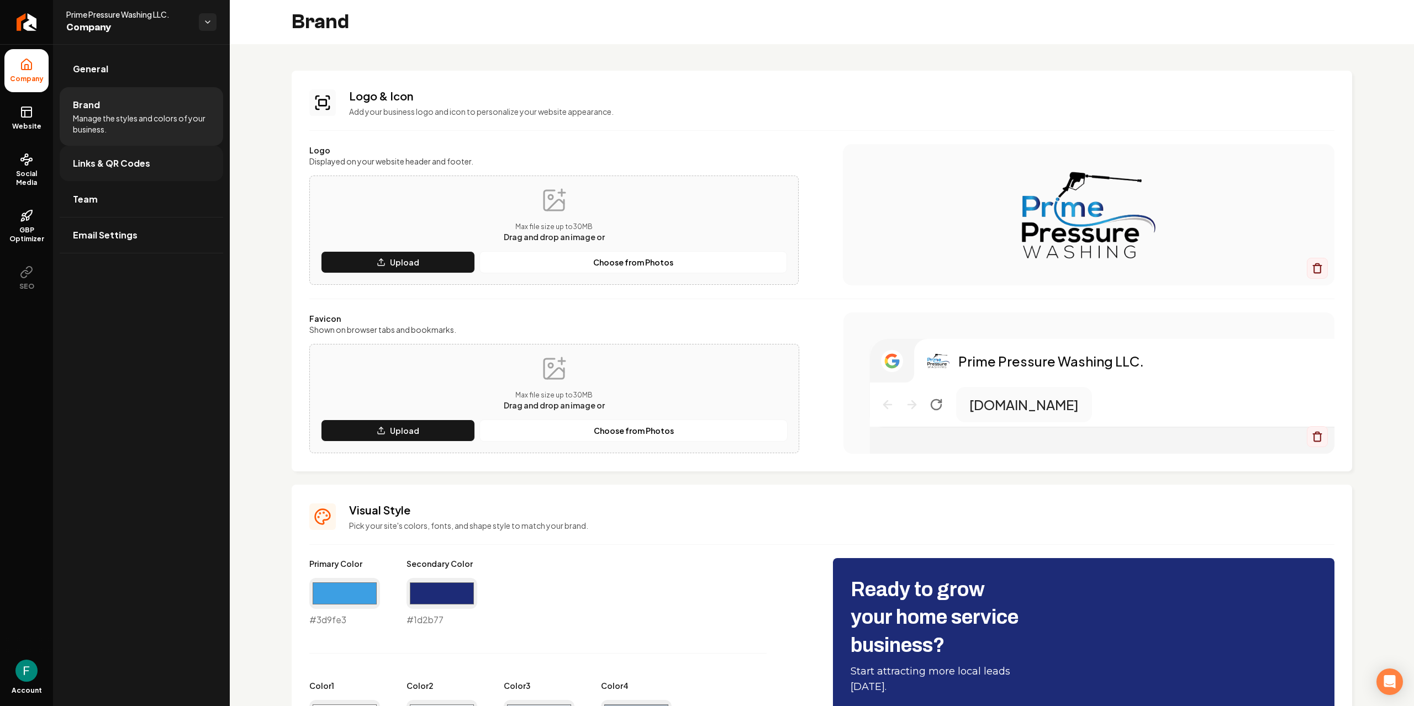
click at [112, 176] on link "Links & QR Codes" at bounding box center [141, 163] width 163 height 35
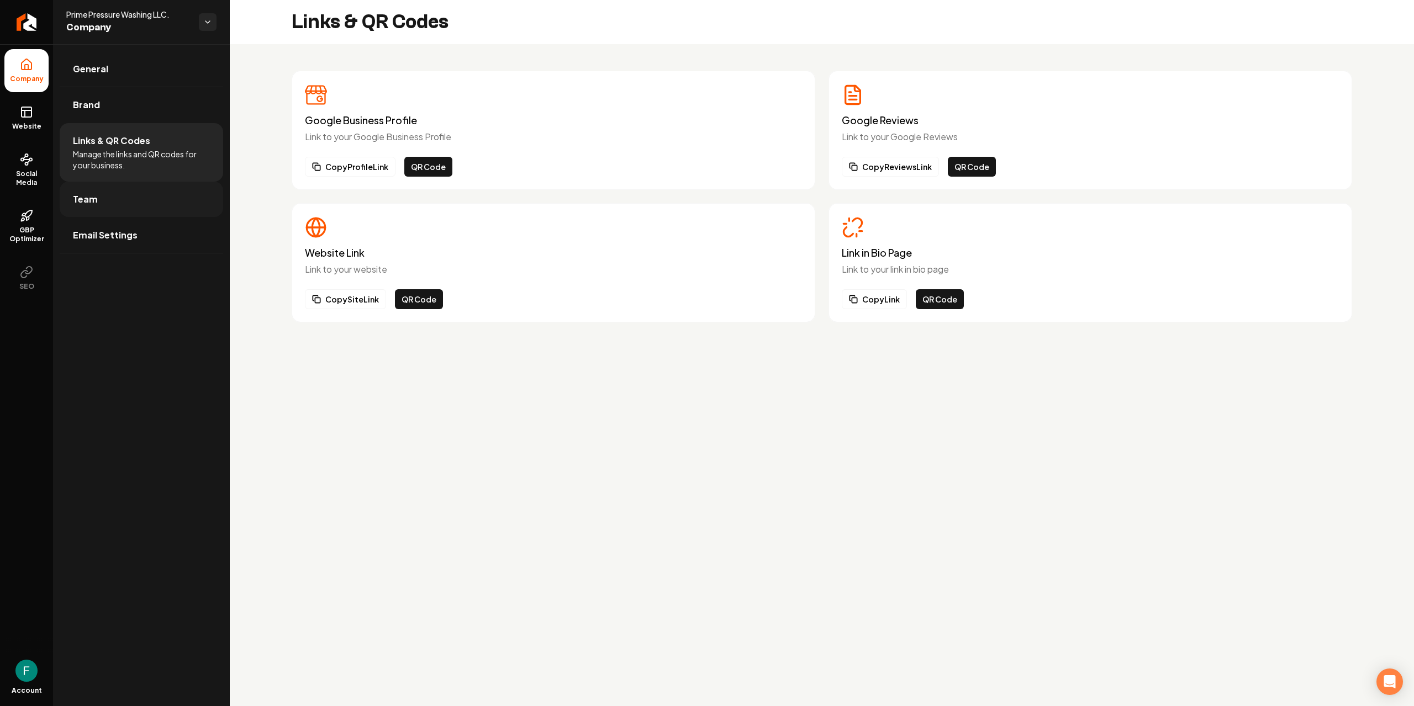
click at [130, 211] on link "Team" at bounding box center [141, 199] width 163 height 35
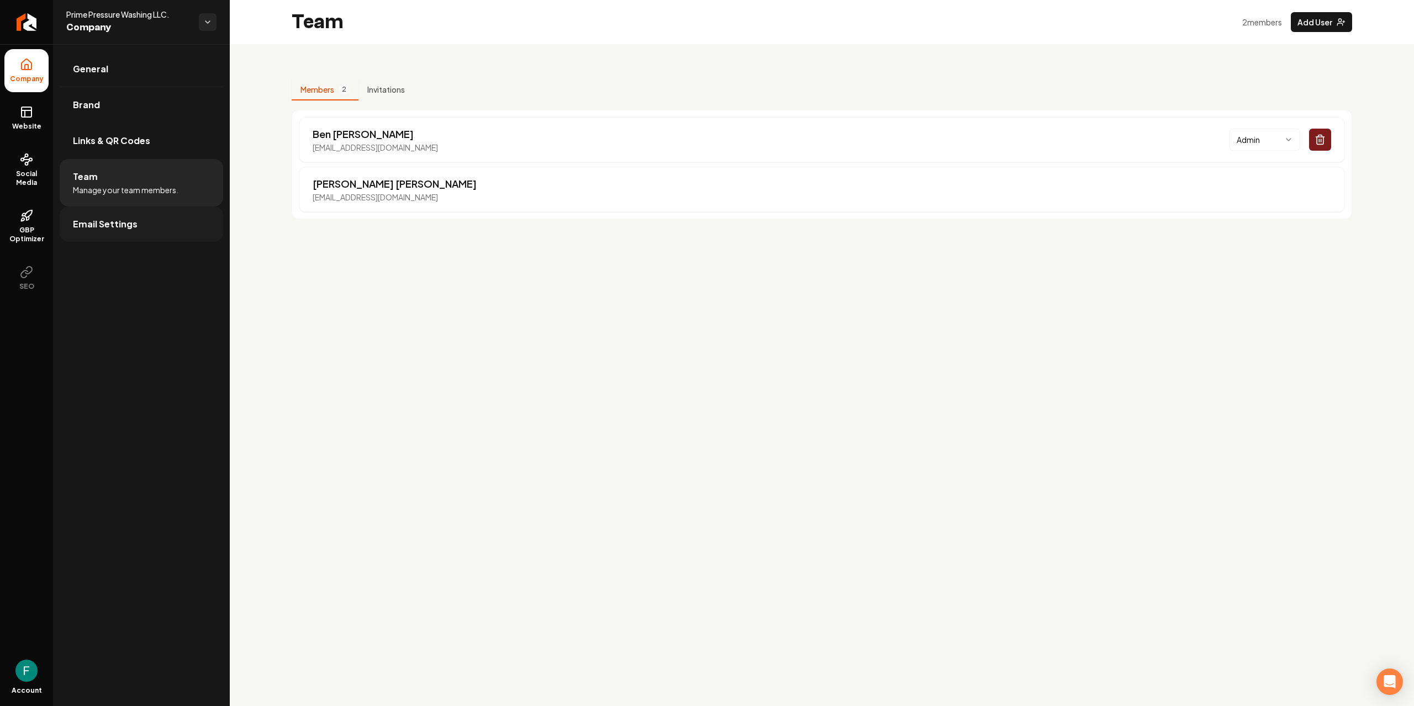
click at [187, 218] on link "Email Settings" at bounding box center [141, 224] width 163 height 35
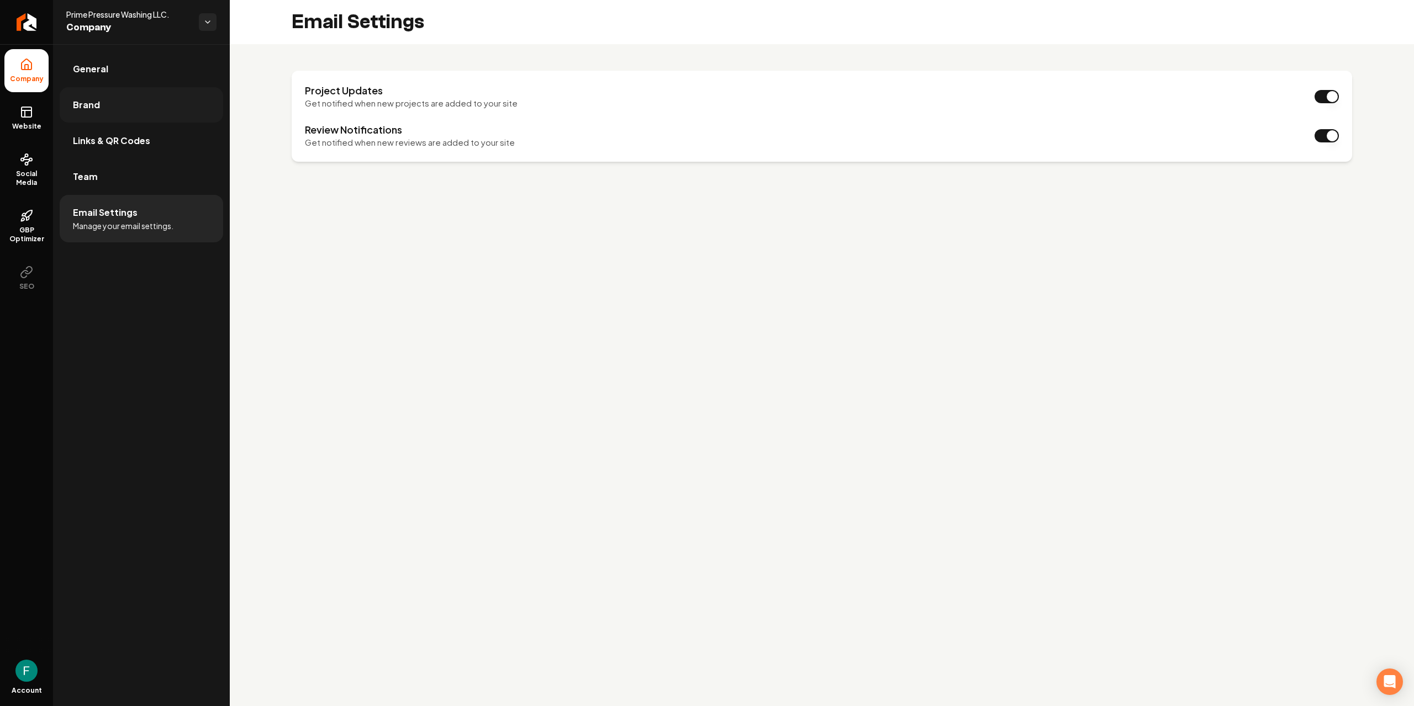
click at [158, 112] on link "Brand" at bounding box center [141, 104] width 163 height 35
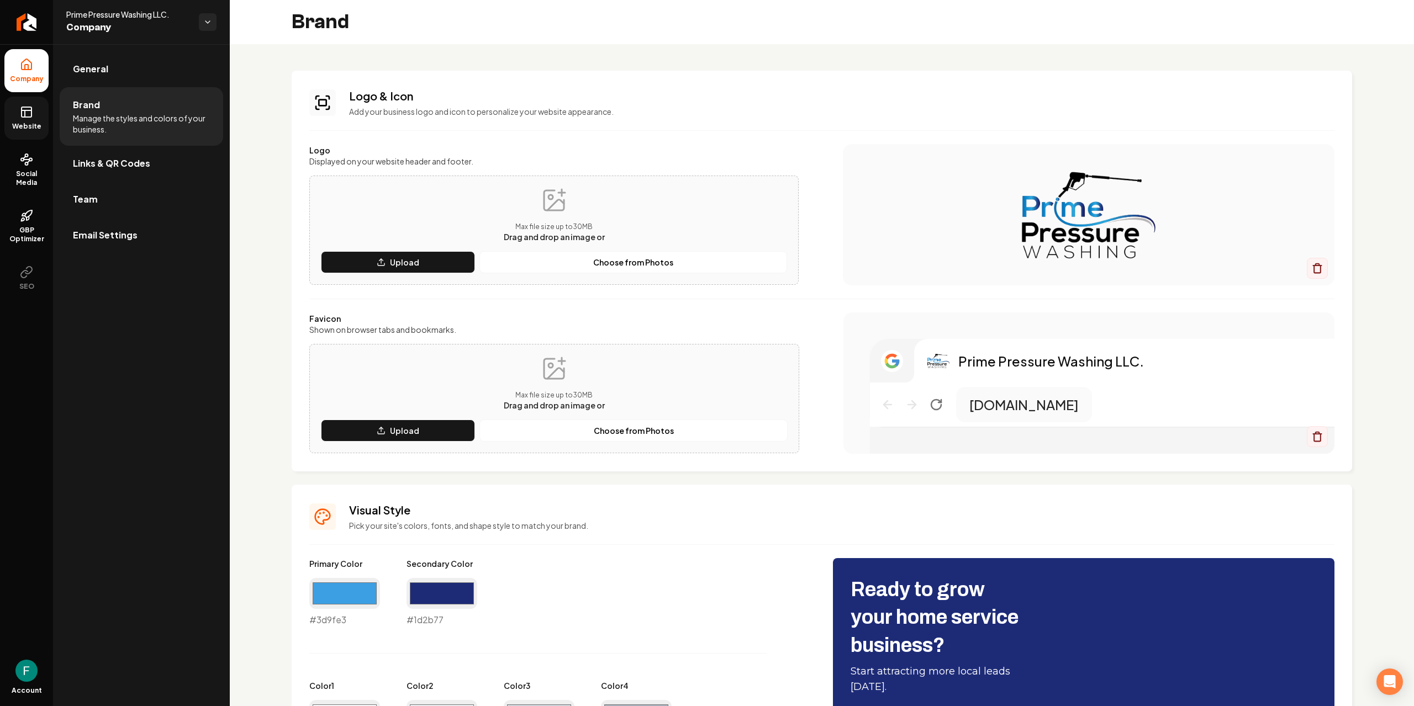
click at [46, 121] on link "Website" at bounding box center [26, 118] width 44 height 43
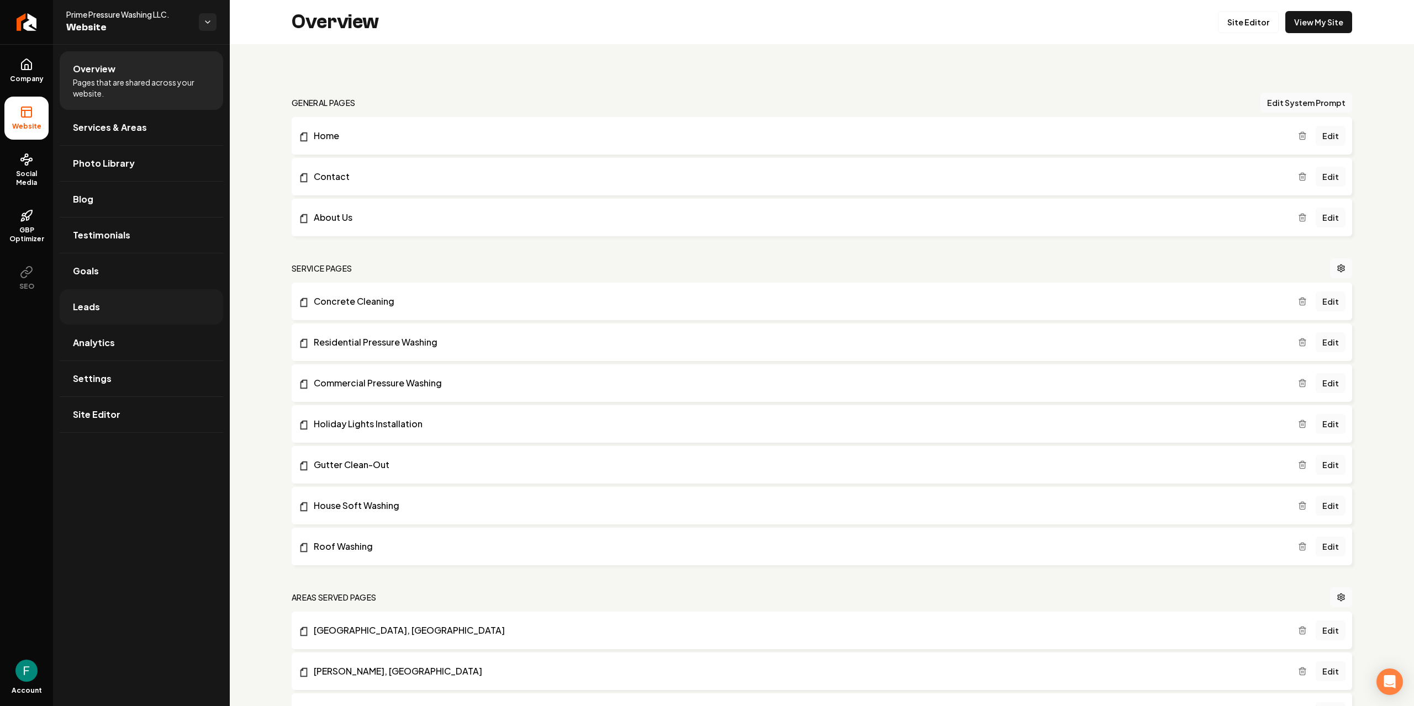
click at [142, 315] on link "Leads" at bounding box center [141, 306] width 163 height 35
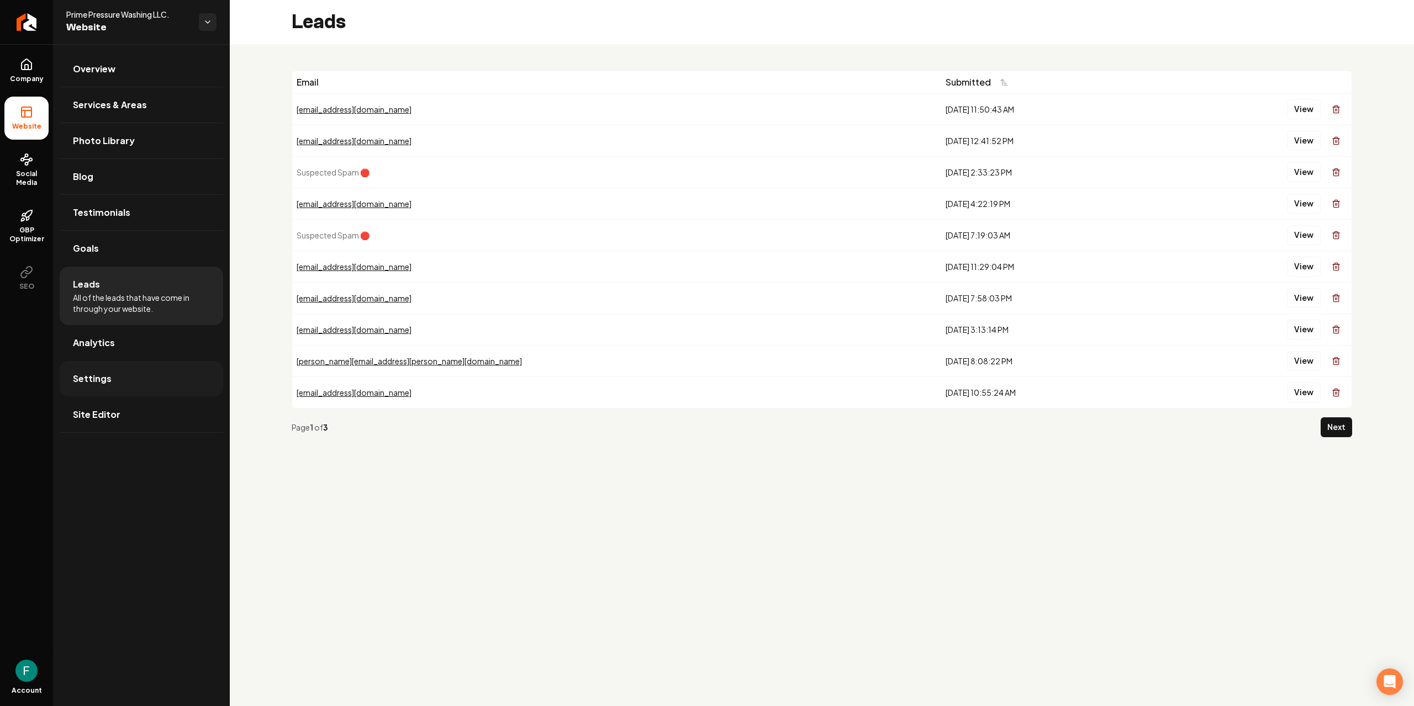
click at [133, 384] on link "Settings" at bounding box center [141, 378] width 163 height 35
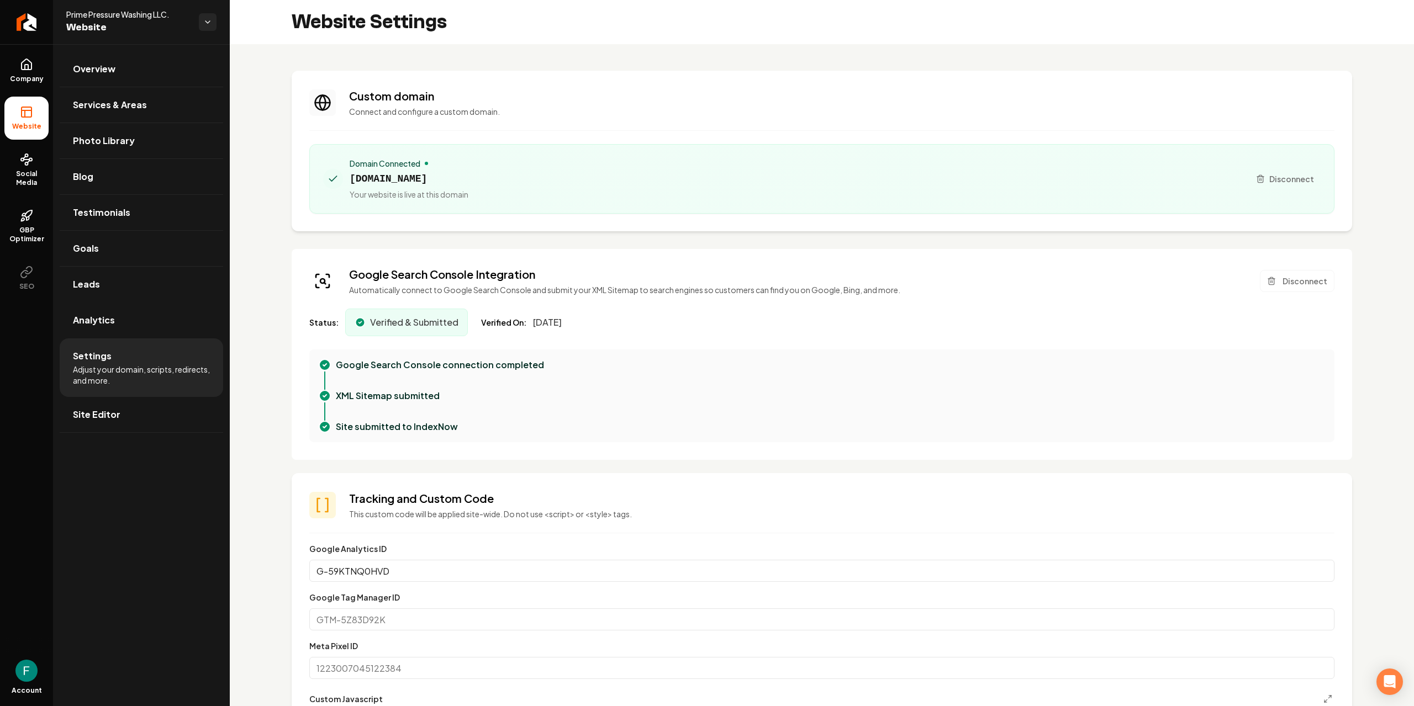
click at [36, 126] on span "Website" at bounding box center [27, 126] width 38 height 9
click at [107, 419] on span "Site Editor" at bounding box center [96, 414] width 47 height 13
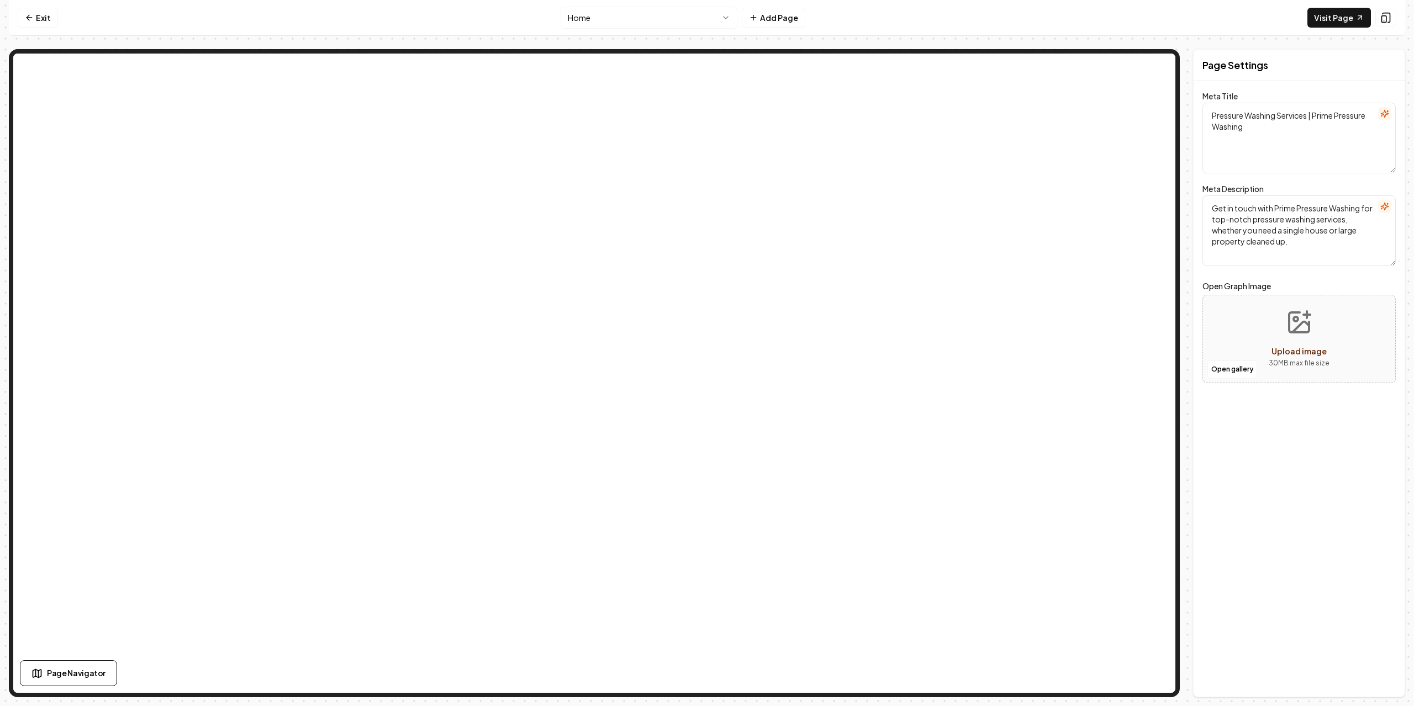
paste textarea "ofessional Pressure Washing Services in [GEOGRAPHIC_DATA], [GEOGRAPHIC_DATA]"
click at [1288, 136] on textarea "Professional Pressure Washing Services in [GEOGRAPHIC_DATA], [GEOGRAPHIC_DATA]" at bounding box center [1298, 138] width 193 height 71
click at [1281, 128] on textarea "Professional Pressure Washing Services in [GEOGRAPHIC_DATA], [GEOGRAPHIC_DATA]" at bounding box center [1298, 138] width 193 height 71
click at [1388, 114] on icon "button" at bounding box center [1384, 113] width 9 height 9
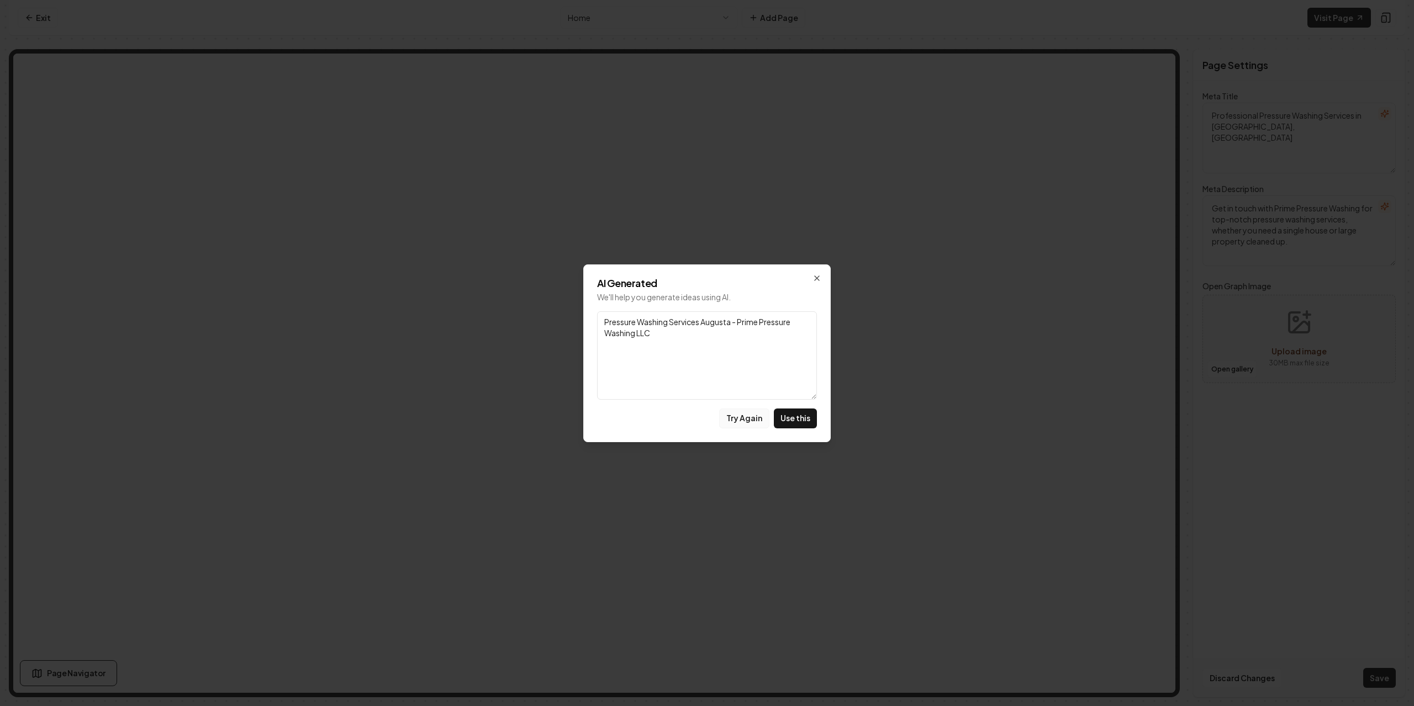
click at [760, 423] on button "Try Again" at bounding box center [744, 419] width 50 height 20
click at [817, 277] on icon "button" at bounding box center [817, 278] width 4 height 4
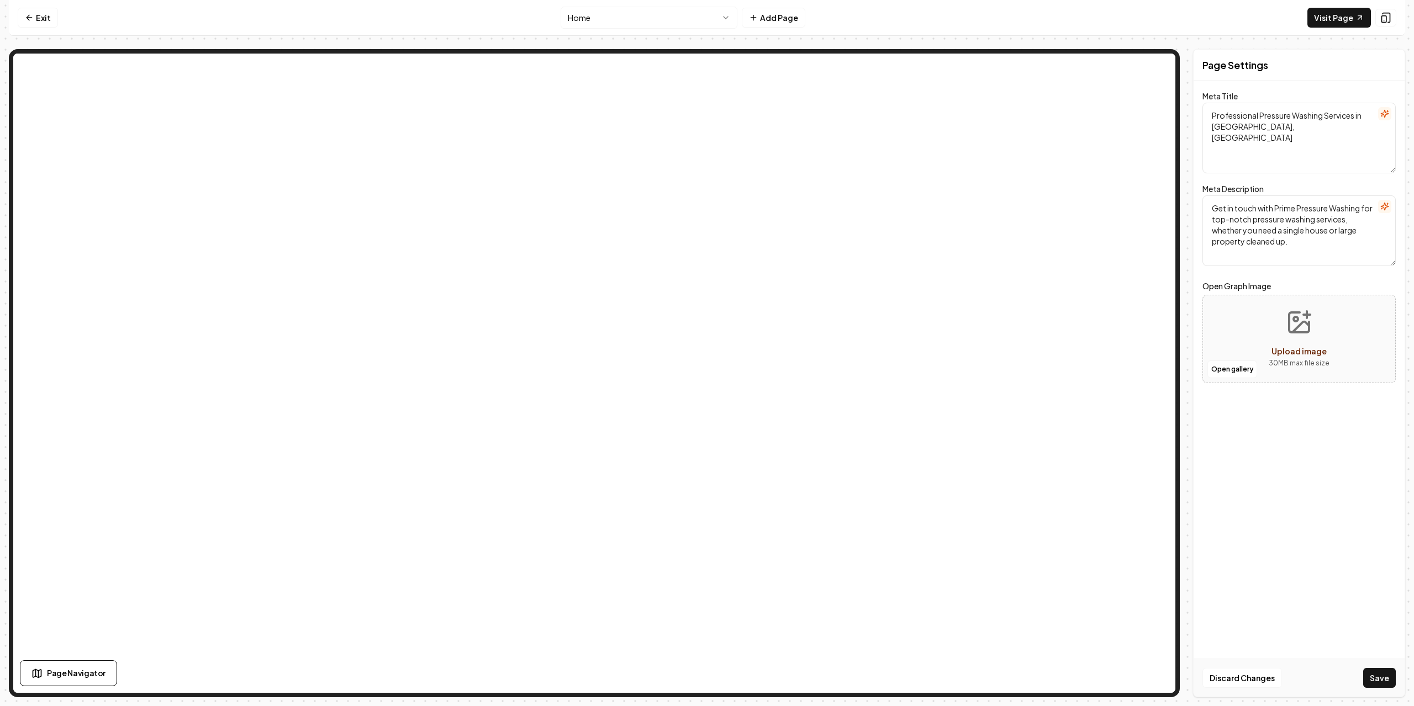
click at [1265, 127] on textarea "Professional Pressure Washing Services in [GEOGRAPHIC_DATA], [GEOGRAPHIC_DATA]" at bounding box center [1298, 138] width 193 height 71
click at [1386, 675] on button "Save" at bounding box center [1379, 678] width 33 height 20
type textarea "Pressure Washing Services | Prime Pressure Washing"
click at [1301, 443] on div "Page Settings Meta Title Pressure Washing Services | Prime Pressure Washing Met…" at bounding box center [1299, 373] width 212 height 648
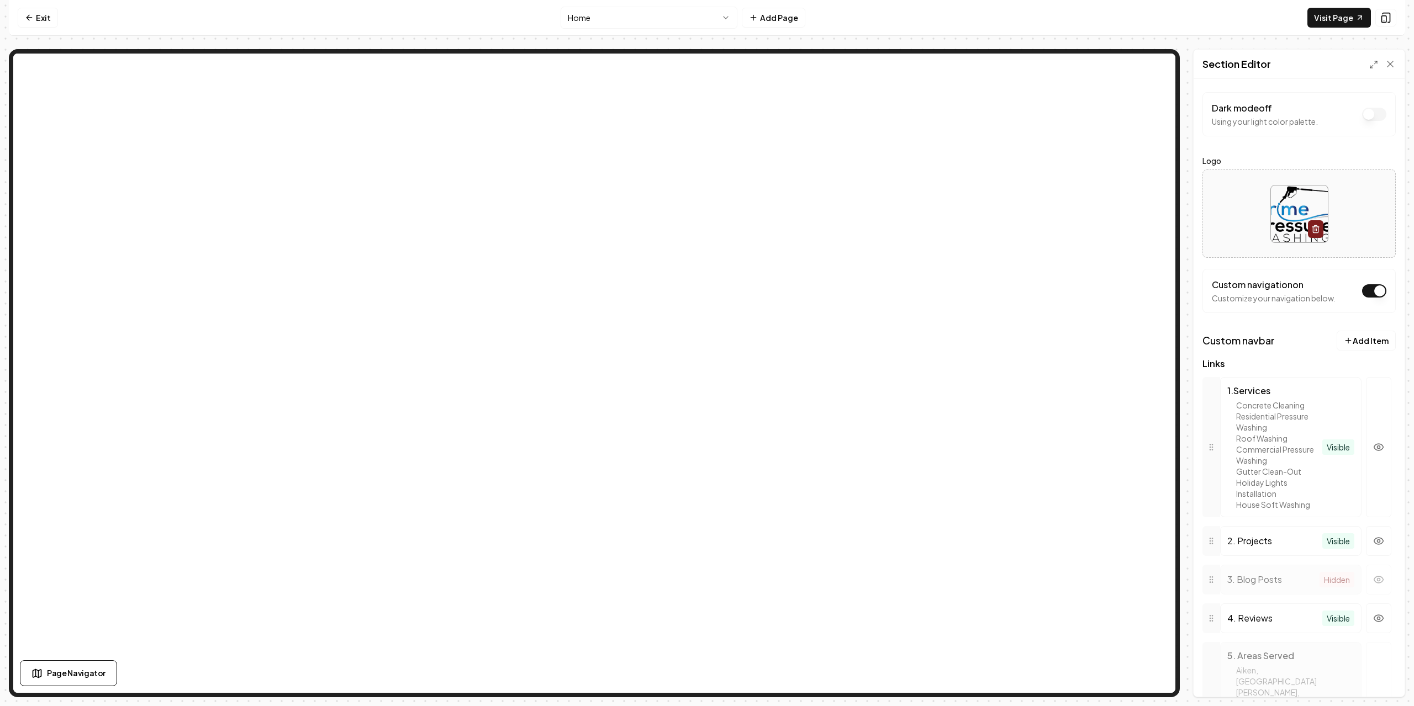
click at [1069, 43] on div "Exit Home Add Page Visit Page Page Navigator Page Settings Section Editor Dark …" at bounding box center [707, 348] width 1396 height 697
click at [1390, 69] on icon at bounding box center [1389, 64] width 11 height 11
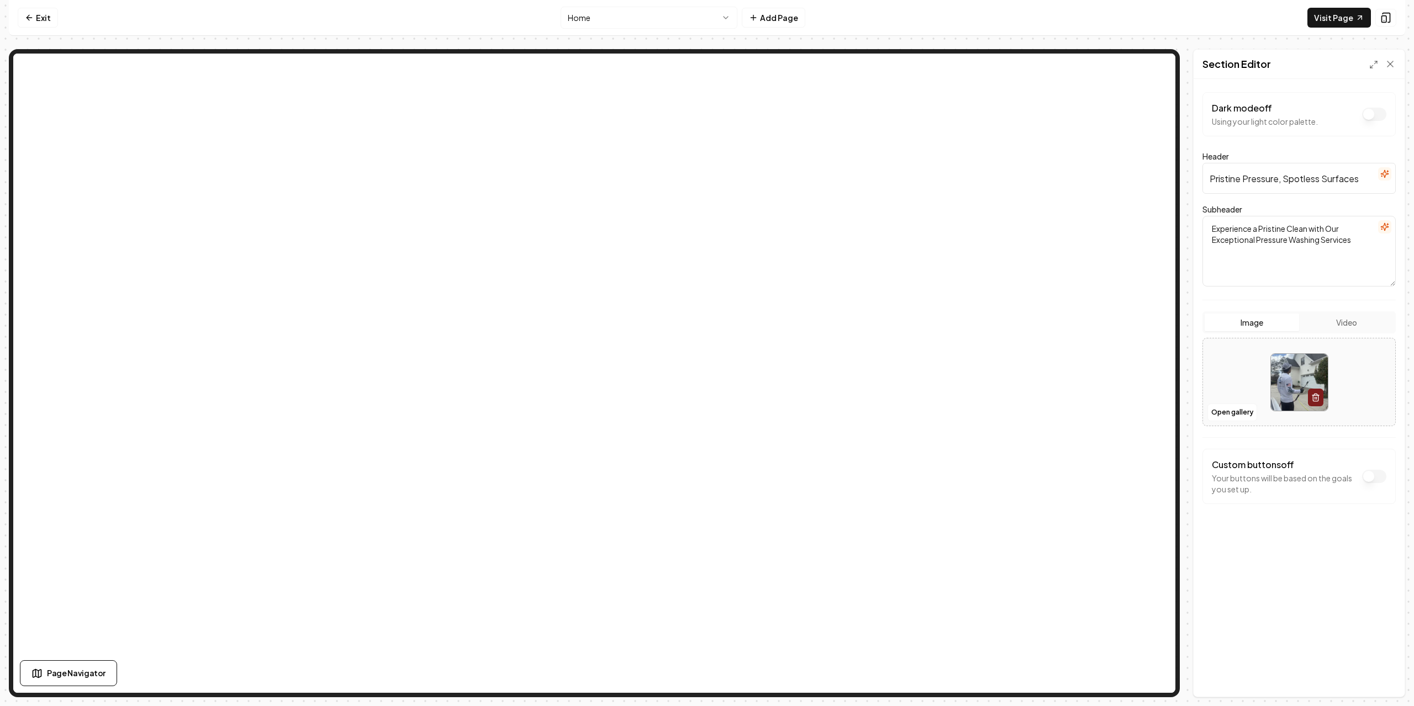
click at [1275, 171] on input "Pristine Pressure, Spotless Surfaces" at bounding box center [1298, 178] width 193 height 31
paste input "ofessional Pressure Washing Services in [GEOGRAPHIC_DATA], [GEOGRAPHIC_DATA]"
click at [1379, 679] on button "Save" at bounding box center [1379, 678] width 33 height 20
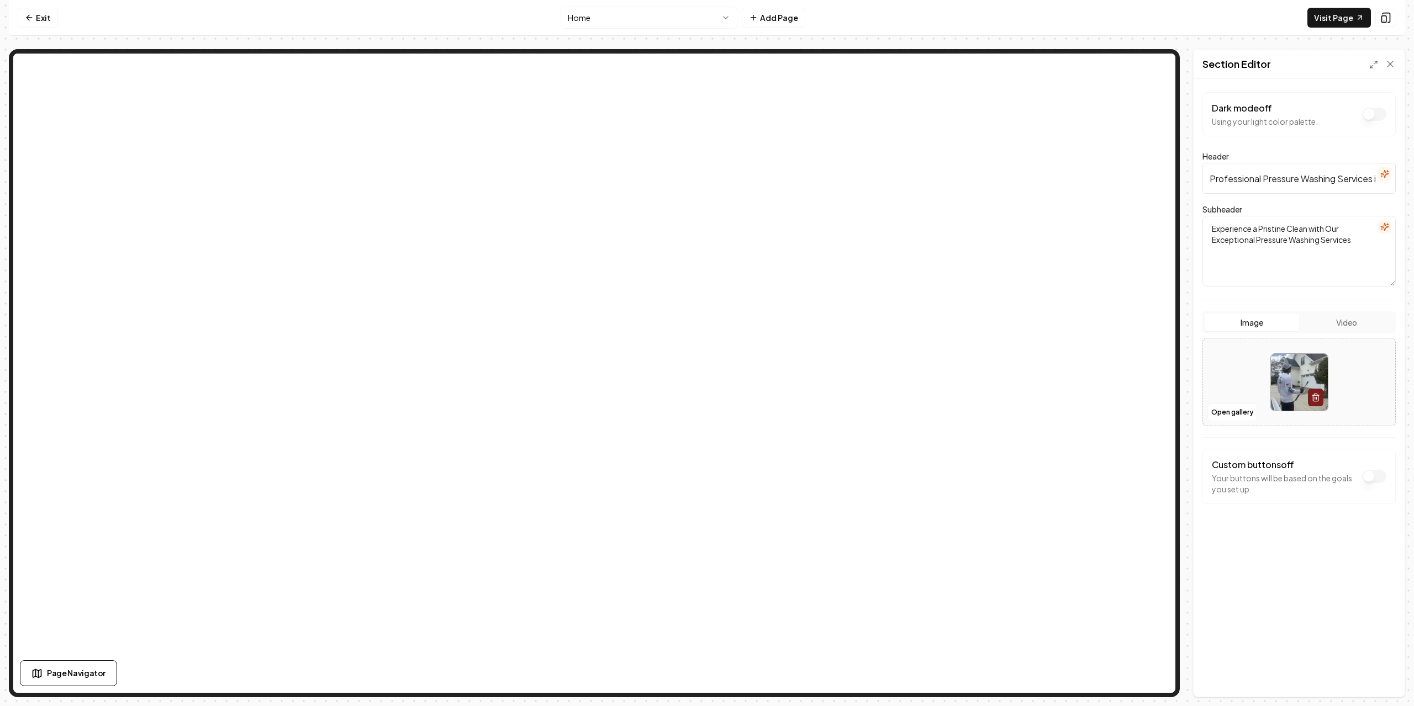
click at [1345, 182] on input "Professional Pressure Washing Services in [GEOGRAPHIC_DATA], [GEOGRAPHIC_DATA]" at bounding box center [1298, 178] width 193 height 31
click at [1365, 181] on input "Professional Pressure Washing Services in [GEOGRAPHIC_DATA], [GEOGRAPHIC_DATA]" at bounding box center [1298, 178] width 193 height 31
drag, startPoint x: 1371, startPoint y: 179, endPoint x: 1398, endPoint y: 185, distance: 28.2
click at [1398, 185] on div "Dark mode off Using your light color palette. Header Professional Pressure Wash…" at bounding box center [1298, 388] width 211 height 618
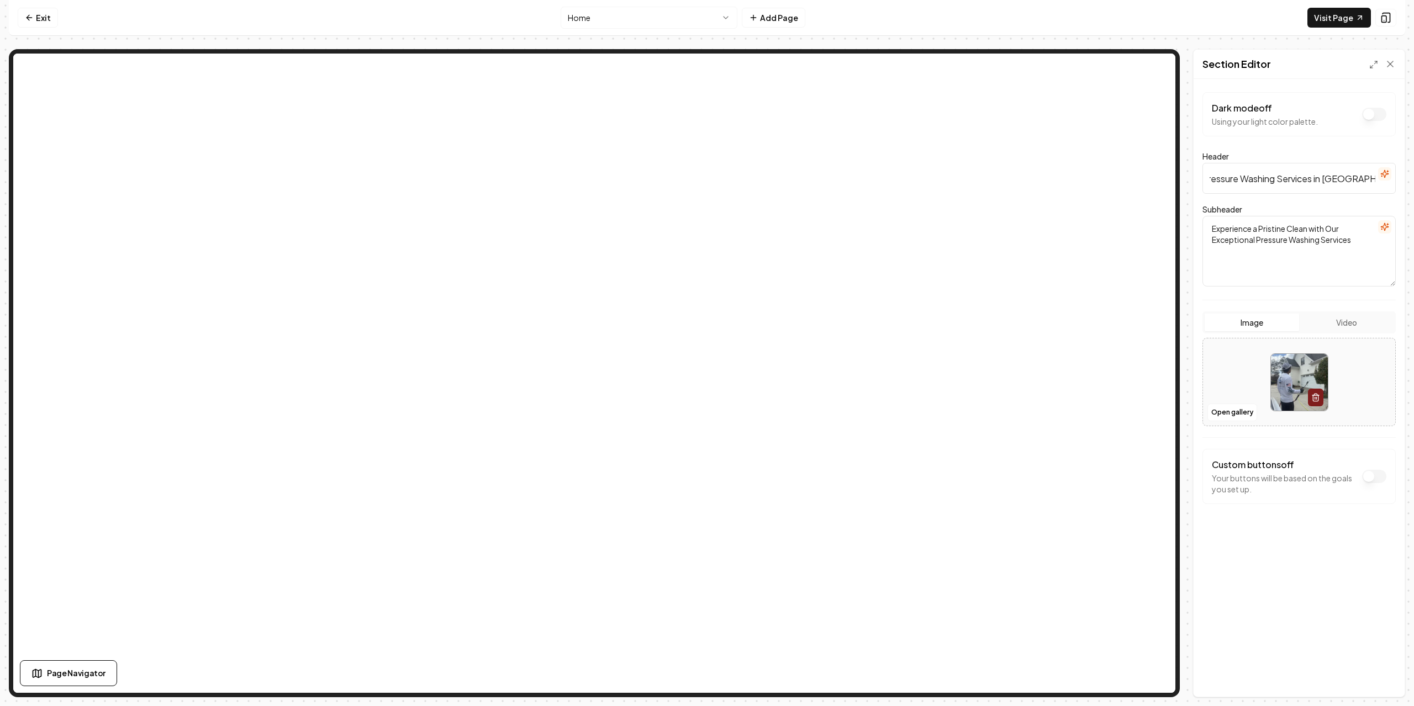
scroll to position [0, 0]
click at [1379, 181] on div at bounding box center [1384, 174] width 13 height 14
drag, startPoint x: 1372, startPoint y: 181, endPoint x: 1425, endPoint y: 187, distance: 53.9
click at [1413, 187] on html "Computer Required This feature is only available on a computer. Please switch t…" at bounding box center [707, 353] width 1414 height 706
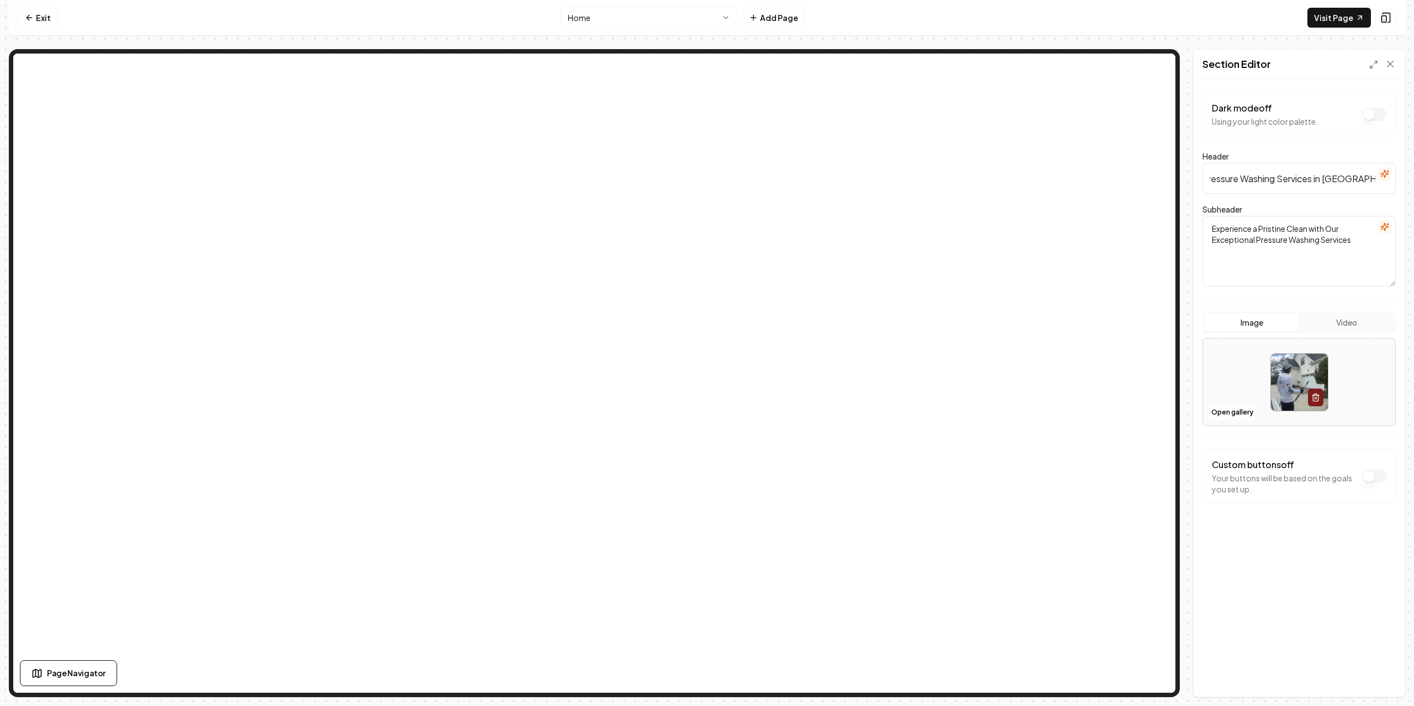
click at [1376, 179] on input "Professional Pressure Washing Services in [GEOGRAPHIC_DATA], [GEOGRAPHIC_DATA]" at bounding box center [1298, 178] width 193 height 31
type input "Professional Pressure Washing Services in [GEOGRAPHIC_DATA], [GEOGRAPHIC_DATA] …"
click at [1377, 680] on button "Save" at bounding box center [1379, 678] width 33 height 20
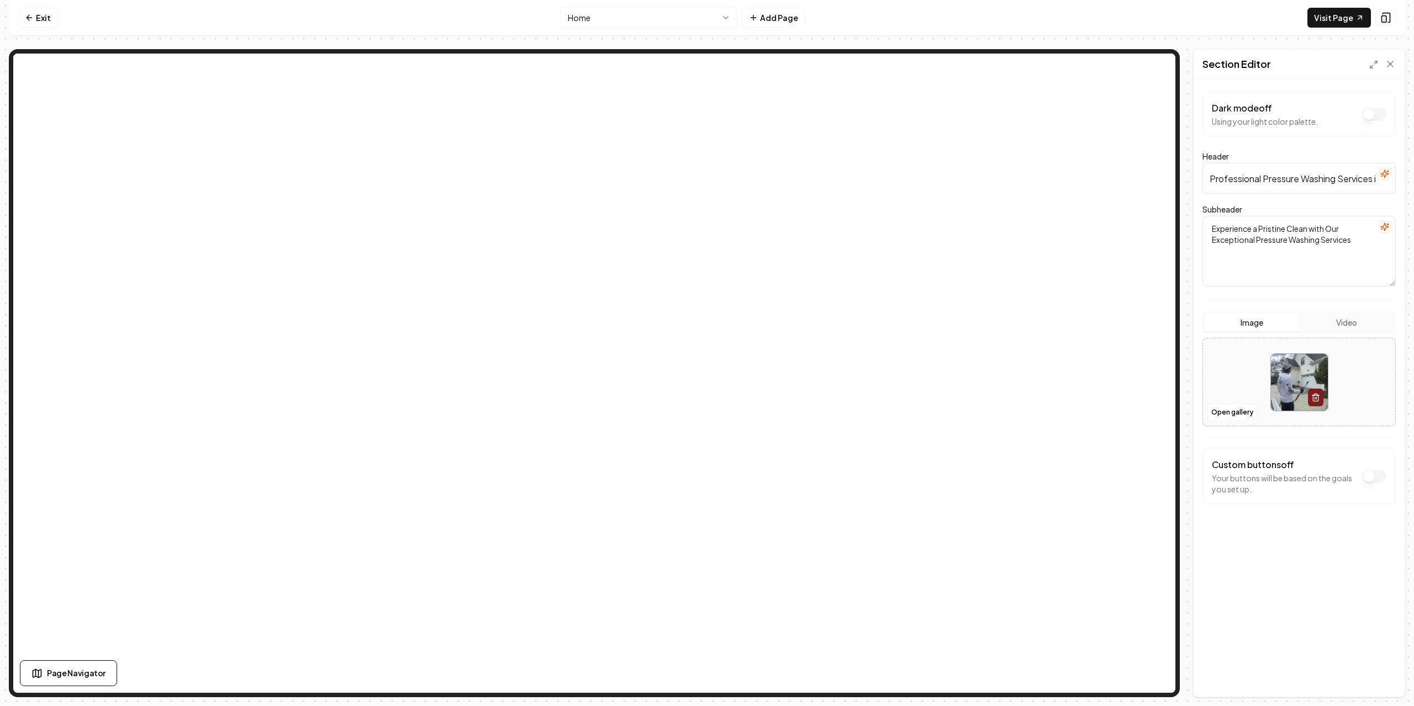
click at [1270, 230] on textarea "Experience a Pristine Clean with Our Exceptional Pressure Washing Services" at bounding box center [1298, 251] width 193 height 71
paste textarea "Affordable Power Washing Near You: House Washing, Driveway Cleaning, and More f…"
type textarea "Affordable Power Washing Near You: House Washing, Driveway Cleaning, and More f…"
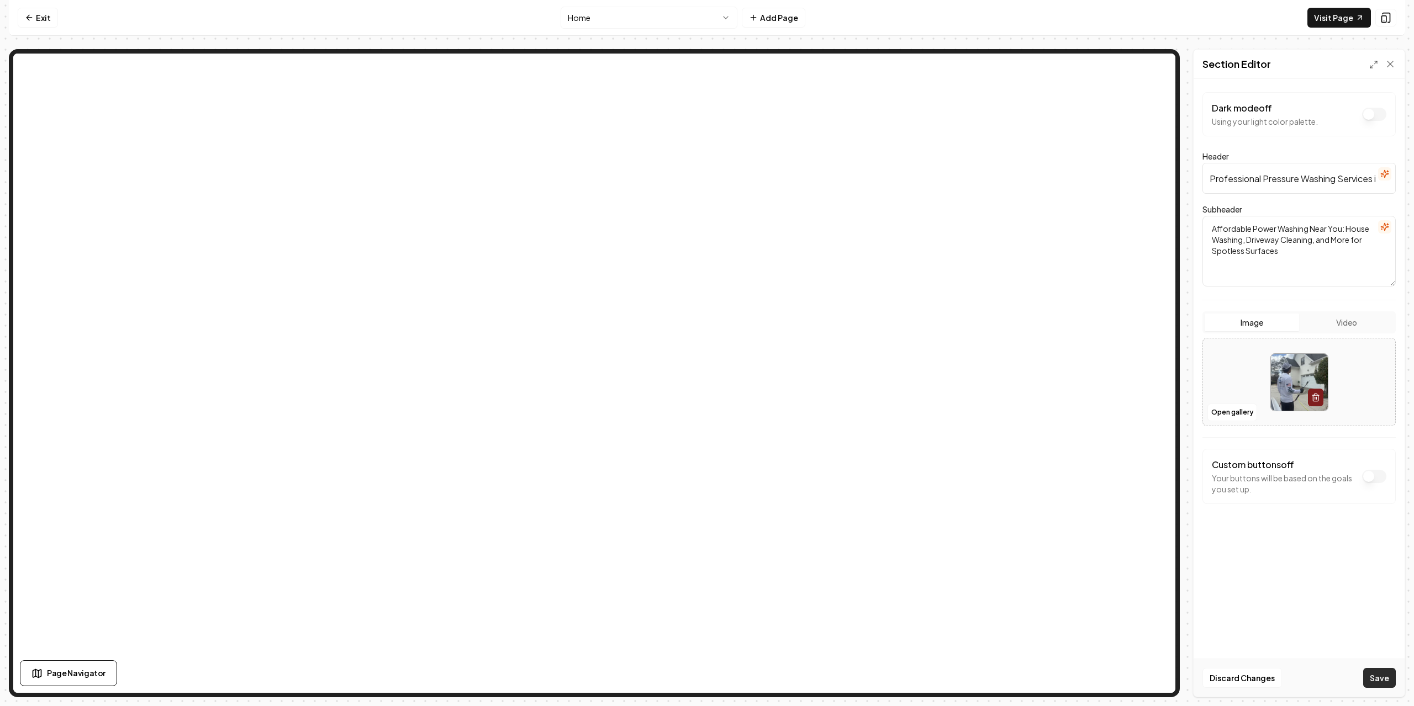
click at [1374, 684] on button "Save" at bounding box center [1379, 678] width 33 height 20
click at [1383, 61] on div at bounding box center [1382, 64] width 27 height 11
click at [1388, 61] on icon at bounding box center [1389, 64] width 11 height 11
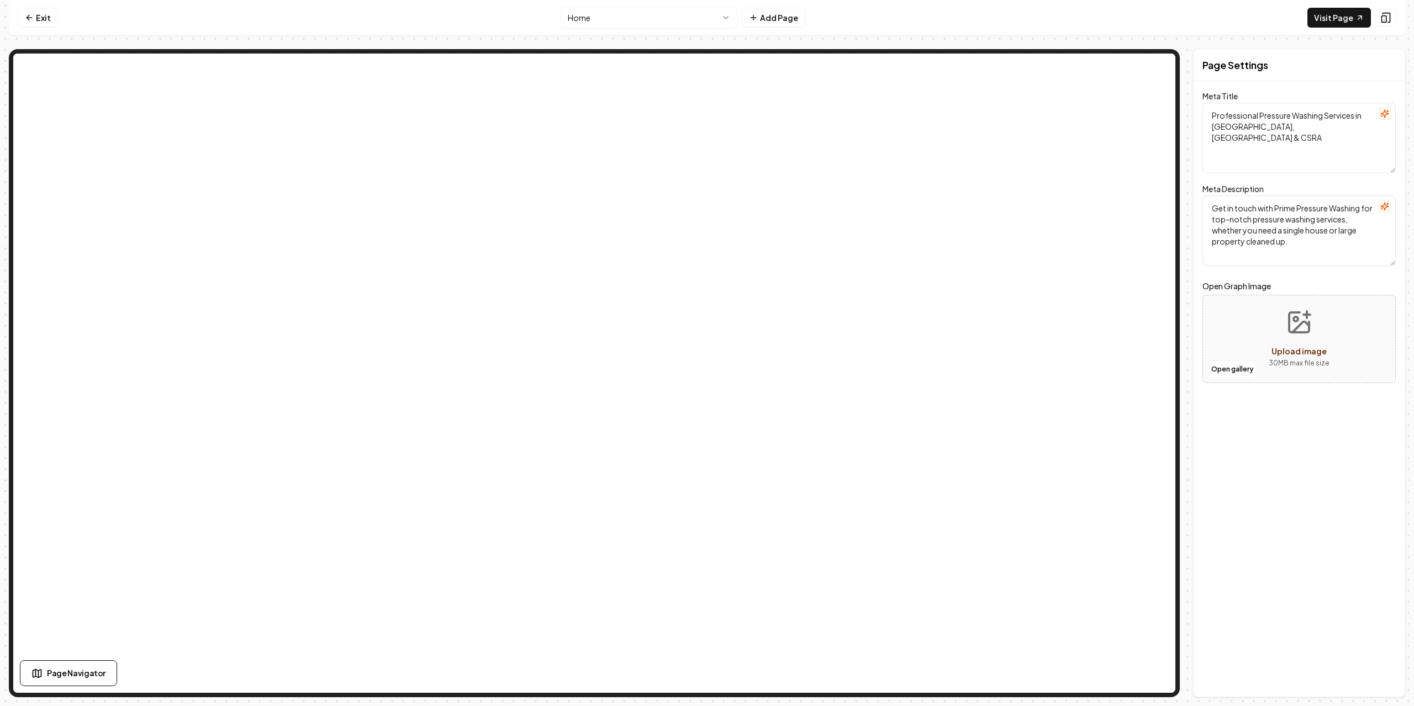
click at [1322, 123] on textarea "Professional Pressure Washing Services in [GEOGRAPHIC_DATA], [GEOGRAPHIC_DATA] …" at bounding box center [1298, 138] width 193 height 71
click at [1318, 127] on textarea "Professional Pressure Washing Services in [GEOGRAPHIC_DATA], [GEOGRAPHIC_DATA] …" at bounding box center [1298, 138] width 193 height 71
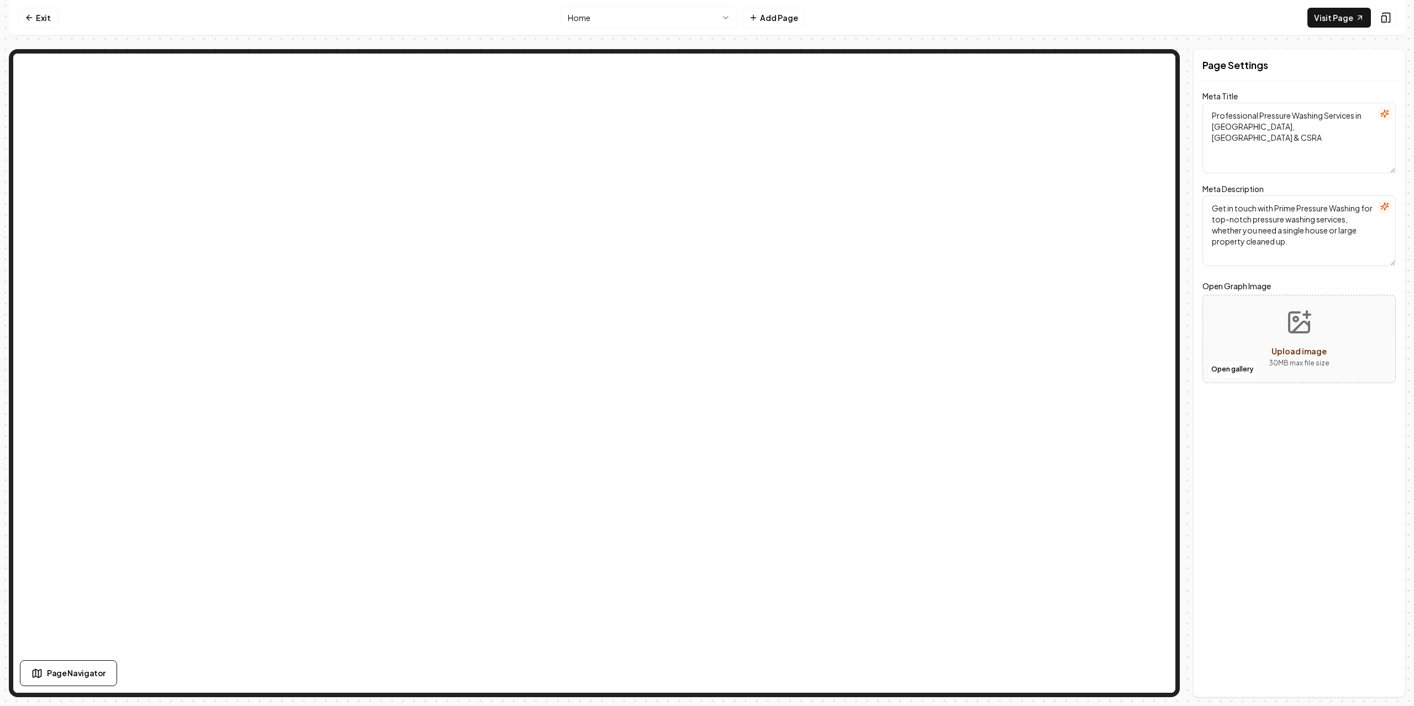
drag, startPoint x: 1317, startPoint y: 127, endPoint x: 1203, endPoint y: 95, distance: 117.7
click at [1203, 95] on div "Meta Title Professional Pressure Washing Services in [GEOGRAPHIC_DATA], [GEOGRA…" at bounding box center [1298, 131] width 193 height 84
click at [1299, 131] on textarea "Professional Pressure Washing Services in [GEOGRAPHIC_DATA], [GEOGRAPHIC_DATA] …" at bounding box center [1298, 138] width 193 height 71
click at [1298, 131] on textarea "Professional Pressure Washing Services in [GEOGRAPHIC_DATA], [GEOGRAPHIC_DATA] …" at bounding box center [1298, 138] width 193 height 71
drag, startPoint x: 1296, startPoint y: 130, endPoint x: 1238, endPoint y: 107, distance: 62.5
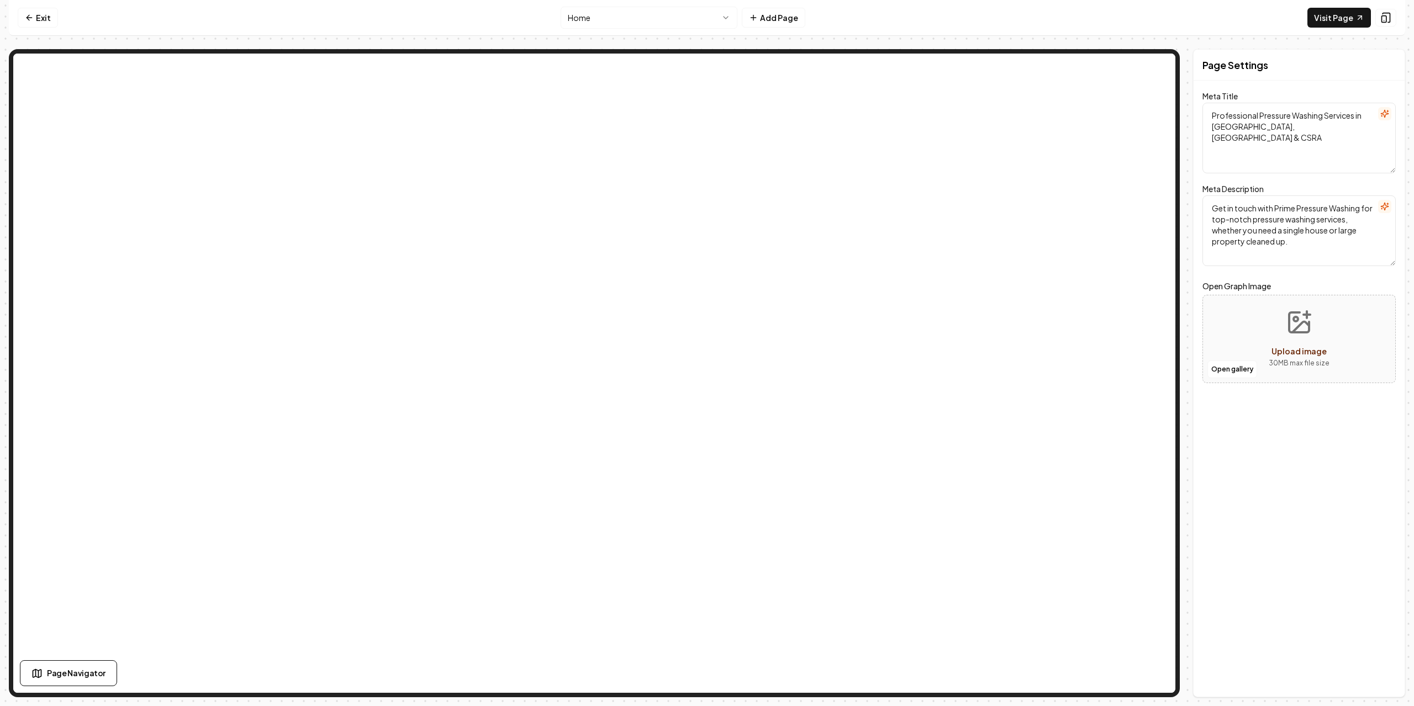
click at [1238, 107] on textarea "Professional Pressure Washing Services in [GEOGRAPHIC_DATA], [GEOGRAPHIC_DATA] …" at bounding box center [1298, 138] width 193 height 71
paste textarea "[MEDICAL_DATA] Washing Services in [GEOGRAPHIC_DATA], [GEOGRAPHIC_DATA] | Prime…"
click at [1304, 133] on textarea "Pressure Washing Services in [GEOGRAPHIC_DATA], [GEOGRAPHIC_DATA] | Prime Augus…" at bounding box center [1298, 138] width 193 height 71
type textarea "Pressure Washing Services in [GEOGRAPHIC_DATA], [GEOGRAPHIC_DATA] | Prime Augus…"
click at [1270, 128] on textarea "Pressure Washing Services in [GEOGRAPHIC_DATA], [GEOGRAPHIC_DATA] | Prime Augus…" at bounding box center [1298, 138] width 193 height 71
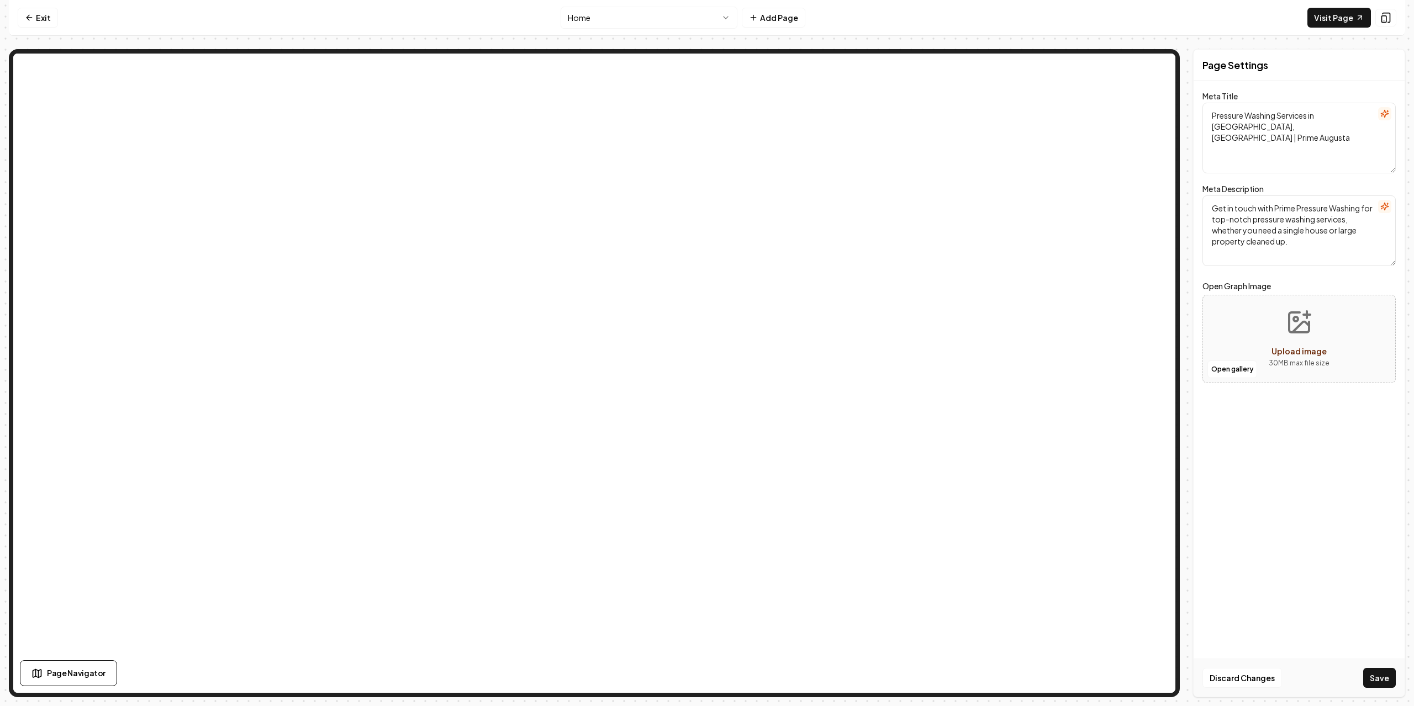
click at [1314, 241] on textarea "Get in touch with Prime Pressure Washing for top-notch pressure washing service…" at bounding box center [1298, 230] width 193 height 71
click at [1300, 244] on textarea "Get in touch with Prime Pressure Washing for top-notch pressure washing service…" at bounding box center [1298, 230] width 193 height 71
click at [1288, 238] on textarea "Get in touch with Prime Pressure Washing for top-notch pressure washing service…" at bounding box center [1298, 230] width 193 height 71
drag, startPoint x: 1286, startPoint y: 239, endPoint x: 1198, endPoint y: 183, distance: 104.5
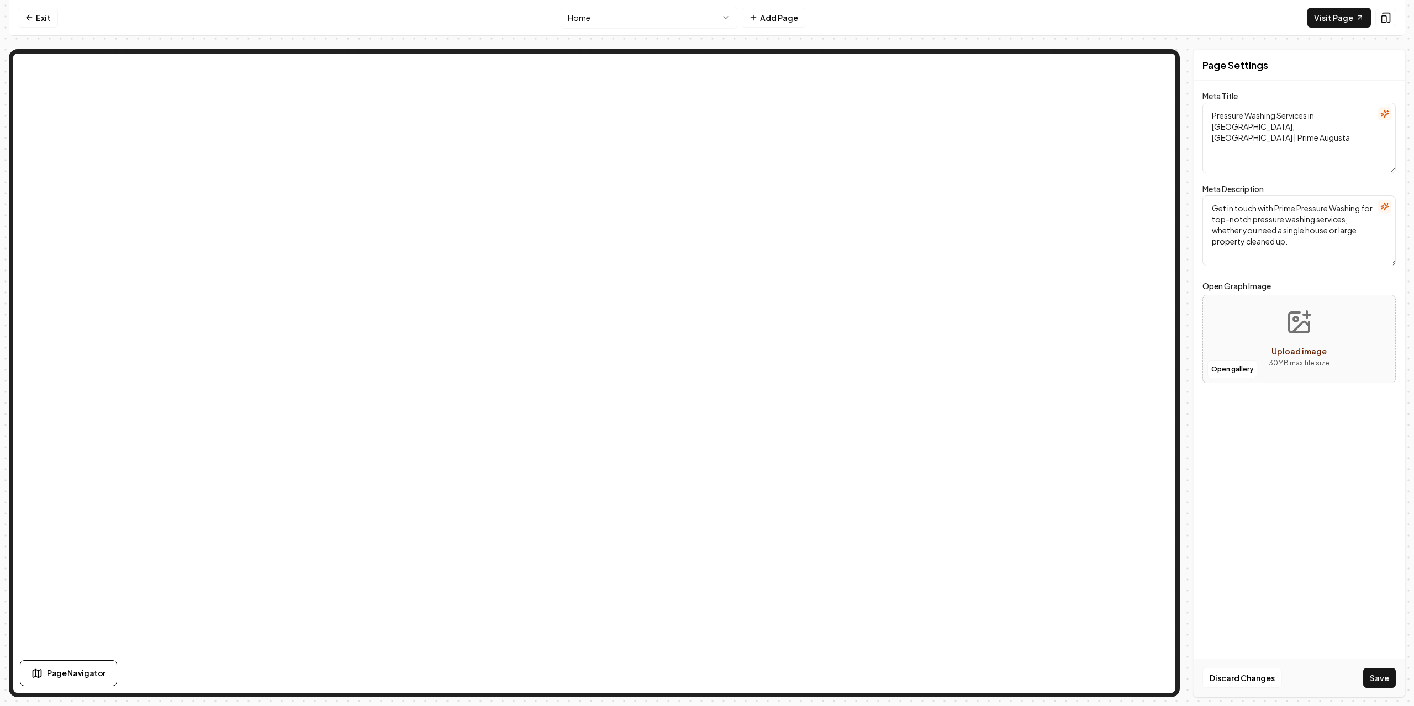
click at [1198, 184] on div "Page Settings Meta Title Pressure Washing Services in [GEOGRAPHIC_DATA], [GEOGR…" at bounding box center [1299, 373] width 212 height 648
paste textarea "Revitalize your property with top-rated power washing in [GEOGRAPHIC_DATA], [GE…"
click at [1291, 252] on textarea "Revitalize your property with top-rated power washing in [GEOGRAPHIC_DATA], [GE…" at bounding box center [1298, 230] width 193 height 71
click at [1300, 278] on form "Meta Title Pressure Washing Services in [GEOGRAPHIC_DATA], [GEOGRAPHIC_DATA] | …" at bounding box center [1298, 244] width 193 height 300
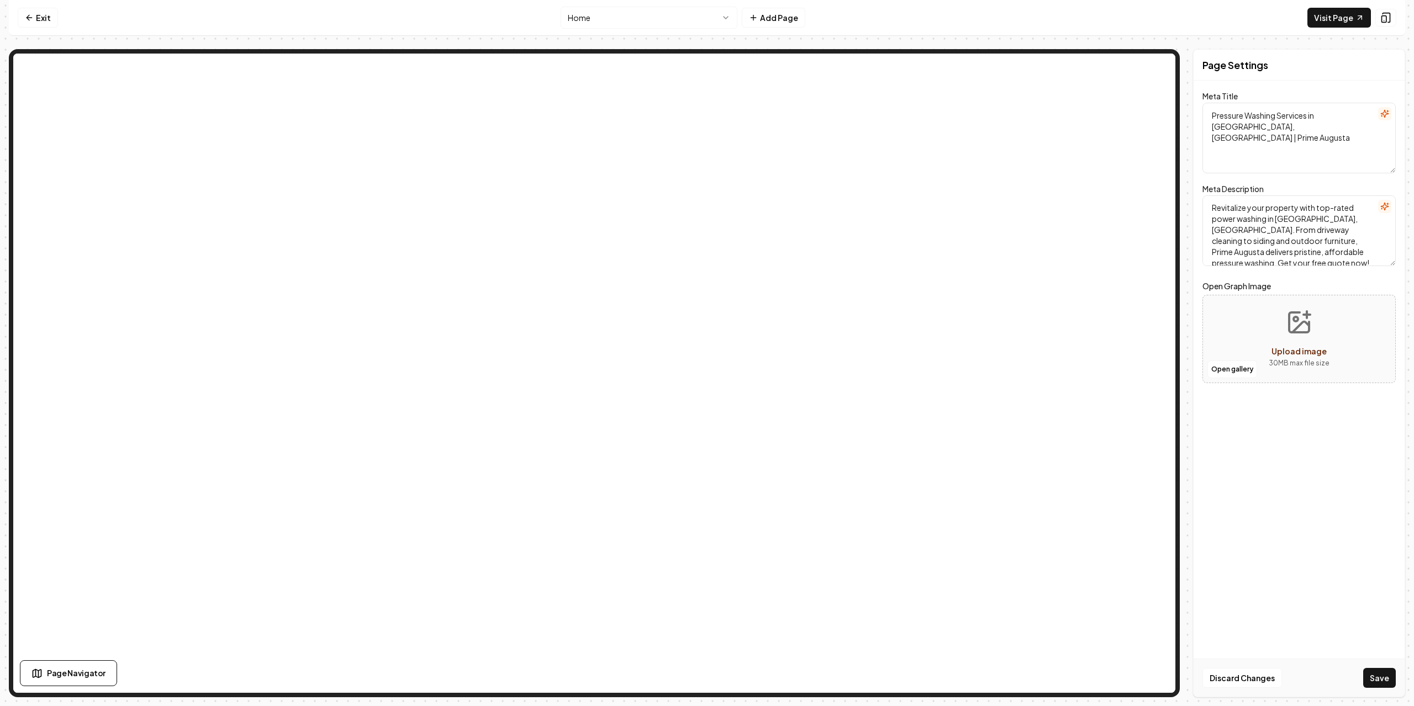
scroll to position [0, 0]
drag, startPoint x: 1241, startPoint y: 240, endPoint x: 1326, endPoint y: 231, distance: 85.5
click at [1326, 231] on textarea "Revitalize your property with top-rated power washing in [GEOGRAPHIC_DATA], [GE…" at bounding box center [1298, 230] width 193 height 71
click at [1251, 235] on textarea "Revitalize your property with top-rated power washing in [GEOGRAPHIC_DATA], [GE…" at bounding box center [1298, 230] width 193 height 71
drag, startPoint x: 1261, startPoint y: 244, endPoint x: 1234, endPoint y: 239, distance: 27.4
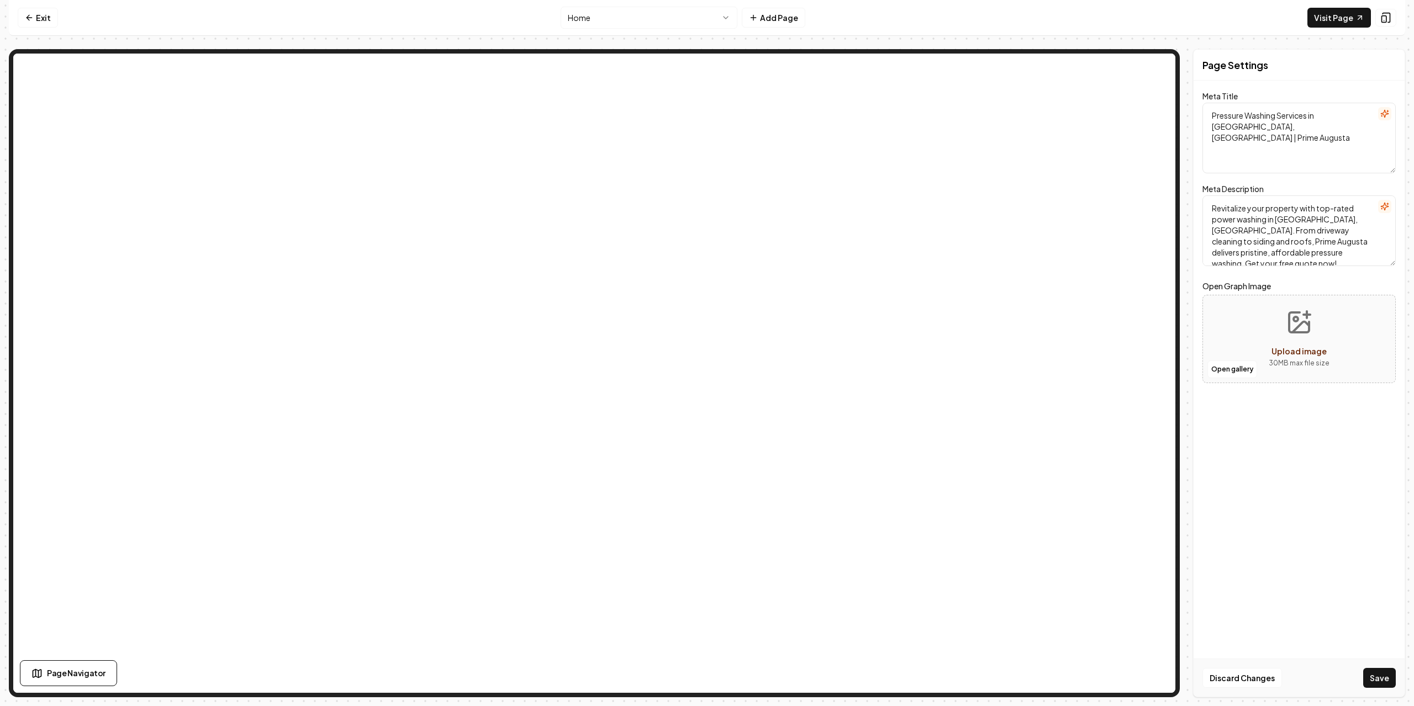
click at [1234, 239] on textarea "Revitalize your property with top-rated power washing in [GEOGRAPHIC_DATA], [GE…" at bounding box center [1298, 230] width 193 height 71
drag, startPoint x: 1227, startPoint y: 253, endPoint x: 1209, endPoint y: 255, distance: 18.4
click at [1209, 255] on textarea "Revitalize your property with top-rated power washing in [GEOGRAPHIC_DATA], [GE…" at bounding box center [1298, 230] width 193 height 71
click at [1294, 256] on textarea "Revitalize your property with top-rated power washing in [GEOGRAPHIC_DATA], [GE…" at bounding box center [1298, 230] width 193 height 71
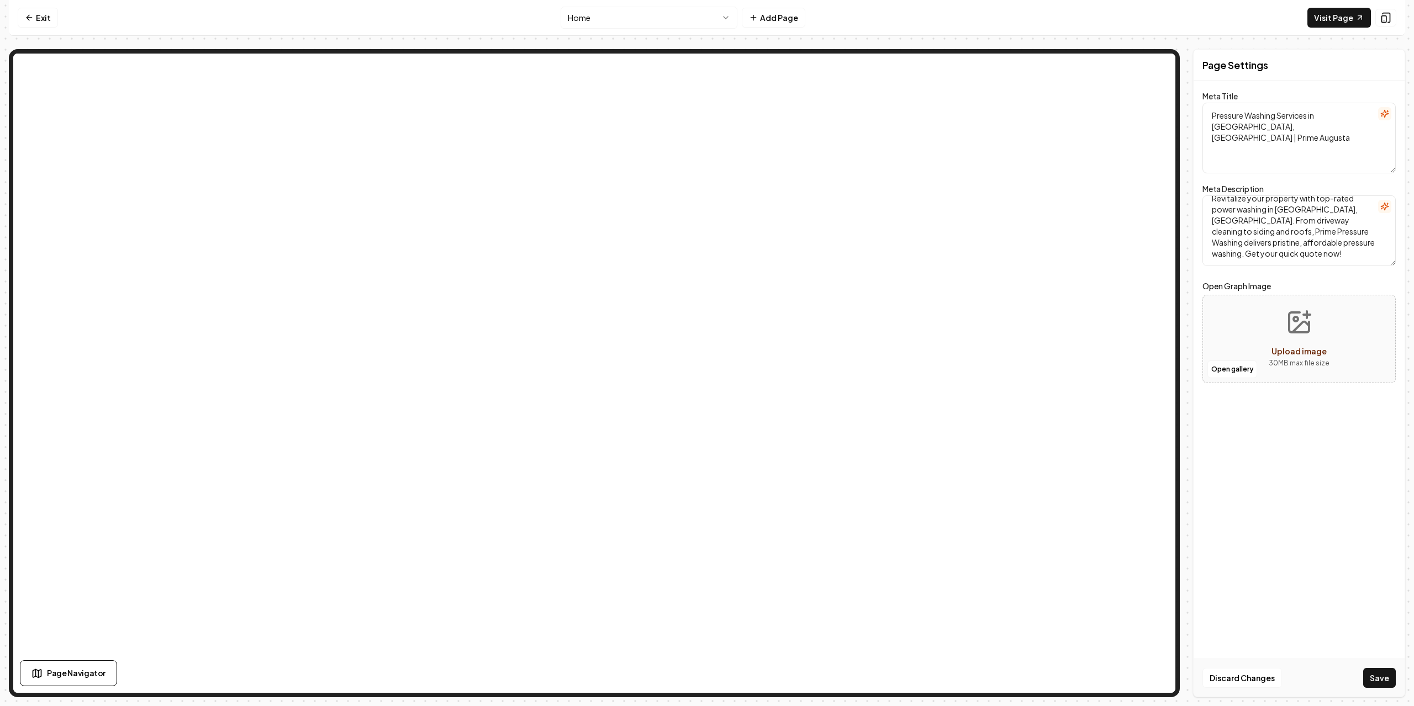
type textarea "Revitalize your property with top-rated power washing in [GEOGRAPHIC_DATA], [GE…"
click at [1289, 399] on div "Page Settings Meta Title Pressure Washing Services in [GEOGRAPHIC_DATA], [GEOGR…" at bounding box center [1299, 373] width 212 height 648
click at [1372, 678] on button "Save" at bounding box center [1379, 678] width 33 height 20
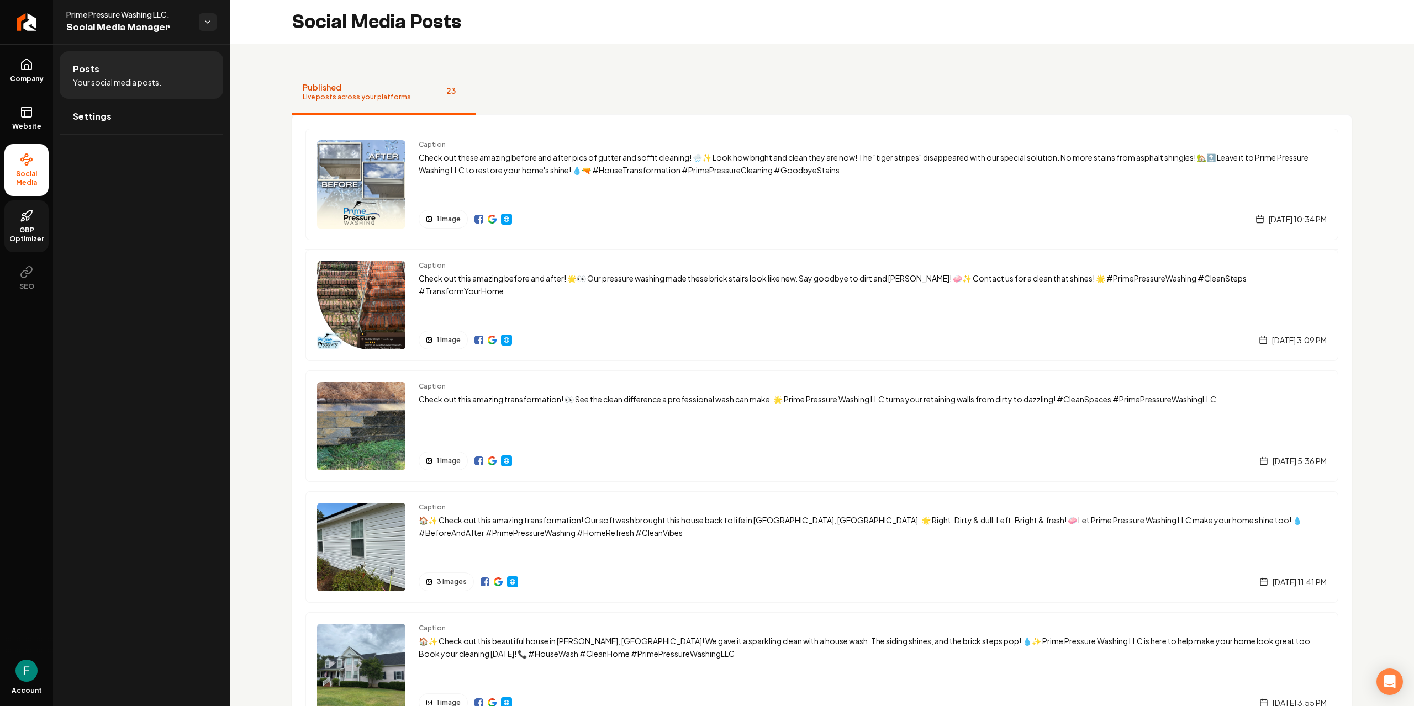
click at [27, 231] on span "GBP Optimizer" at bounding box center [26, 235] width 44 height 18
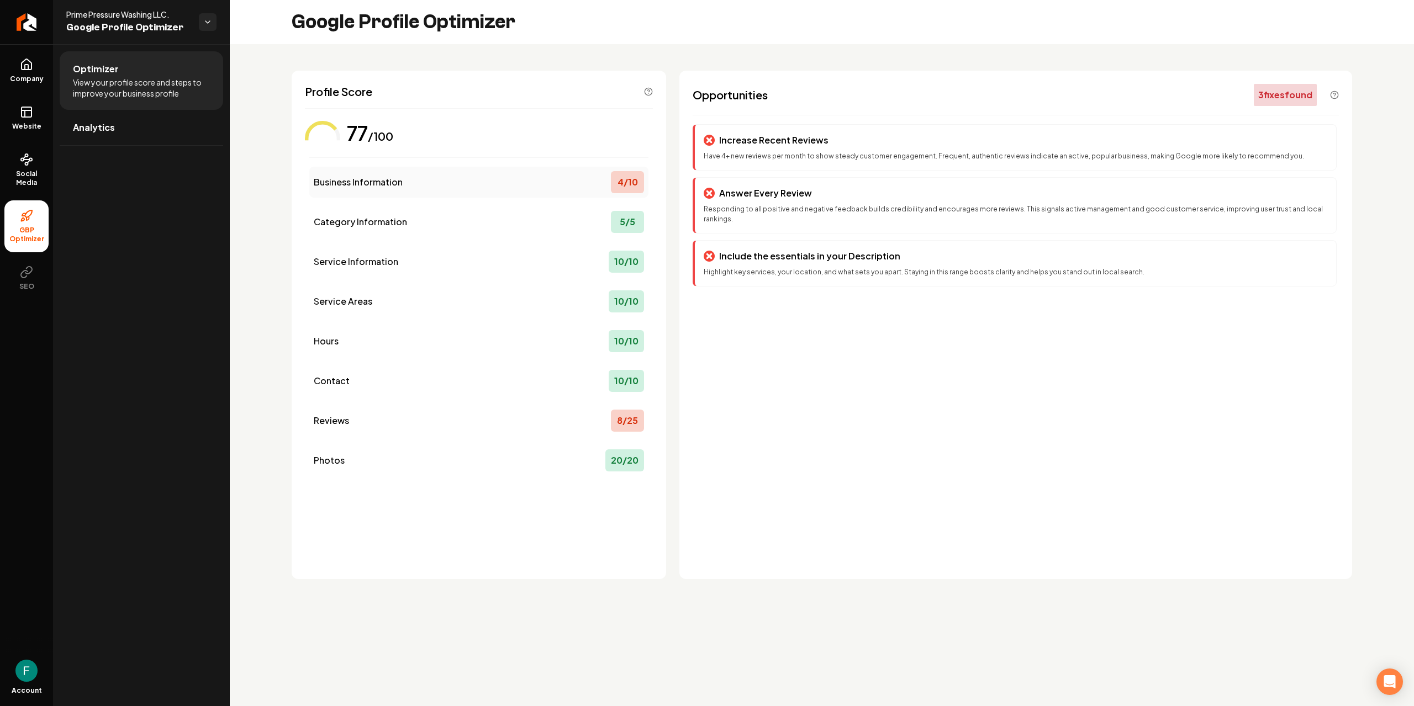
click at [474, 181] on div "Business Information 4 / 10" at bounding box center [478, 182] width 339 height 31
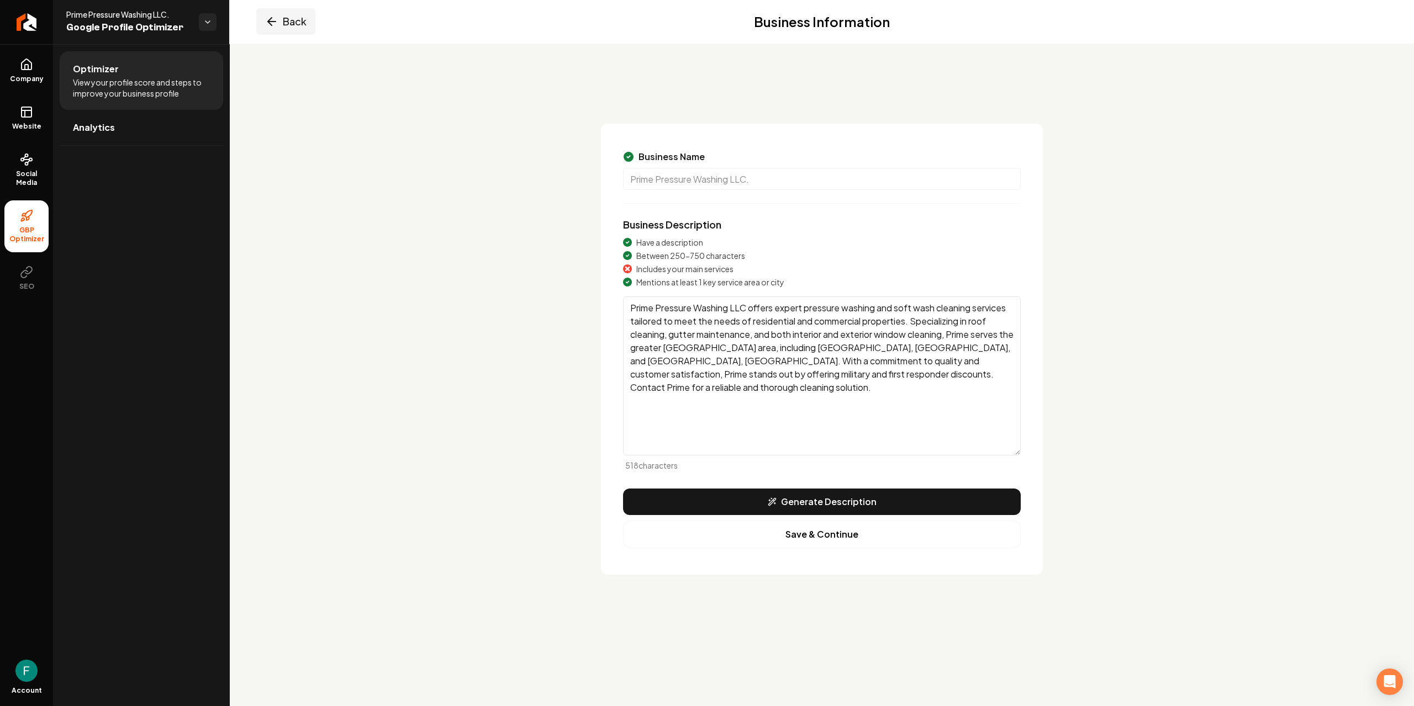
click at [273, 29] on button "Back" at bounding box center [285, 21] width 59 height 27
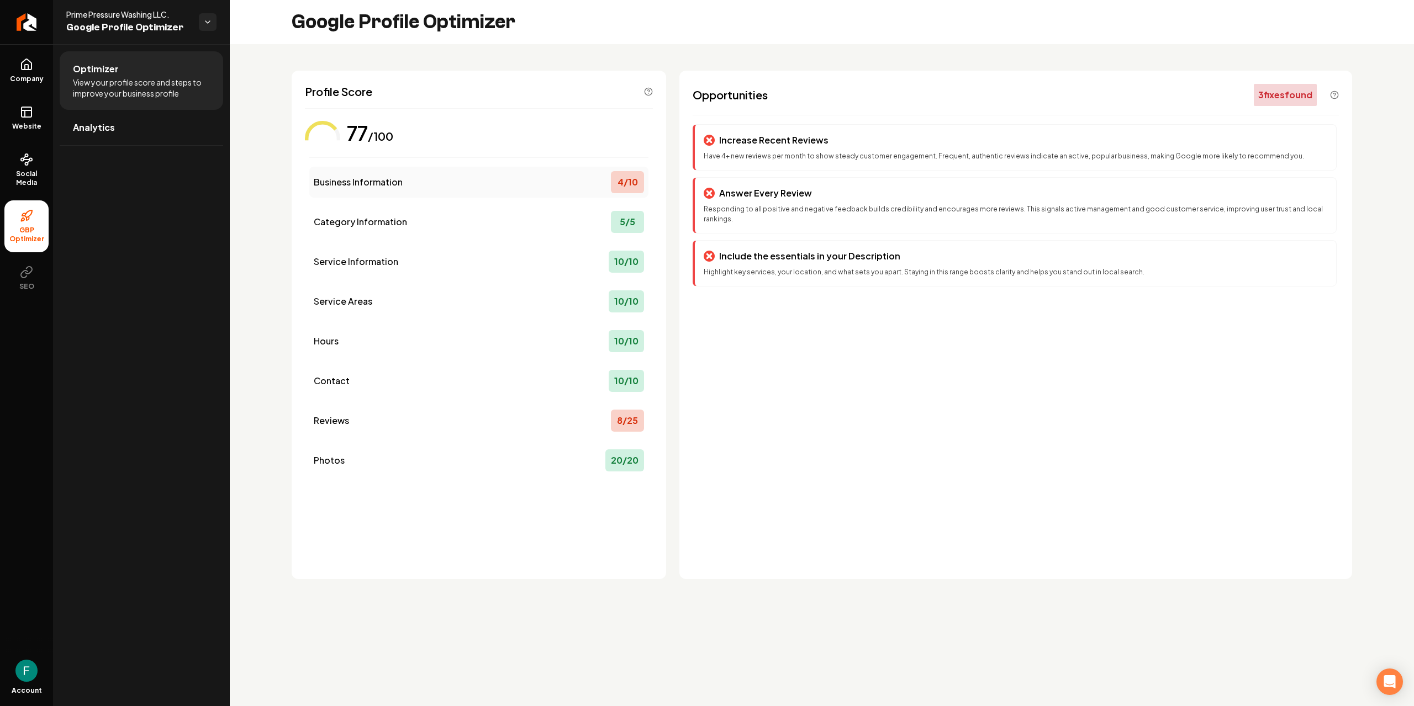
click at [495, 182] on div "Business Information 4 / 10" at bounding box center [478, 182] width 339 height 31
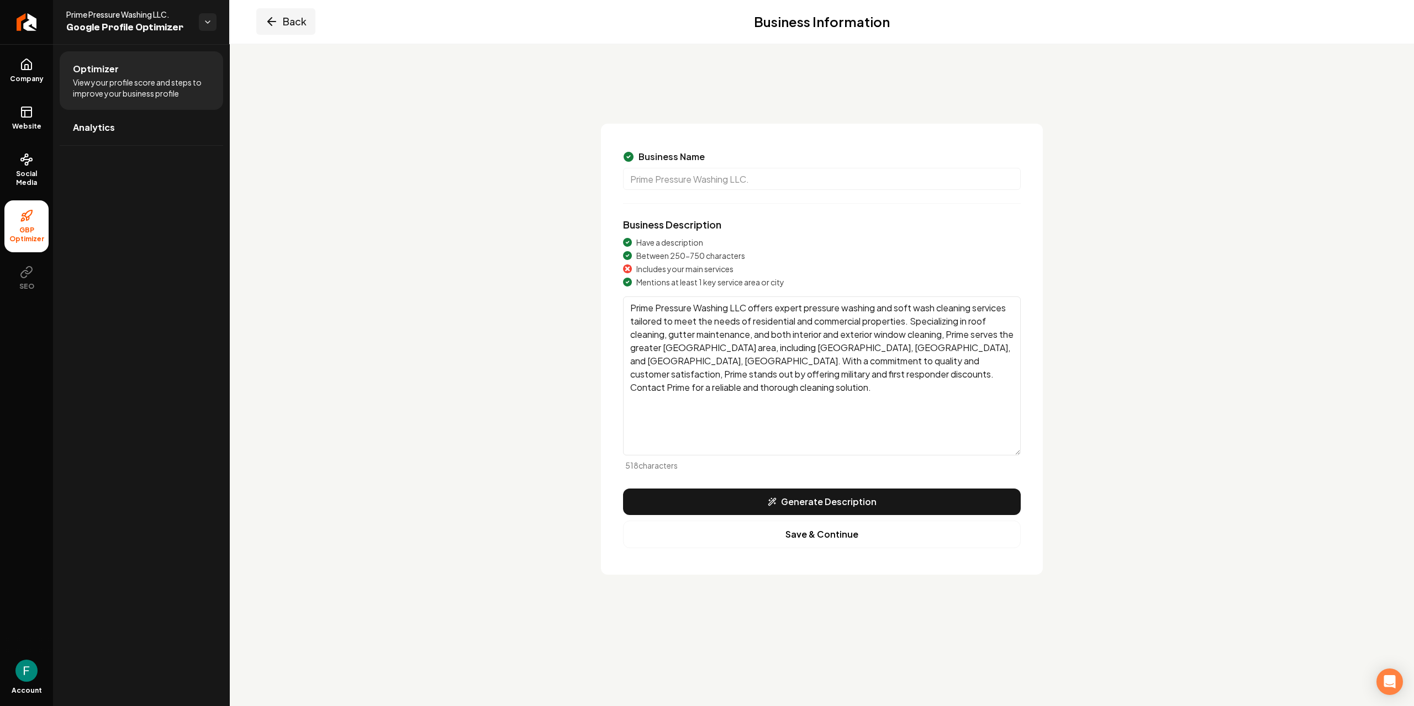
click at [299, 22] on button "Back" at bounding box center [285, 21] width 59 height 27
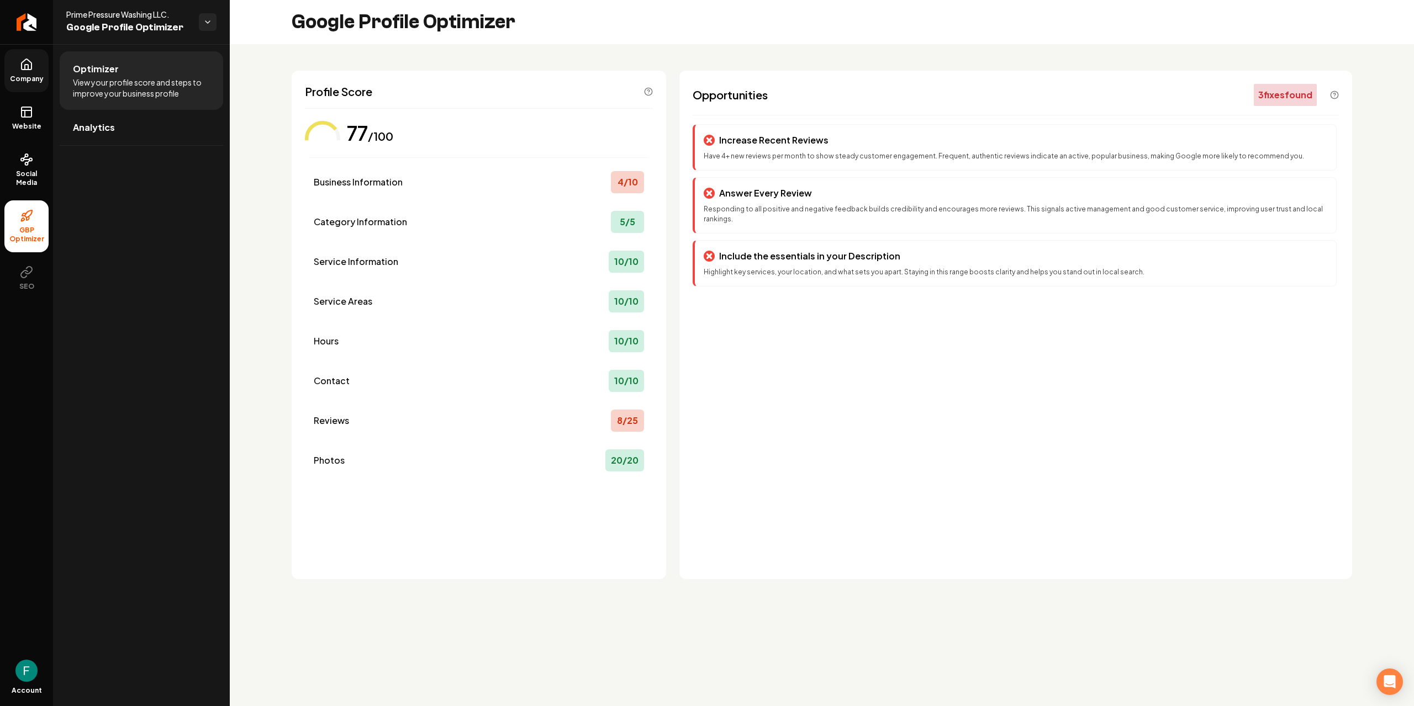
click at [32, 79] on span "Company" at bounding box center [27, 79] width 43 height 9
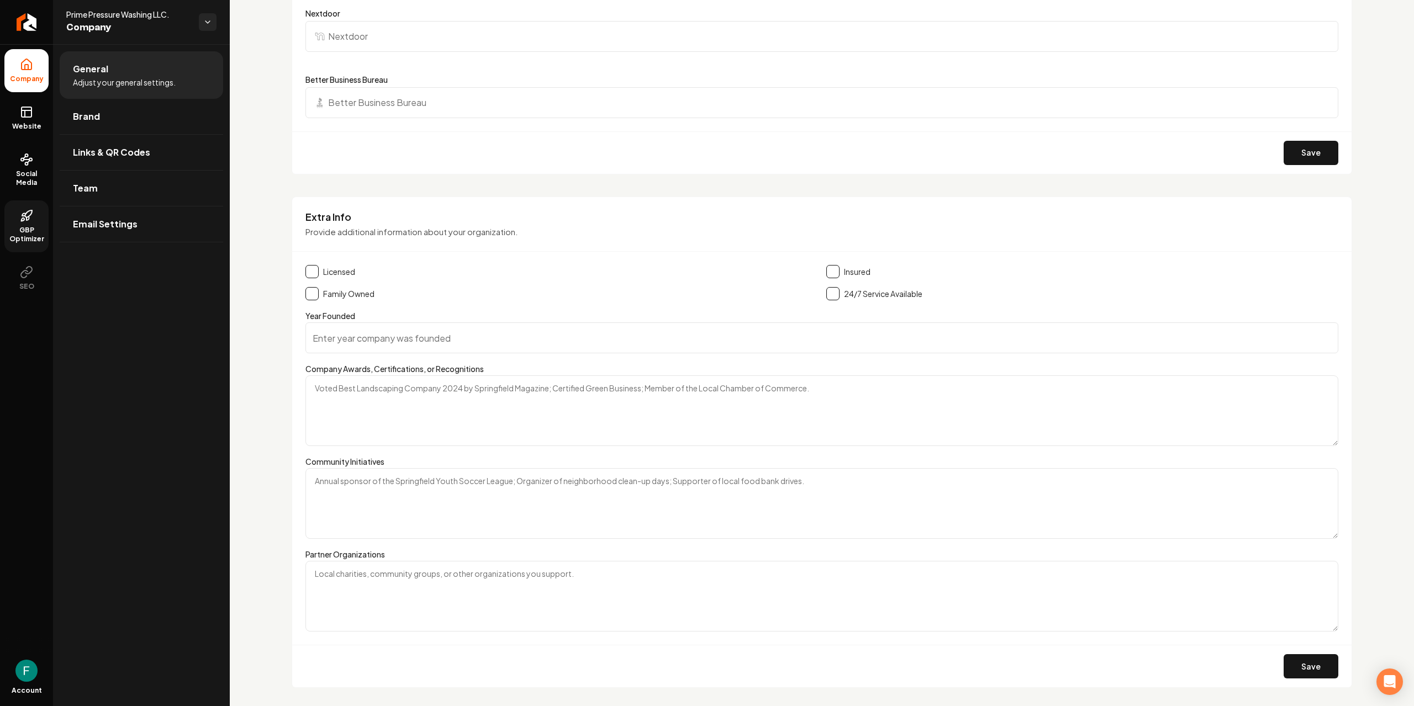
scroll to position [1278, 0]
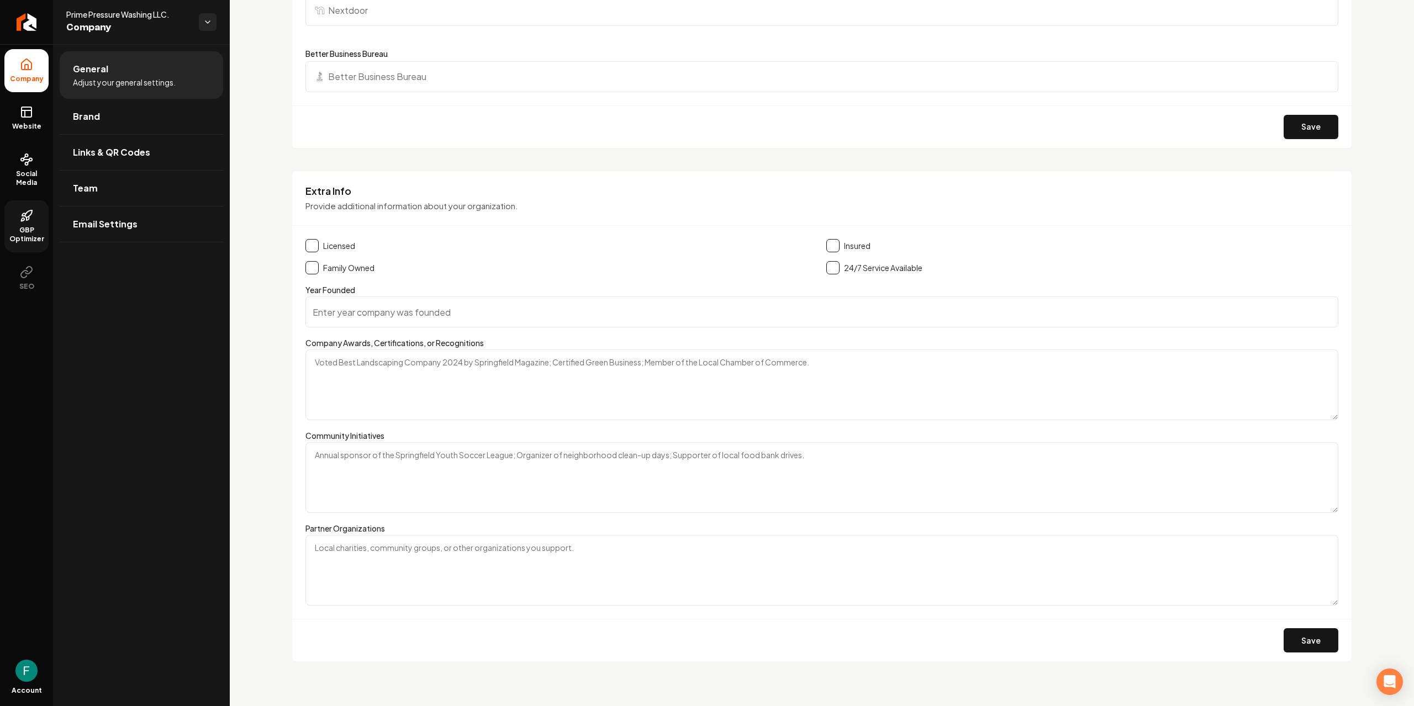
click at [836, 246] on div "Insured" at bounding box center [1082, 245] width 512 height 13
click at [826, 246] on button "Main content area" at bounding box center [832, 245] width 13 height 13
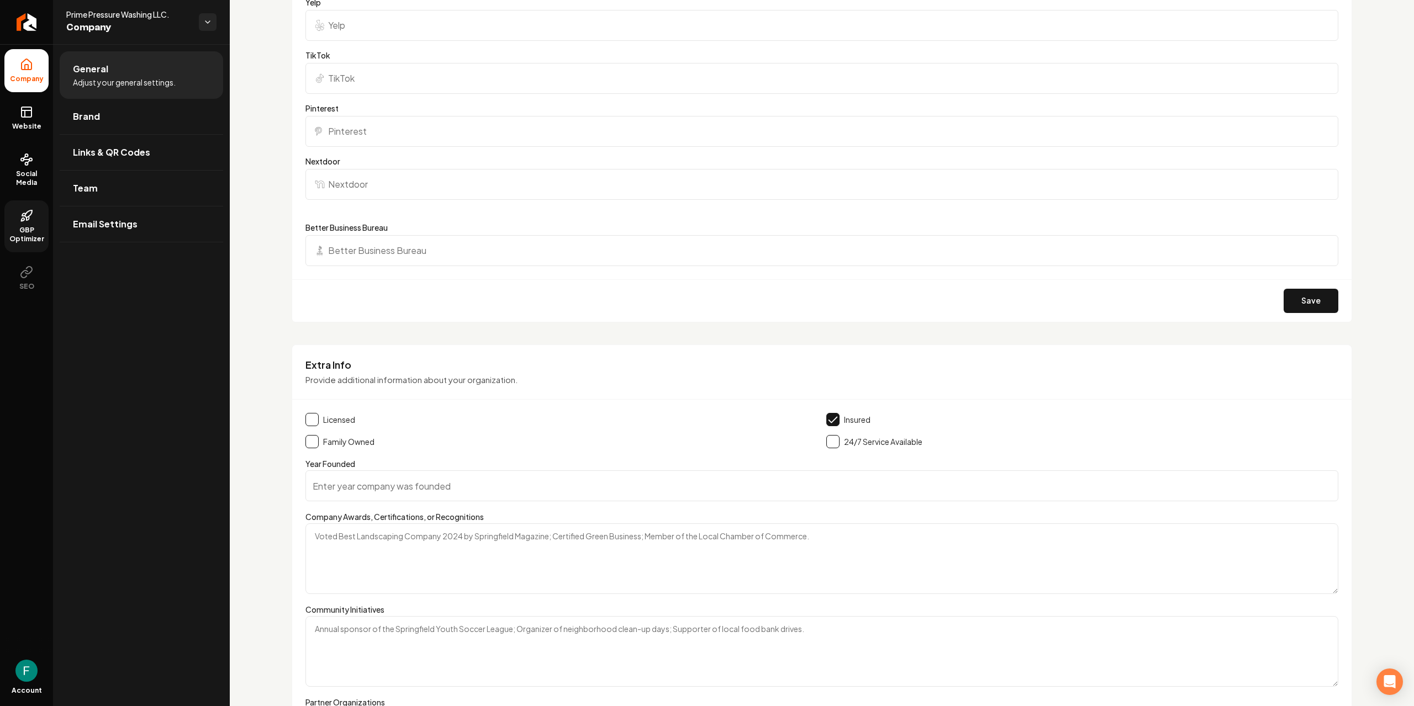
scroll to position [1223, 0]
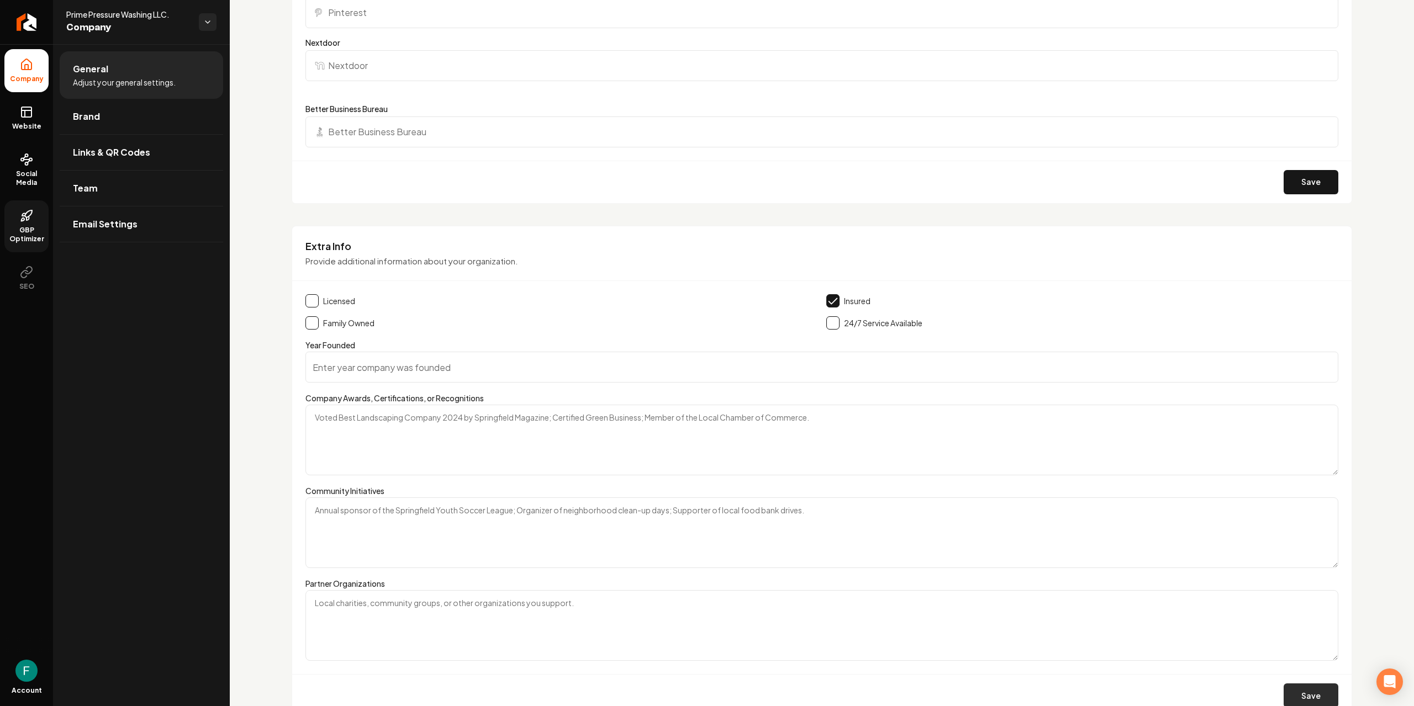
click at [1293, 696] on button "Save" at bounding box center [1310, 696] width 55 height 24
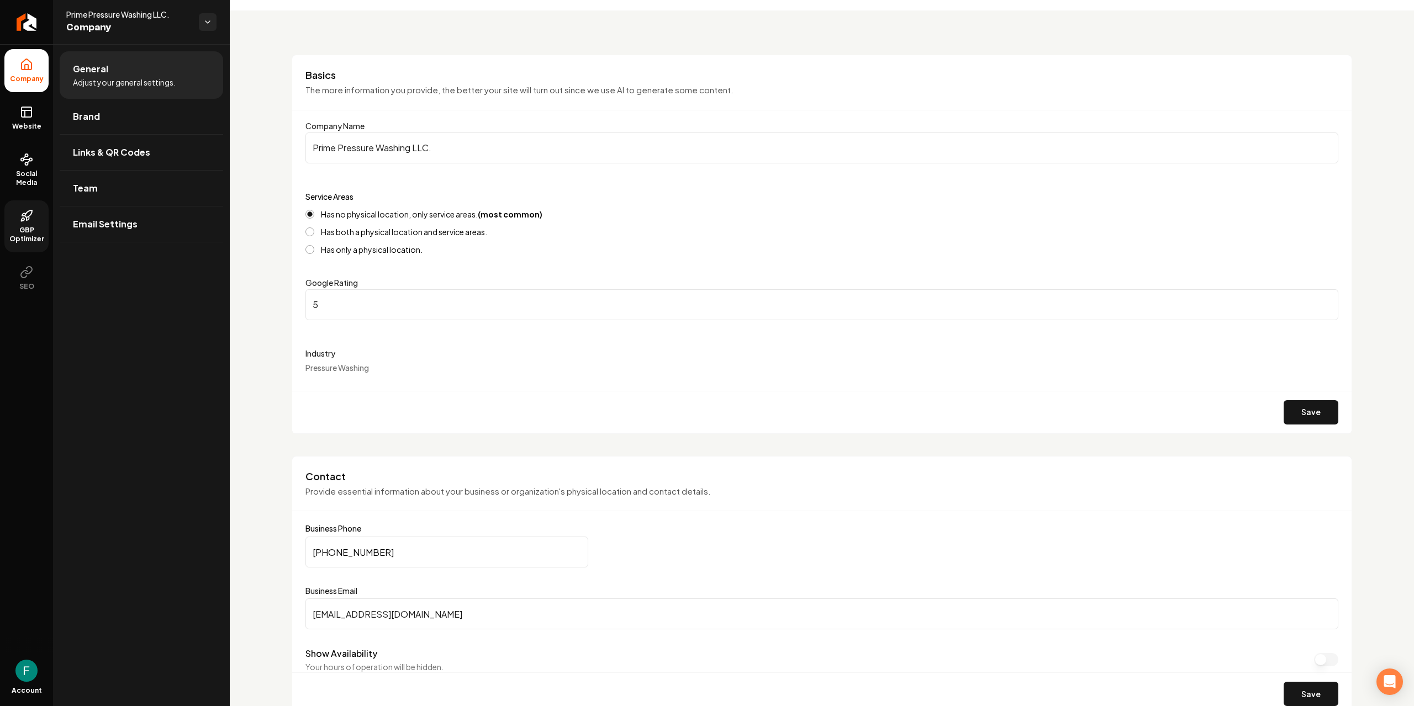
scroll to position [0, 0]
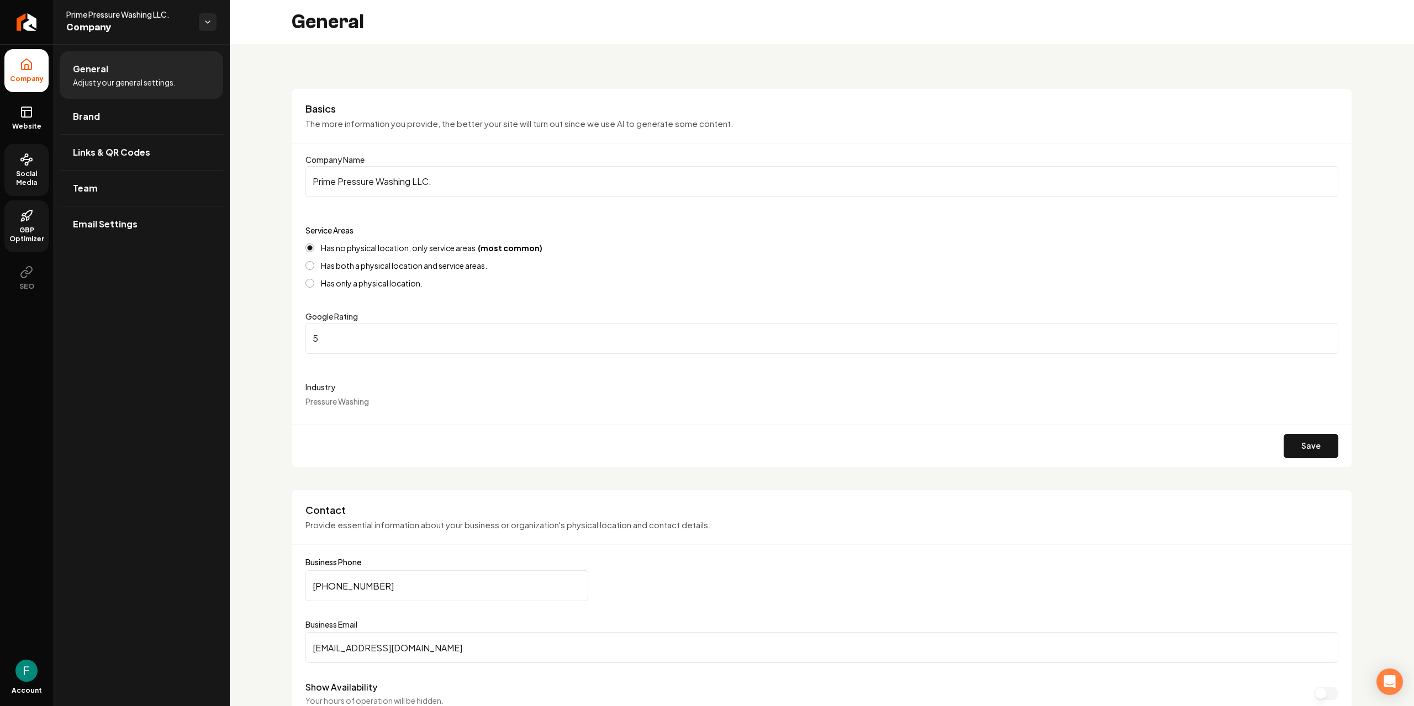
click at [35, 175] on span "Social Media" at bounding box center [26, 179] width 44 height 18
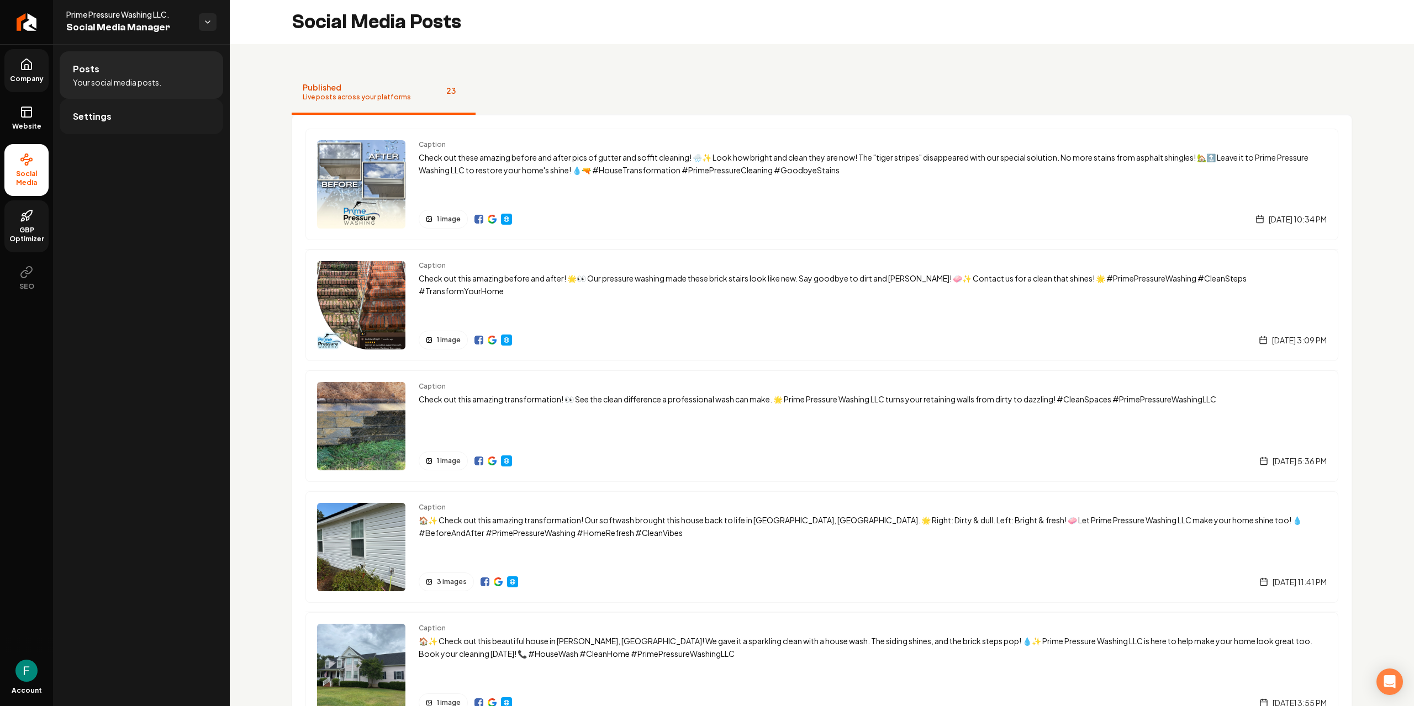
click at [115, 115] on link "Settings" at bounding box center [141, 116] width 163 height 35
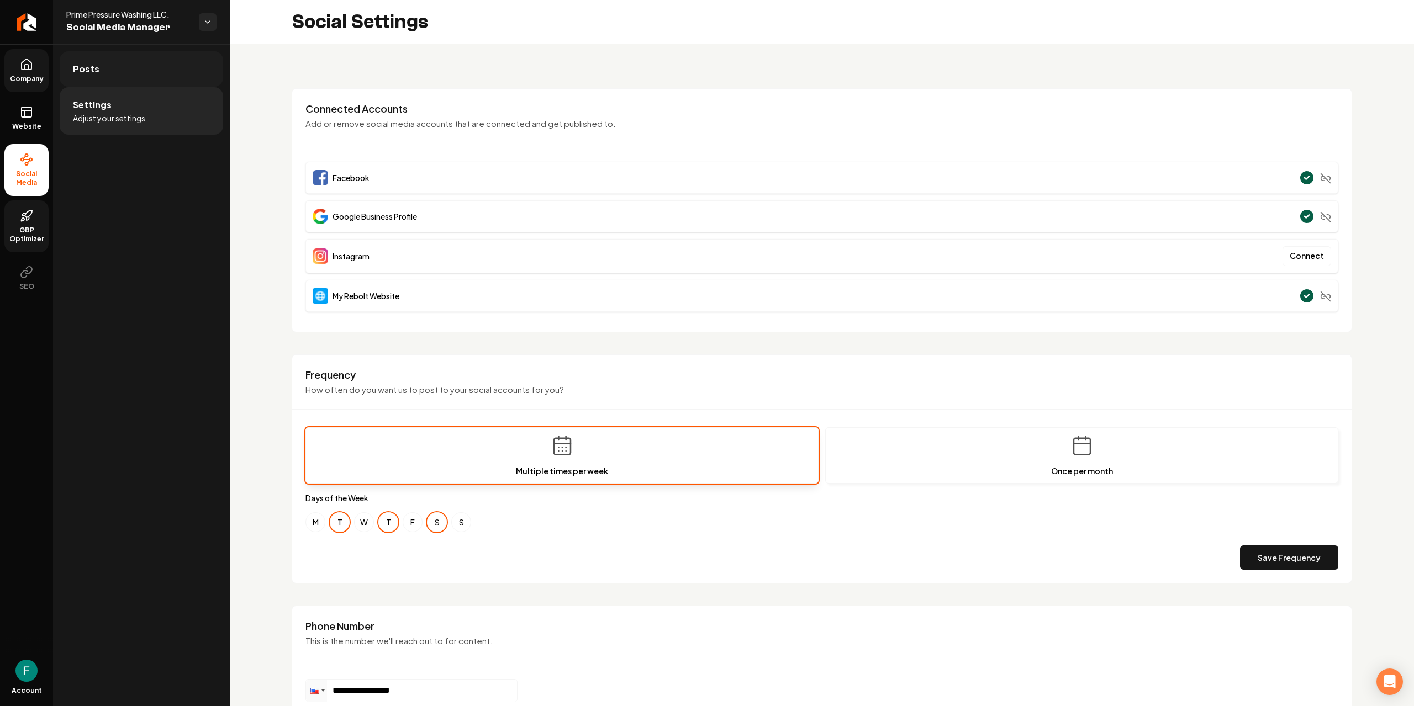
click at [95, 70] on span "Posts" at bounding box center [86, 68] width 27 height 13
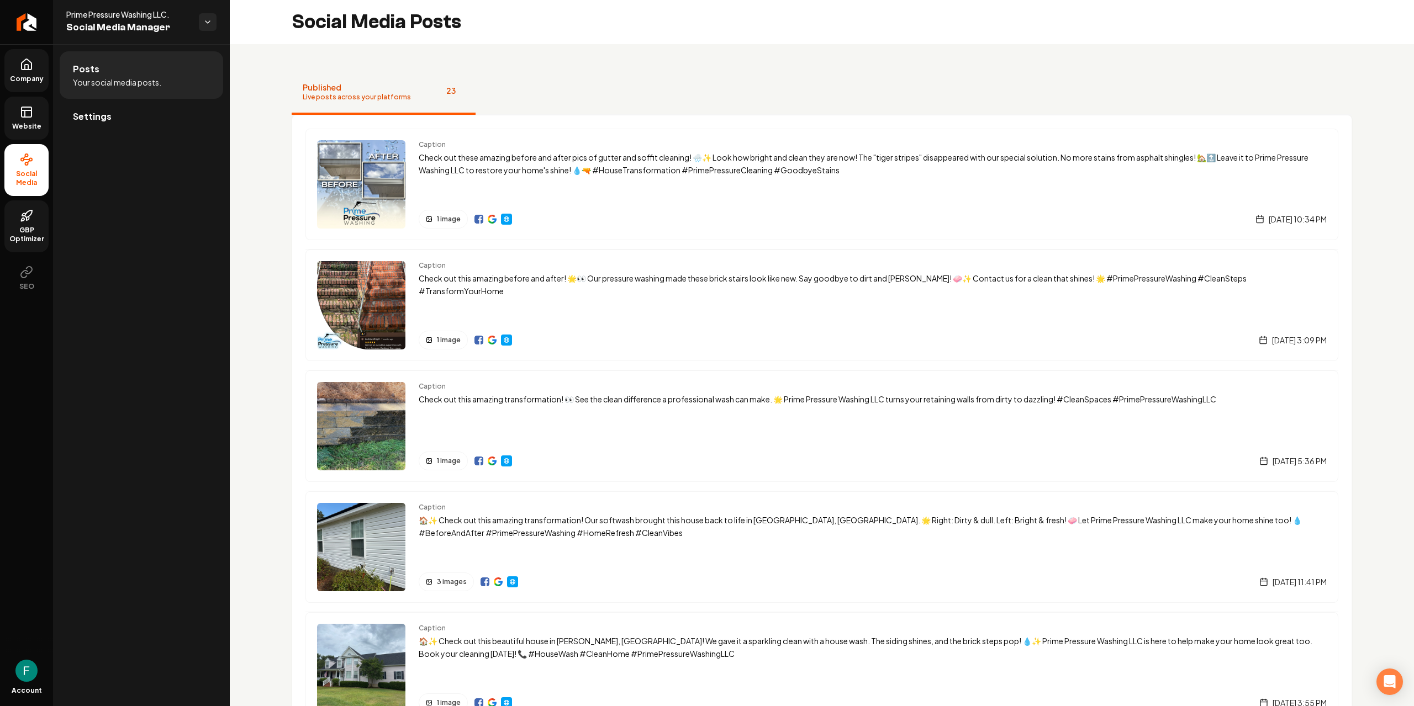
click at [19, 129] on span "Website" at bounding box center [27, 126] width 38 height 9
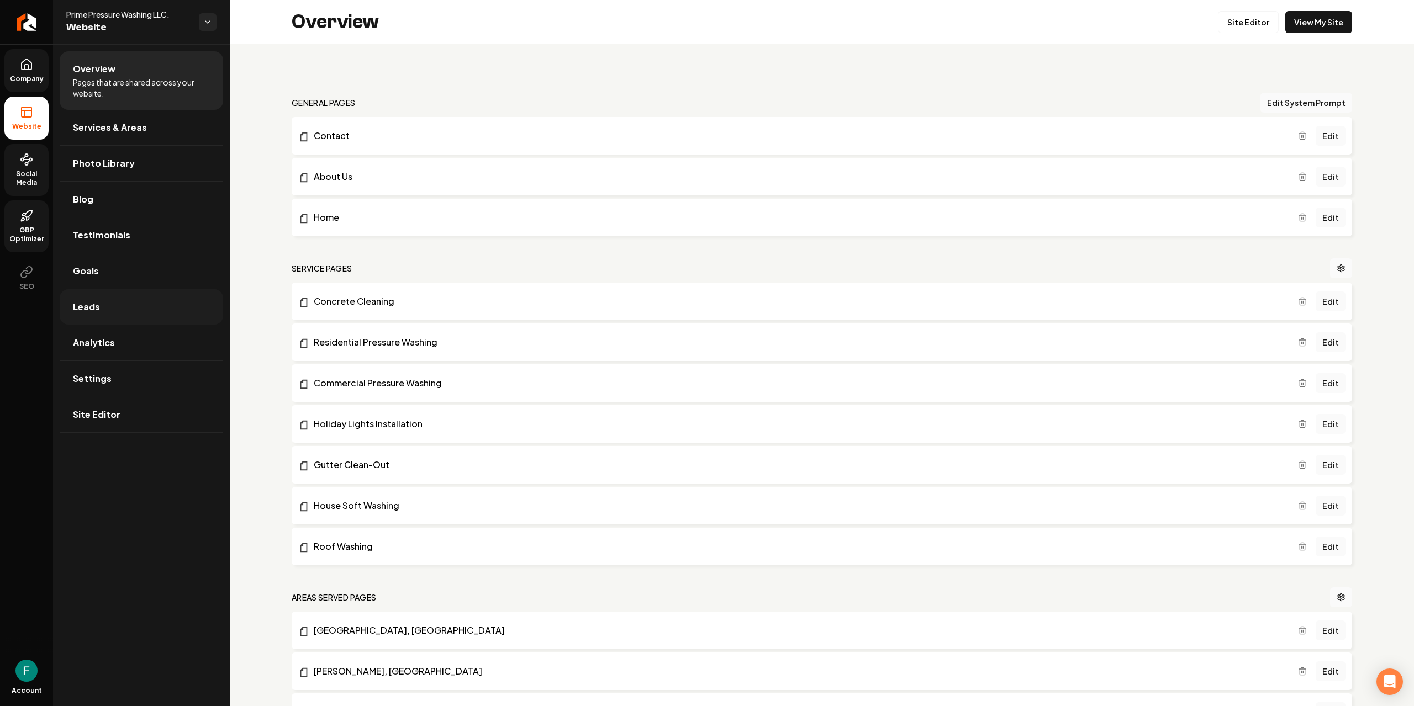
click at [125, 297] on link "Leads" at bounding box center [141, 306] width 163 height 35
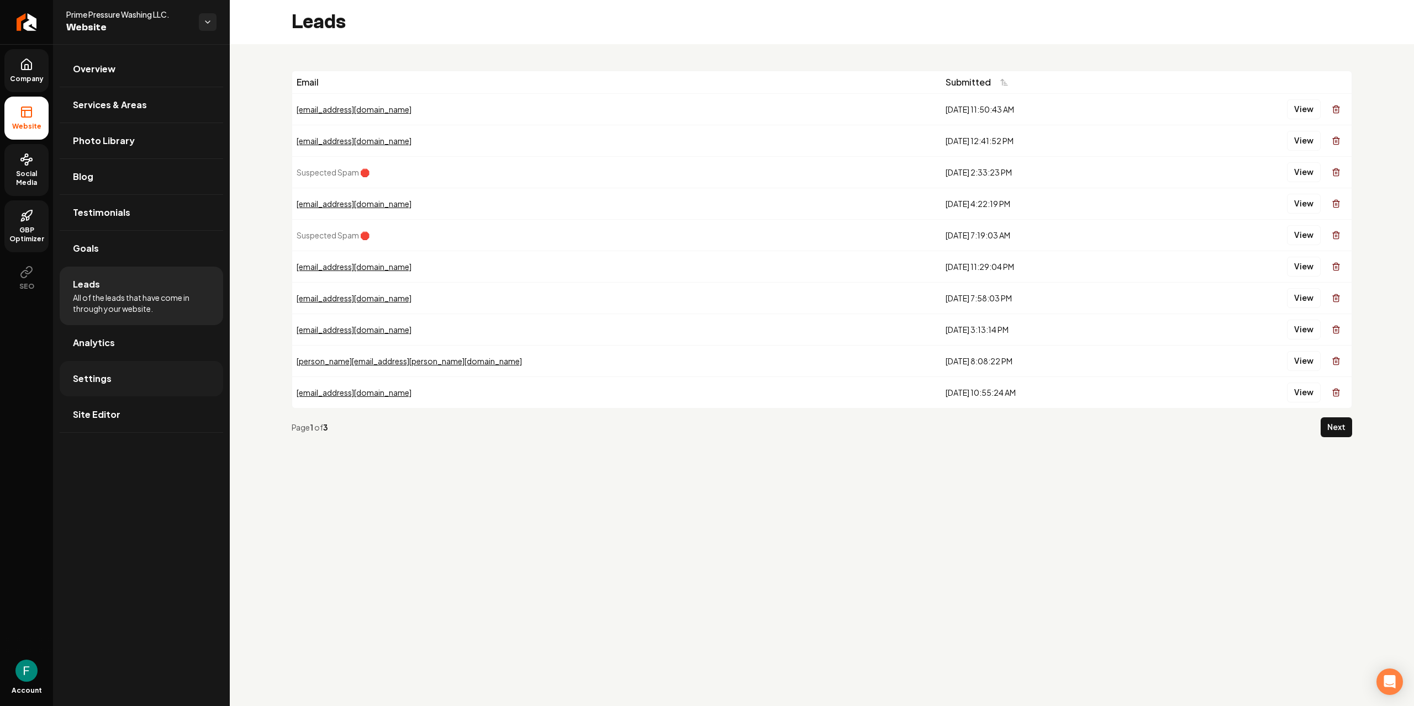
click at [135, 383] on link "Settings" at bounding box center [141, 378] width 163 height 35
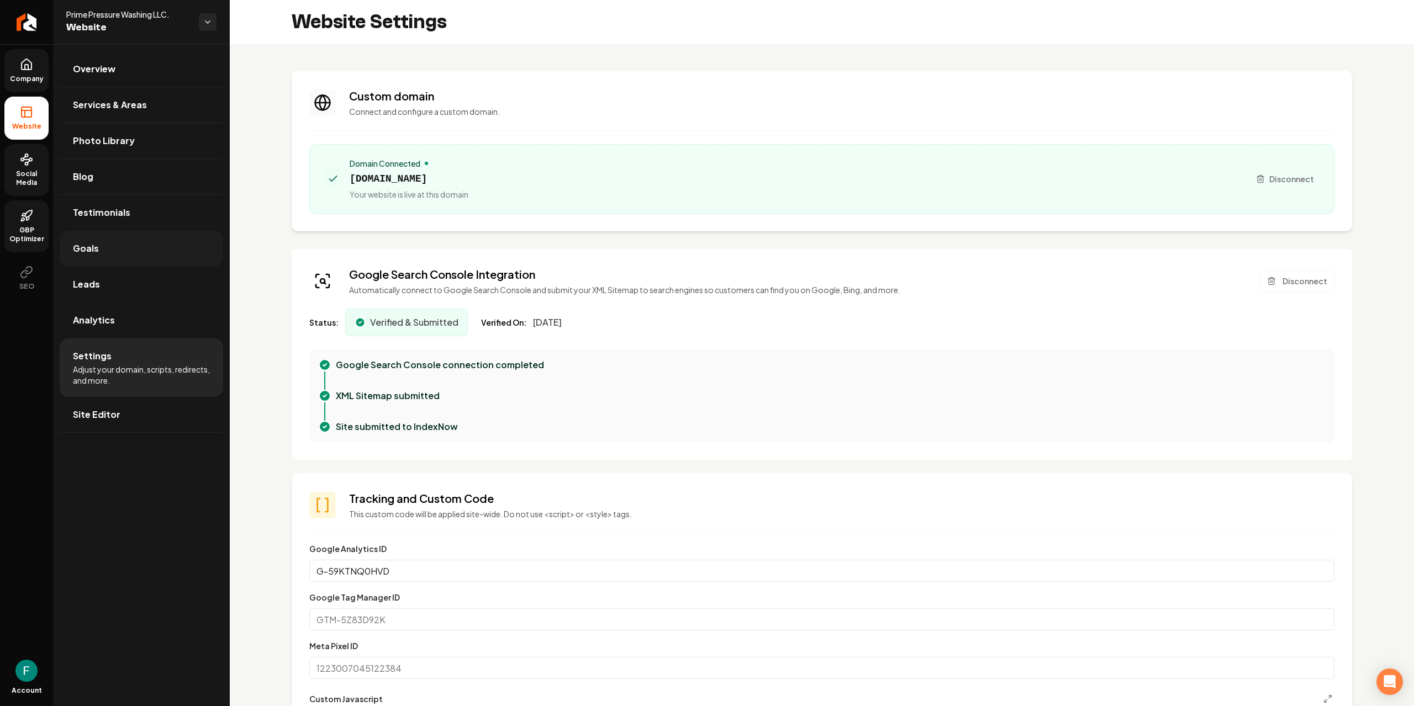
click at [116, 255] on link "Goals" at bounding box center [141, 248] width 163 height 35
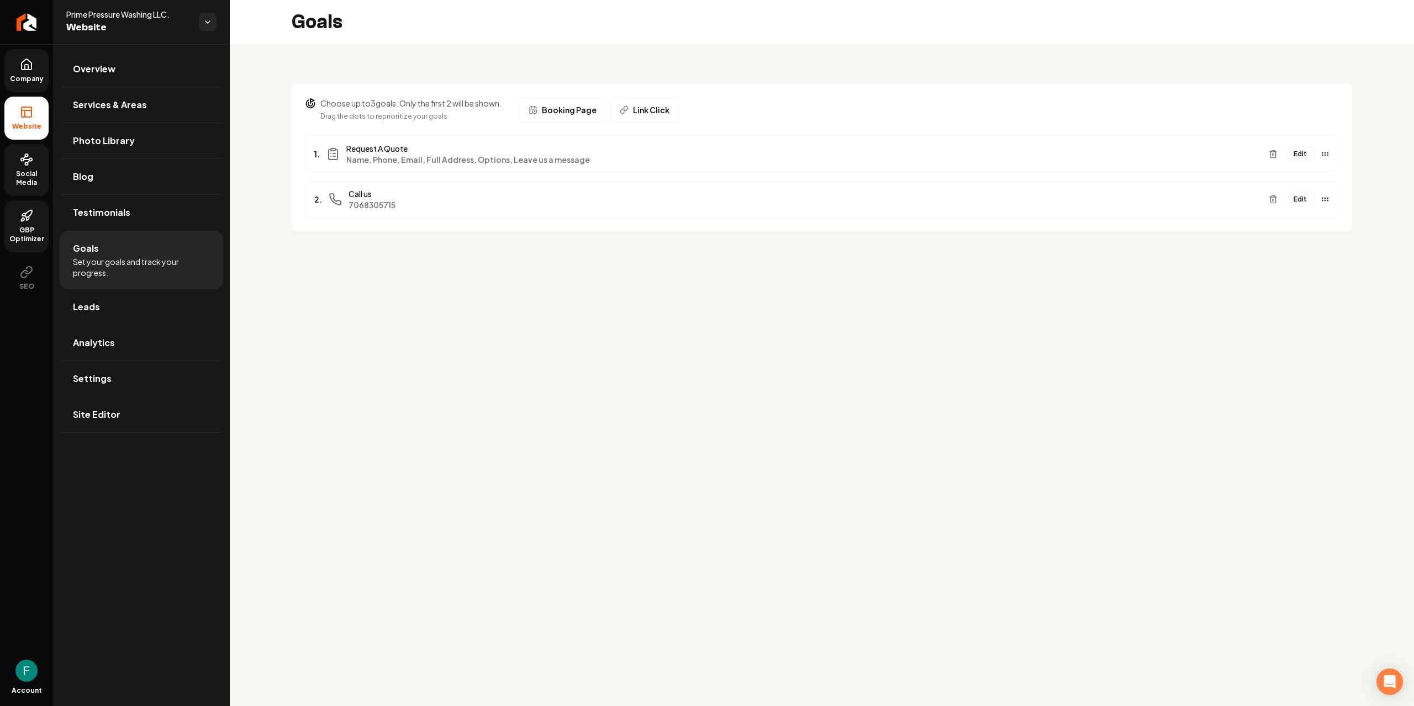
click at [574, 110] on span "Booking Page" at bounding box center [569, 109] width 55 height 11
drag, startPoint x: 430, startPoint y: 305, endPoint x: 418, endPoint y: 266, distance: 40.9
click at [637, 108] on span "Link Click" at bounding box center [651, 109] width 36 height 11
click at [1304, 157] on button "Edit" at bounding box center [1300, 154] width 28 height 14
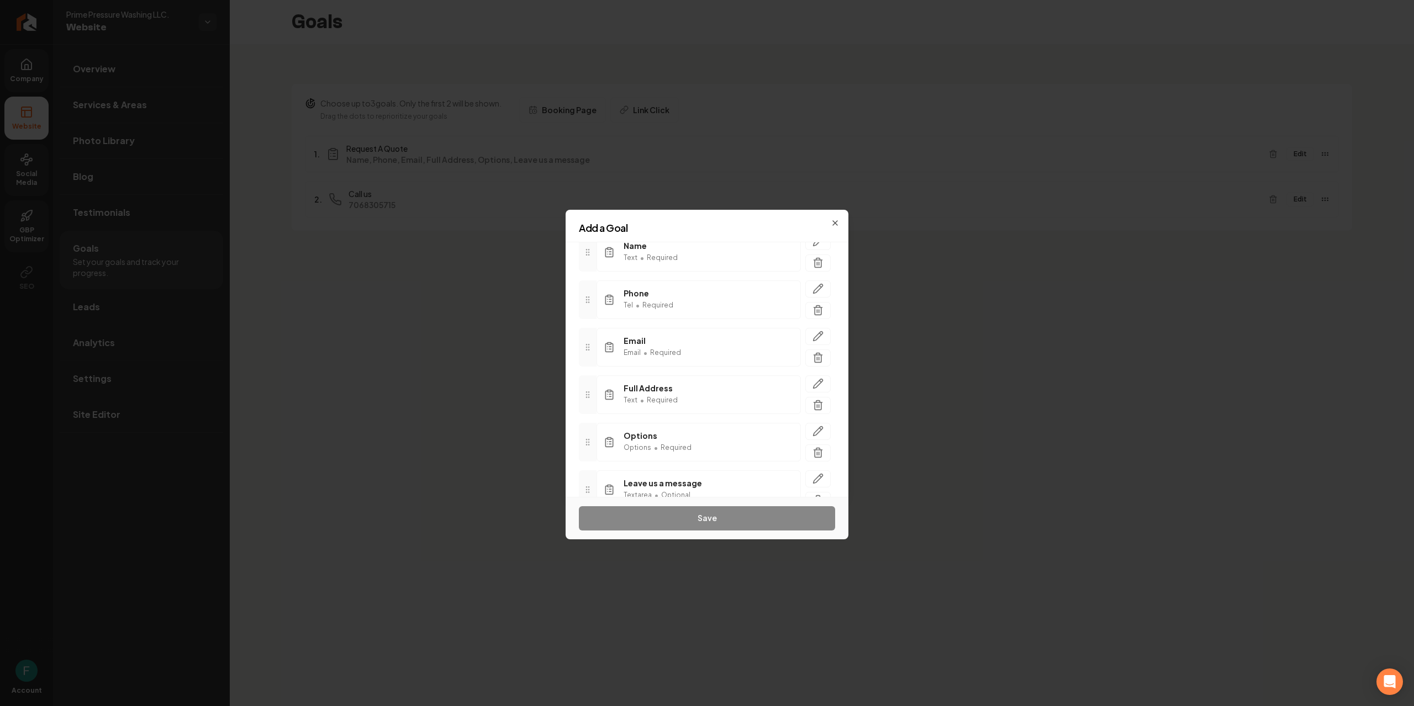
scroll to position [92, 0]
click at [819, 361] on line "button" at bounding box center [819, 359] width 0 height 3
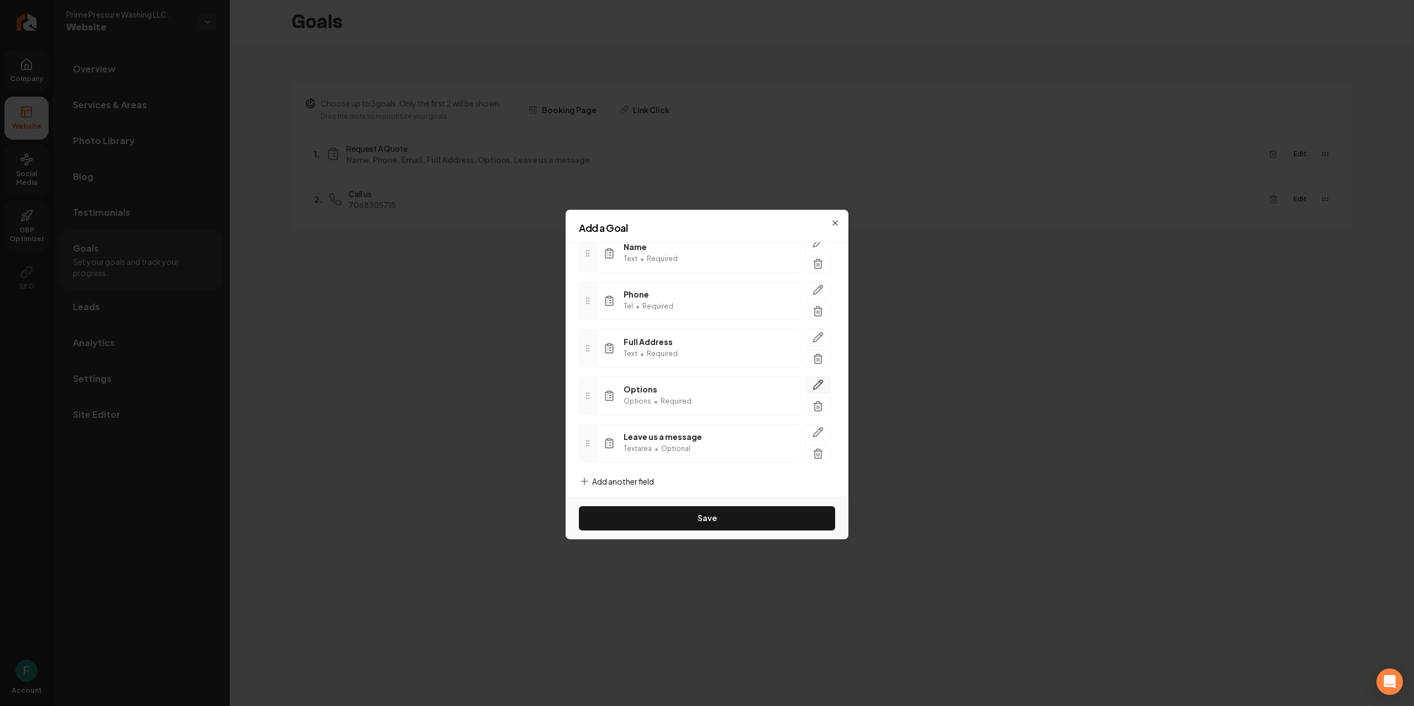
click at [812, 388] on icon "button" at bounding box center [817, 384] width 11 height 11
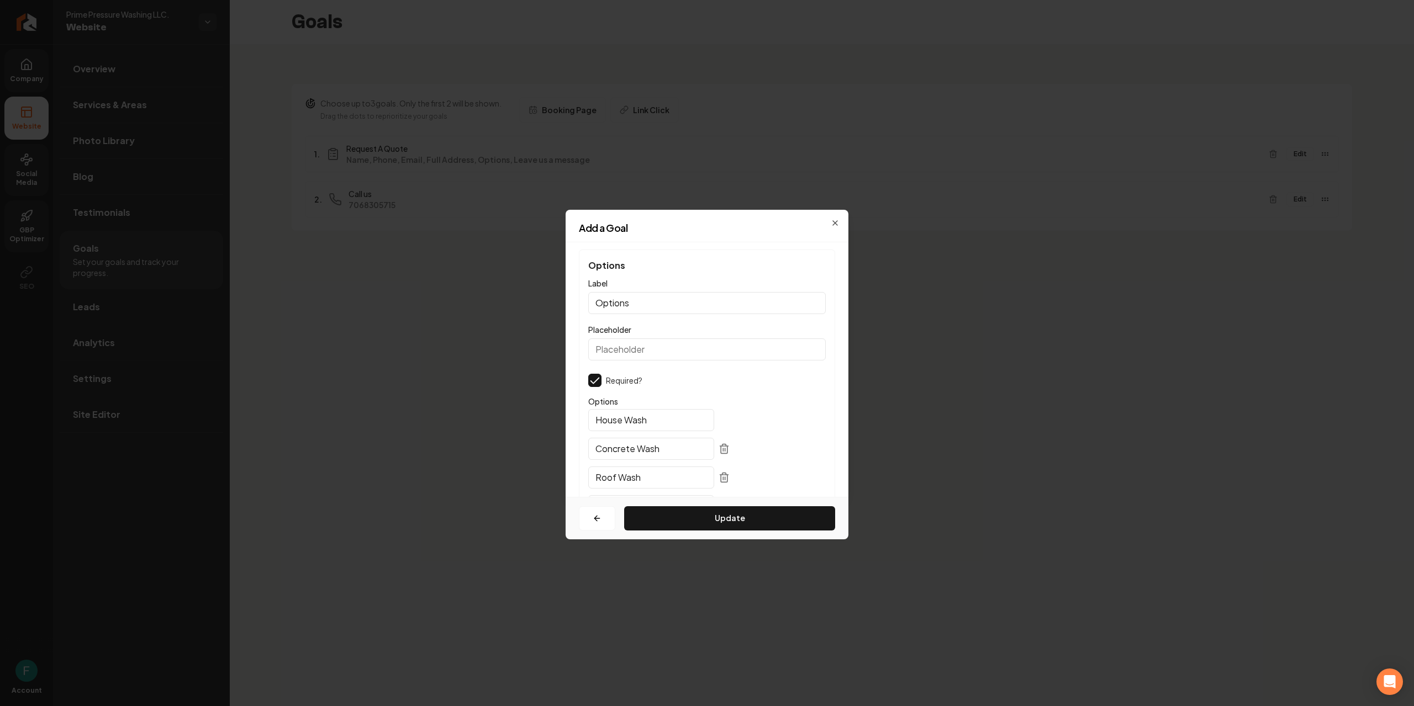
scroll to position [0, 0]
click at [588, 526] on button "button" at bounding box center [597, 518] width 36 height 24
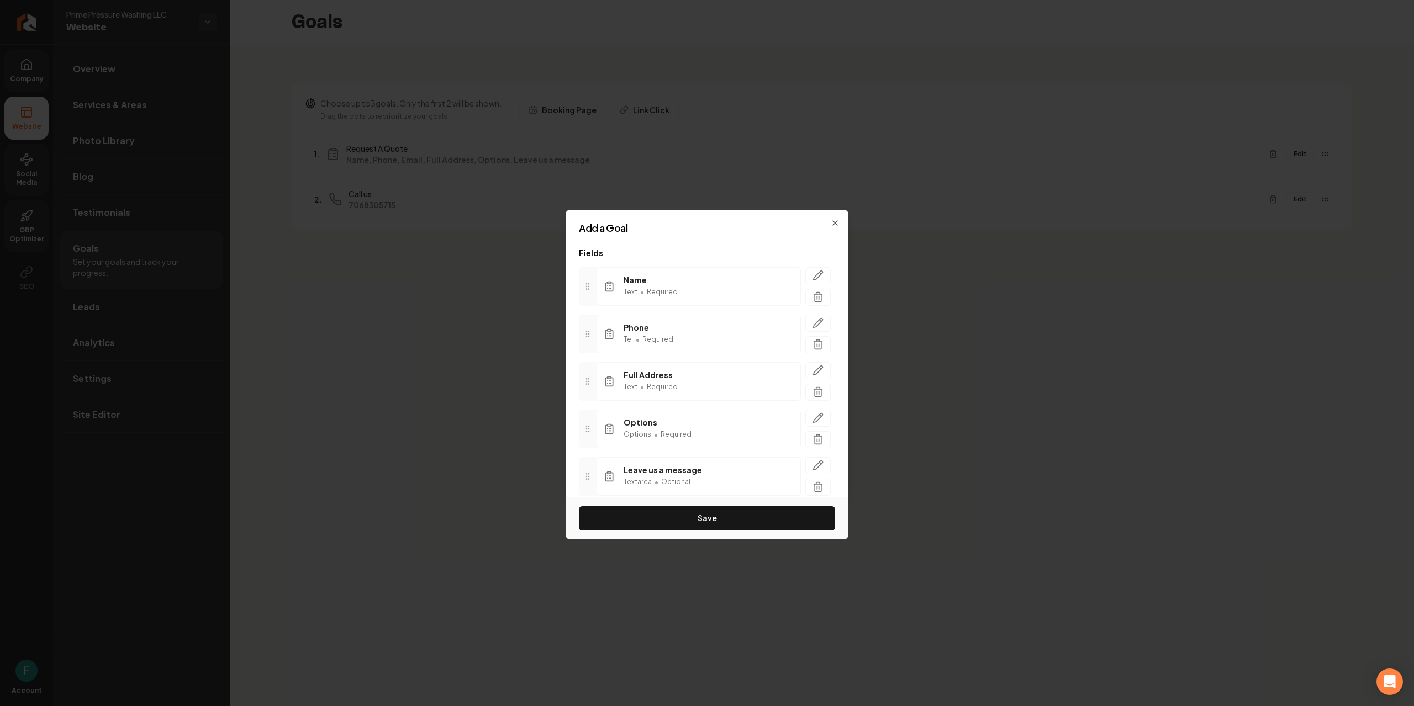
scroll to position [100, 0]
click at [732, 514] on button "Save" at bounding box center [707, 518] width 256 height 24
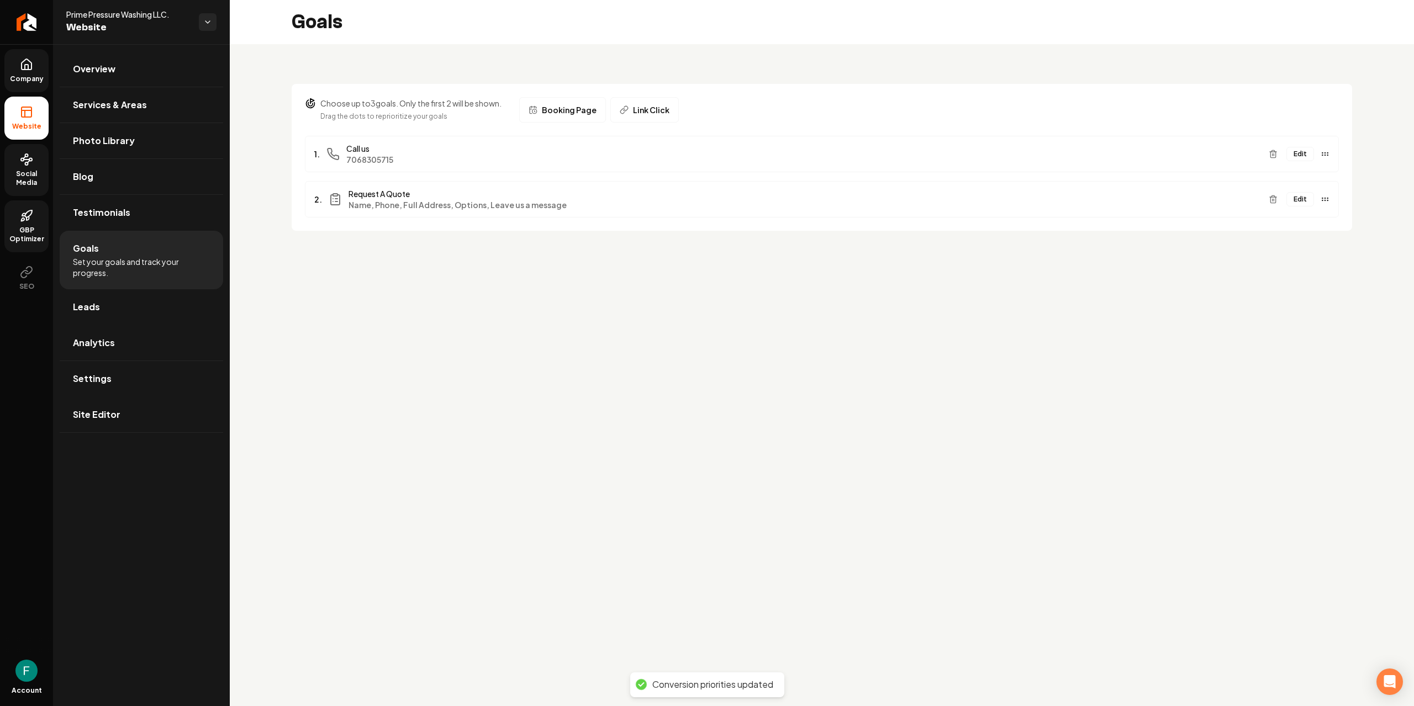
click at [1011, 257] on div "Choose up to 3 goals. Only the first 2 will be shown. Drag the dots to repriori…" at bounding box center [822, 150] width 1184 height 213
click at [146, 224] on link "Testimonials" at bounding box center [141, 212] width 163 height 35
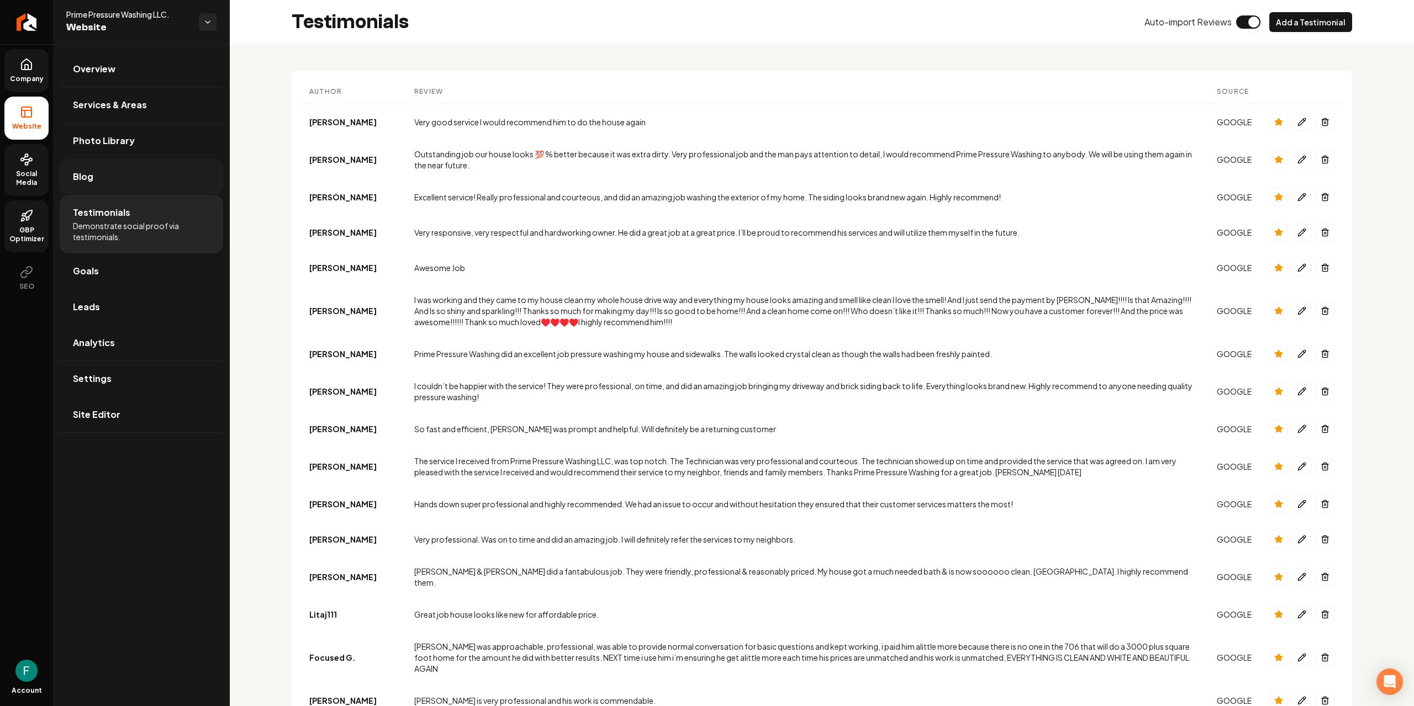
click at [82, 186] on link "Blog" at bounding box center [141, 176] width 163 height 35
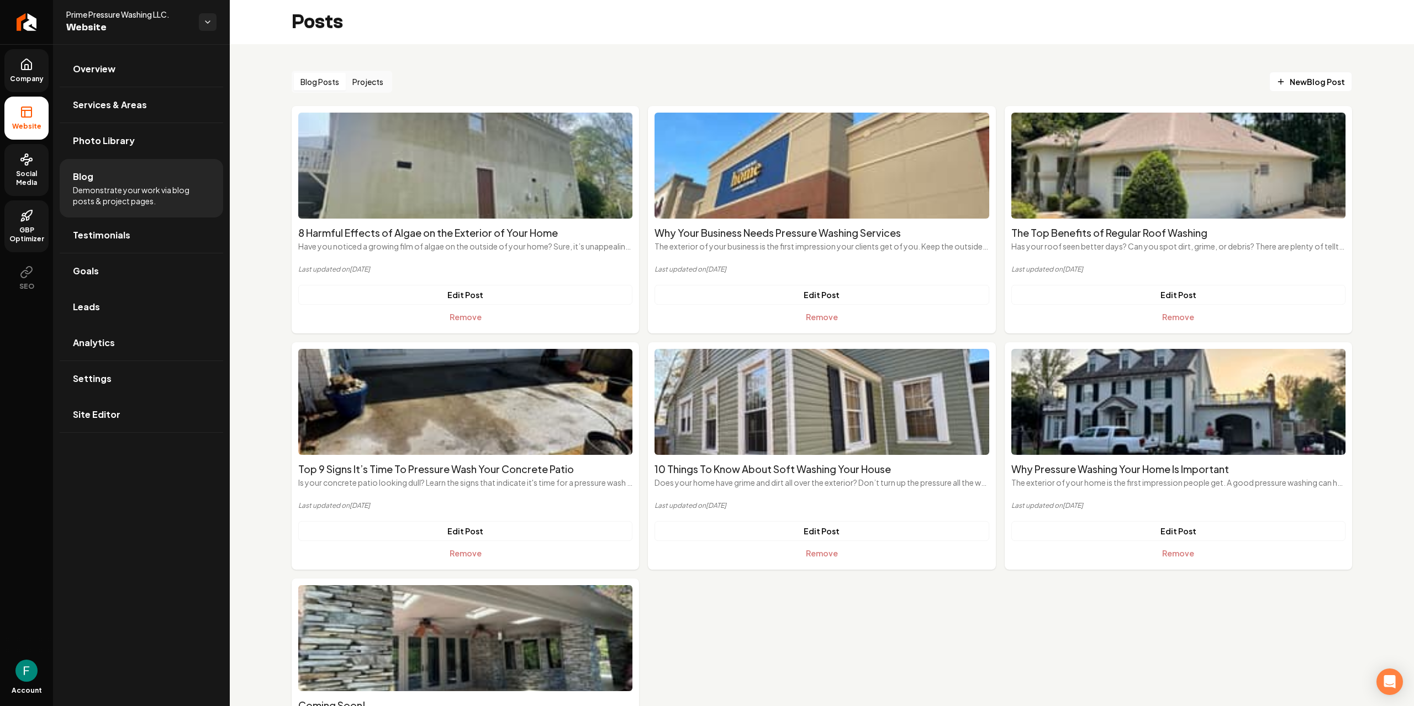
click at [816, 240] on h2 "Why Your Business Needs Pressure Washing Services" at bounding box center [821, 232] width 334 height 15
click at [817, 234] on h2 "Why Your Business Needs Pressure Washing Services" at bounding box center [821, 232] width 334 height 15
click at [352, 90] on button "Projects" at bounding box center [368, 82] width 44 height 18
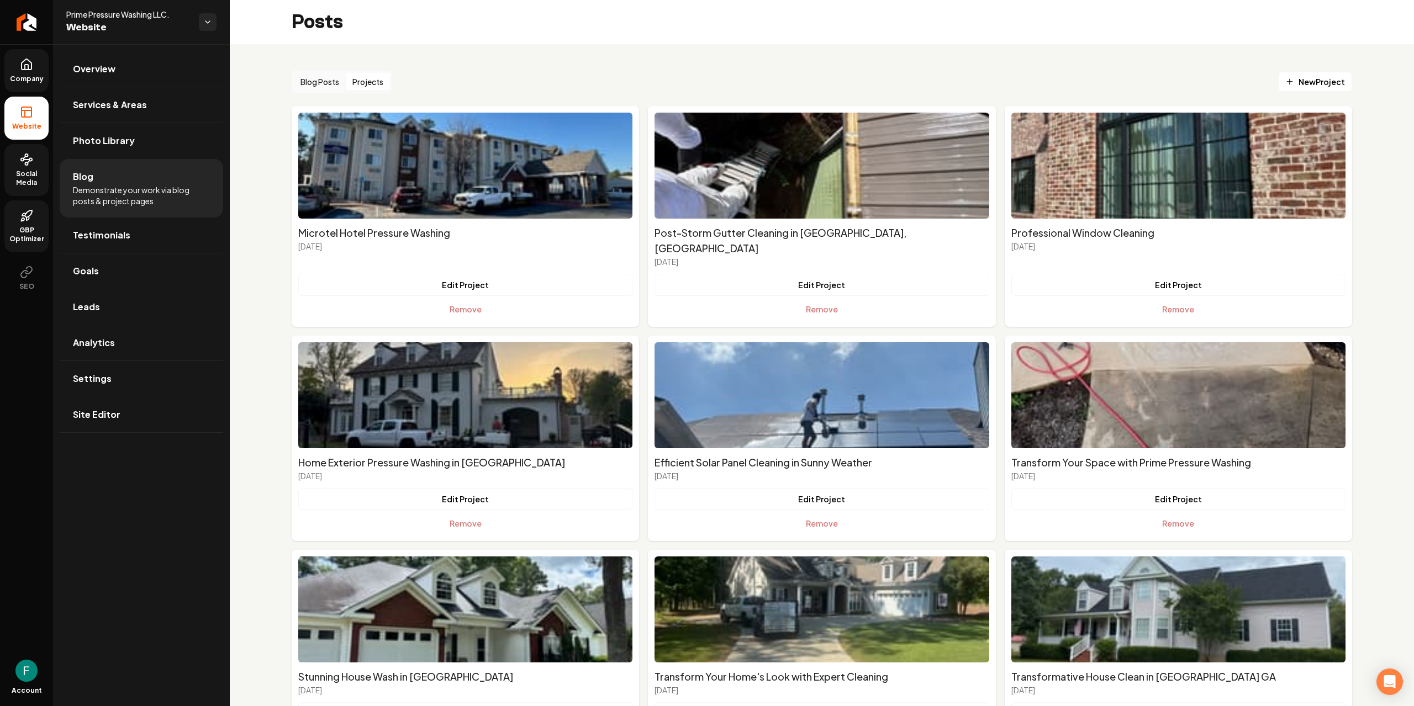
click at [313, 88] on button "Blog Posts" at bounding box center [320, 82] width 52 height 18
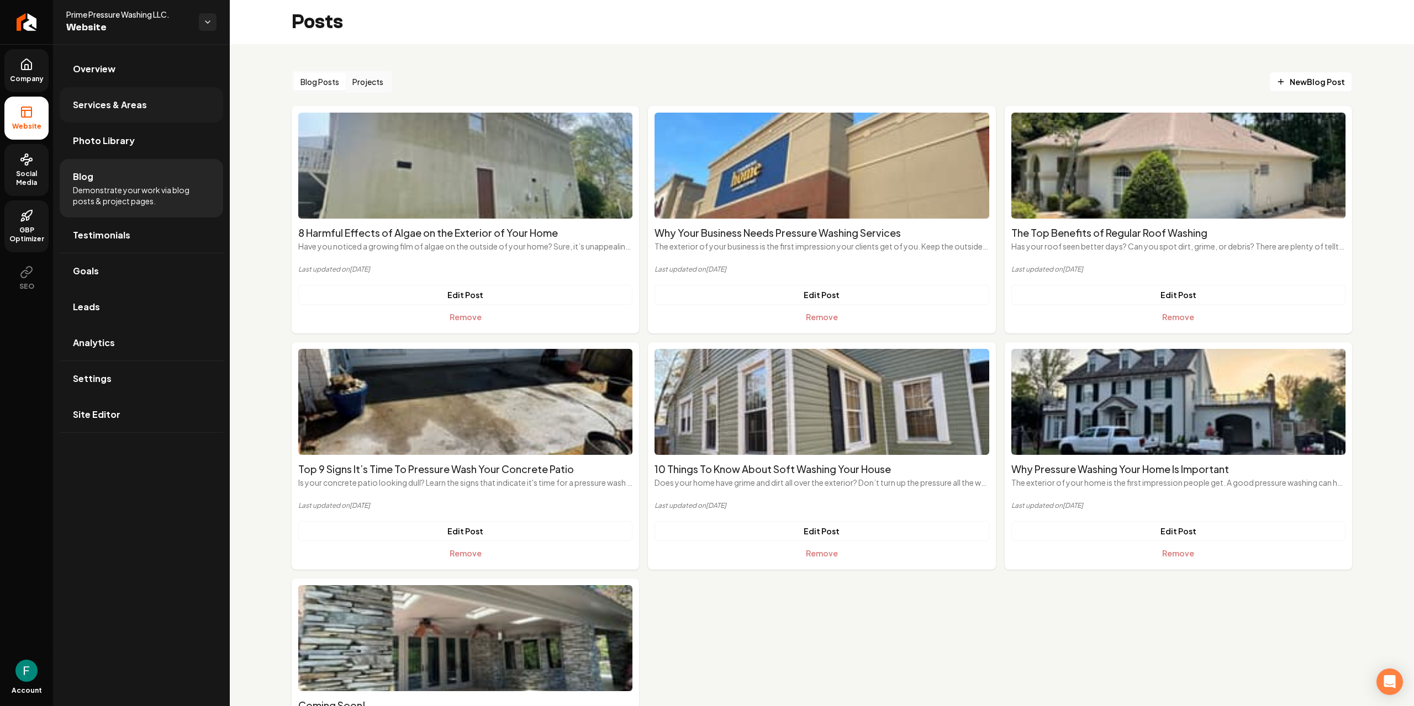
click at [140, 106] on span "Services & Areas" at bounding box center [110, 104] width 74 height 13
